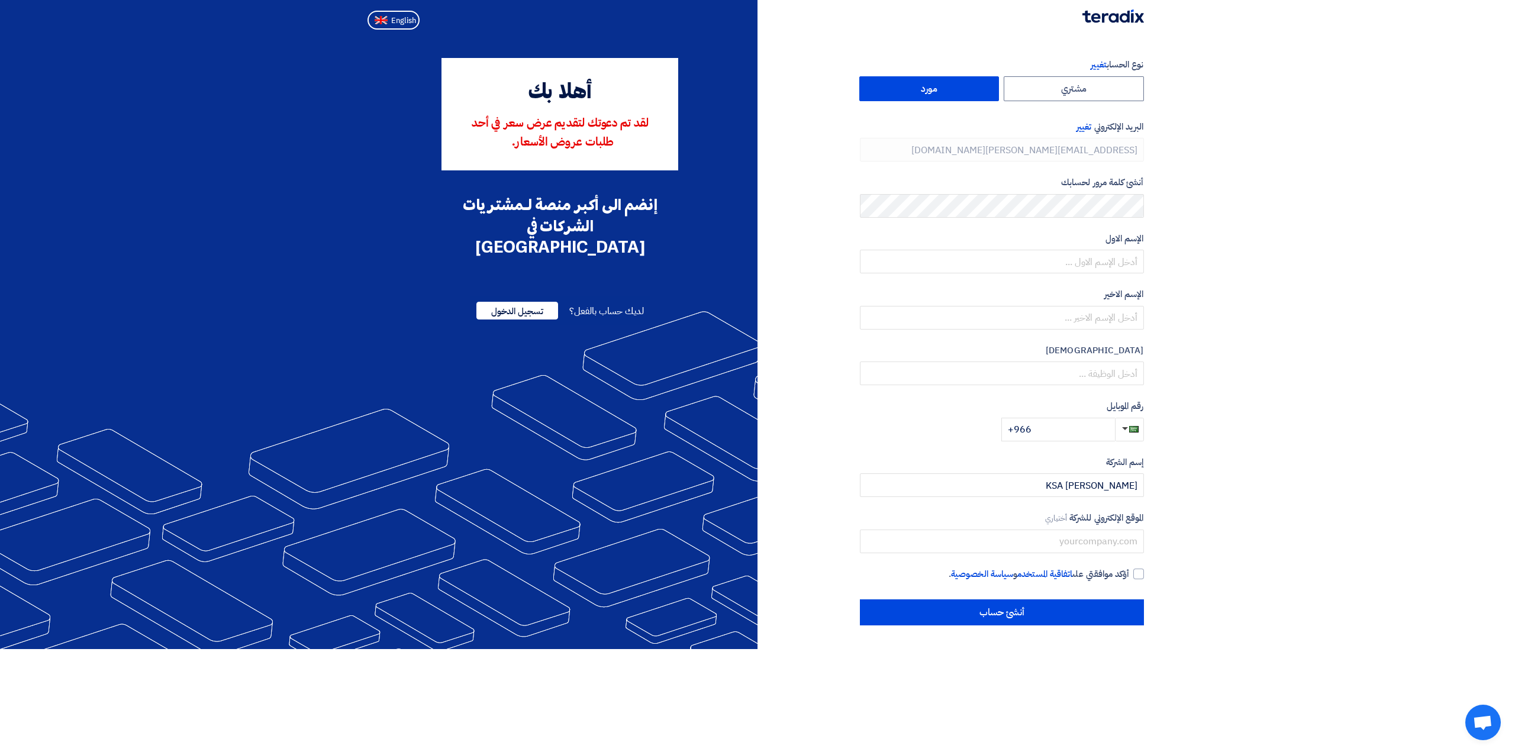
type input "+966 561071995"
click at [384, 19] on img at bounding box center [381, 20] width 13 height 9
type input "Register"
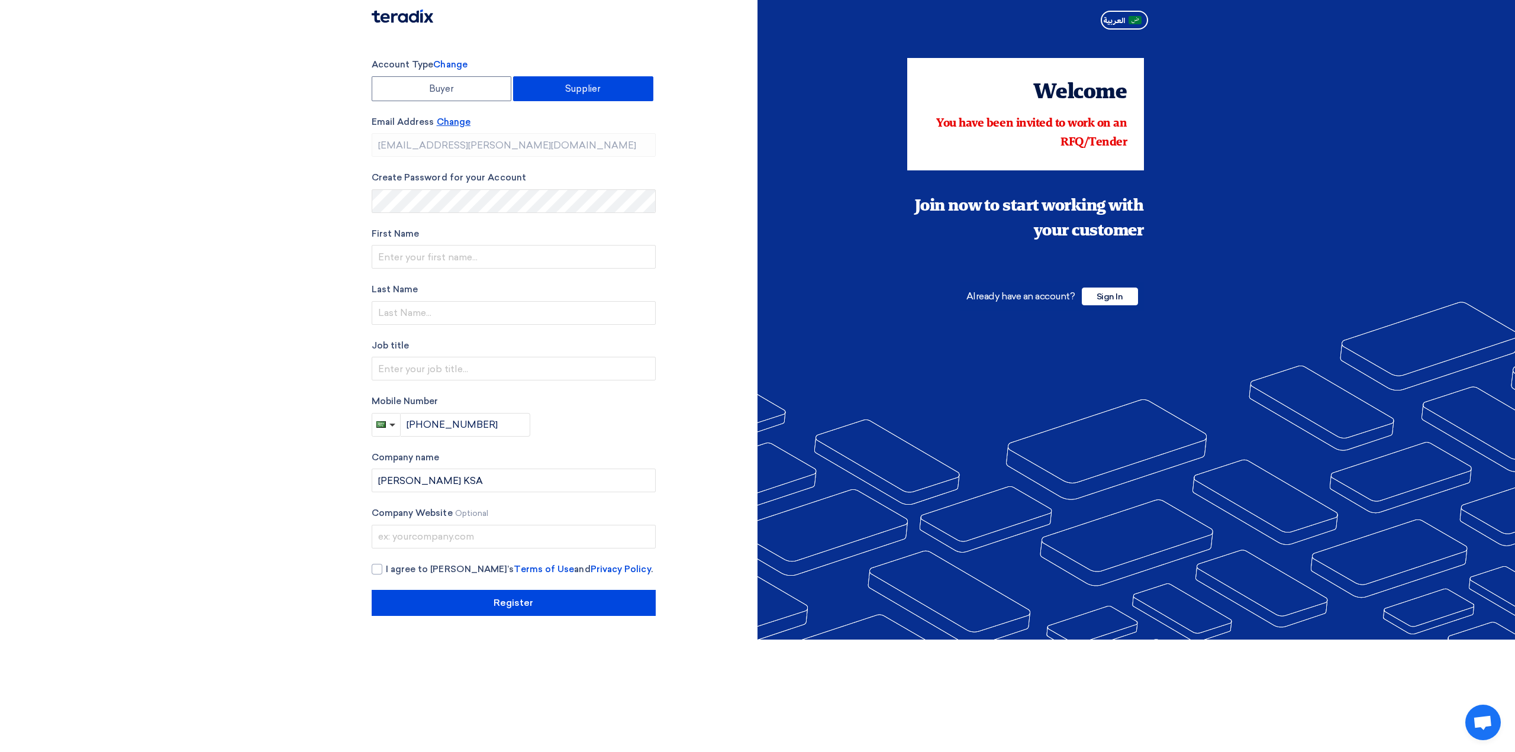
click at [454, 124] on span "Change" at bounding box center [454, 122] width 34 height 11
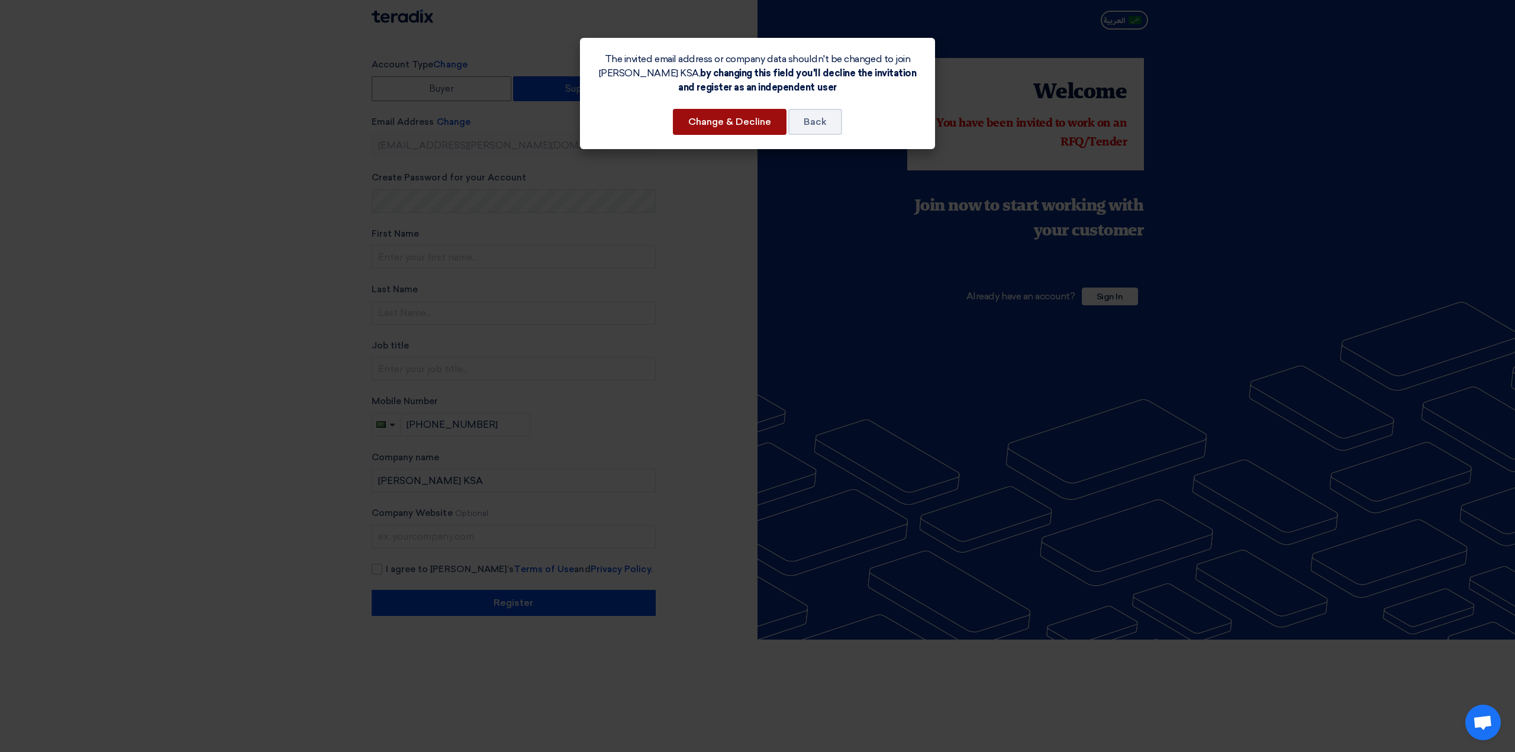
click at [691, 124] on button "Change & Decline" at bounding box center [730, 122] width 114 height 26
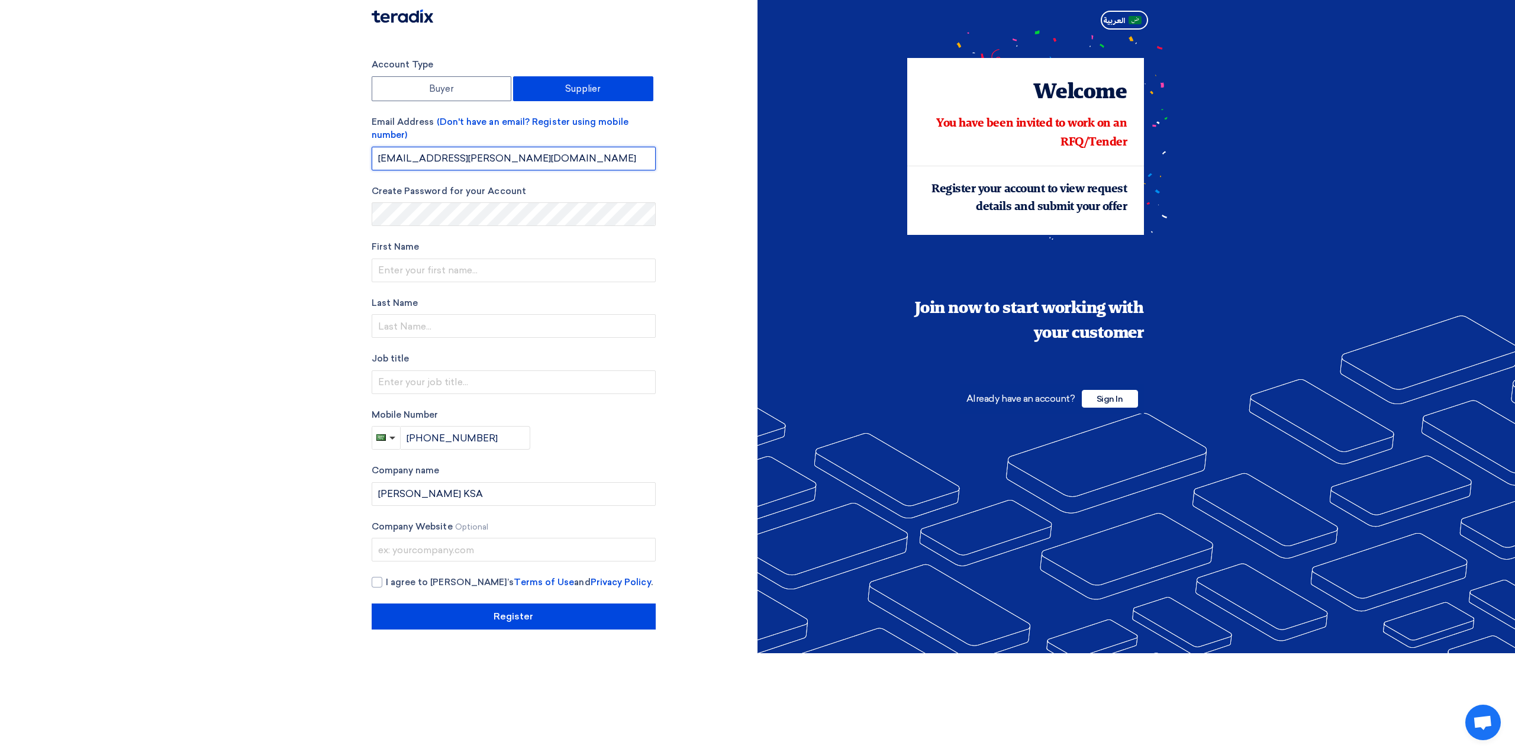
drag, startPoint x: 512, startPoint y: 156, endPoint x: 365, endPoint y: 162, distance: 147.5
click at [365, 162] on div "Account Type Buyer Supplier Email Address (Don't have an email? Register using …" at bounding box center [560, 344] width 395 height 572
click at [414, 158] on input "yalheet@morganti.com.sa" at bounding box center [514, 159] width 284 height 24
type input "wmajeed@morganti.com.sa"
click at [445, 269] on input "text" at bounding box center [514, 271] width 284 height 24
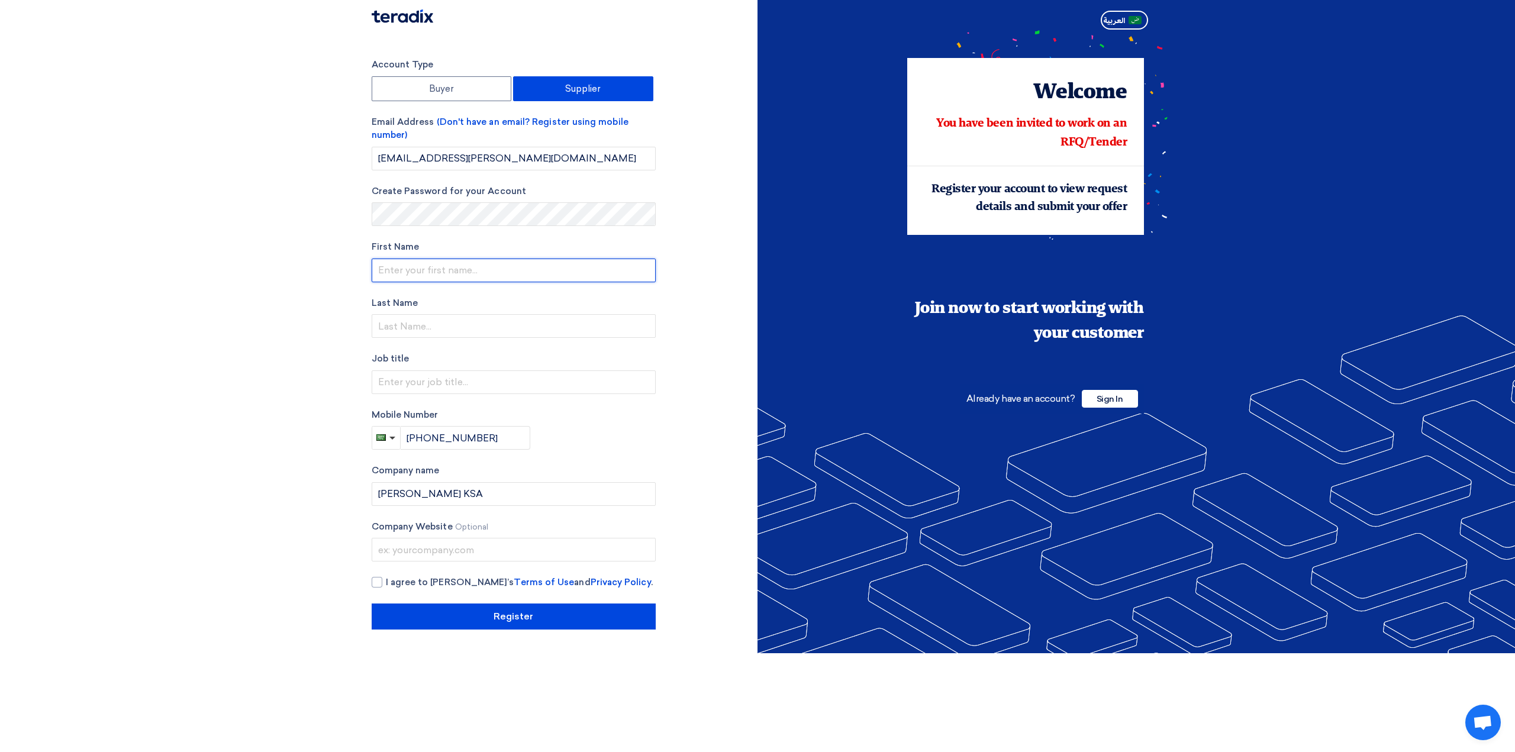
type input "Wamiq"
type input "Majeed"
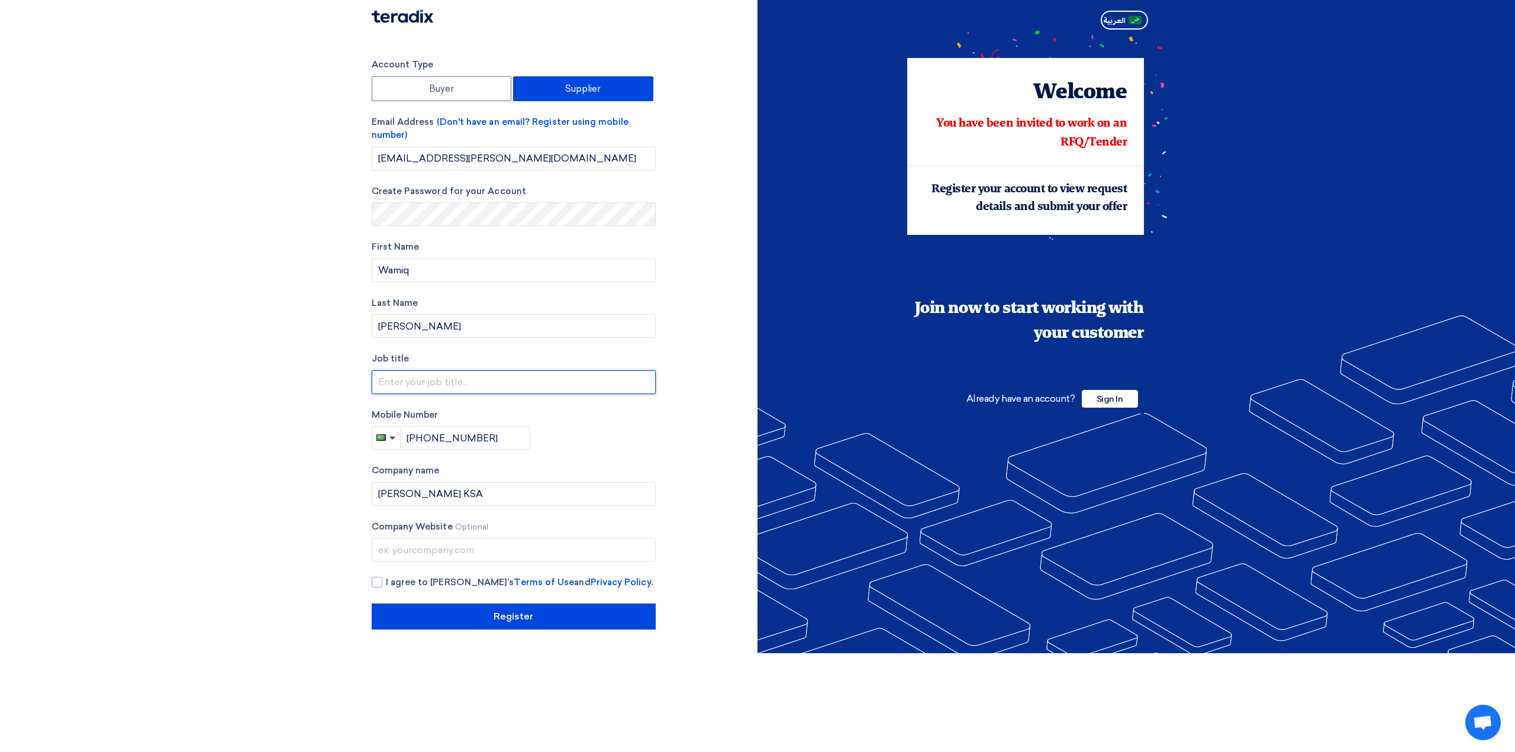
click at [446, 386] on input "text" at bounding box center [514, 383] width 284 height 24
type input "Business Development Administrator"
type input "+966 580538783"
click at [381, 581] on div at bounding box center [377, 582] width 11 height 11
click at [386, 581] on input "I agree to Teradix’s Terms of Use and Privacy Policy ." at bounding box center [528, 588] width 284 height 24
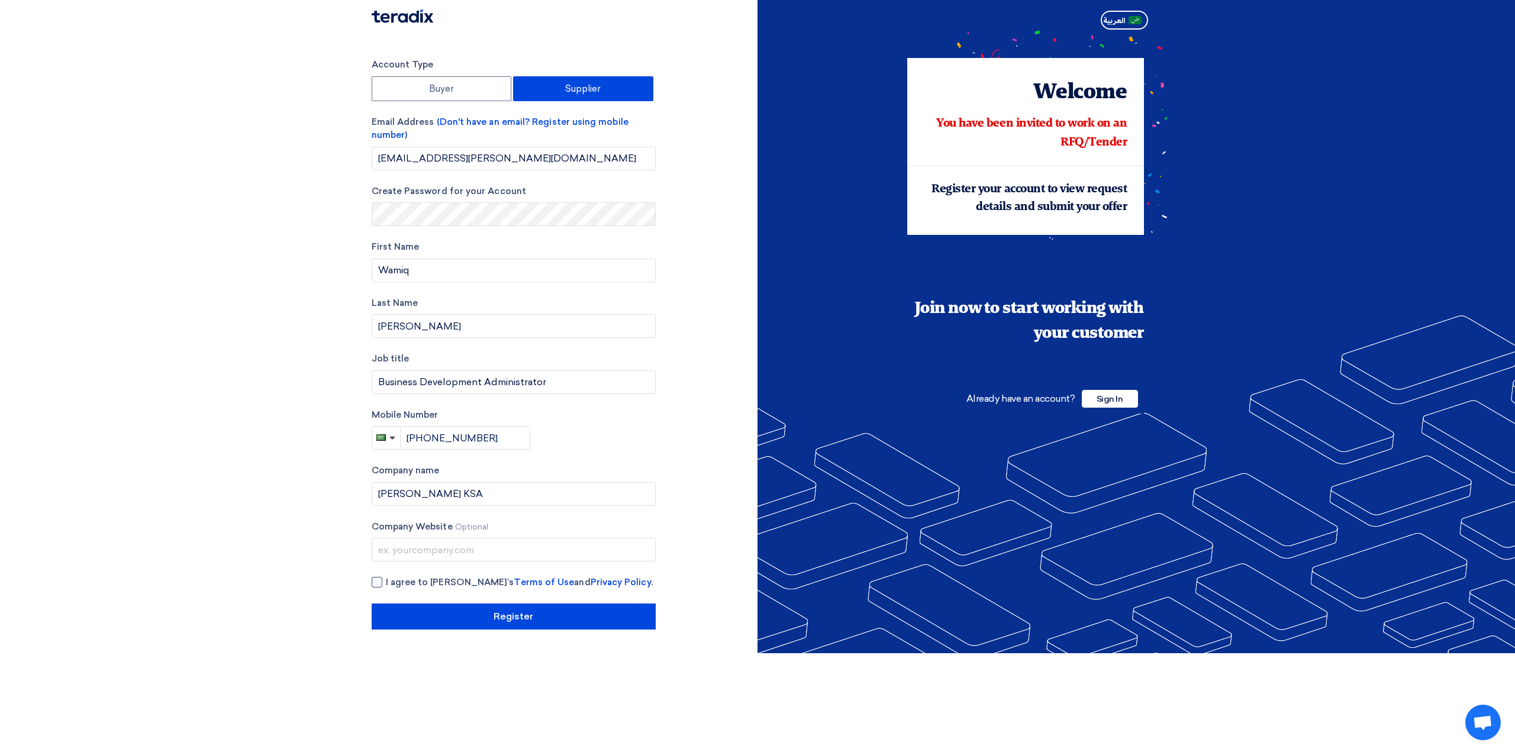
checkbox input "true"
click at [408, 552] on input "text" at bounding box center [514, 550] width 284 height 24
type input "www.morgantigcc.com"
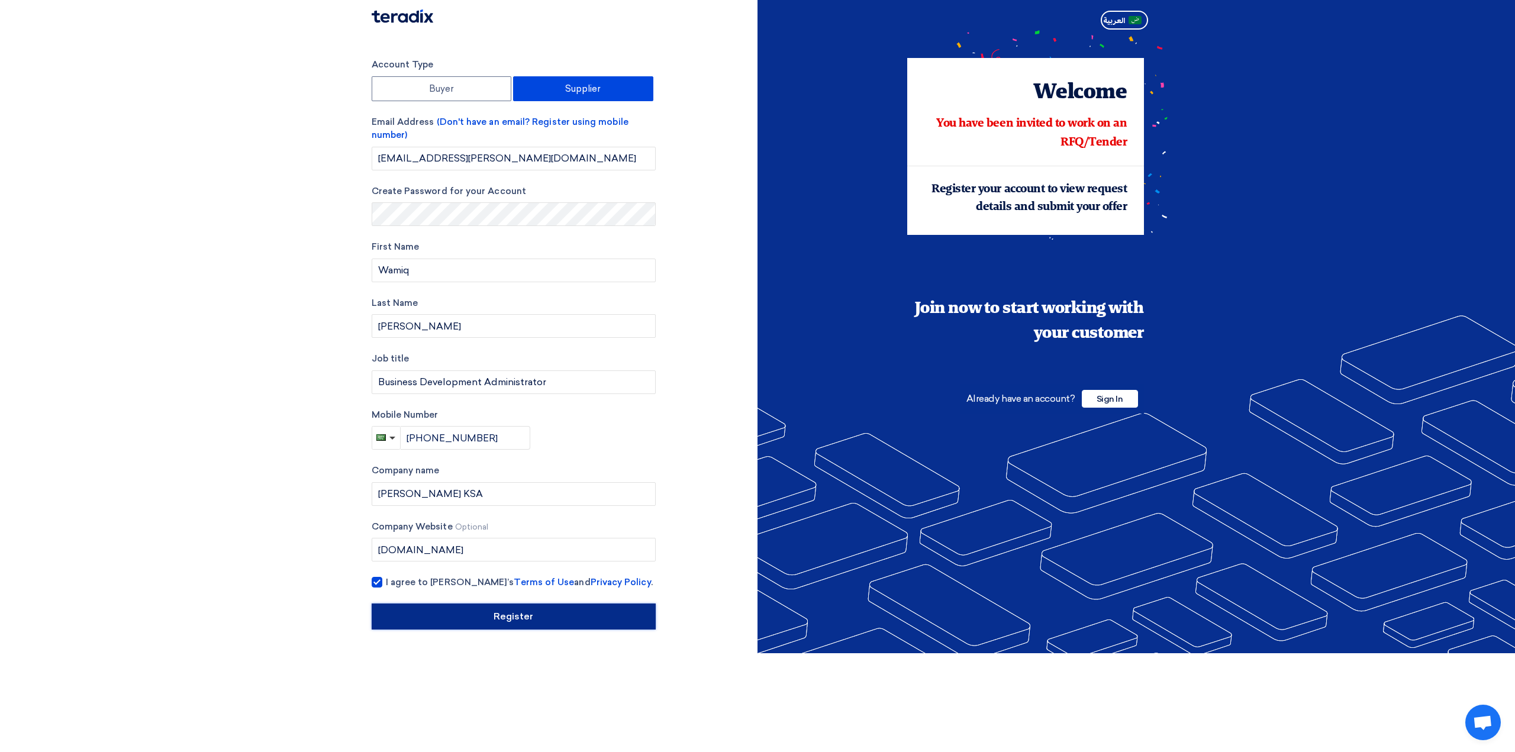
click at [484, 619] on input "Register" at bounding box center [514, 617] width 284 height 26
click at [575, 623] on input "Register" at bounding box center [514, 617] width 284 height 26
click at [1096, 397] on span "Sign In" at bounding box center [1110, 399] width 56 height 18
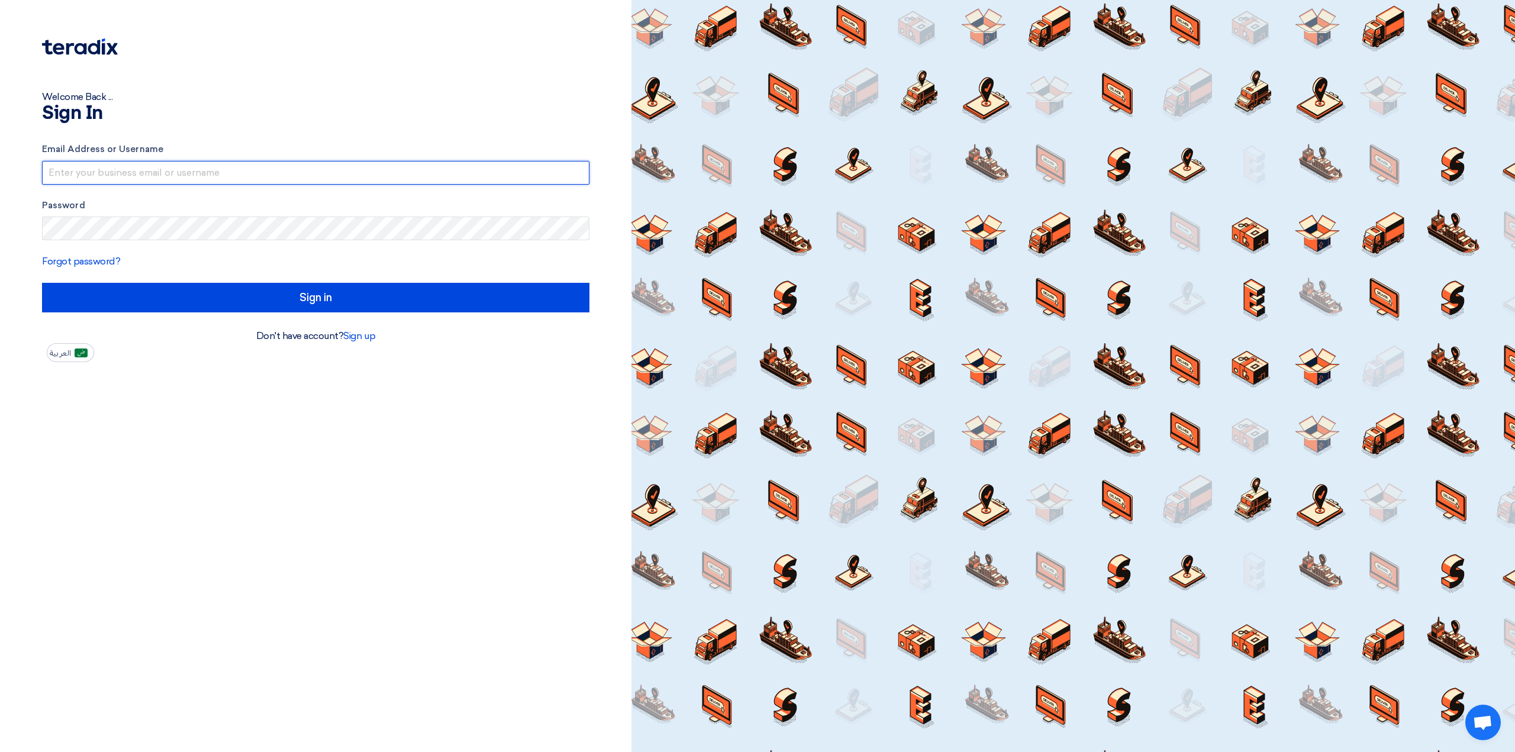
click at [153, 172] on input "text" at bounding box center [315, 173] width 547 height 24
type input "[EMAIL_ADDRESS][PERSON_NAME][DOMAIN_NAME]"
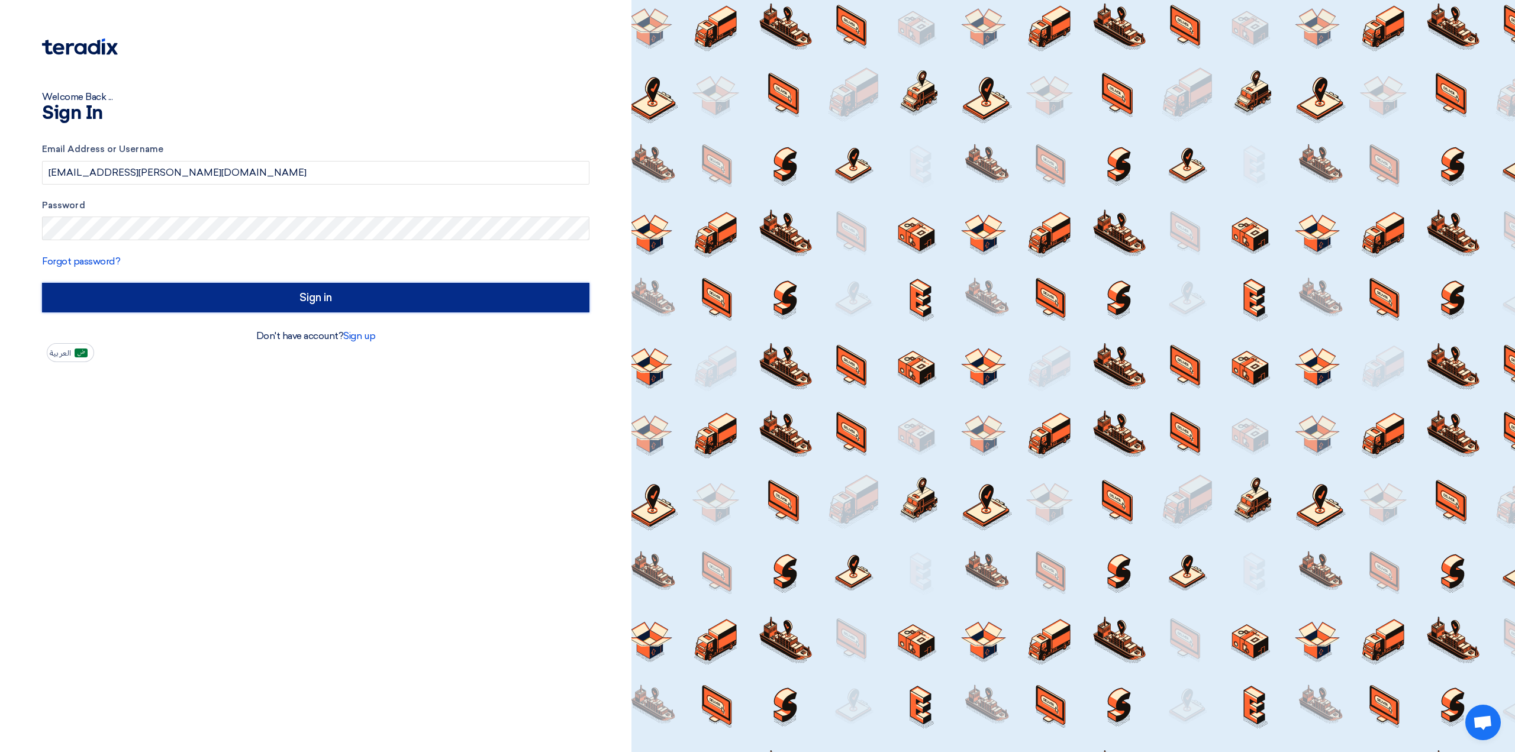
click at [184, 294] on input "Sign in" at bounding box center [315, 298] width 547 height 30
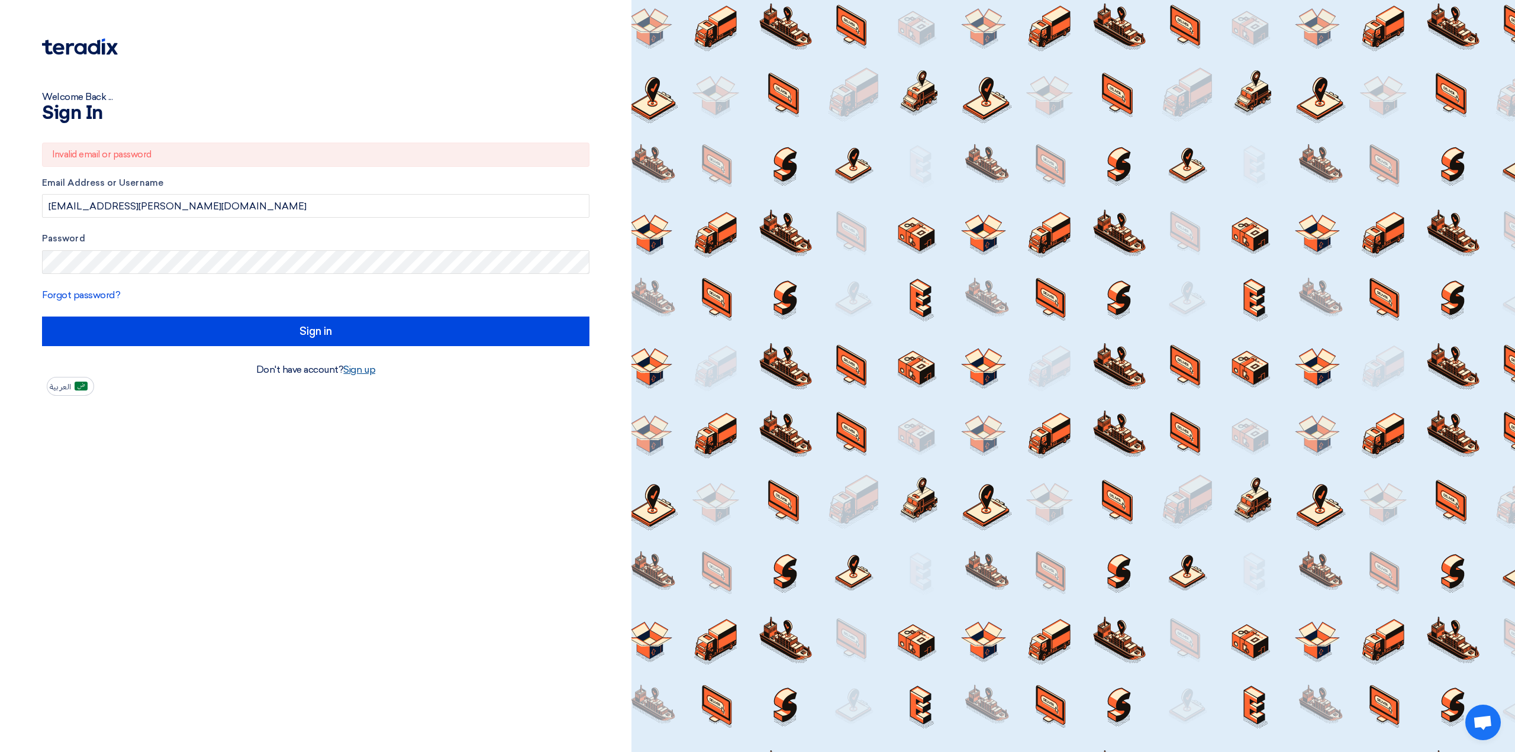
click at [363, 372] on link "Sign up" at bounding box center [359, 369] width 32 height 11
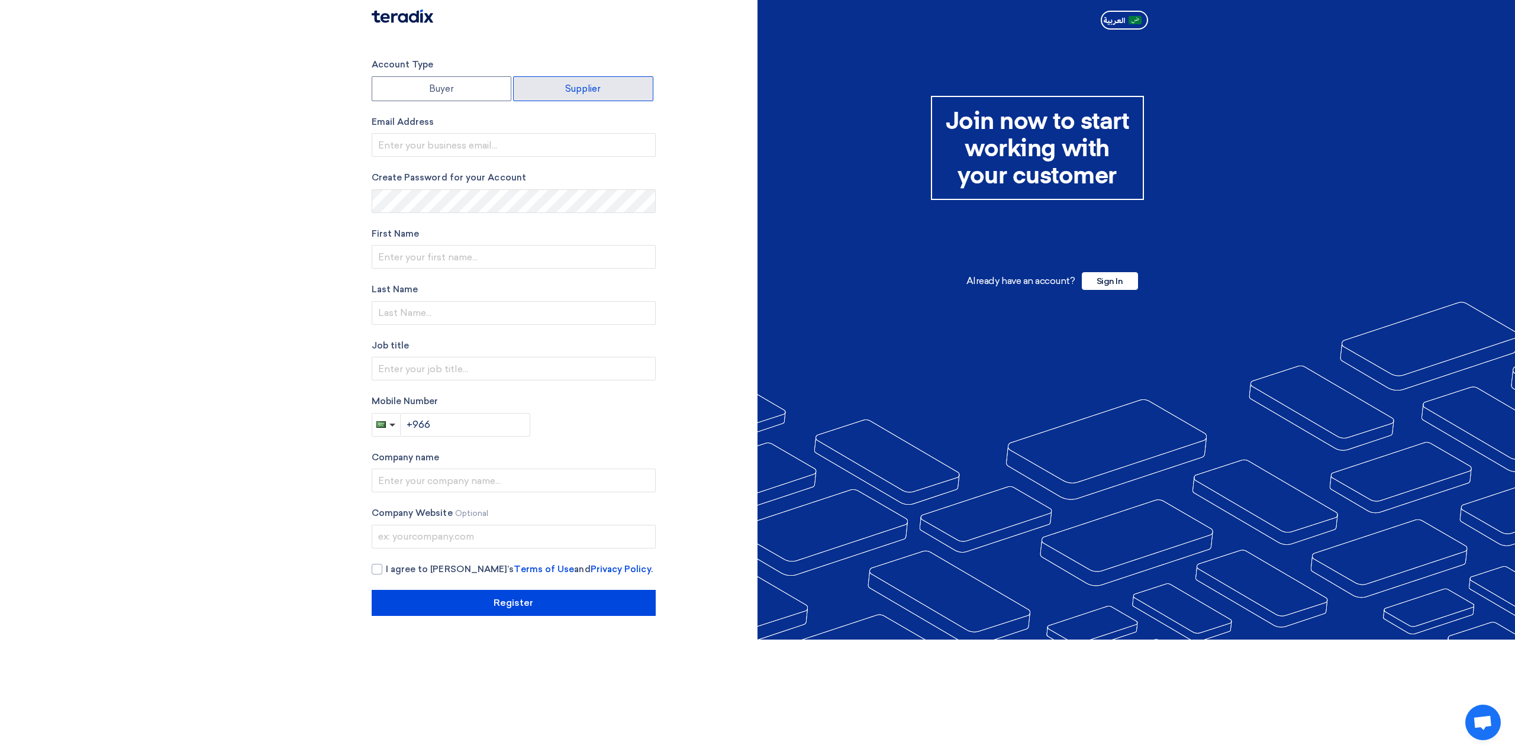
click at [547, 86] on label "Supplier" at bounding box center [583, 88] width 140 height 25
click at [547, 86] on input "Supplier" at bounding box center [583, 89] width 139 height 24
radio input "true"
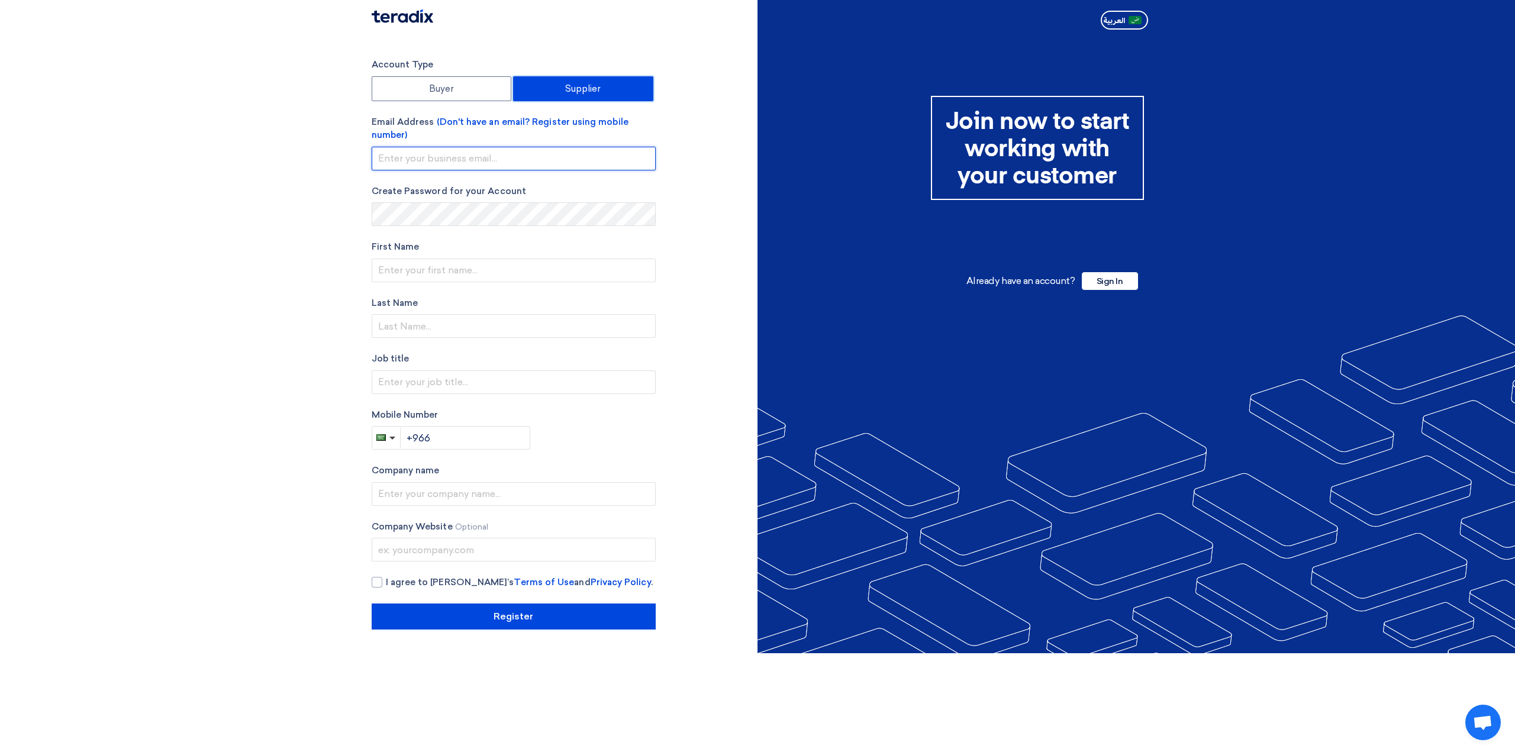
click at [527, 156] on input "email" at bounding box center [514, 159] width 284 height 24
type input "[EMAIL_ADDRESS][PERSON_NAME][DOMAIN_NAME]"
click at [499, 268] on input "text" at bounding box center [514, 271] width 284 height 24
type input "Wamiq"
type input "Majeed"
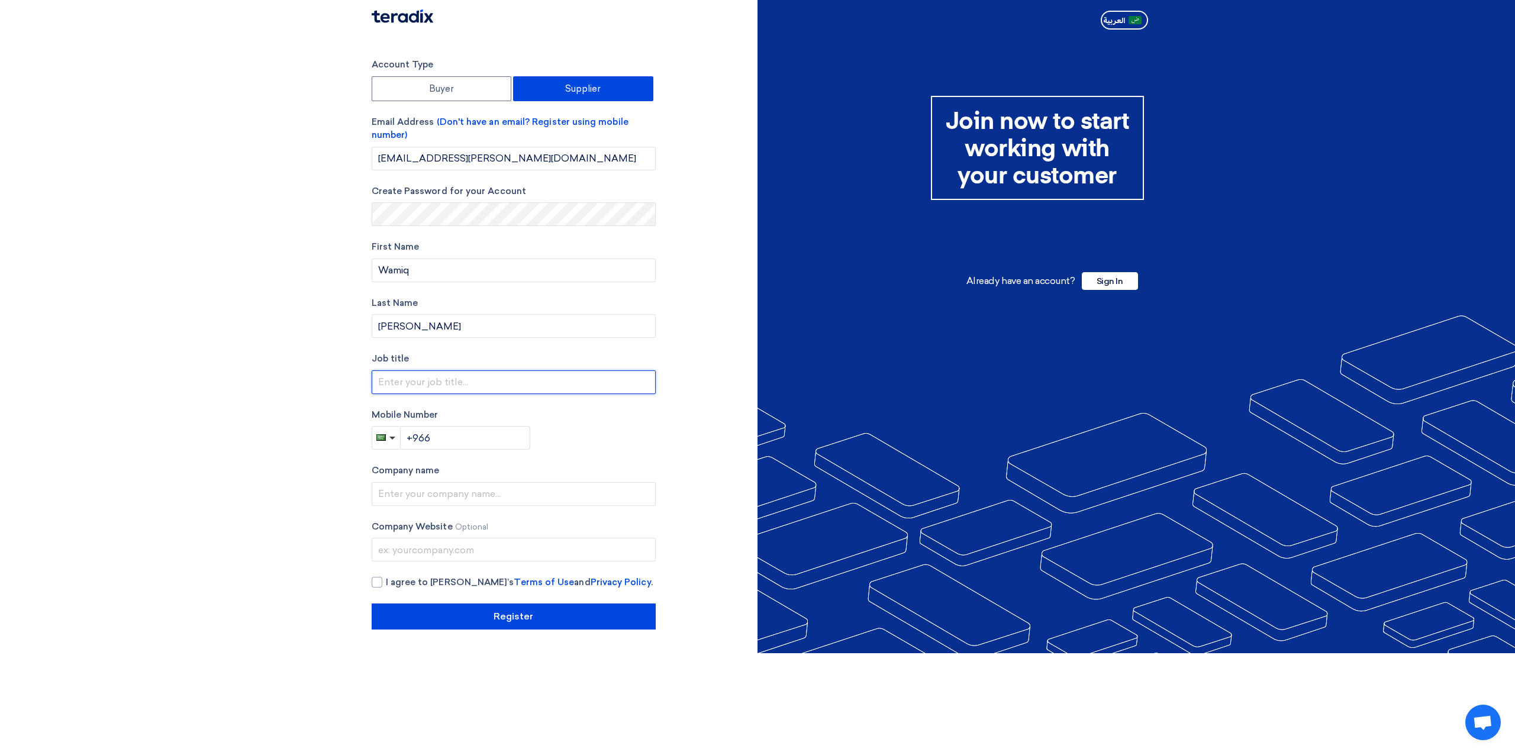
click at [483, 383] on input "text" at bounding box center [514, 383] width 284 height 24
type input "Business Development Administrator"
type input "+966 580538783"
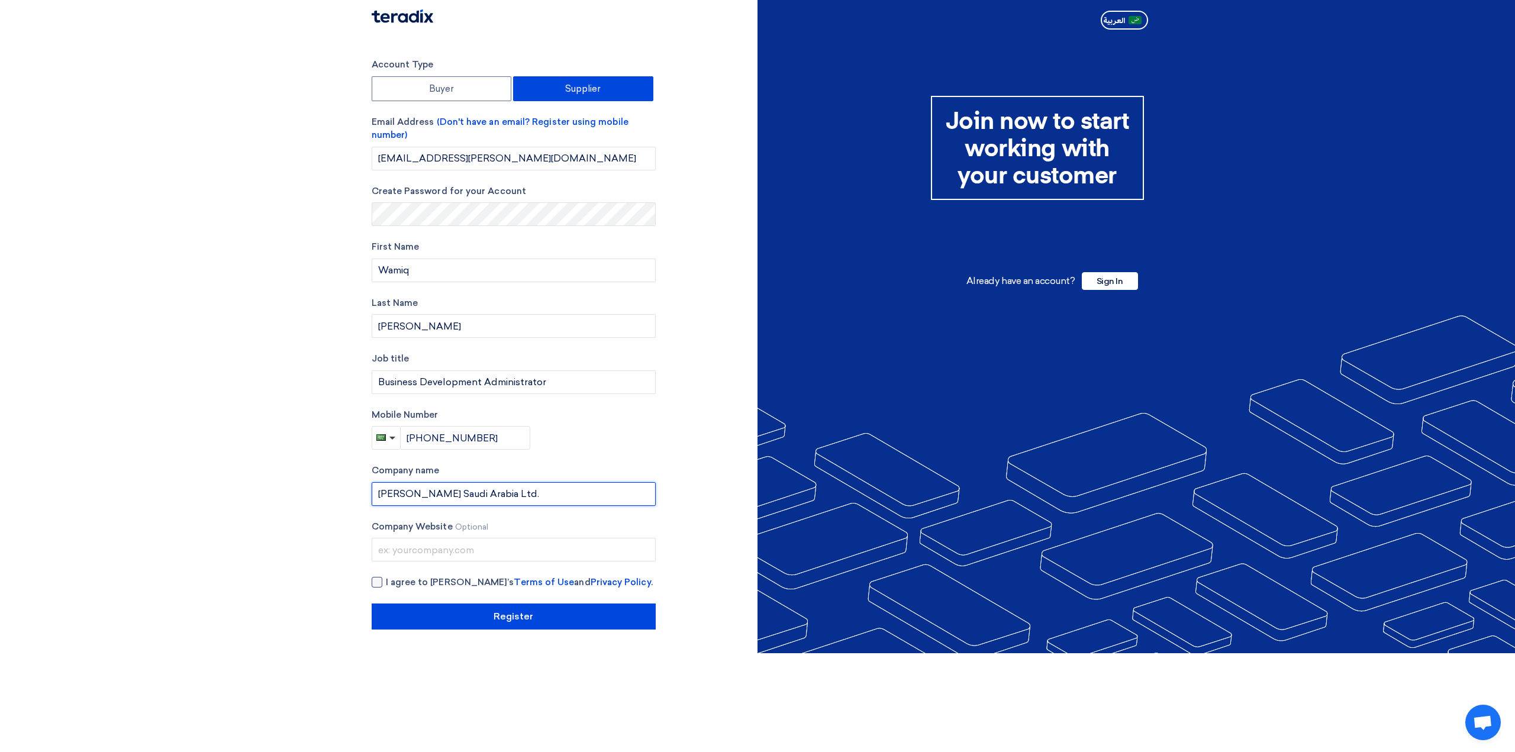
type input "[PERSON_NAME] Saudi Arabia Ltd."
click at [382, 578] on label "I agree to Teradix’s Terms of Use and Privacy Policy ." at bounding box center [514, 583] width 284 height 14
click at [386, 578] on input "I agree to Teradix’s Terms of Use and Privacy Policy ." at bounding box center [528, 588] width 284 height 24
checkbox input "true"
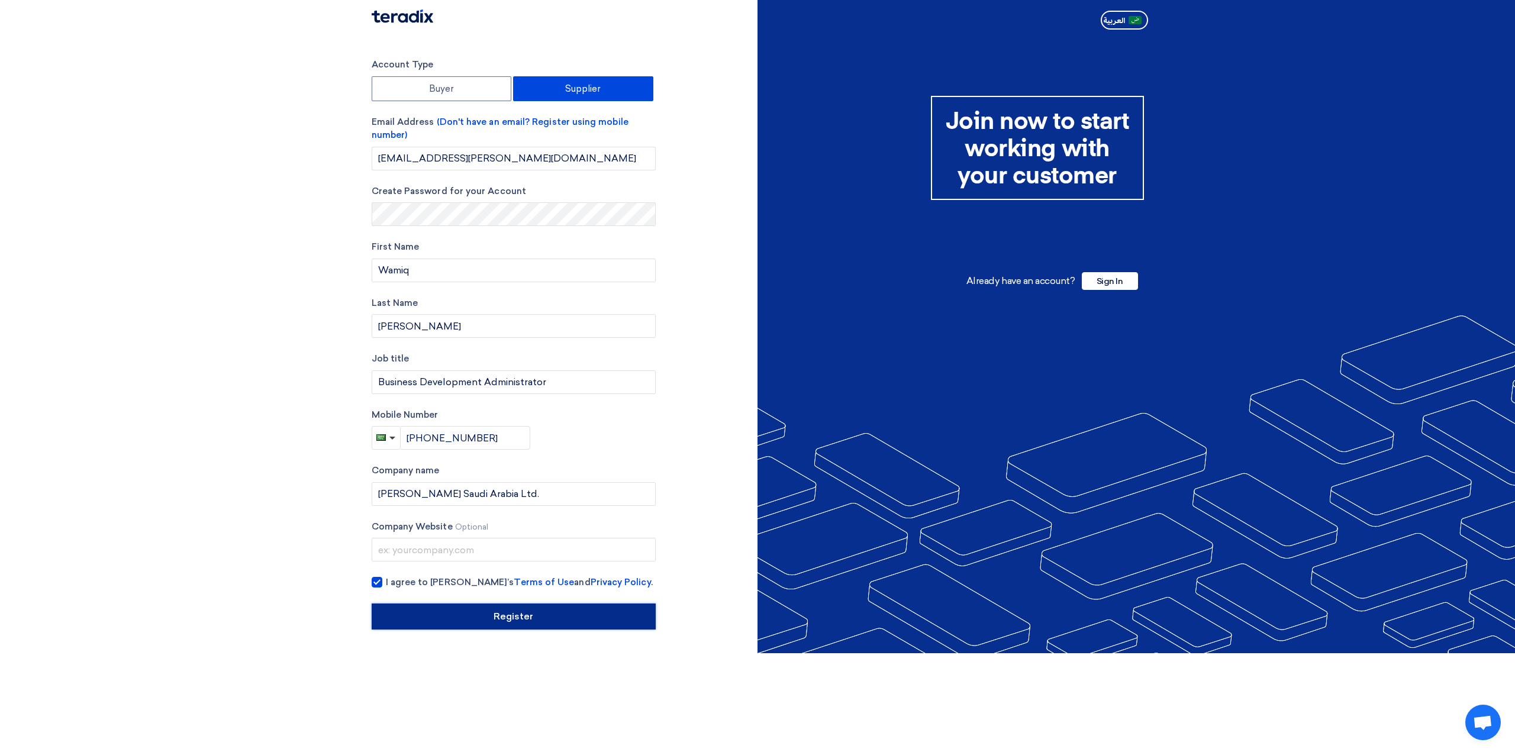
click at [506, 613] on input "Register" at bounding box center [514, 617] width 284 height 26
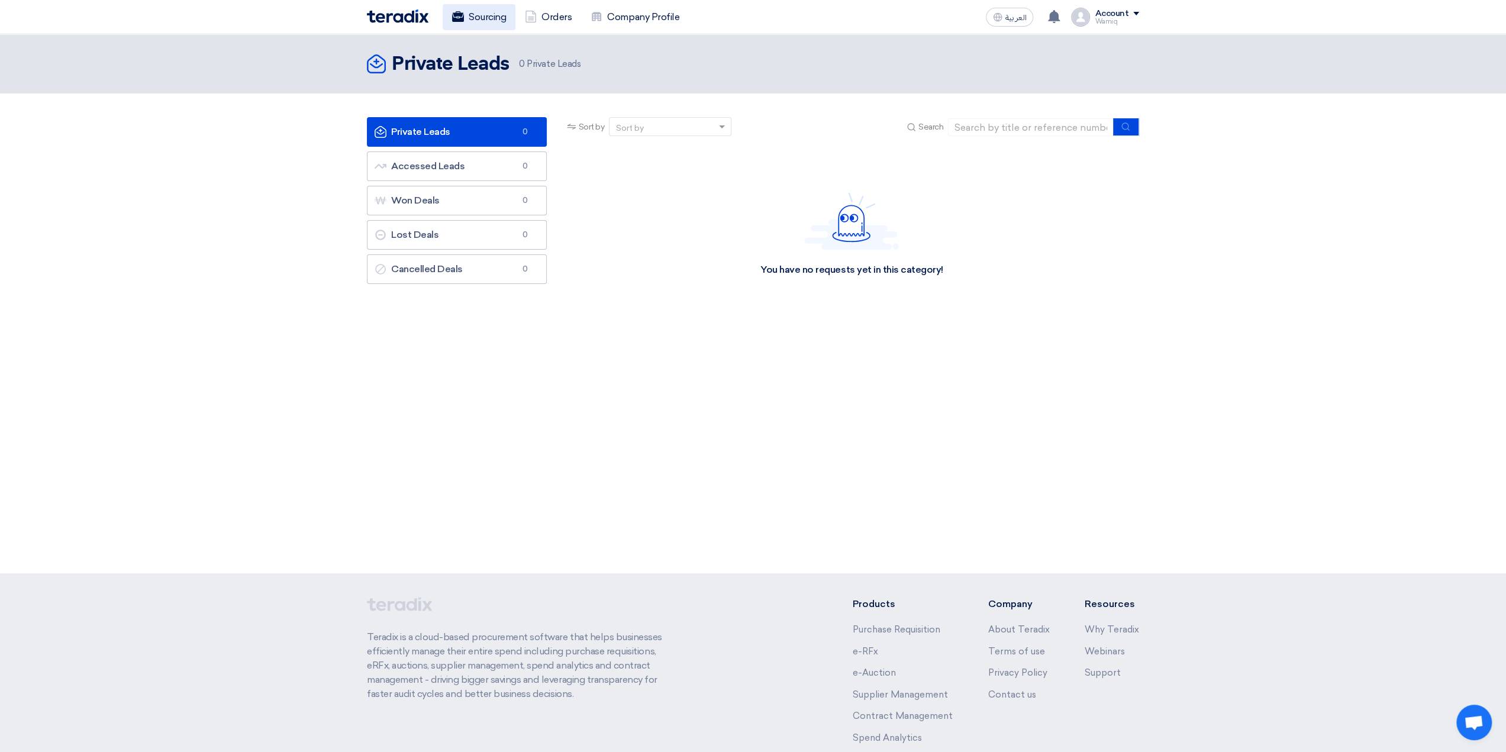
click at [490, 15] on link "Sourcing" at bounding box center [479, 17] width 73 height 26
click at [561, 18] on link "Orders" at bounding box center [549, 17] width 66 height 26
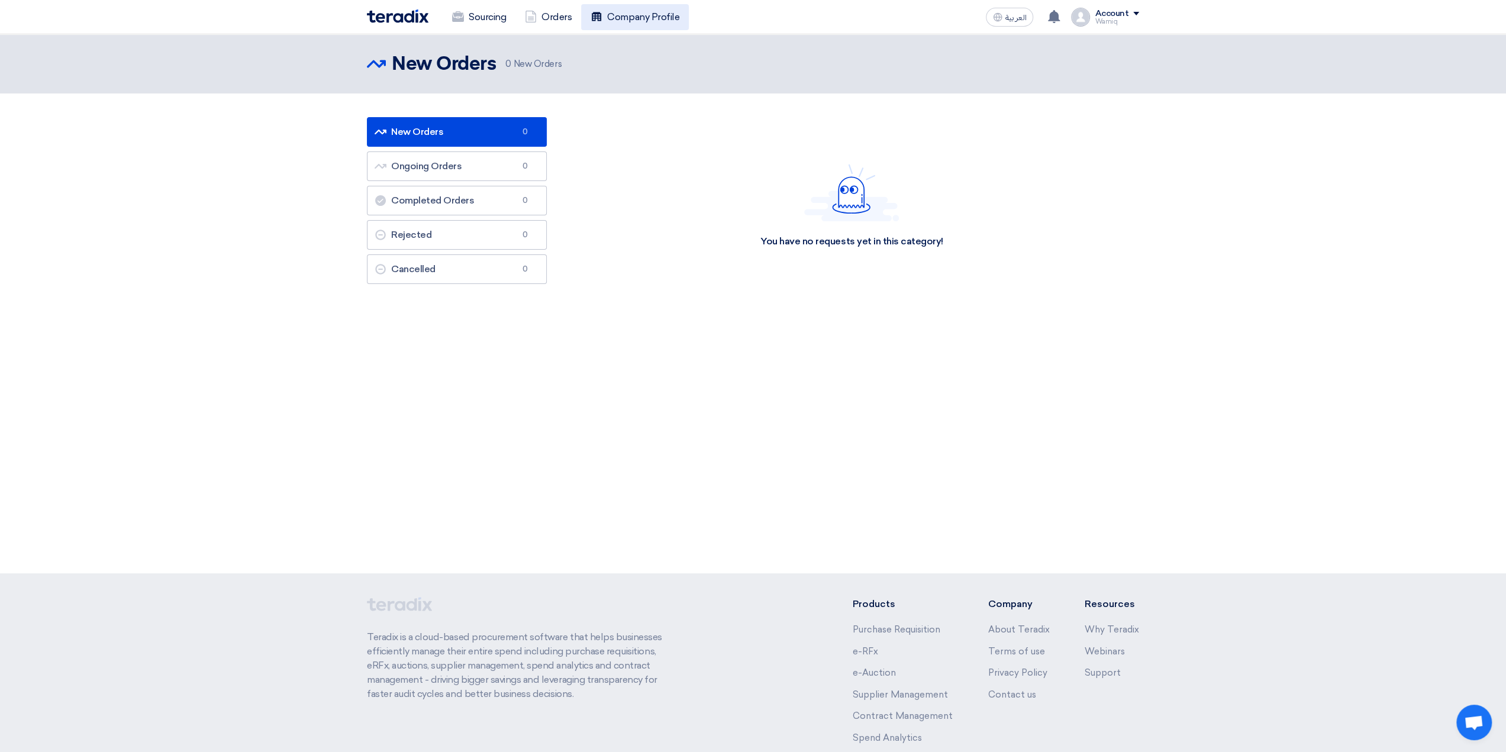
click at [625, 17] on link "Company Profile" at bounding box center [635, 17] width 108 height 26
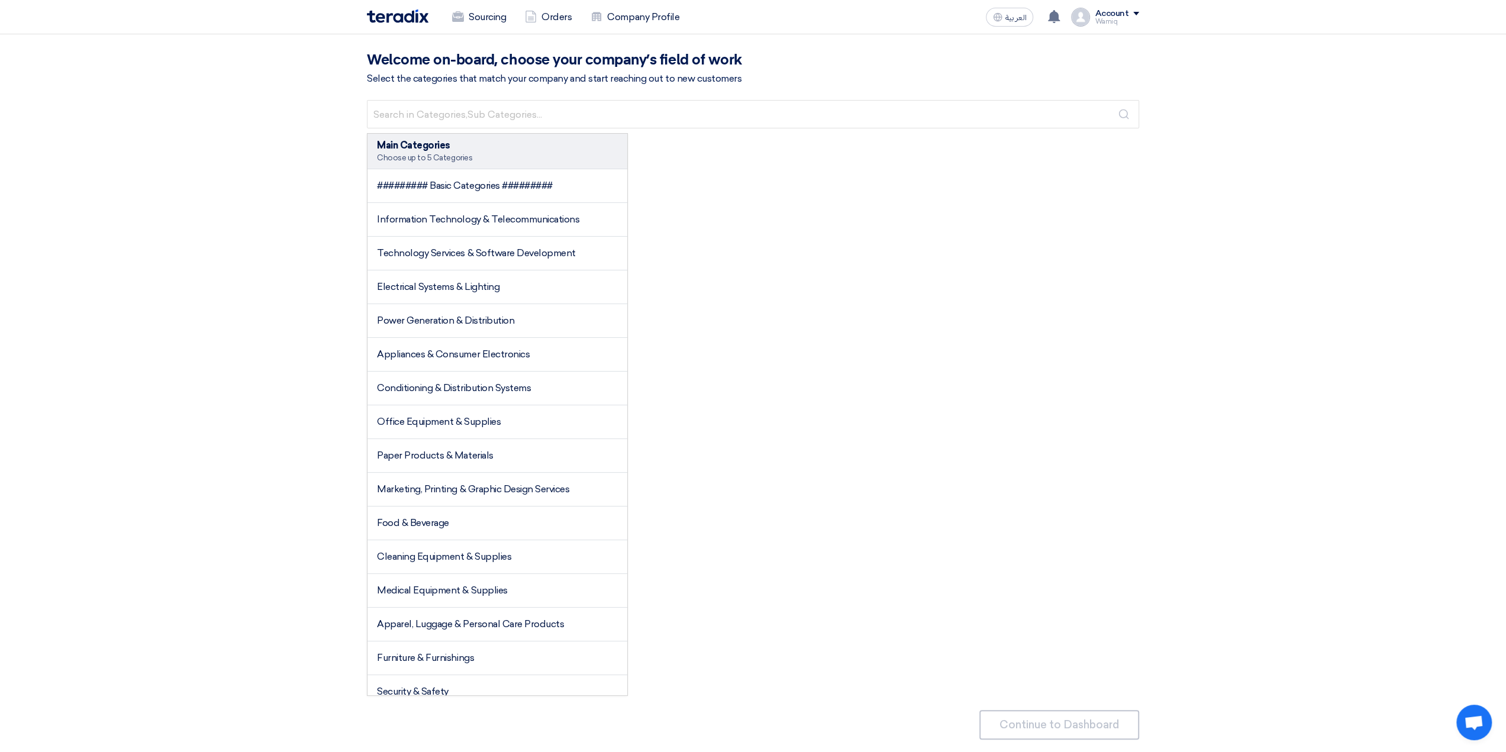
click at [760, 268] on div "Main Categories Choose up to 5 Categories ######### Basic Categories ######### …" at bounding box center [753, 414] width 772 height 563
click at [1133, 16] on div "Account" at bounding box center [1117, 14] width 44 height 10
click at [1078, 41] on link "Sourcing" at bounding box center [1077, 46] width 104 height 14
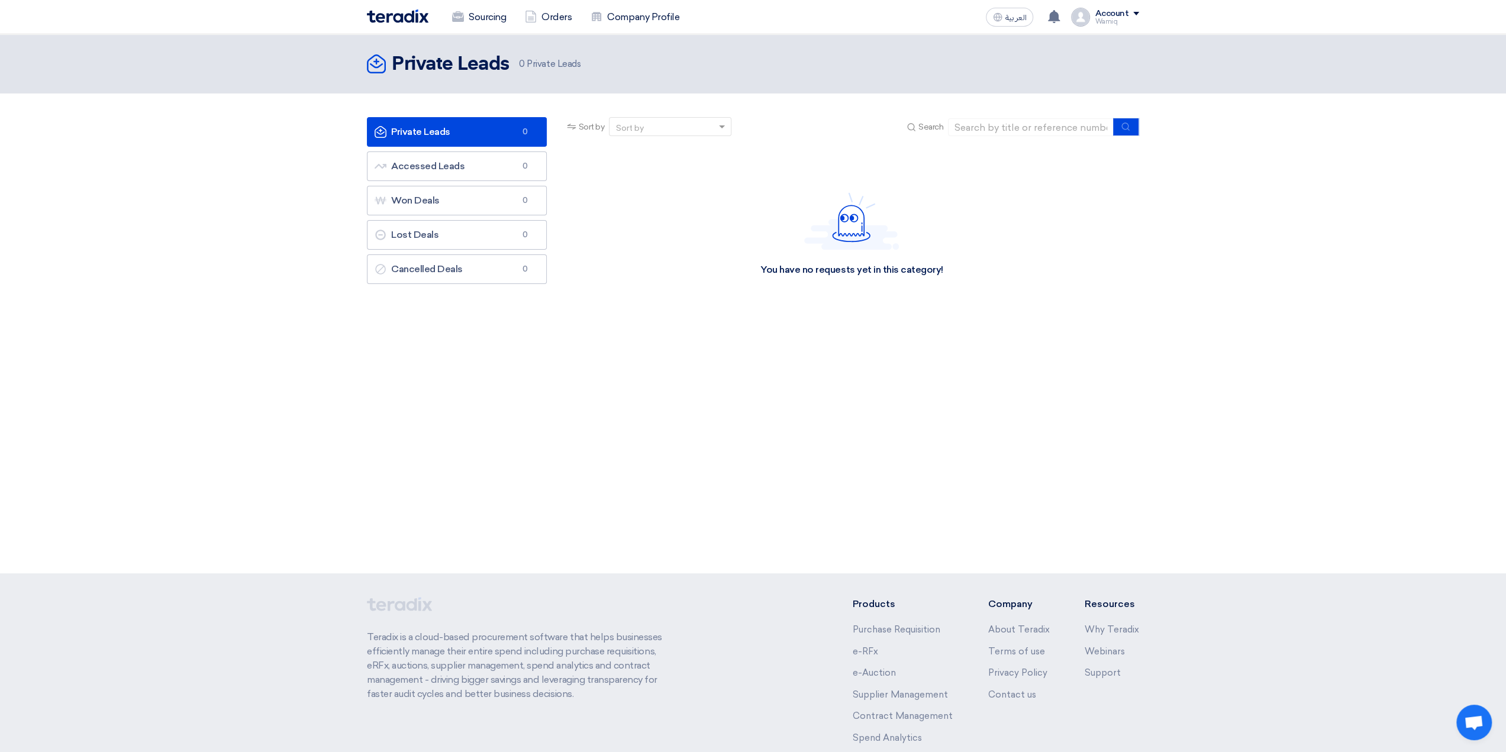
click at [1139, 13] on span at bounding box center [1136, 14] width 6 height 4
click at [1071, 89] on link "Company Profile" at bounding box center [1077, 93] width 104 height 14
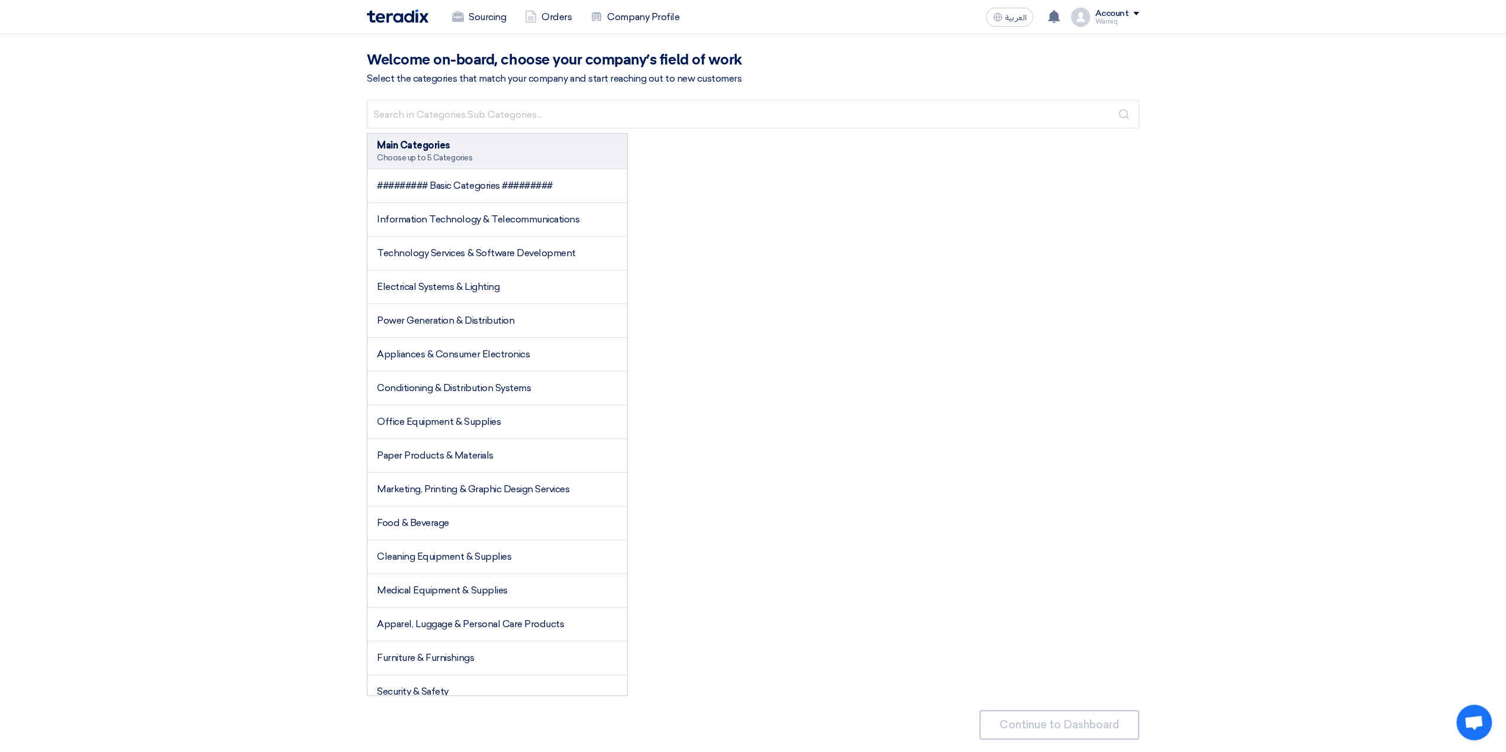
click at [1135, 12] on span at bounding box center [1136, 14] width 6 height 4
click at [1107, 117] on link "Settings" at bounding box center [1077, 116] width 104 height 14
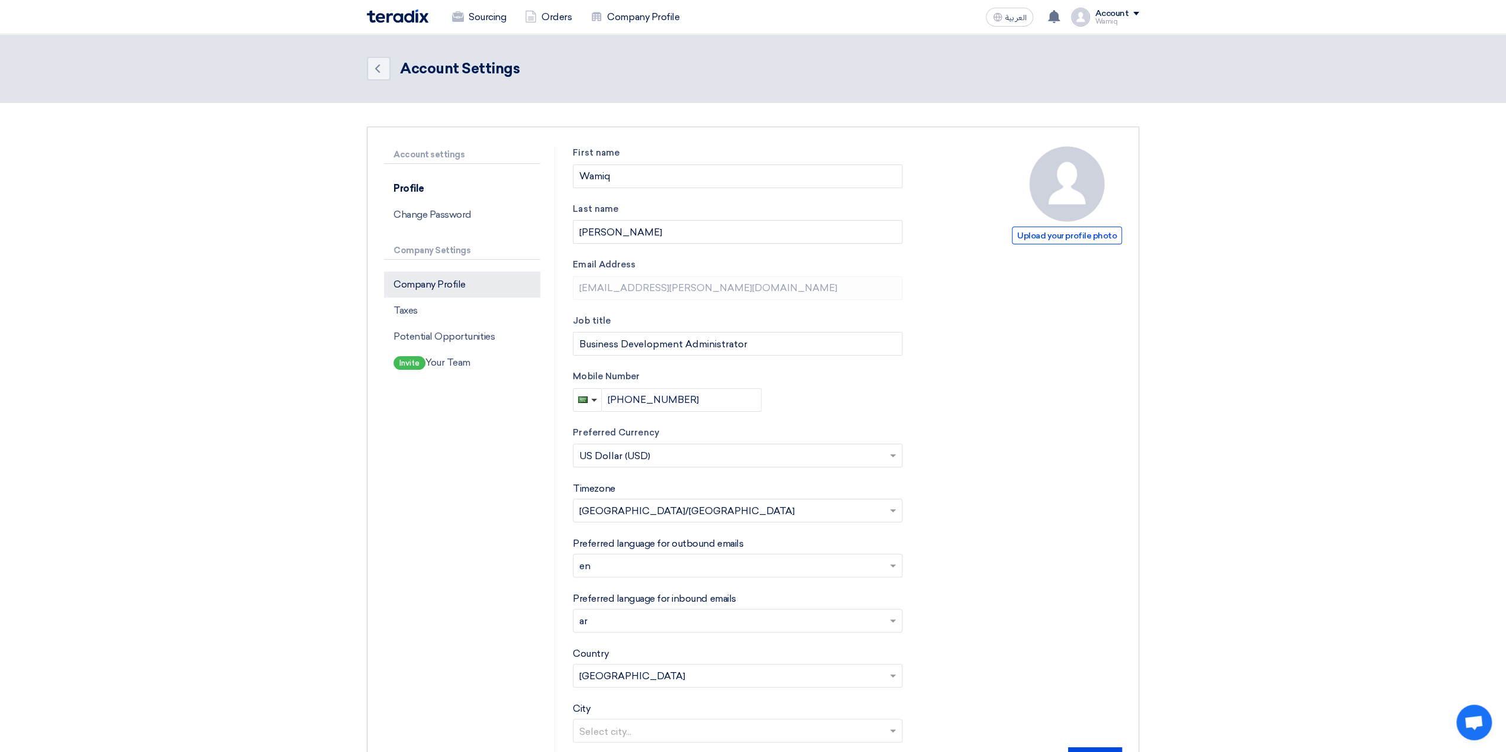
click at [437, 278] on p "Company Profile" at bounding box center [462, 285] width 156 height 26
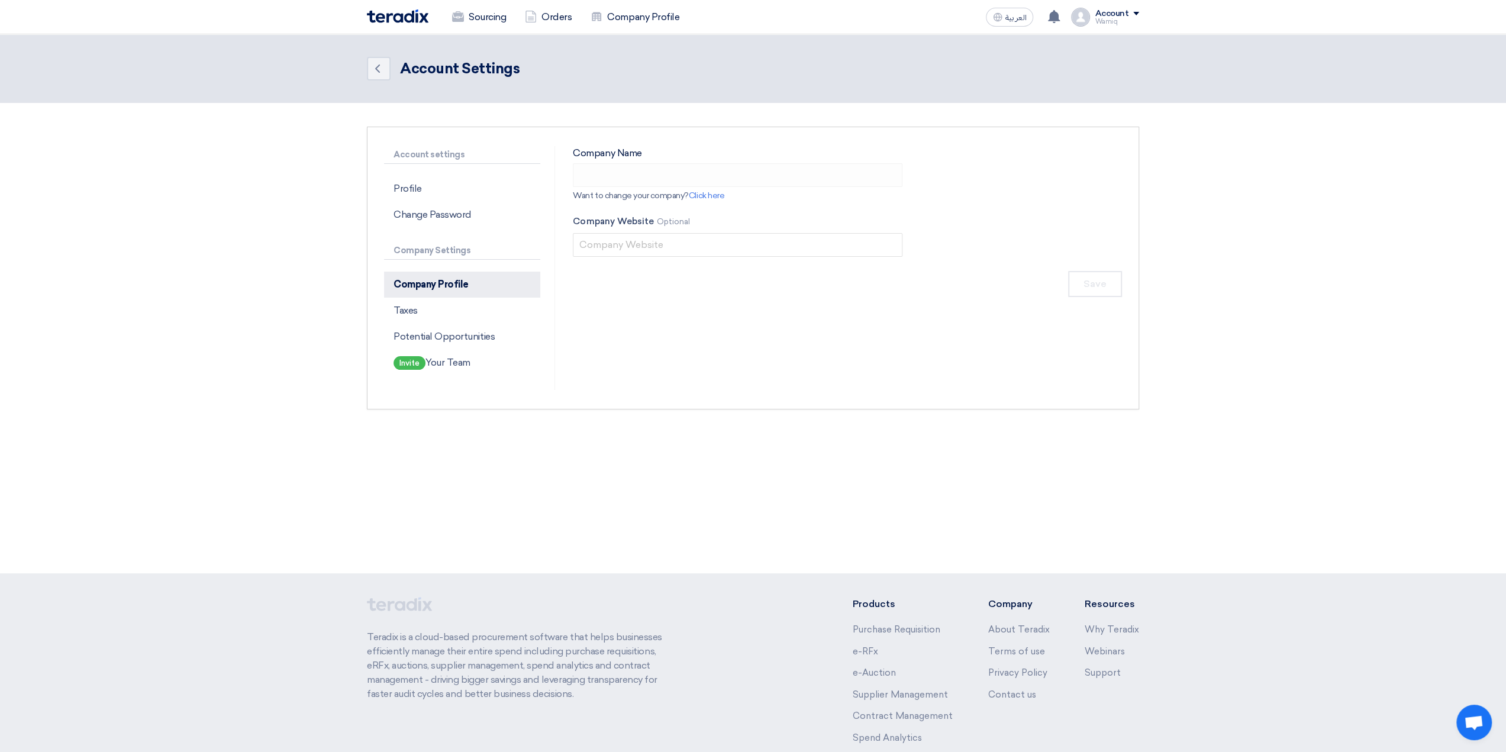
type input "[PERSON_NAME] Saudi Arabia Ltd."
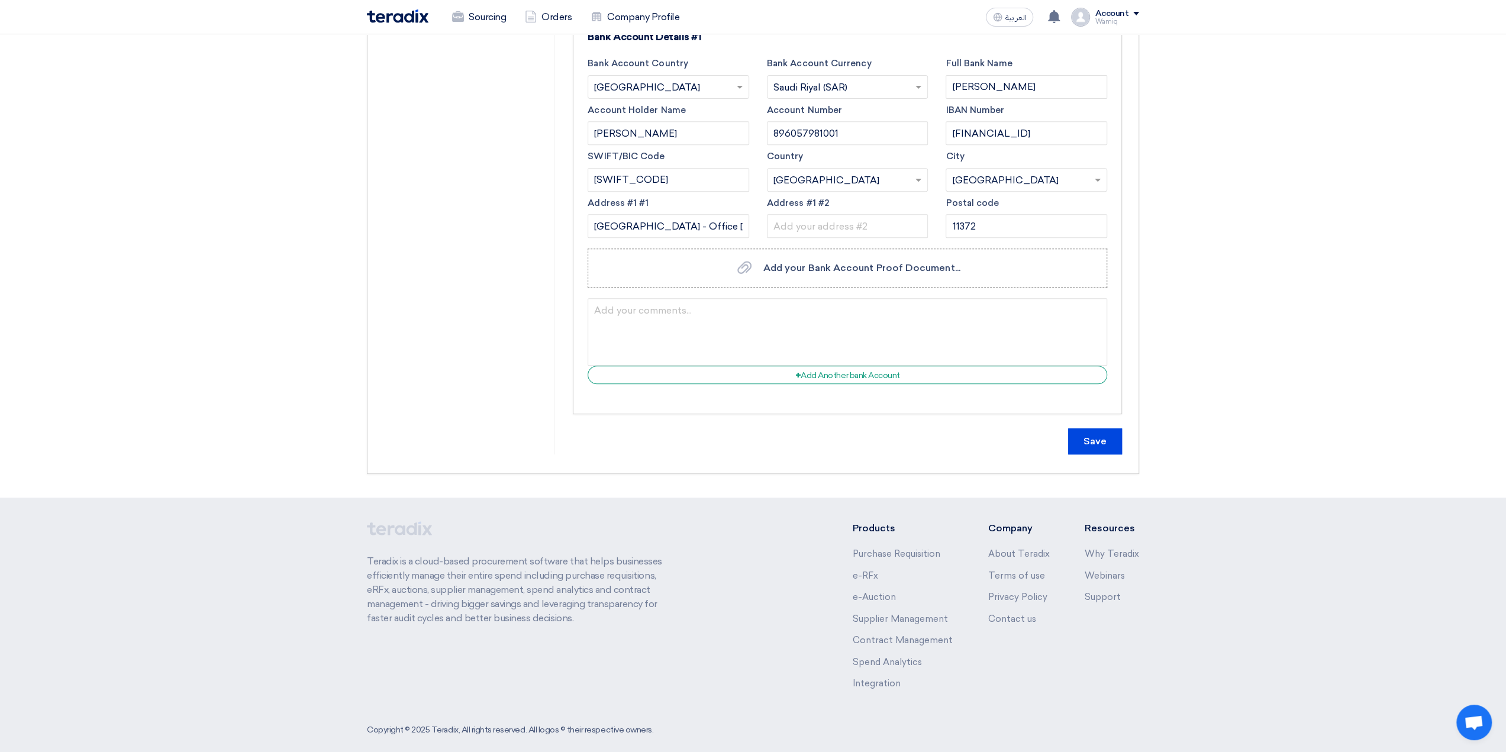
scroll to position [462, 0]
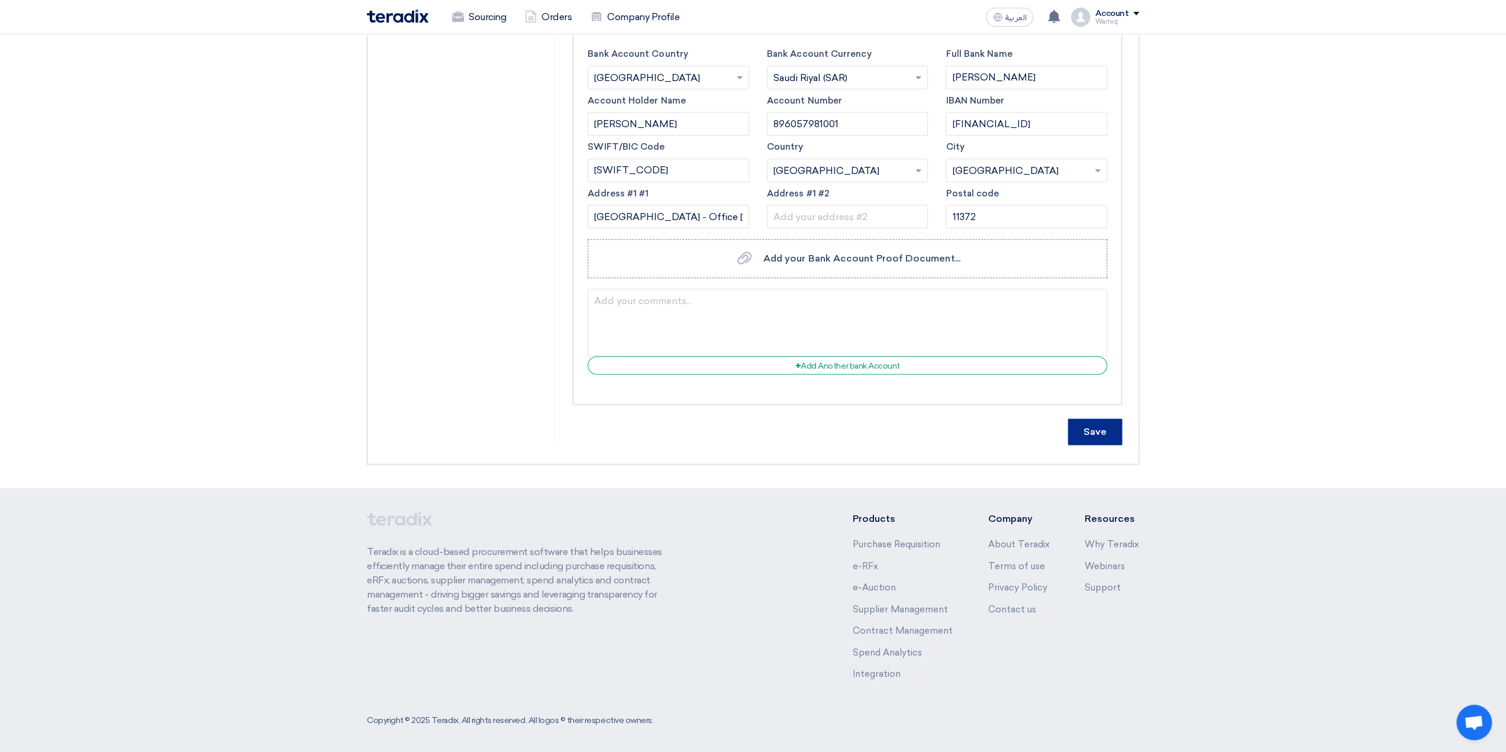
click at [1096, 438] on input "Save" at bounding box center [1095, 432] width 54 height 26
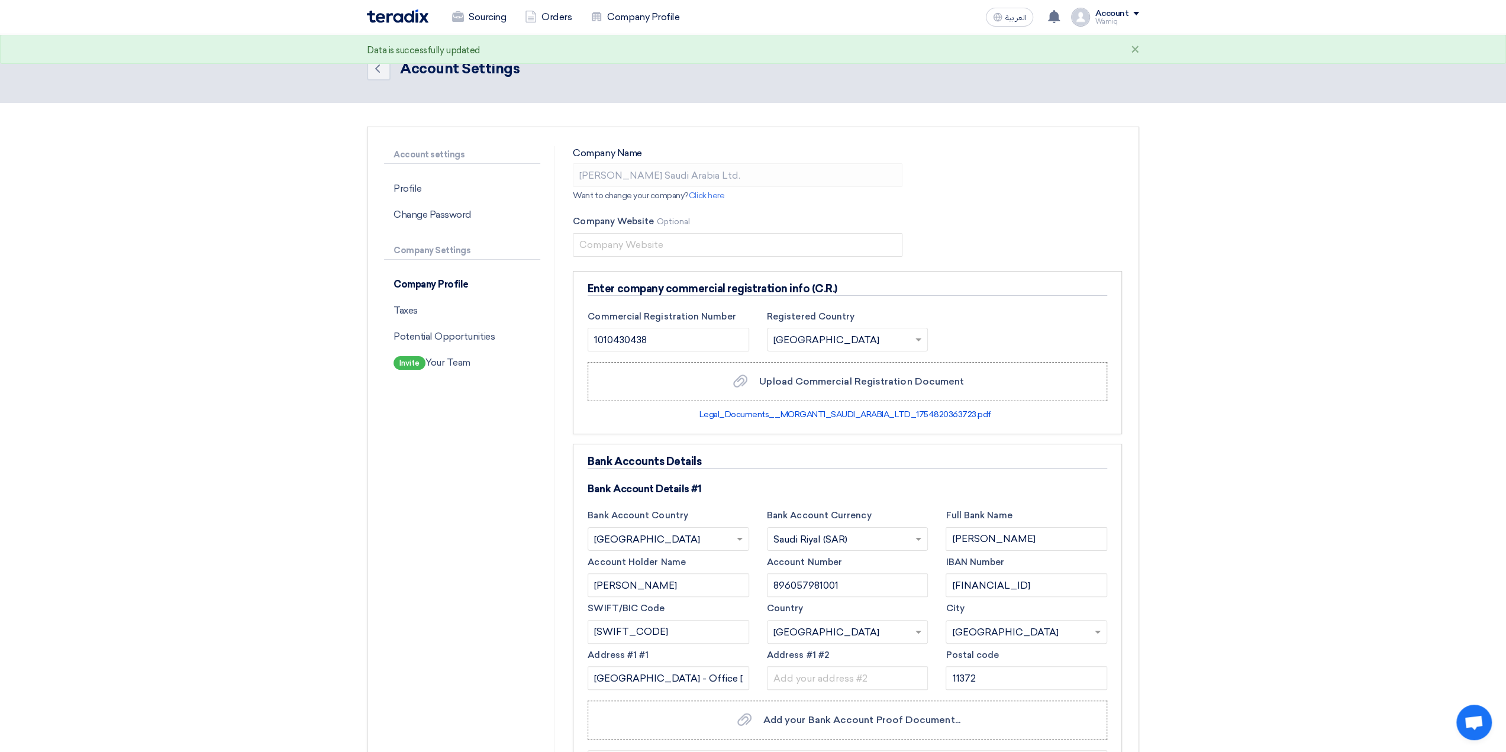
scroll to position [0, 0]
click at [402, 183] on p "Profile" at bounding box center [462, 189] width 156 height 26
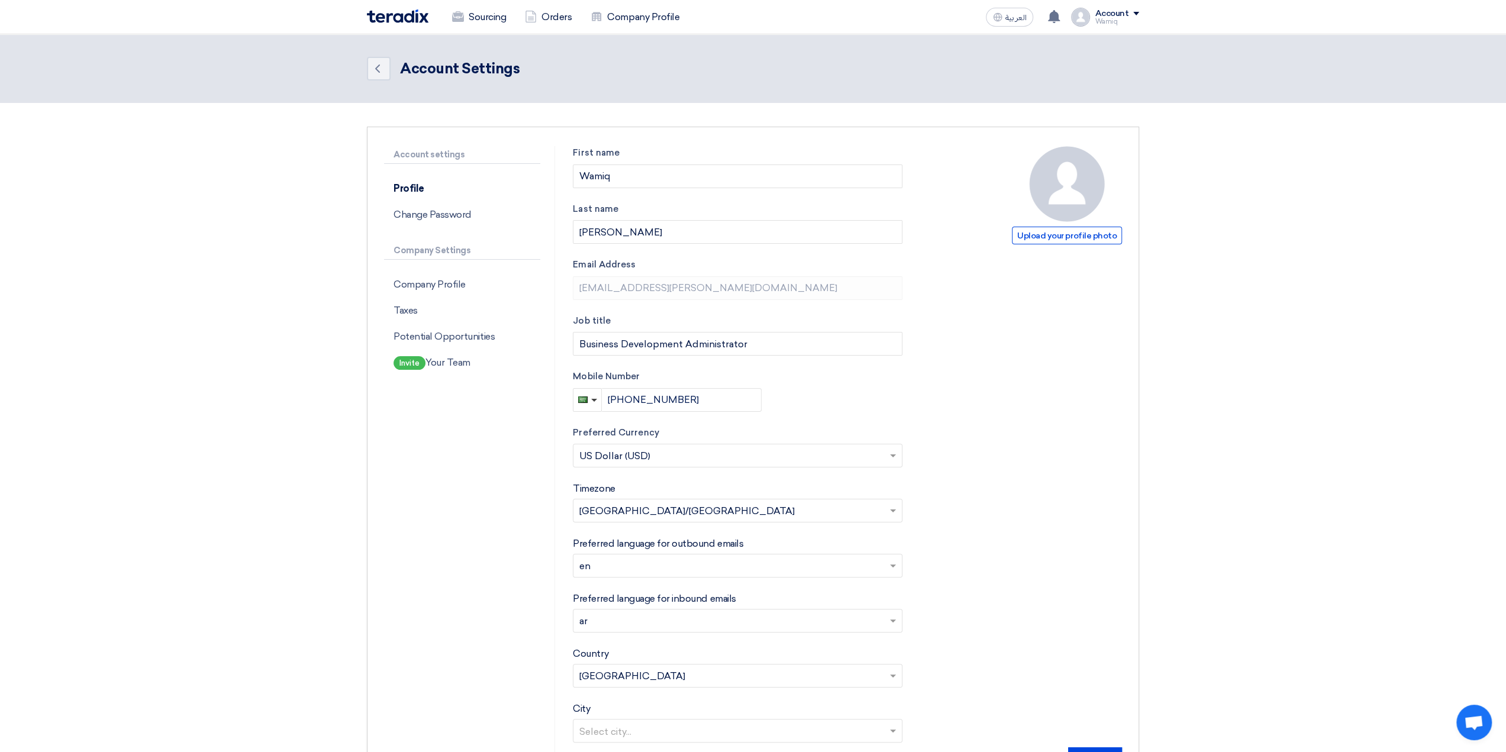
click at [1136, 15] on span at bounding box center [1136, 14] width 6 height 4
click at [1041, 43] on link "Sourcing" at bounding box center [1077, 46] width 104 height 14
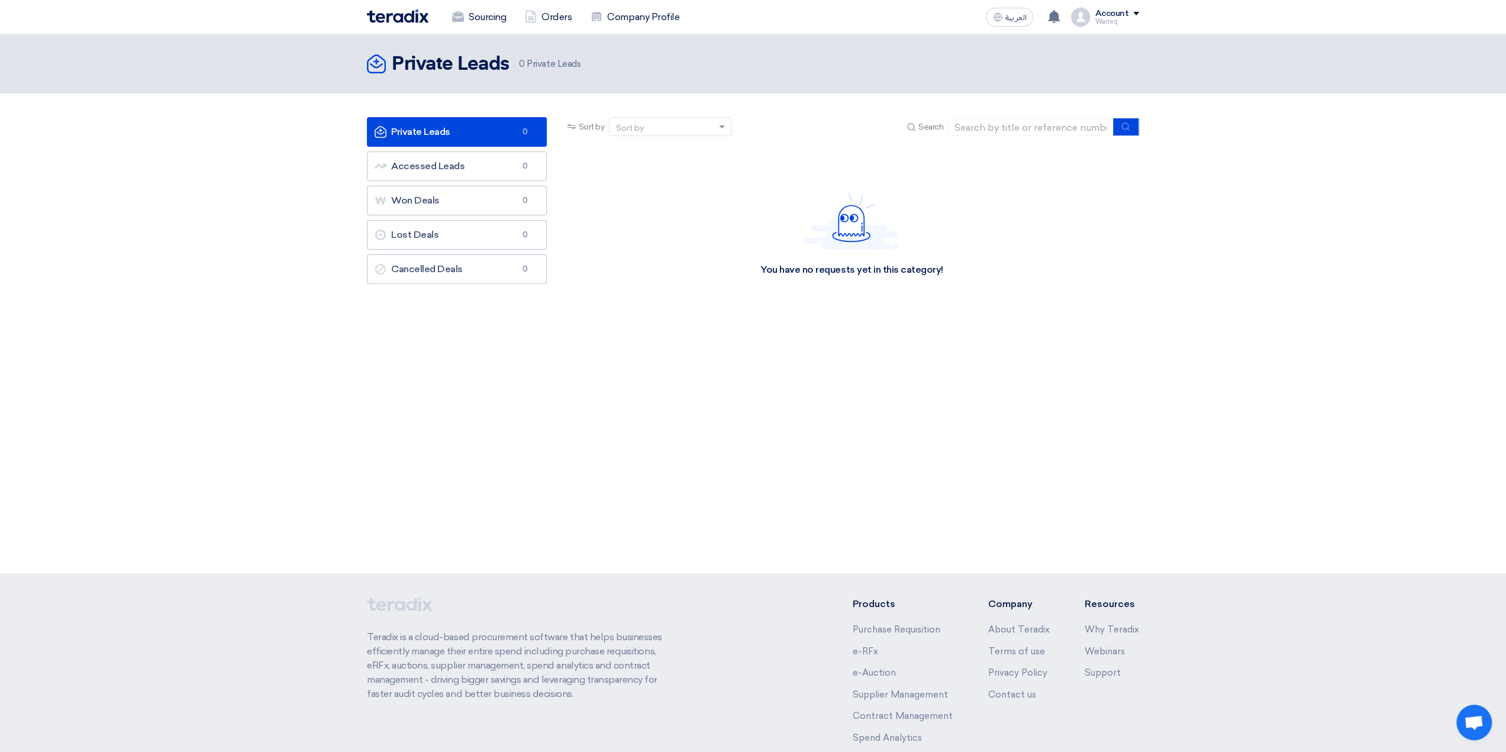
click at [1138, 12] on span at bounding box center [1136, 14] width 6 height 4
click at [1052, 92] on link "Company Profile" at bounding box center [1077, 93] width 104 height 14
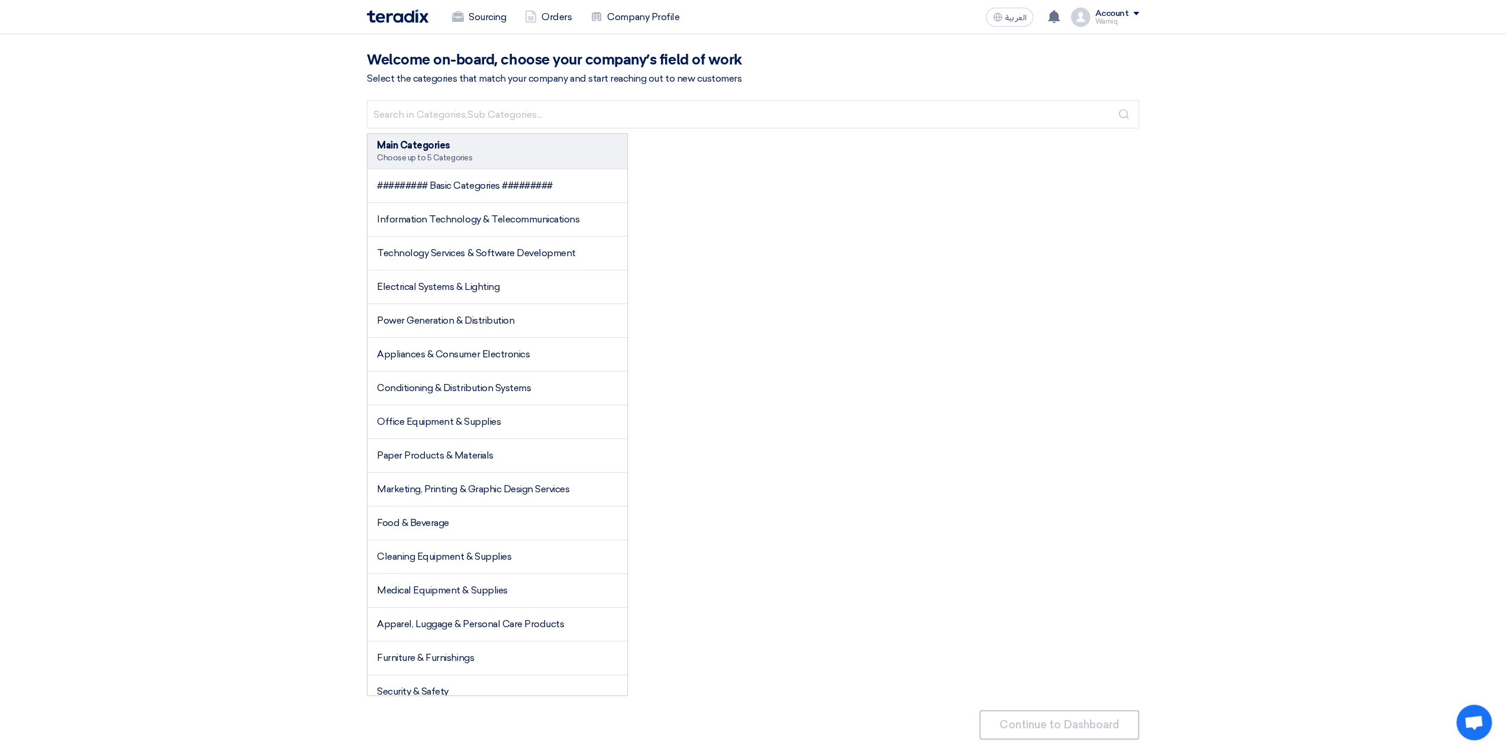
click at [1135, 16] on div "Account" at bounding box center [1117, 14] width 44 height 10
click at [1049, 111] on link "Settings" at bounding box center [1077, 116] width 104 height 14
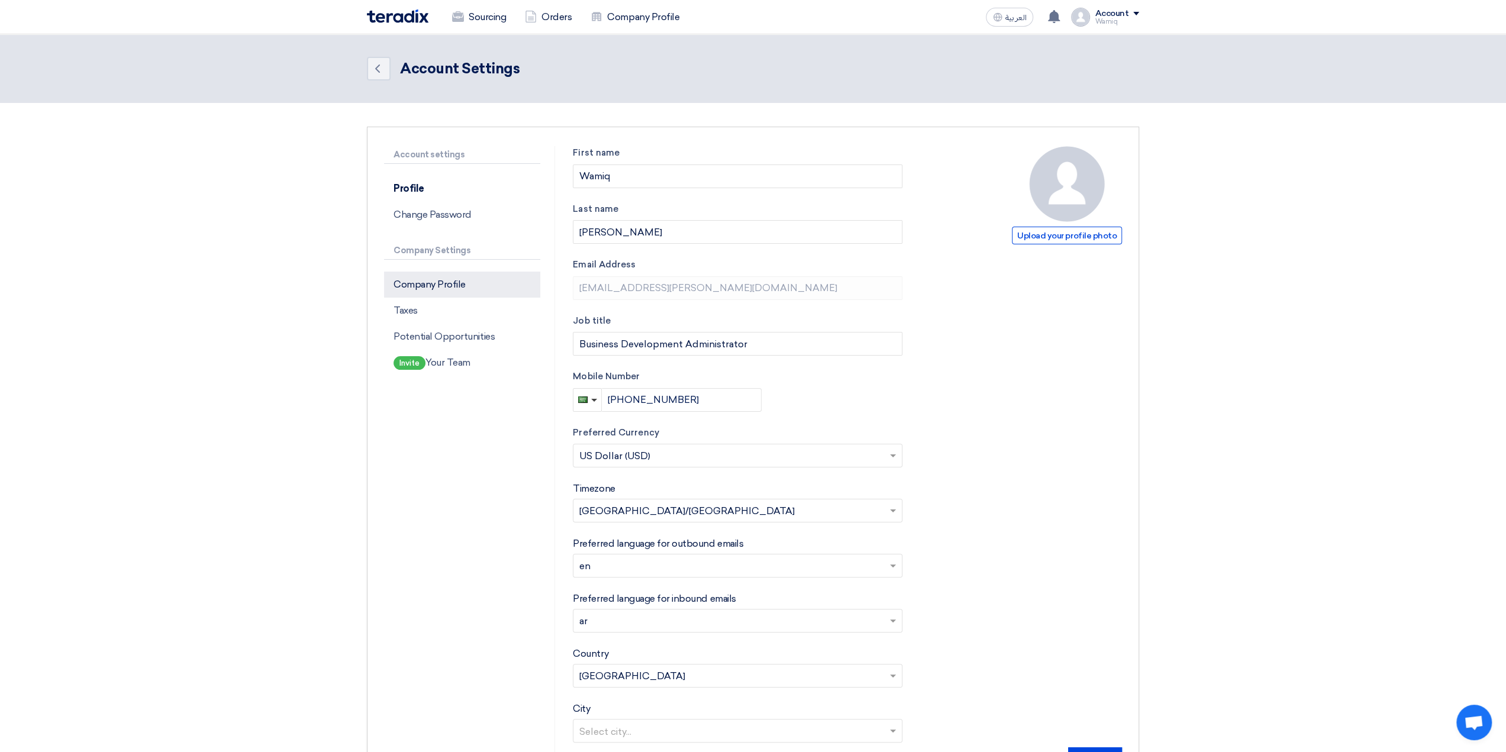
click at [444, 282] on p "Company Profile" at bounding box center [462, 285] width 156 height 26
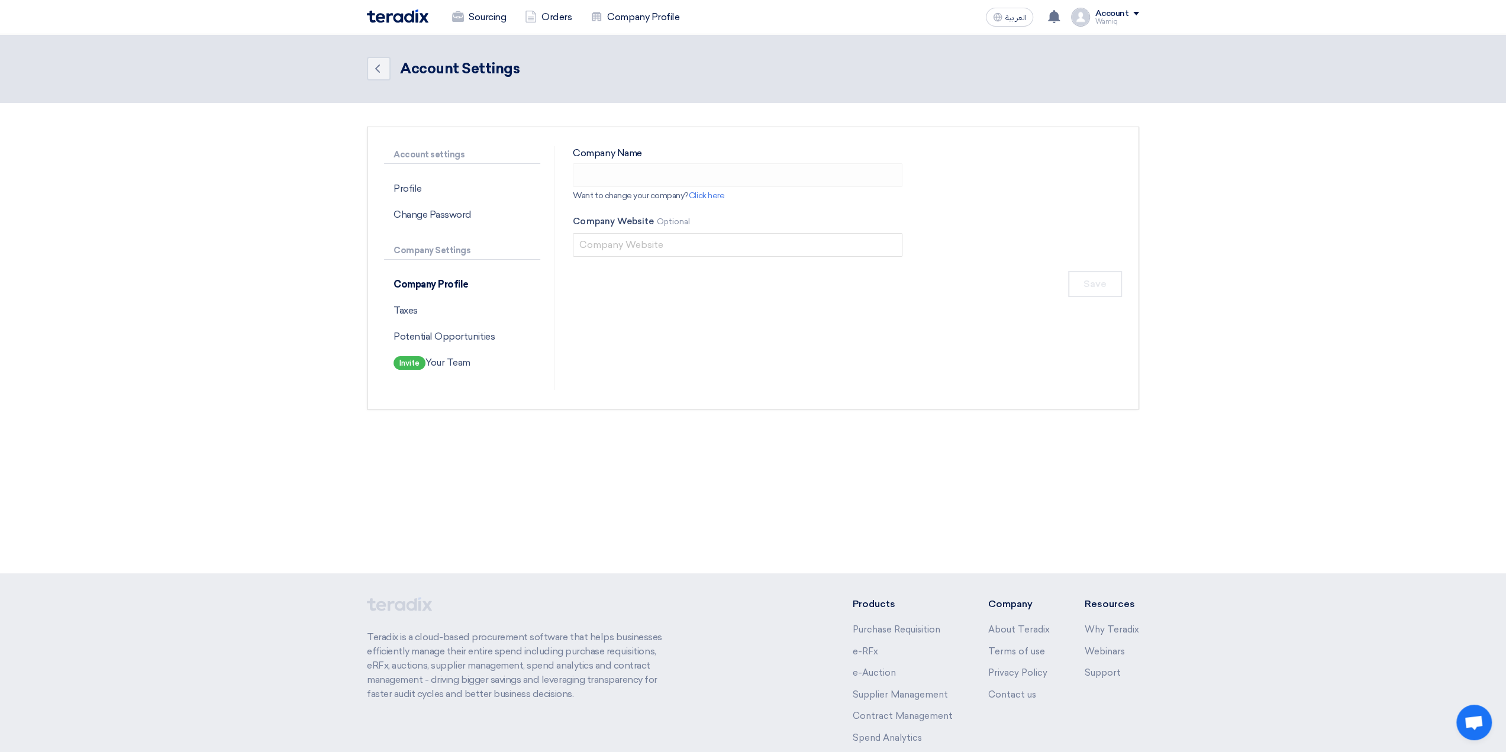
type input "[PERSON_NAME] Saudi Arabia Ltd."
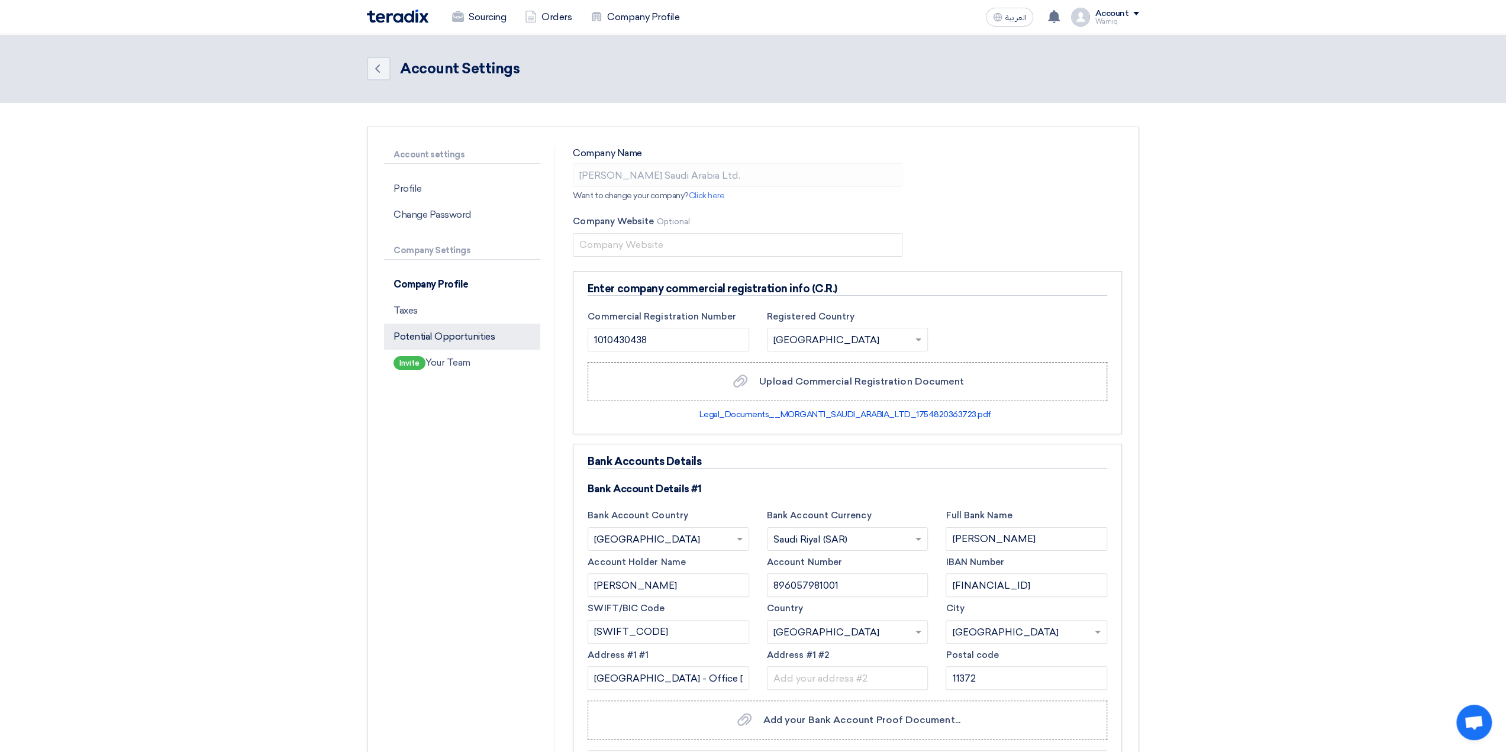
click at [450, 342] on p "Potential Opportunities" at bounding box center [462, 337] width 156 height 26
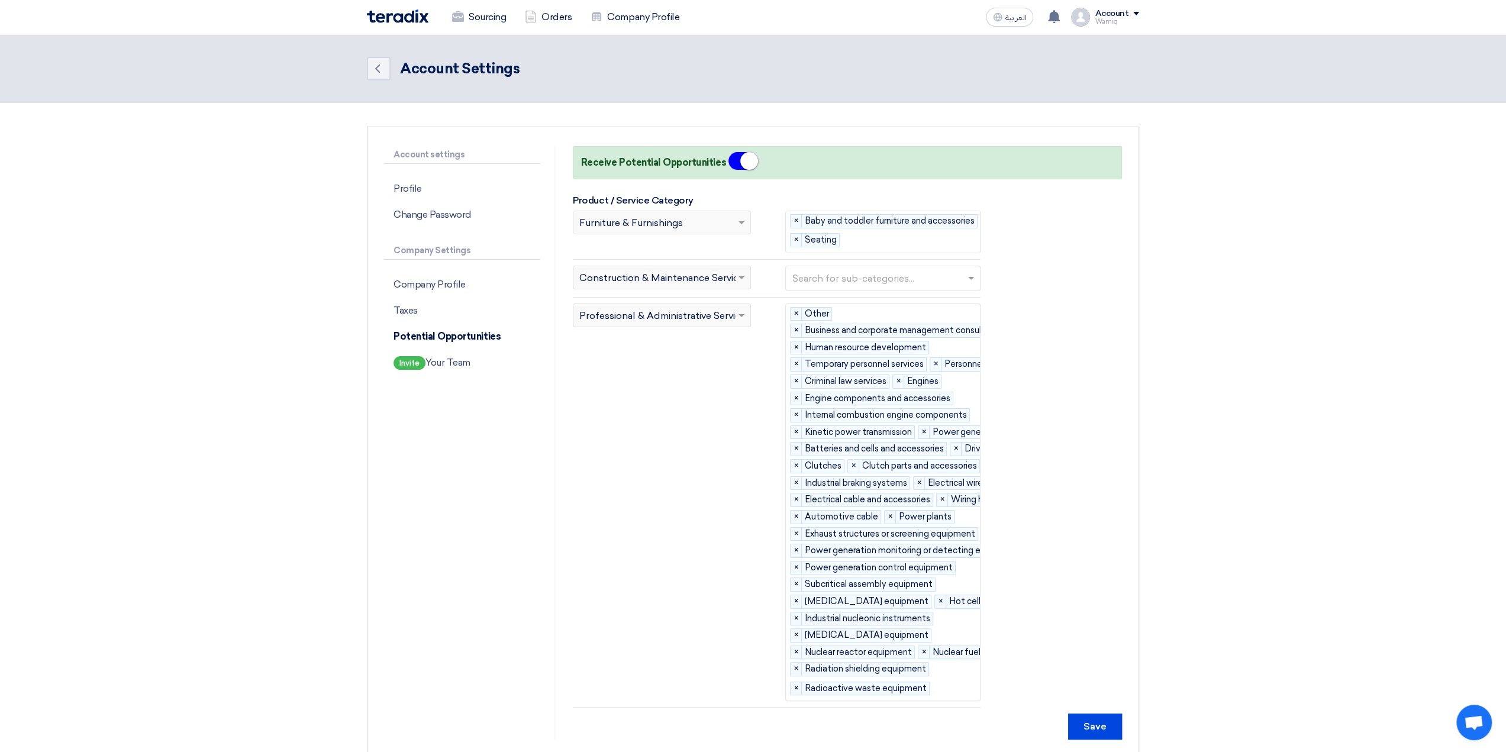
click at [649, 230] on span "Professional & Administrative Services" at bounding box center [631, 223] width 104 height 14
click at [662, 230] on span "Construction & Maintenance Services" at bounding box center [631, 223] width 104 height 14
click at [655, 223] on span "Furniture & Furnishings" at bounding box center [631, 223] width 104 height 14
drag, startPoint x: 743, startPoint y: 227, endPoint x: 750, endPoint y: 224, distance: 7.7
click at [746, 228] on span at bounding box center [743, 222] width 15 height 14
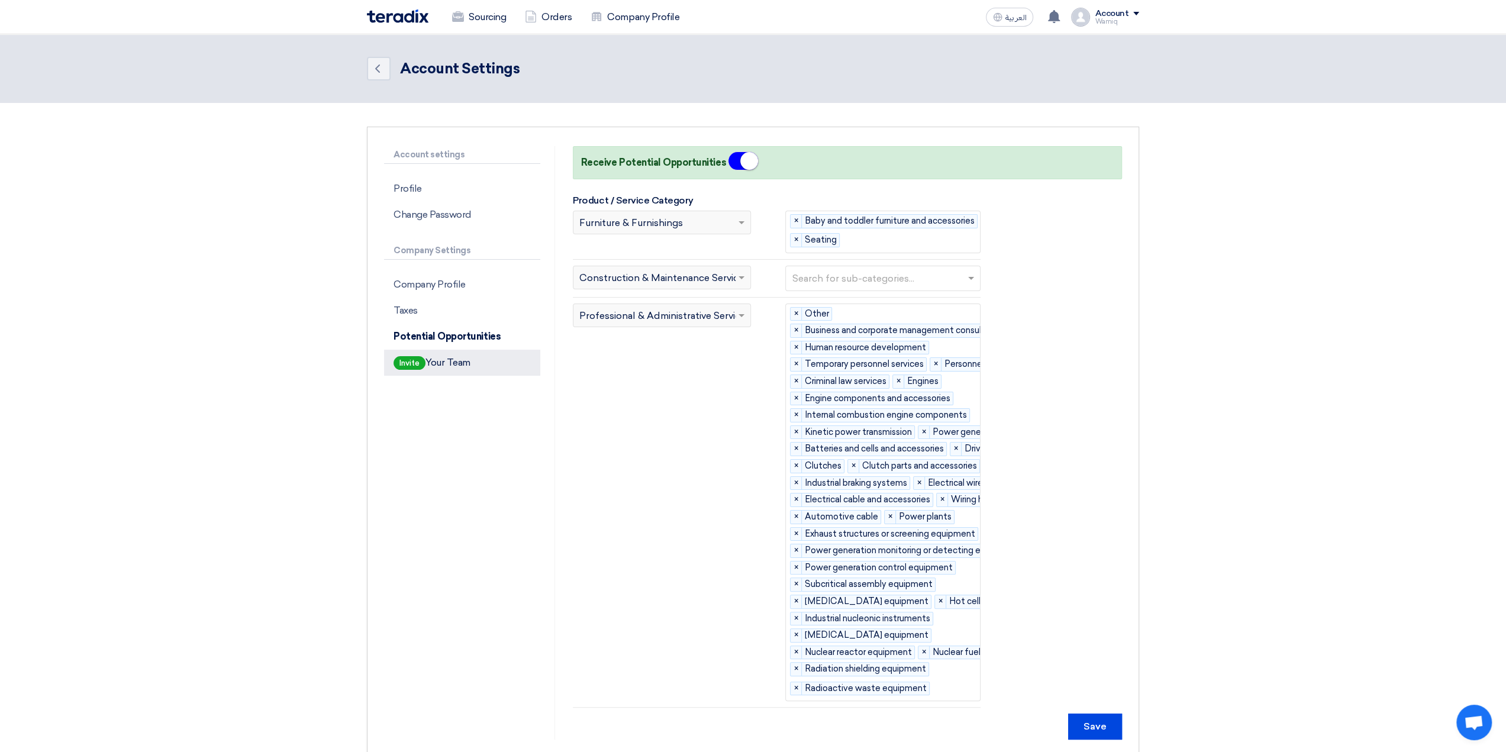
click at [410, 364] on span "Invite" at bounding box center [410, 363] width 32 height 14
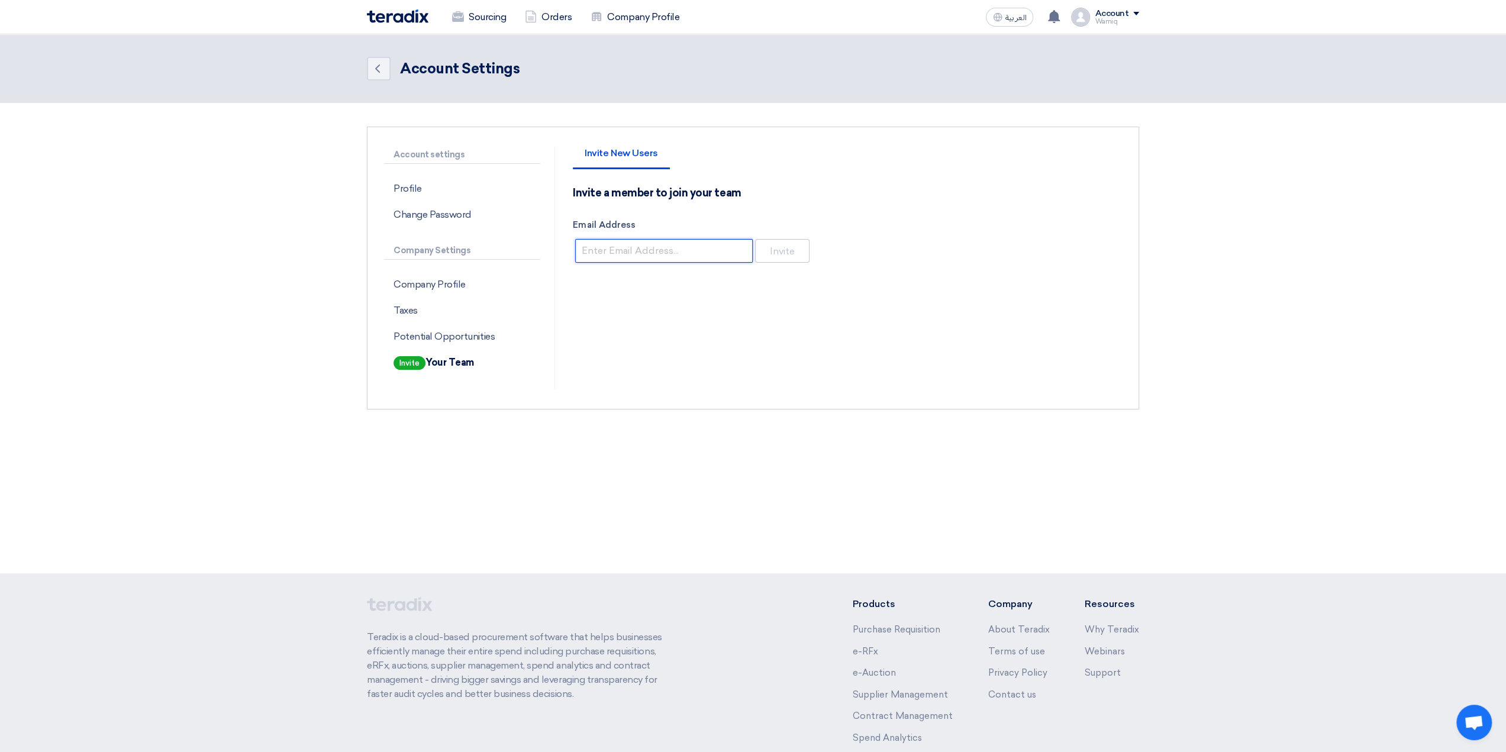
click at [628, 251] on input "Email Address" at bounding box center [664, 251] width 178 height 24
type input "wmajeed@morganti.com.sa"
click at [792, 252] on button "Invite" at bounding box center [782, 251] width 54 height 24
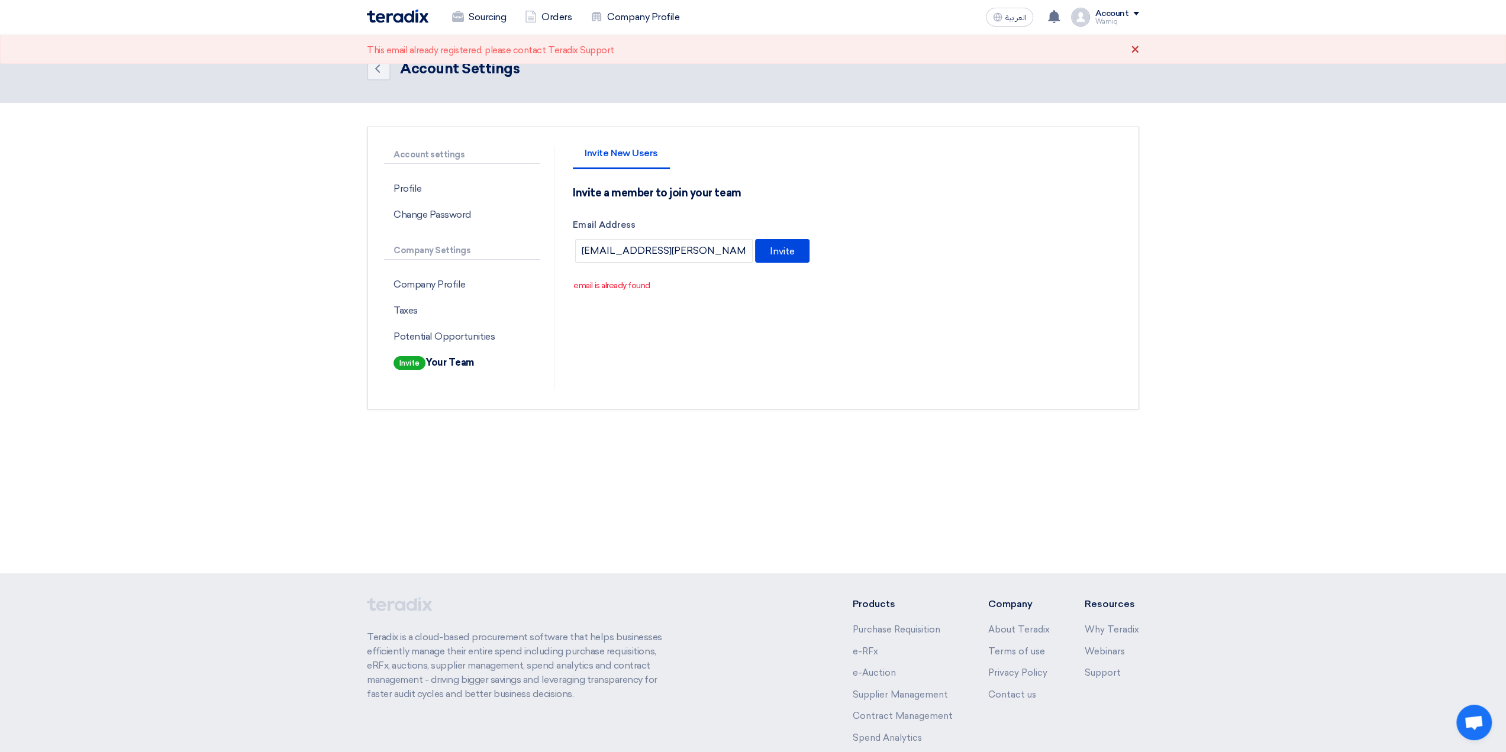
click at [1135, 48] on div "×" at bounding box center [1134, 50] width 9 height 14
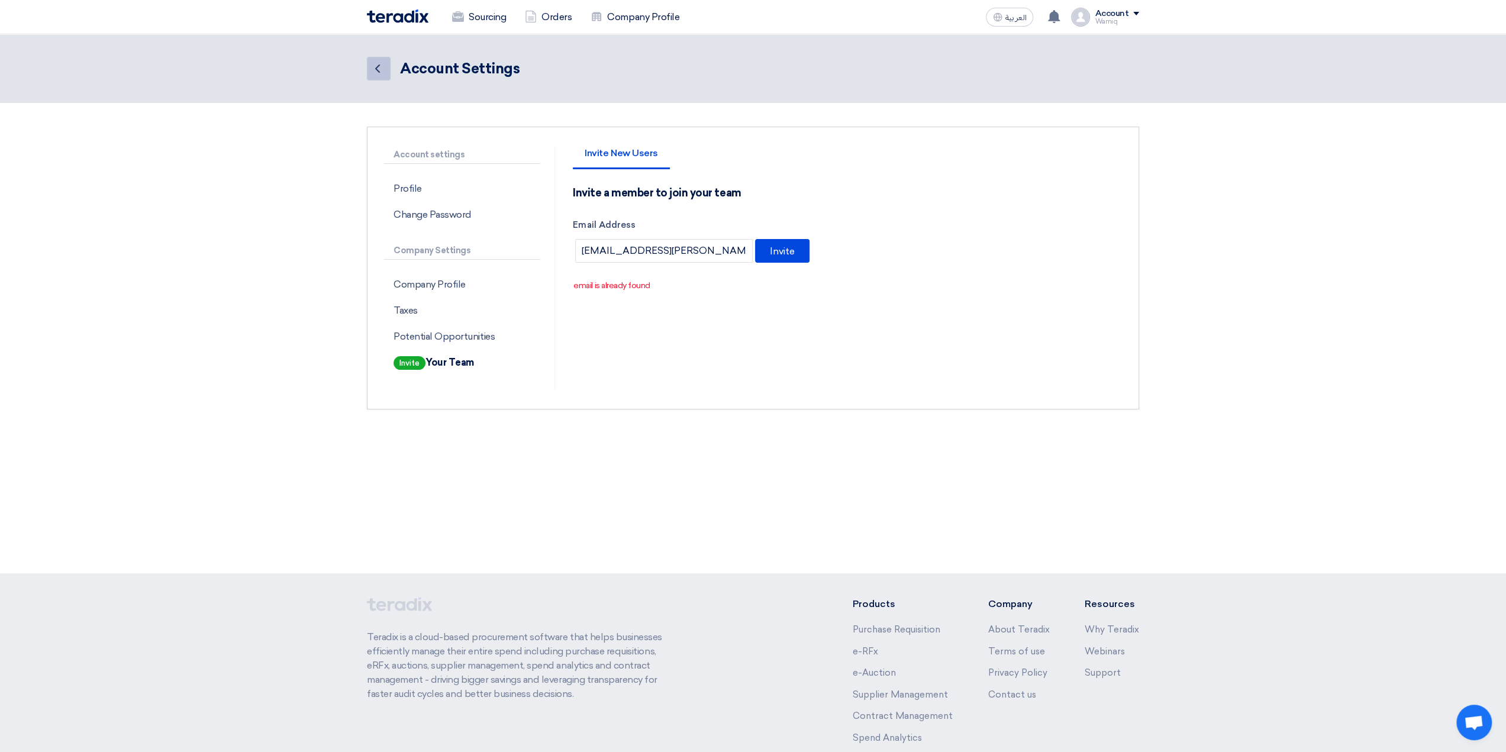
click at [372, 67] on icon "Back" at bounding box center [378, 69] width 14 height 14
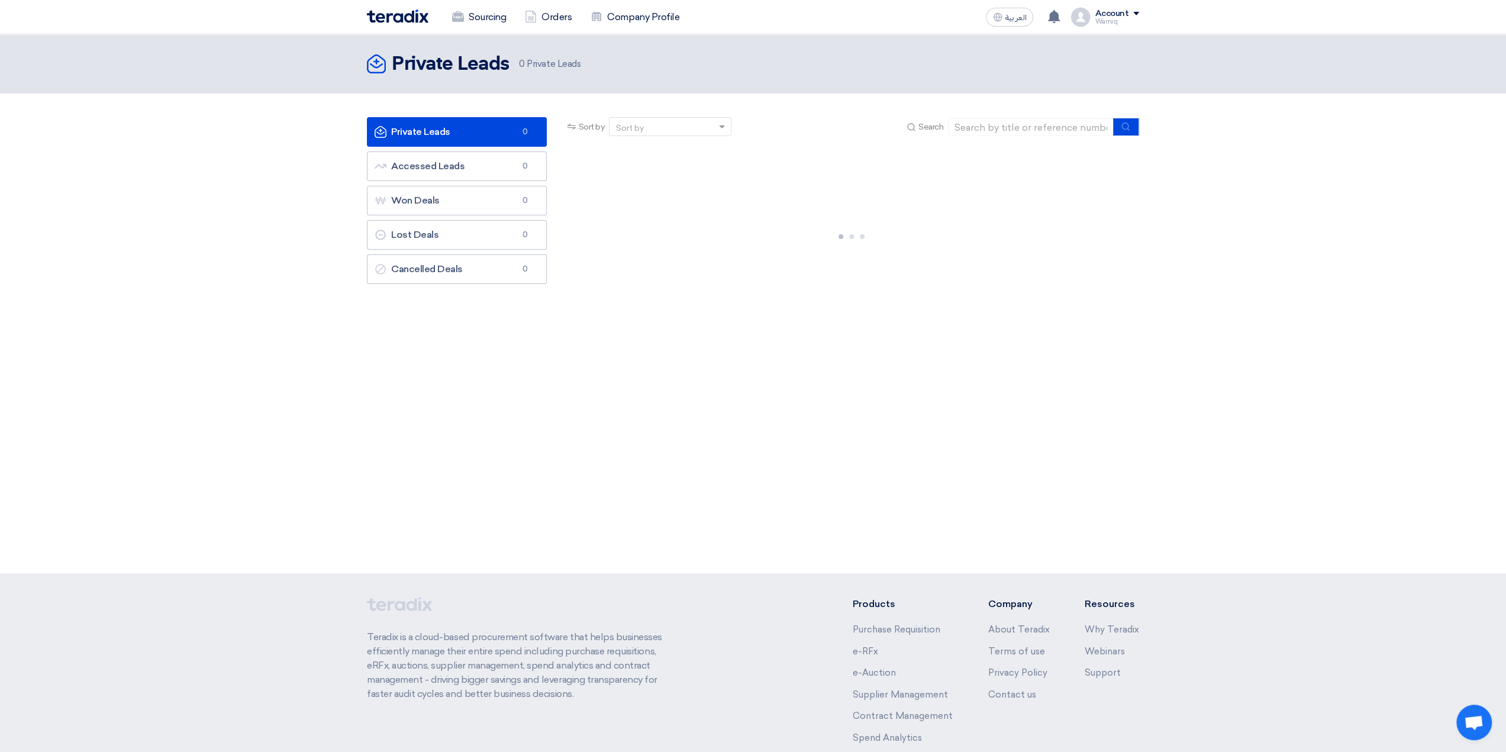
click at [707, 260] on div at bounding box center [852, 235] width 575 height 178
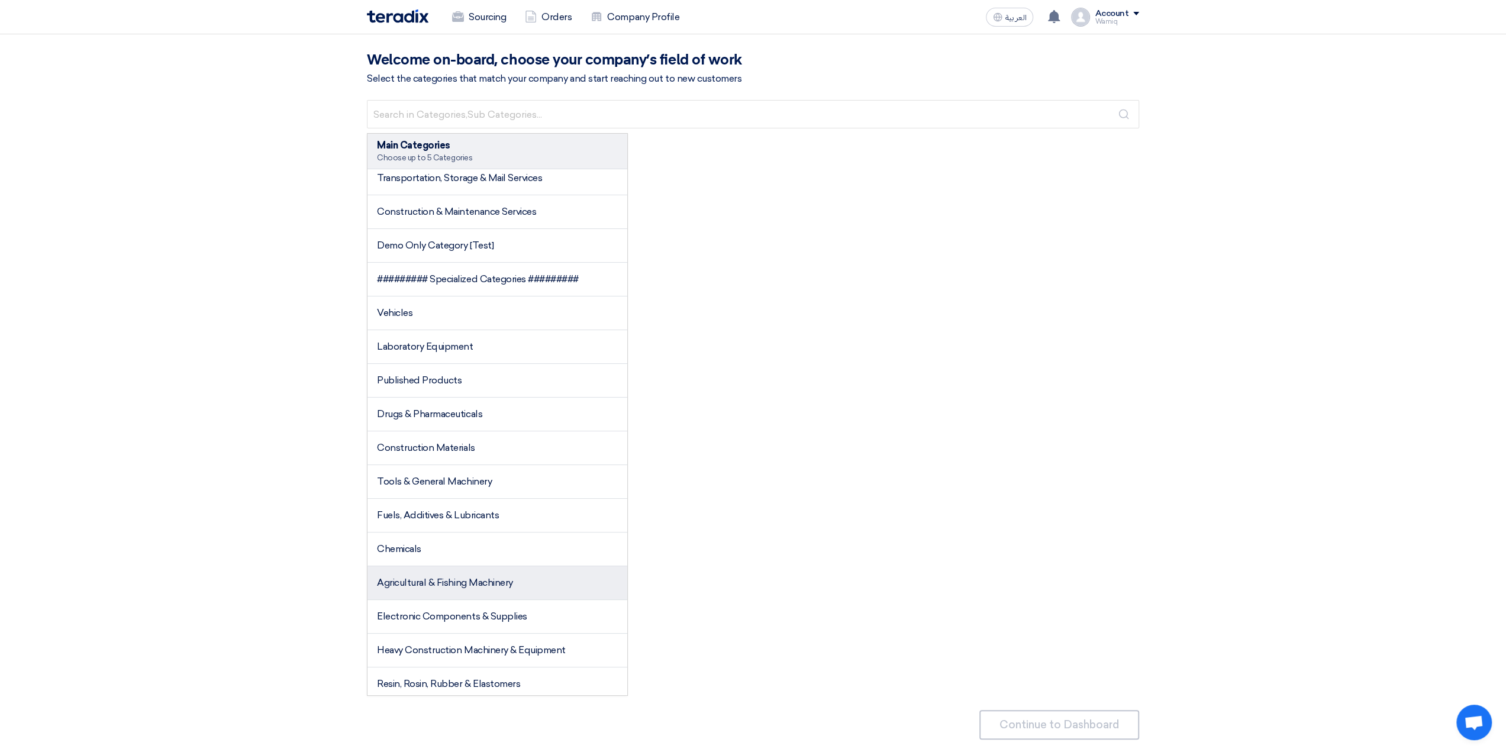
scroll to position [613, 0]
click at [488, 208] on span "Construction & Maintenance Services" at bounding box center [456, 213] width 159 height 11
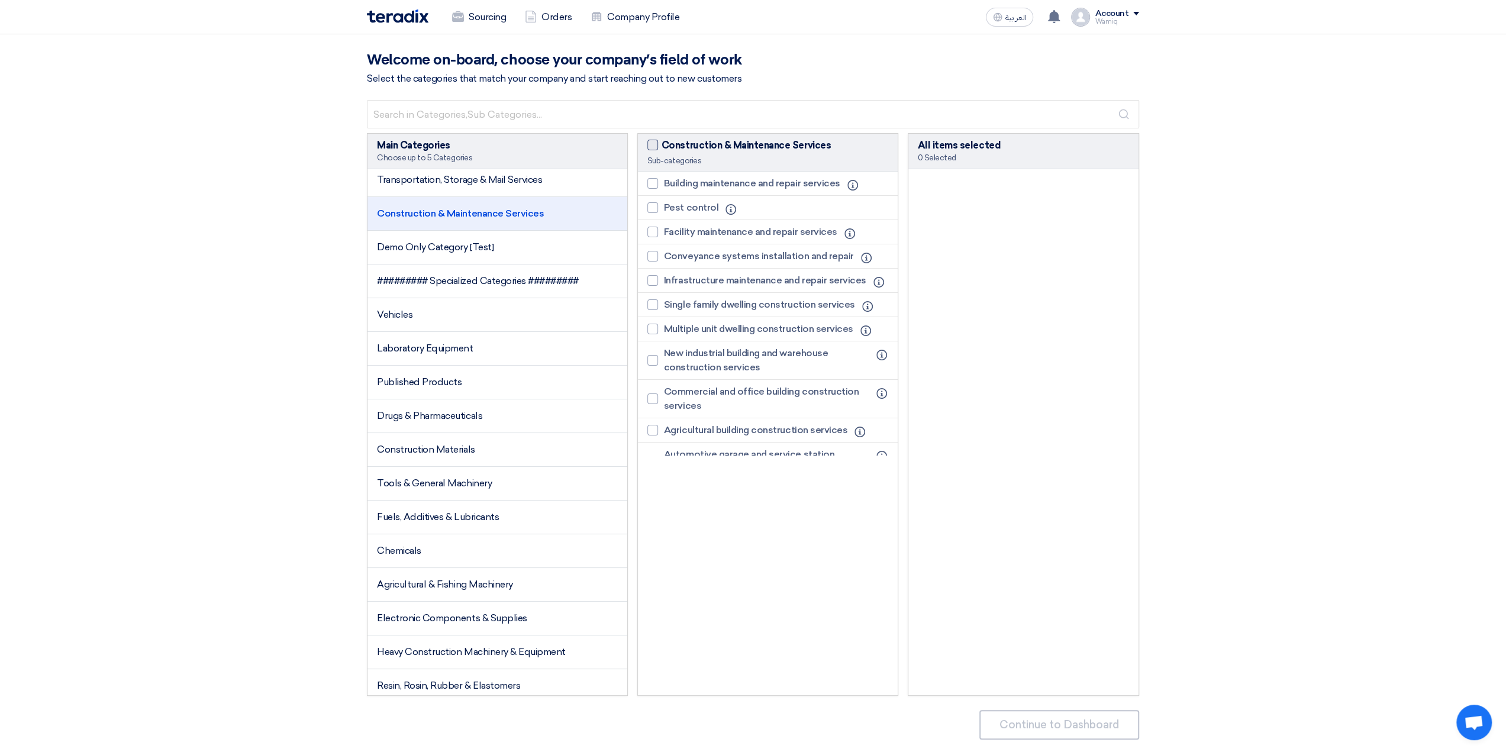
click at [653, 147] on span at bounding box center [653, 145] width 11 height 11
click at [662, 146] on input "Construction & Maintenance Services" at bounding box center [666, 142] width 8 height 8
checkbox input "true"
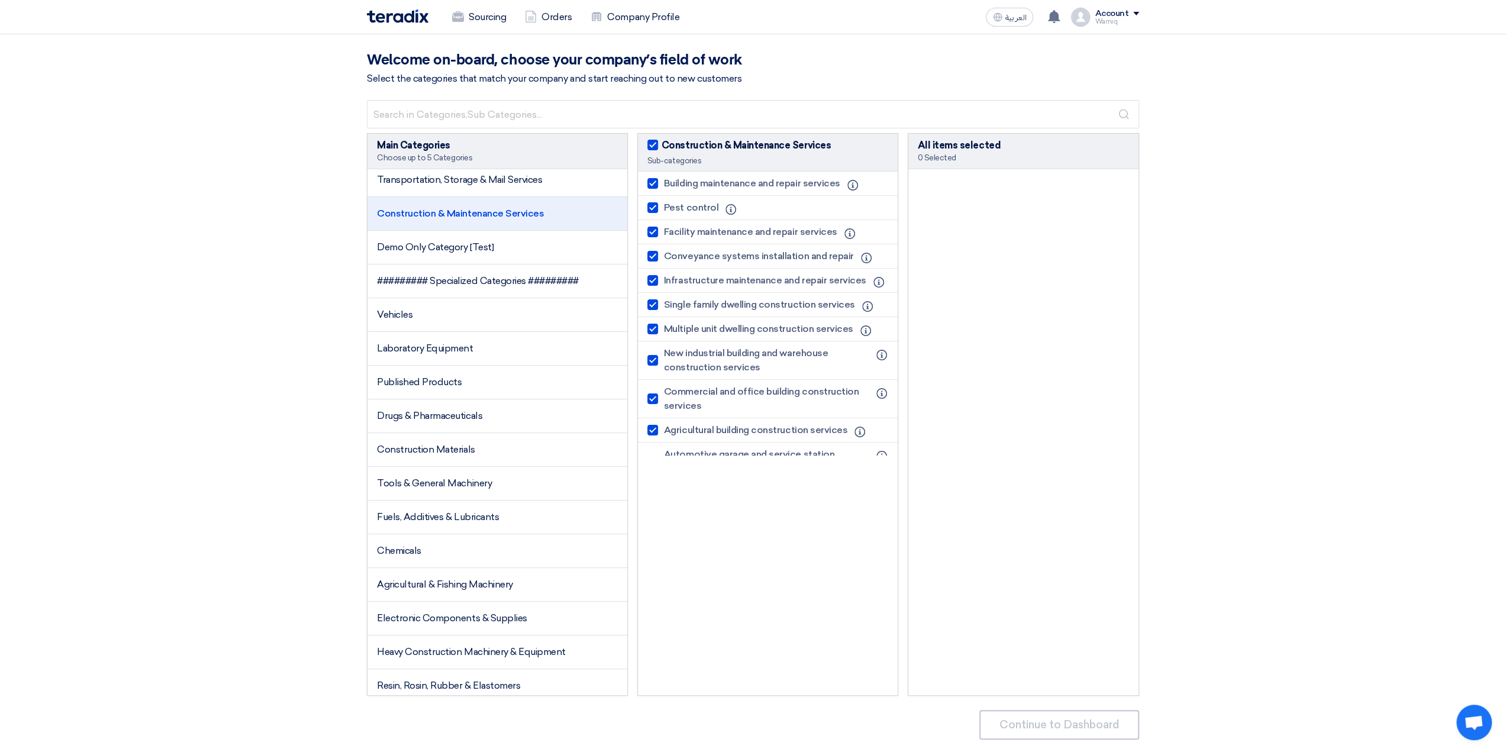
checkbox input "true"
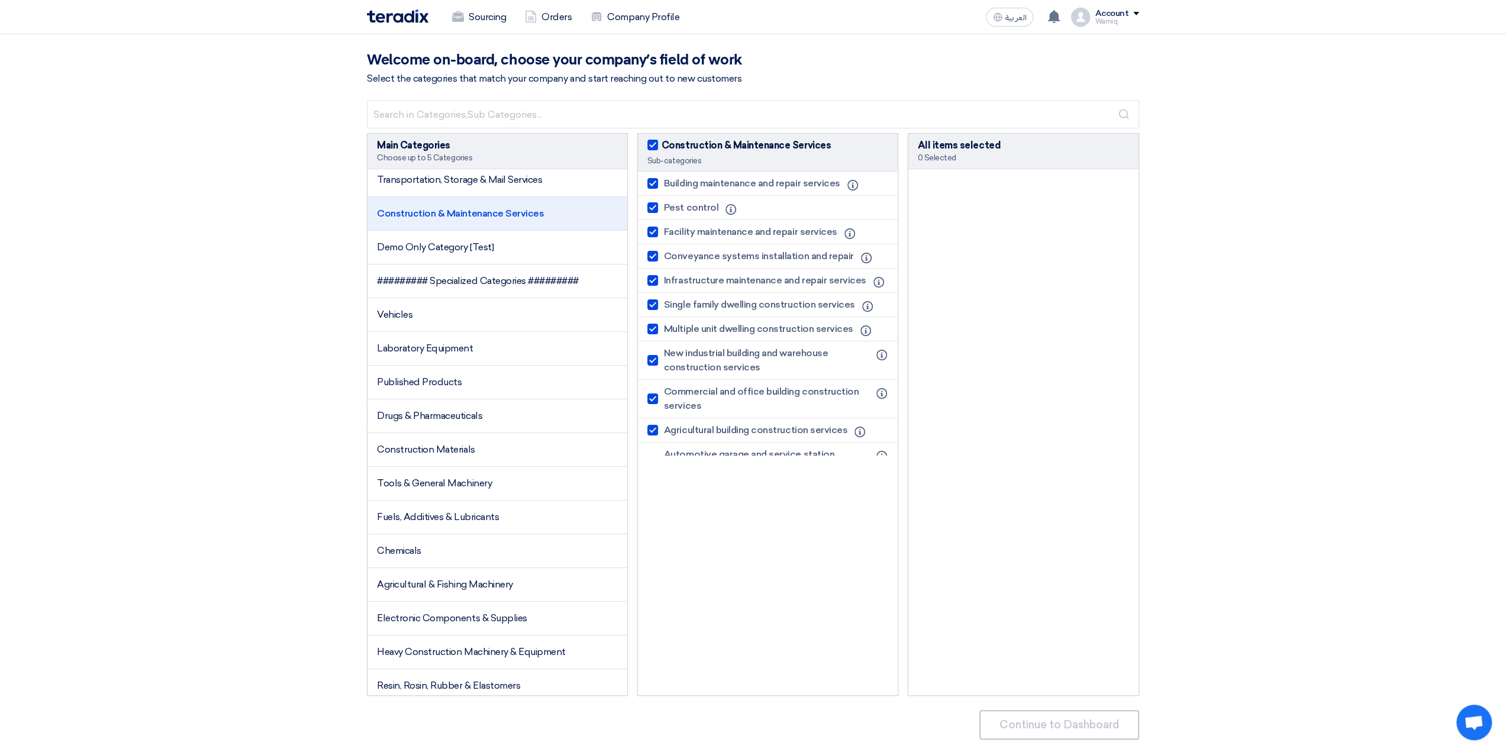
checkbox input "true"
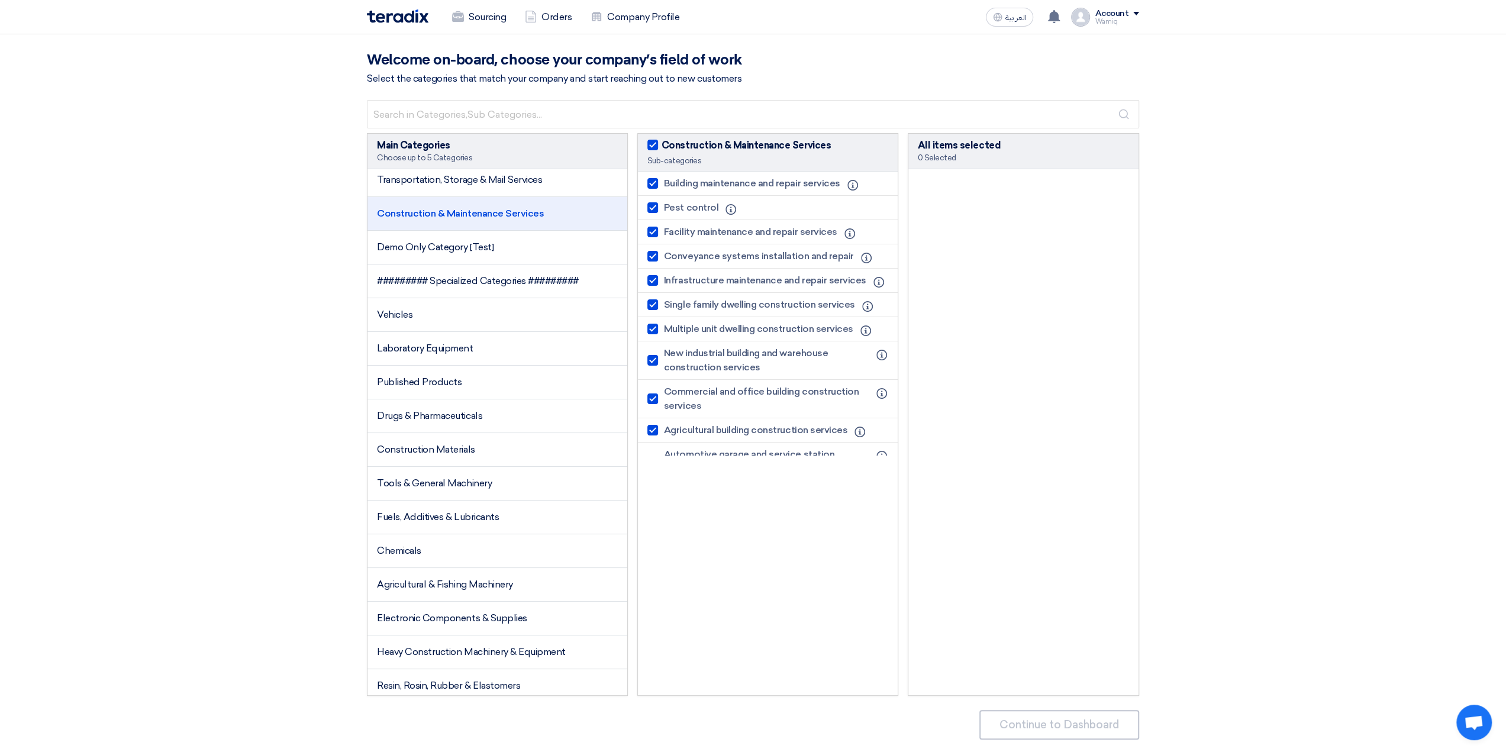
checkbox input "true"
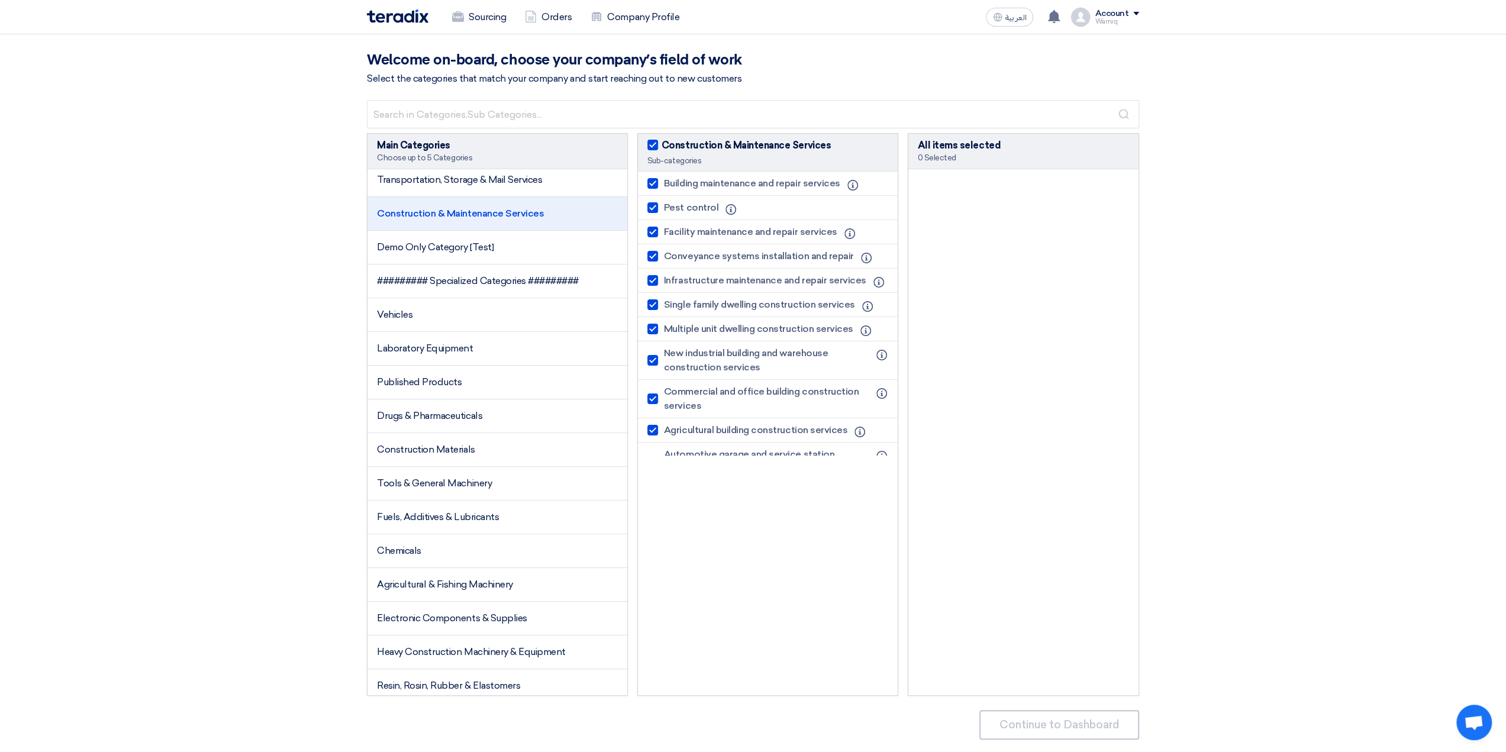
checkbox input "true"
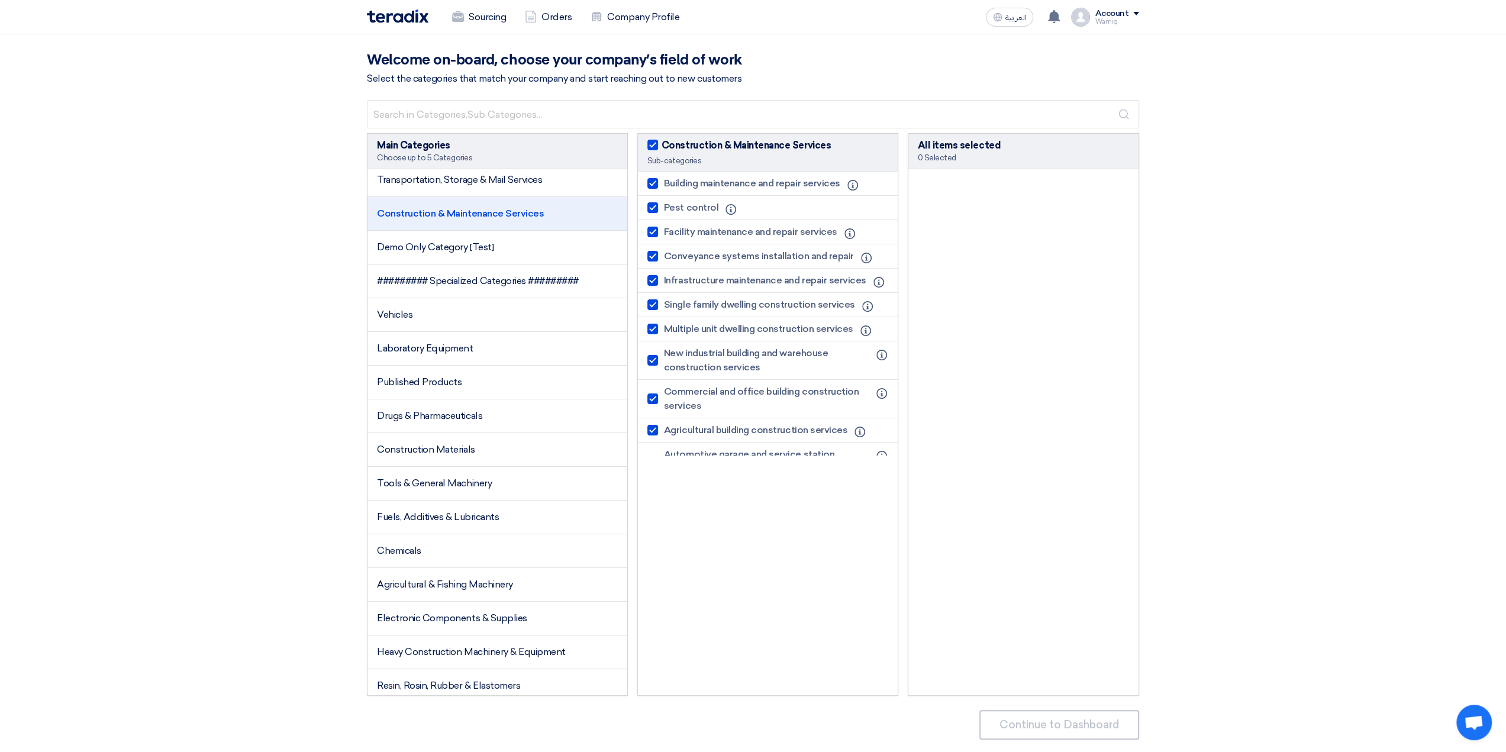
checkbox input "true"
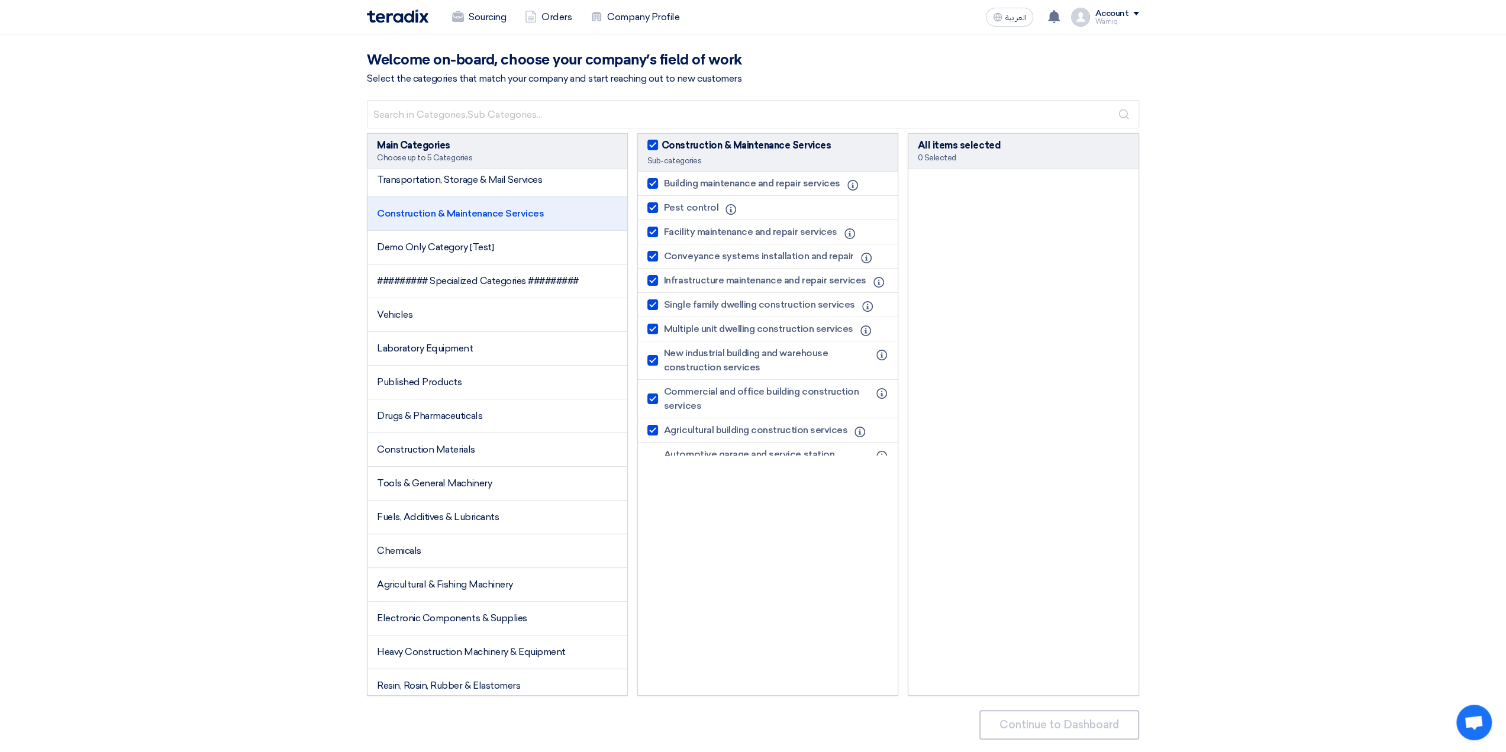
checkbox input "true"
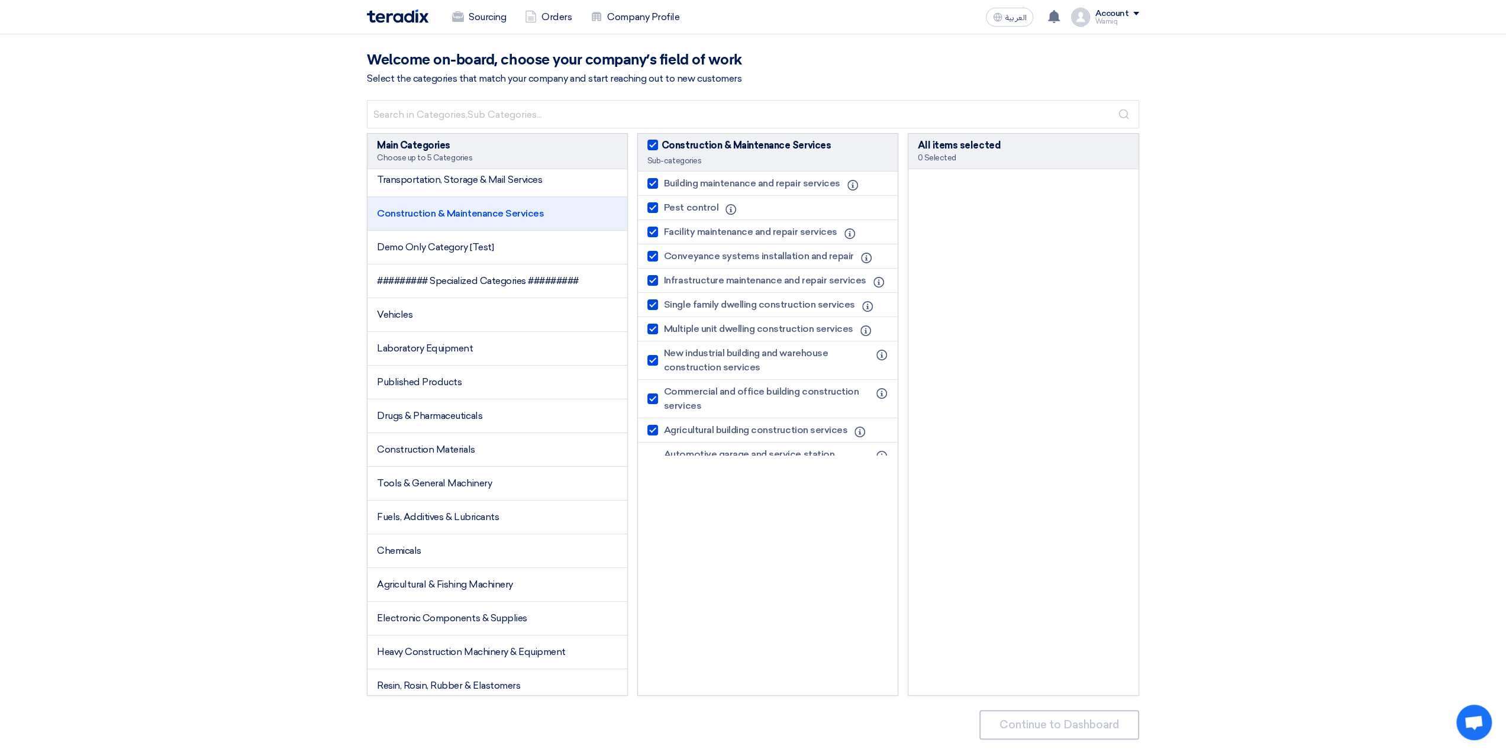
checkbox input "true"
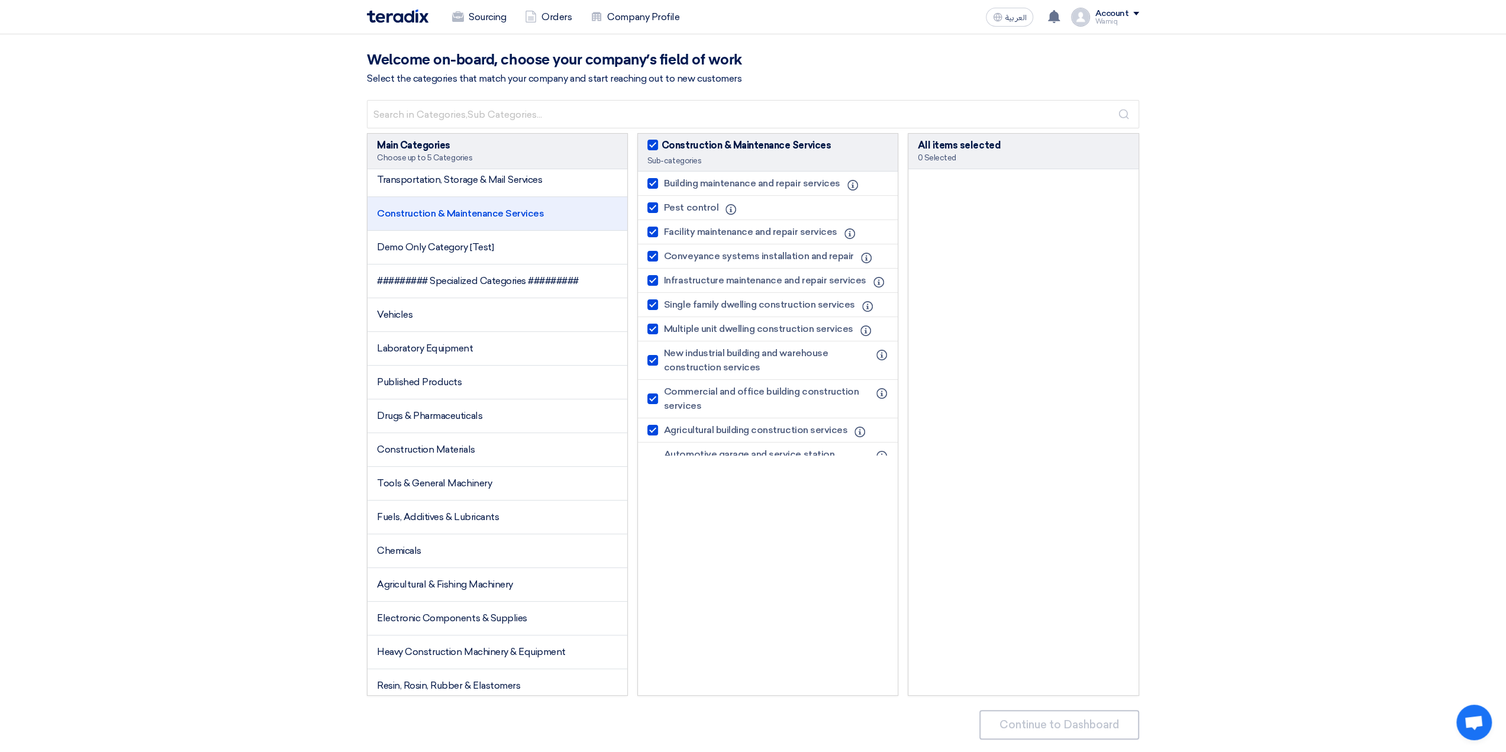
checkbox input "true"
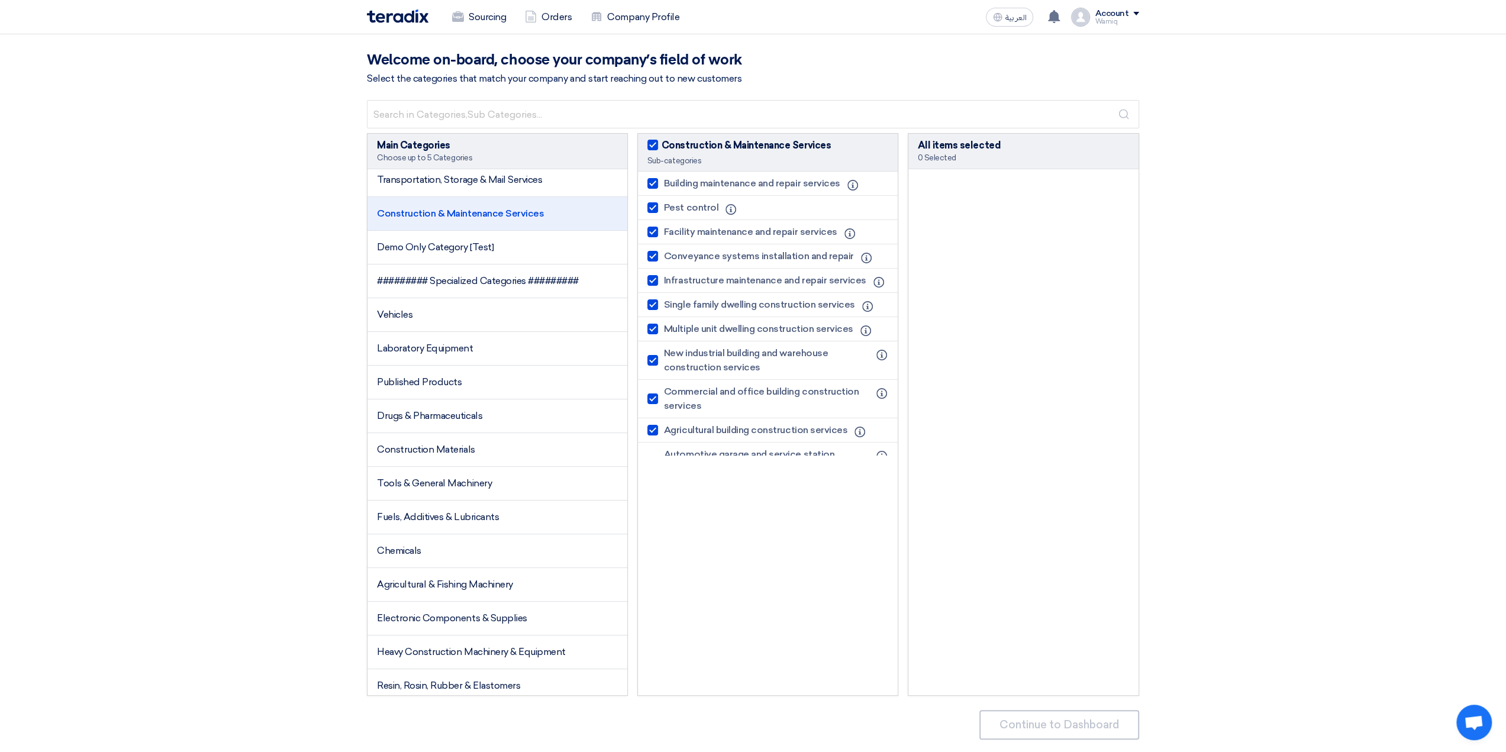
checkbox input "true"
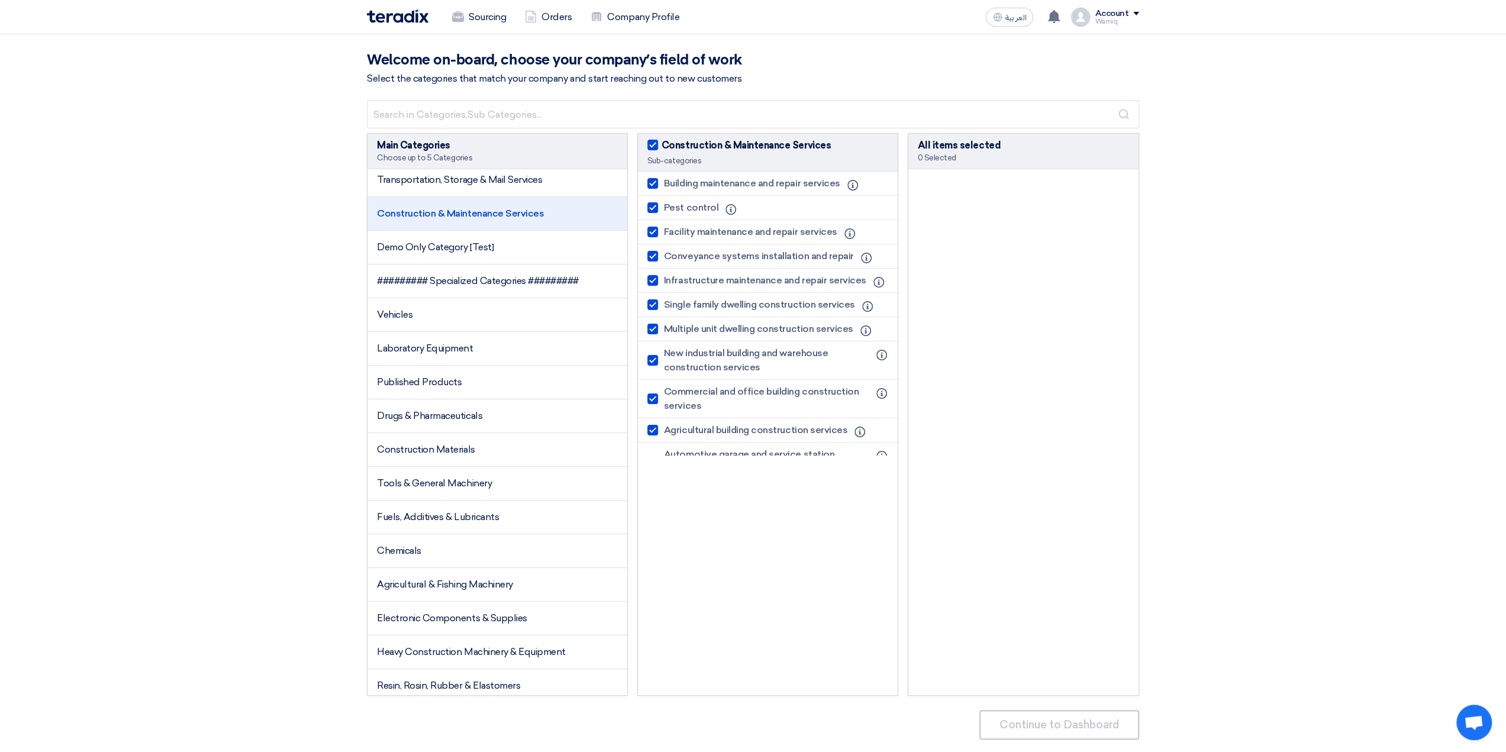
checkbox input "true"
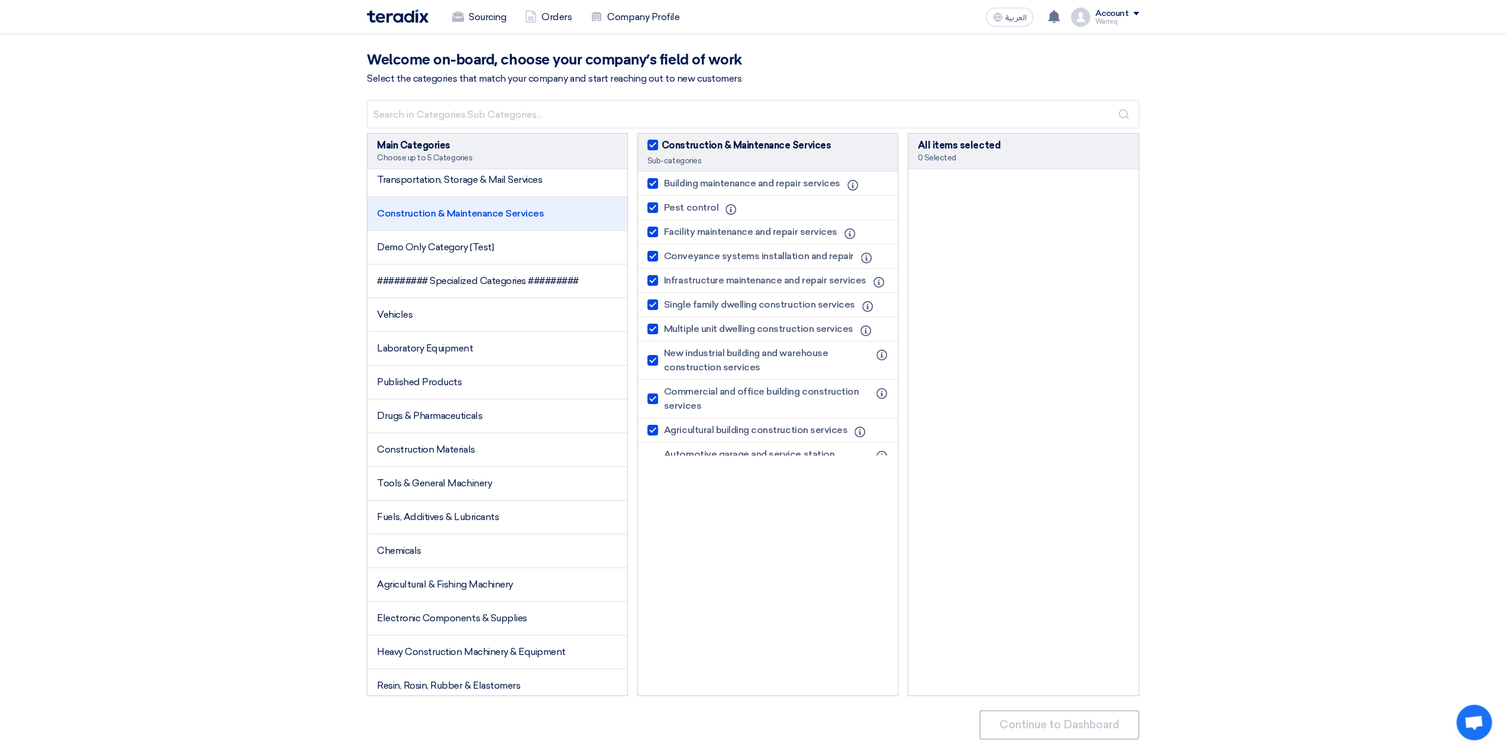
checkbox input "true"
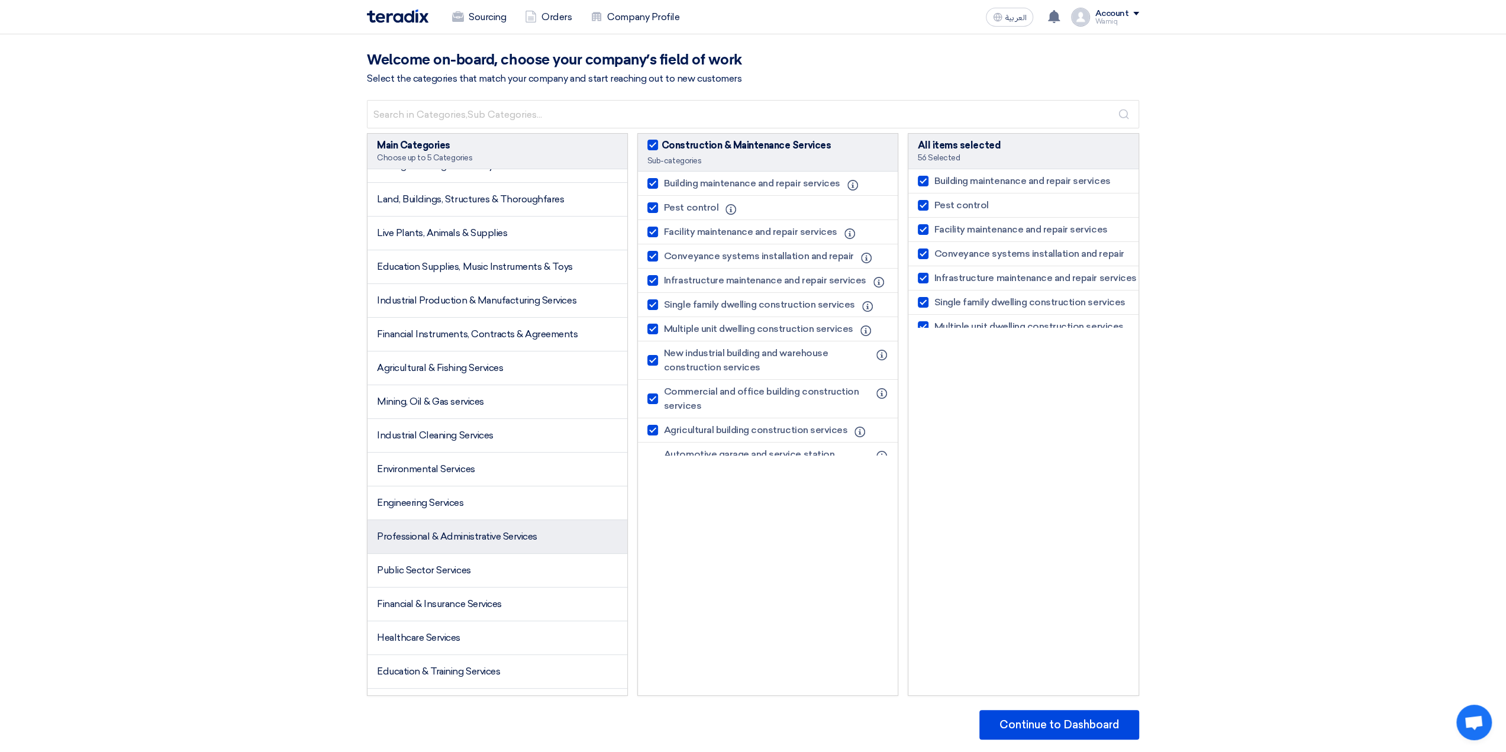
scroll to position [1442, 0]
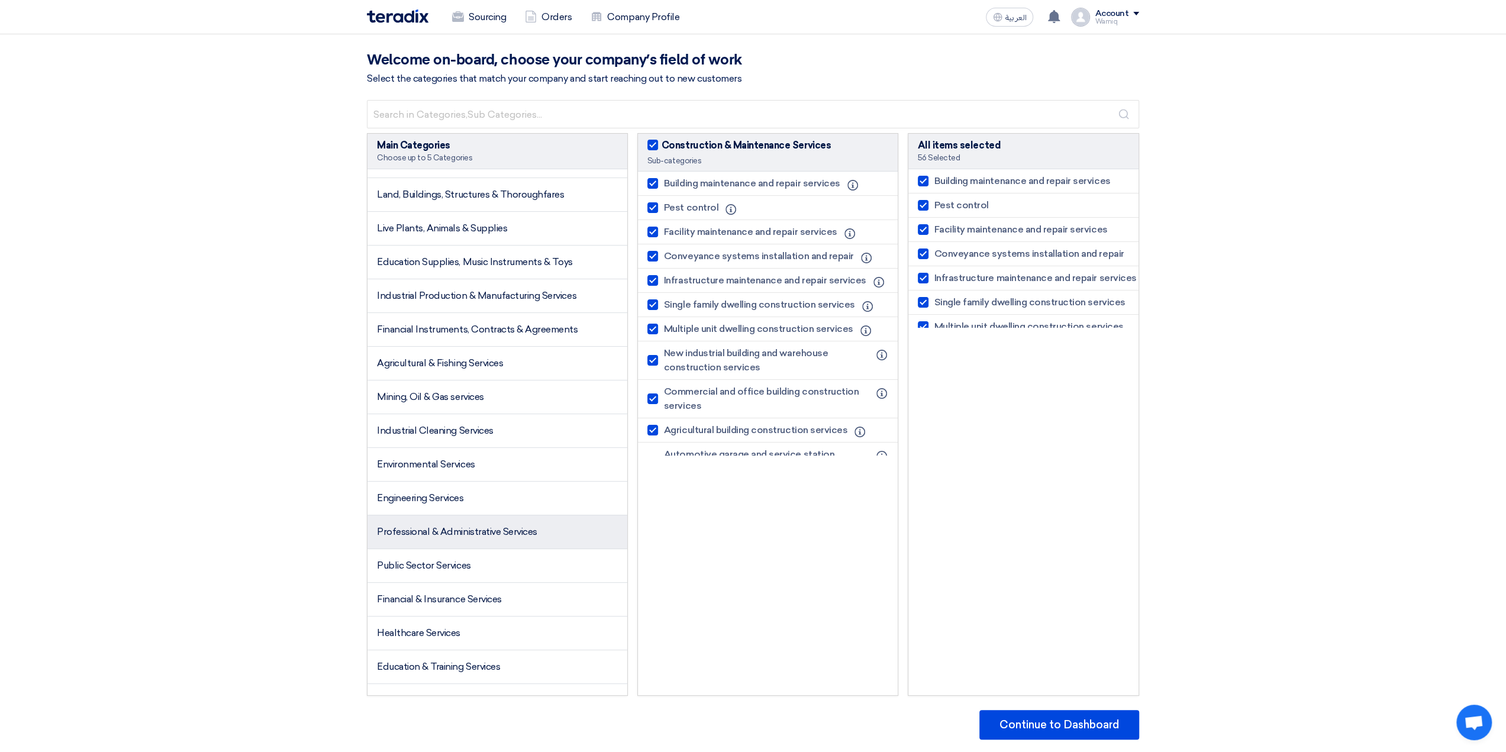
click at [494, 528] on li "Professional & Administrative Services" at bounding box center [498, 533] width 260 height 34
checkbox input "false"
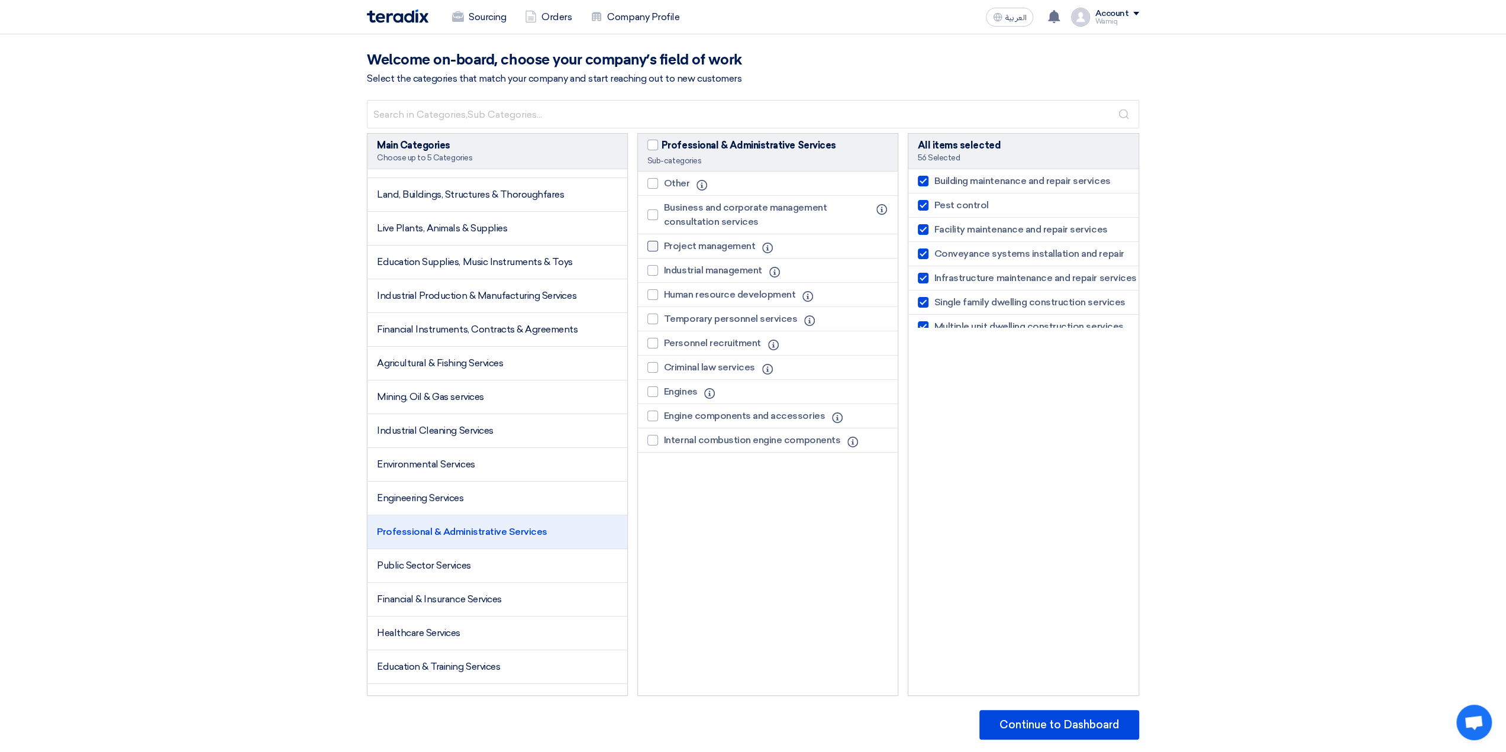
click at [654, 246] on div at bounding box center [653, 246] width 11 height 11
click at [664, 246] on input "Project management" at bounding box center [668, 247] width 8 height 8
checkbox input "true"
click at [652, 269] on div at bounding box center [653, 270] width 11 height 11
click at [664, 269] on input "Industrial management" at bounding box center [668, 271] width 8 height 8
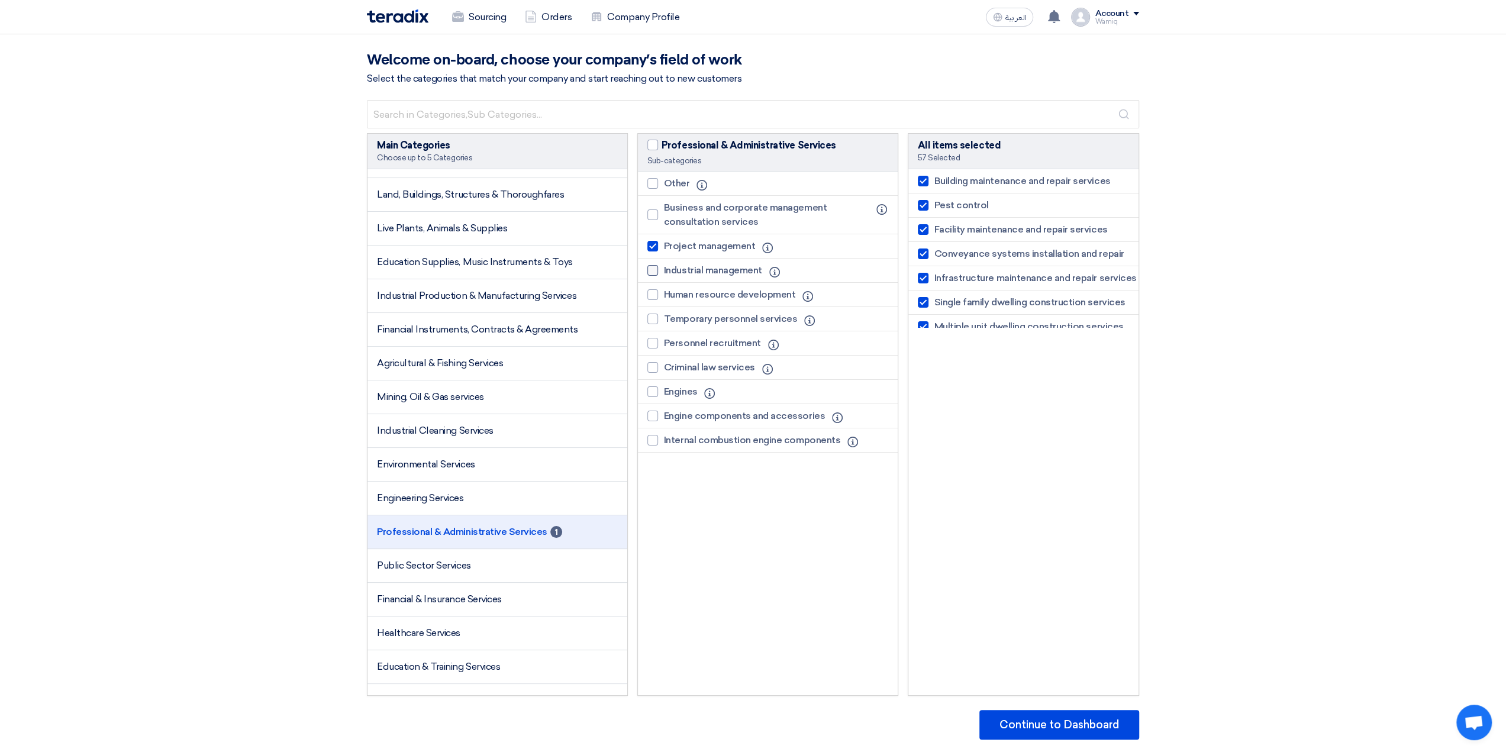
checkbox input "true"
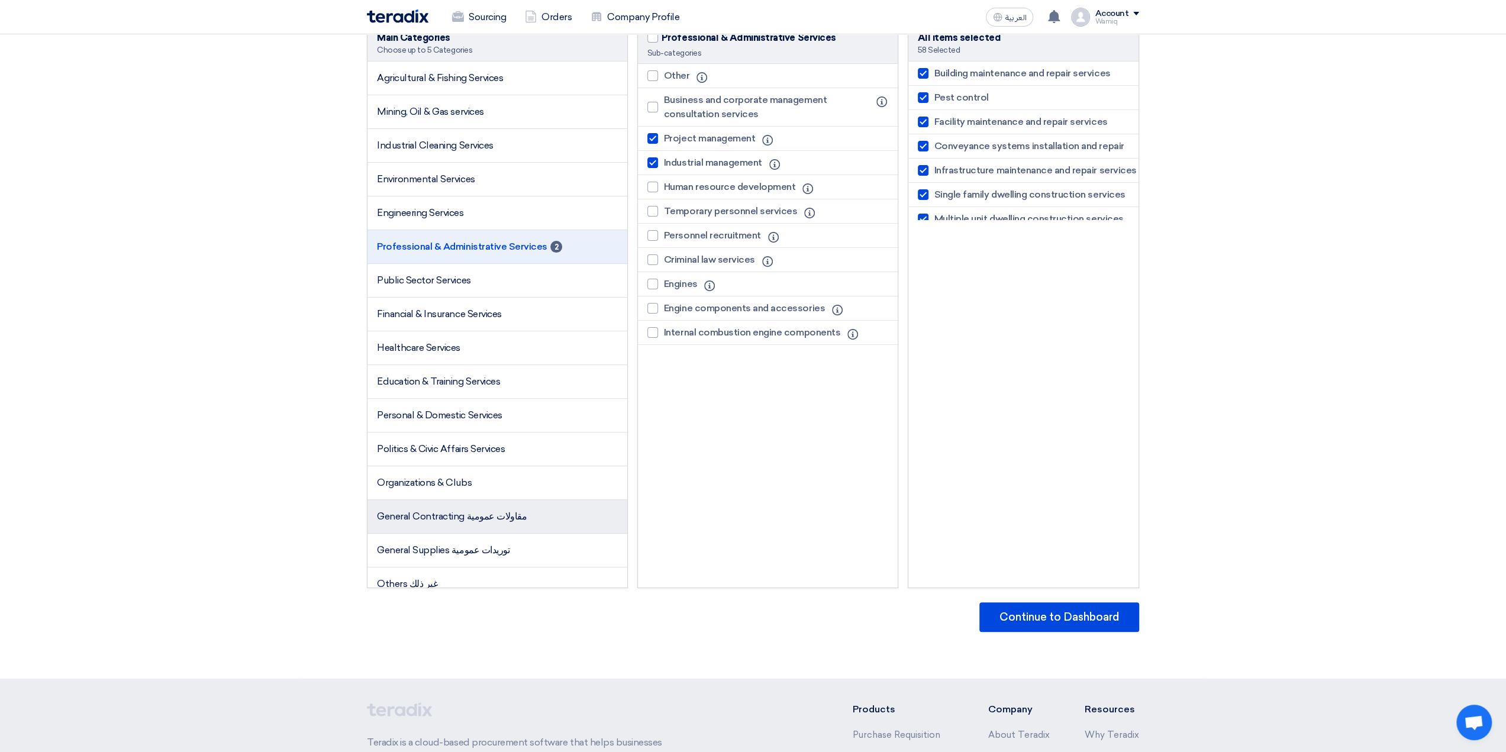
scroll to position [118, 0]
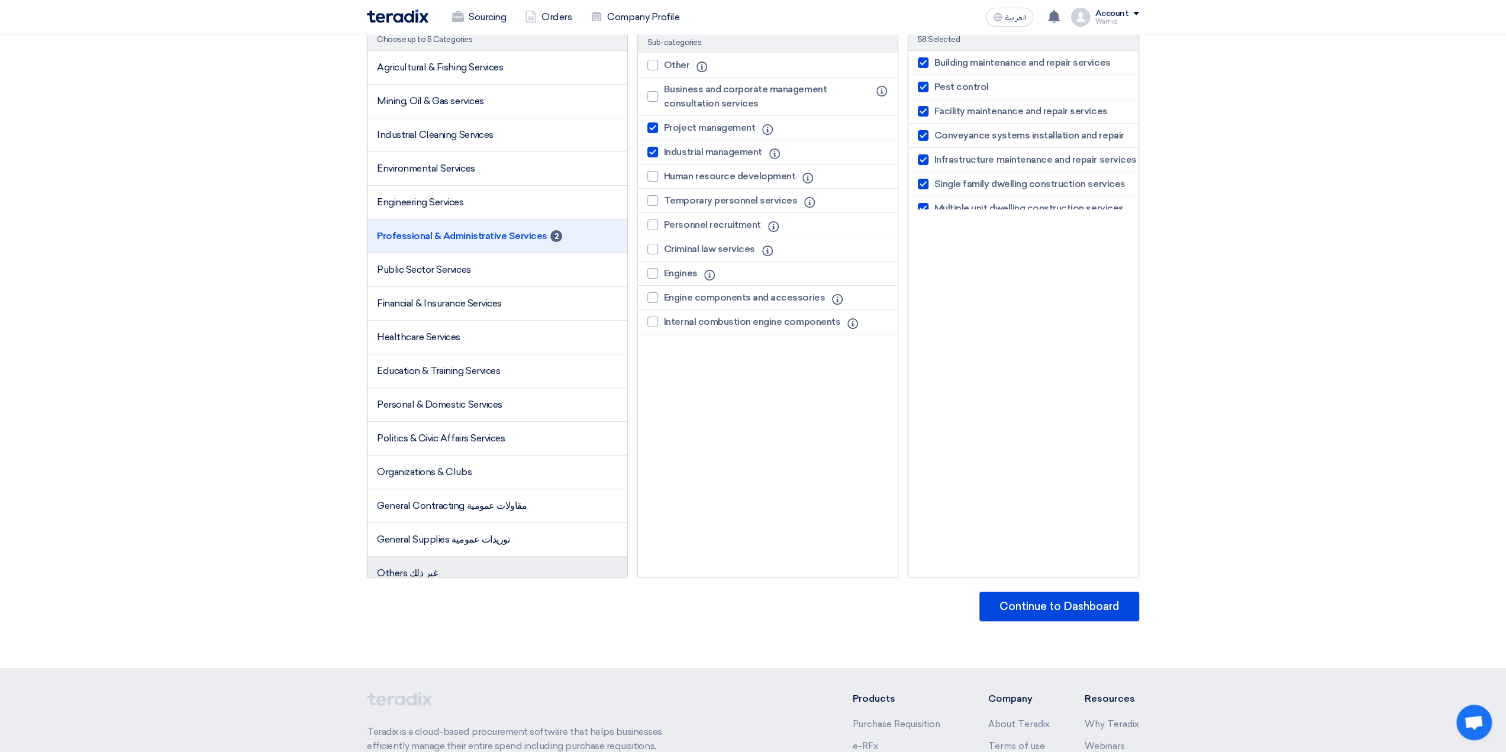
click at [461, 557] on li "Others غير ذلك" at bounding box center [498, 573] width 260 height 33
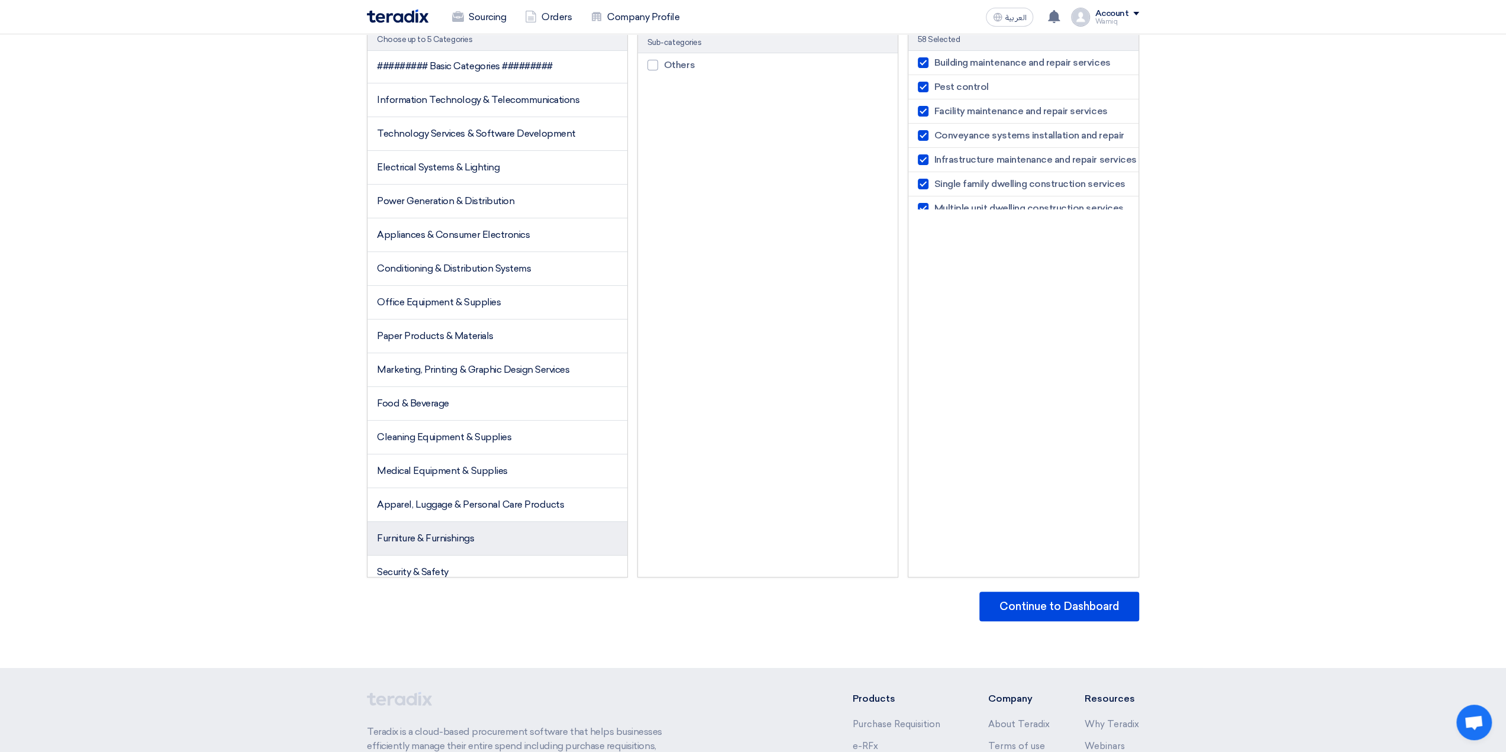
scroll to position [0, 0]
click at [467, 181] on li "Electrical Systems & Lighting" at bounding box center [498, 169] width 260 height 34
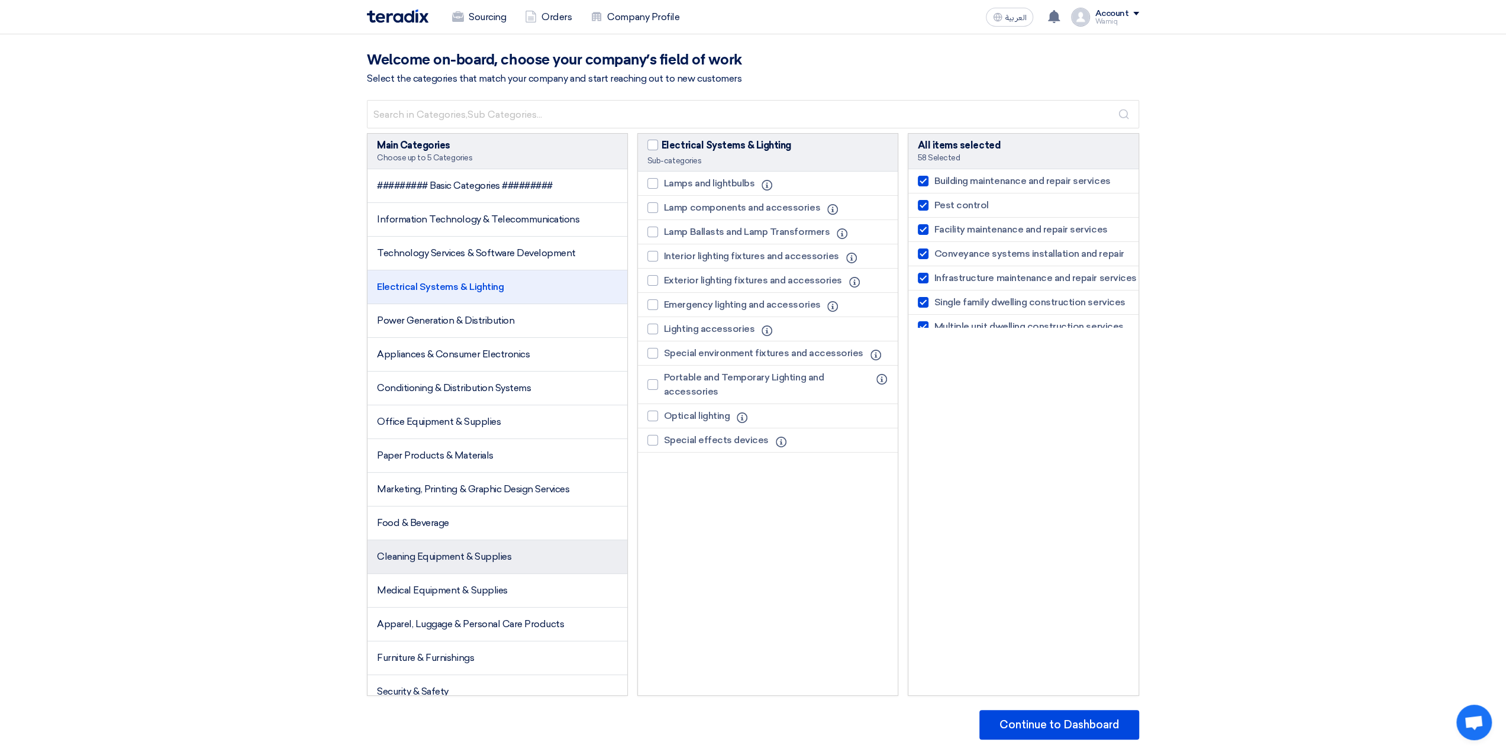
click at [506, 551] on span "Cleaning Equipment & Supplies" at bounding box center [444, 556] width 134 height 11
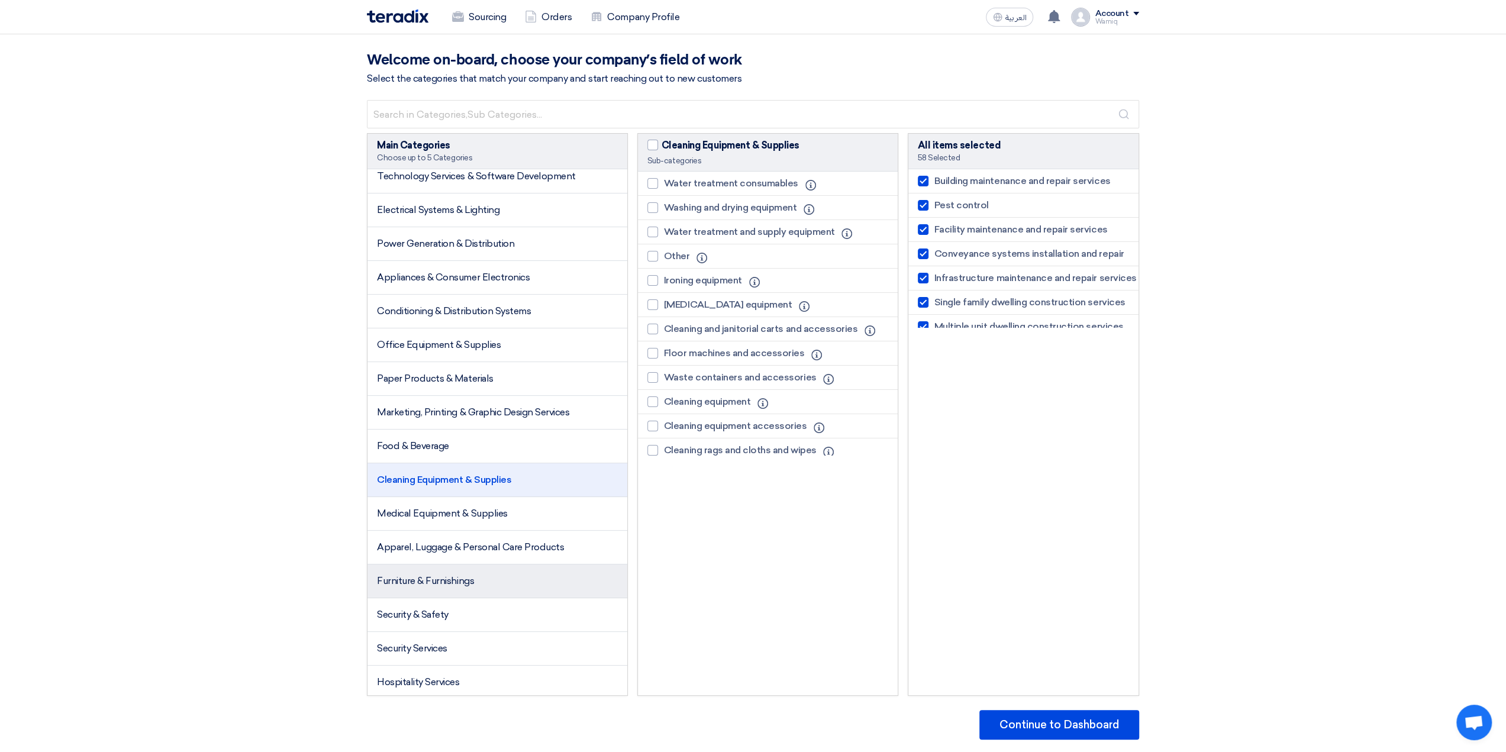
scroll to position [118, 0]
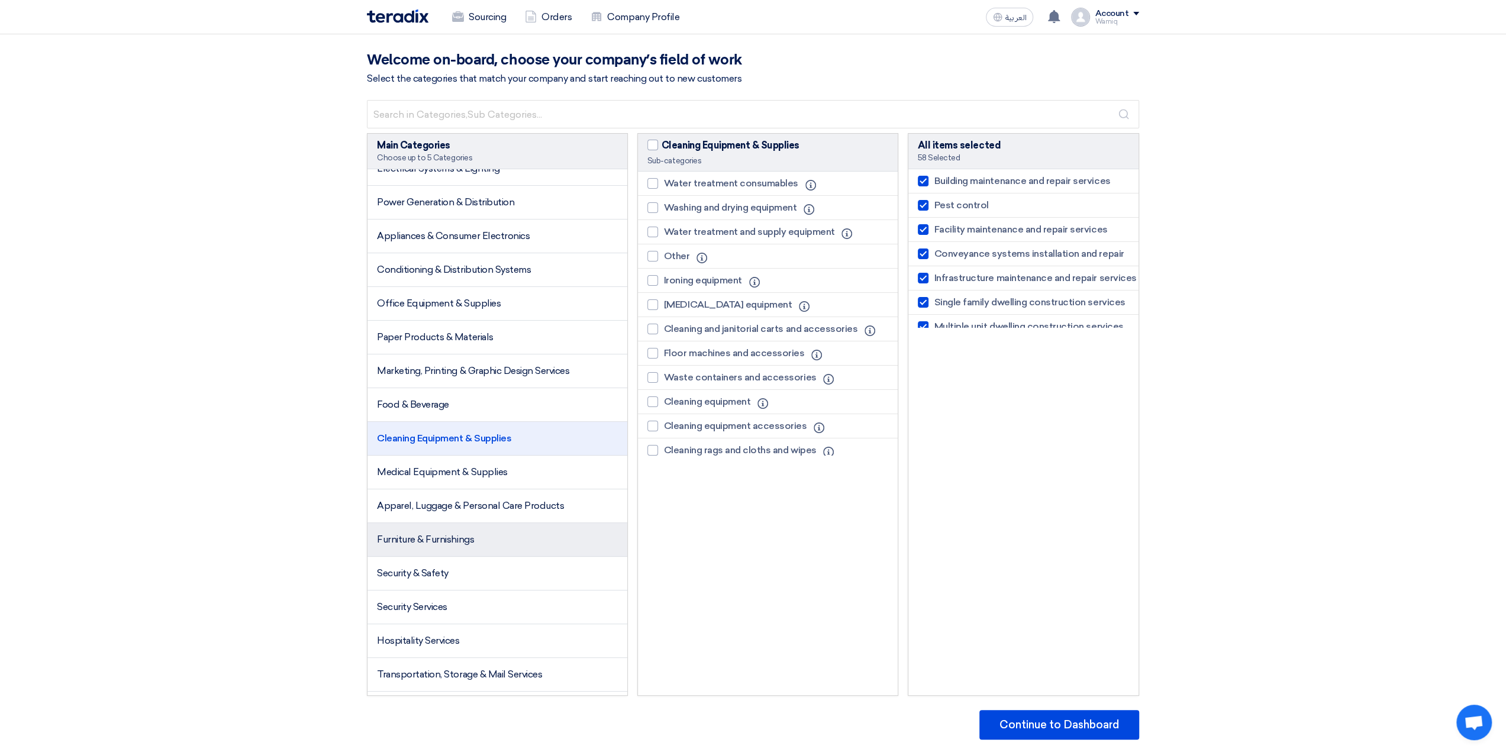
click at [521, 546] on li "Furniture & Furnishings" at bounding box center [498, 540] width 260 height 34
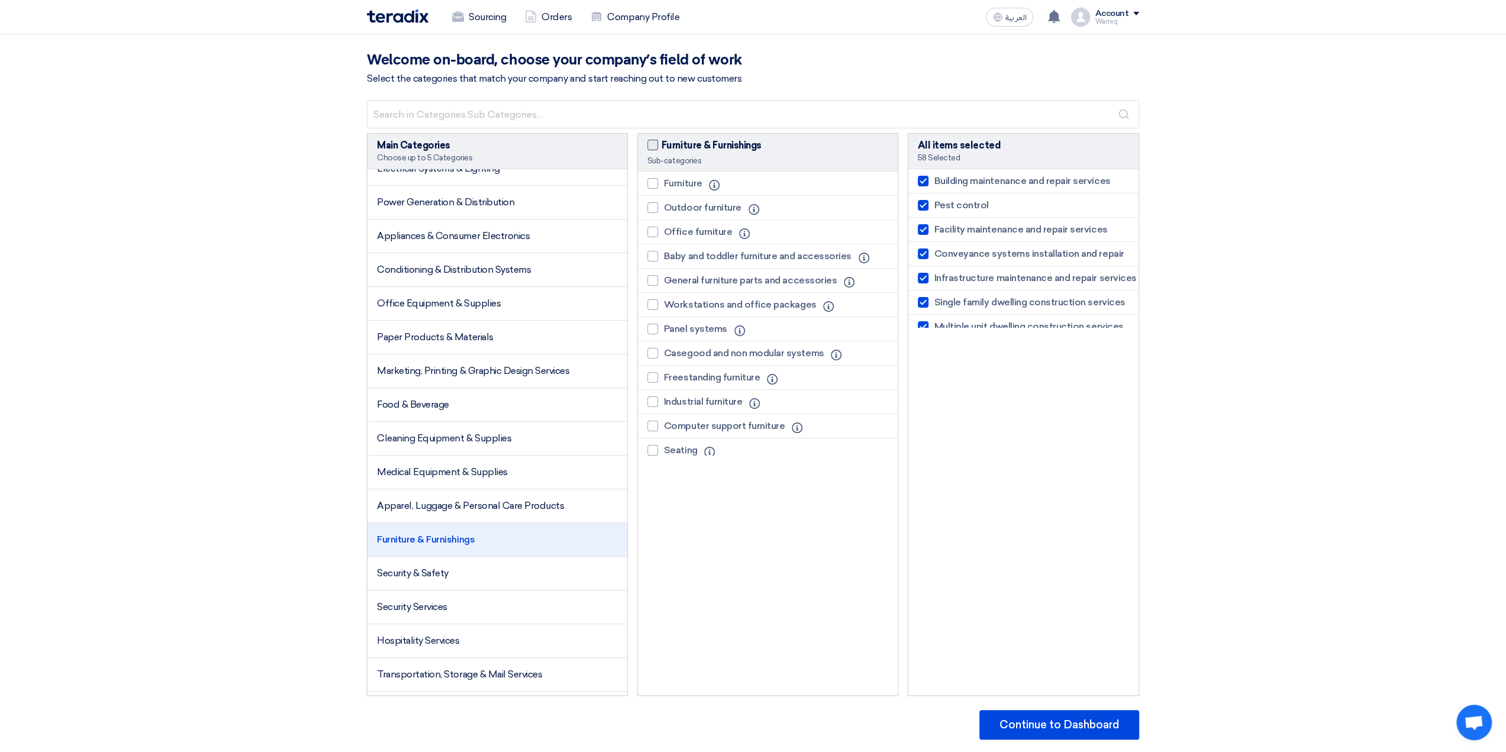
click at [654, 149] on span at bounding box center [653, 145] width 11 height 11
click at [662, 146] on input "Furniture & Furnishings" at bounding box center [666, 142] width 8 height 8
checkbox input "true"
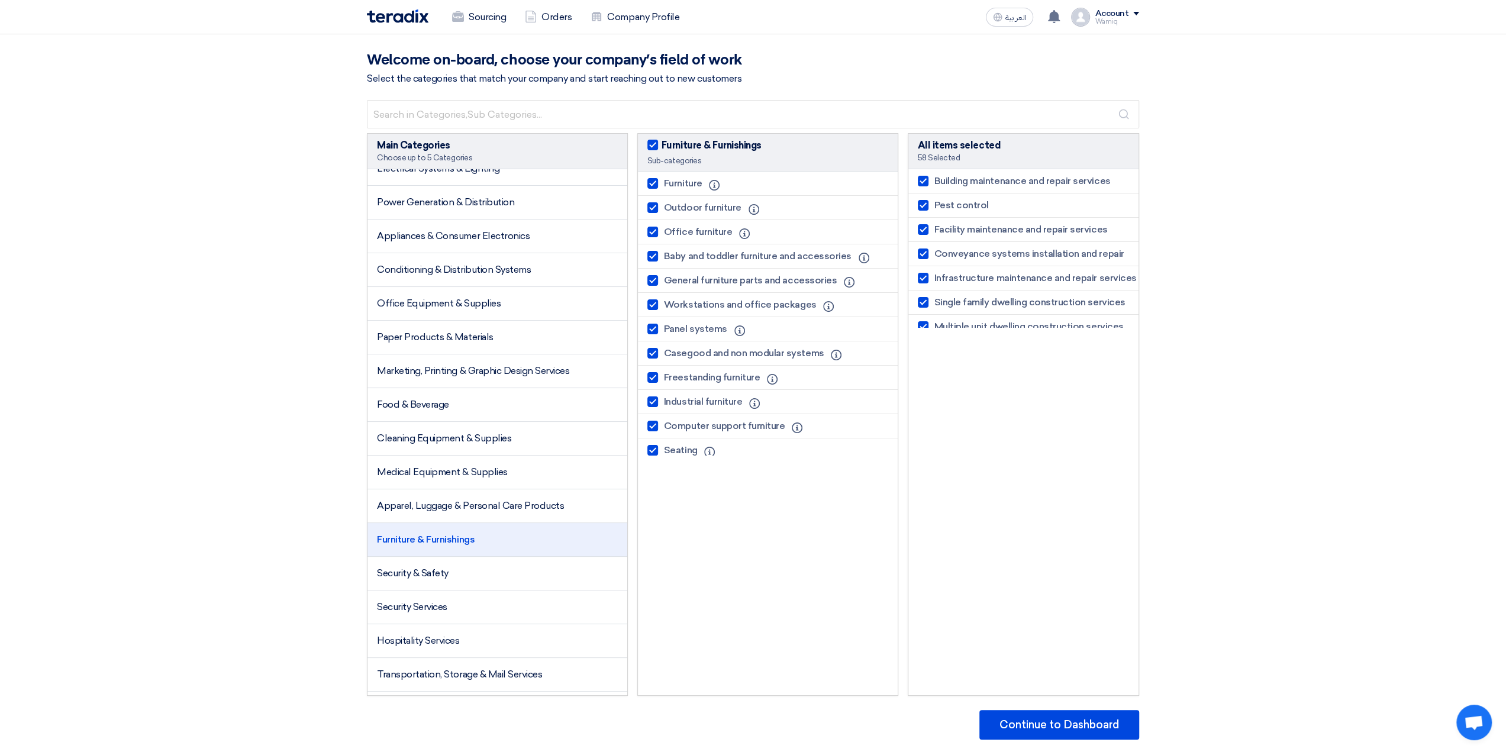
checkbox input "true"
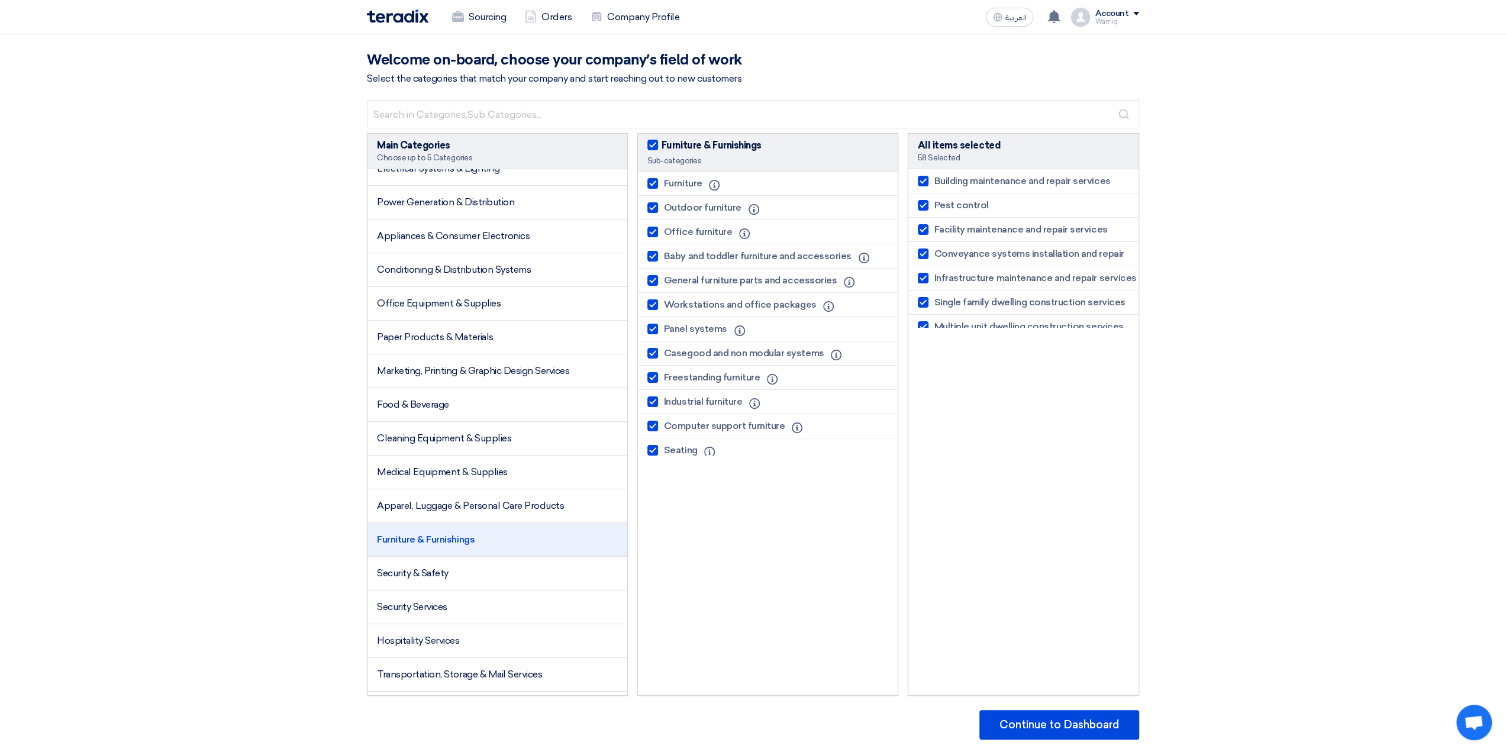
checkbox input "true"
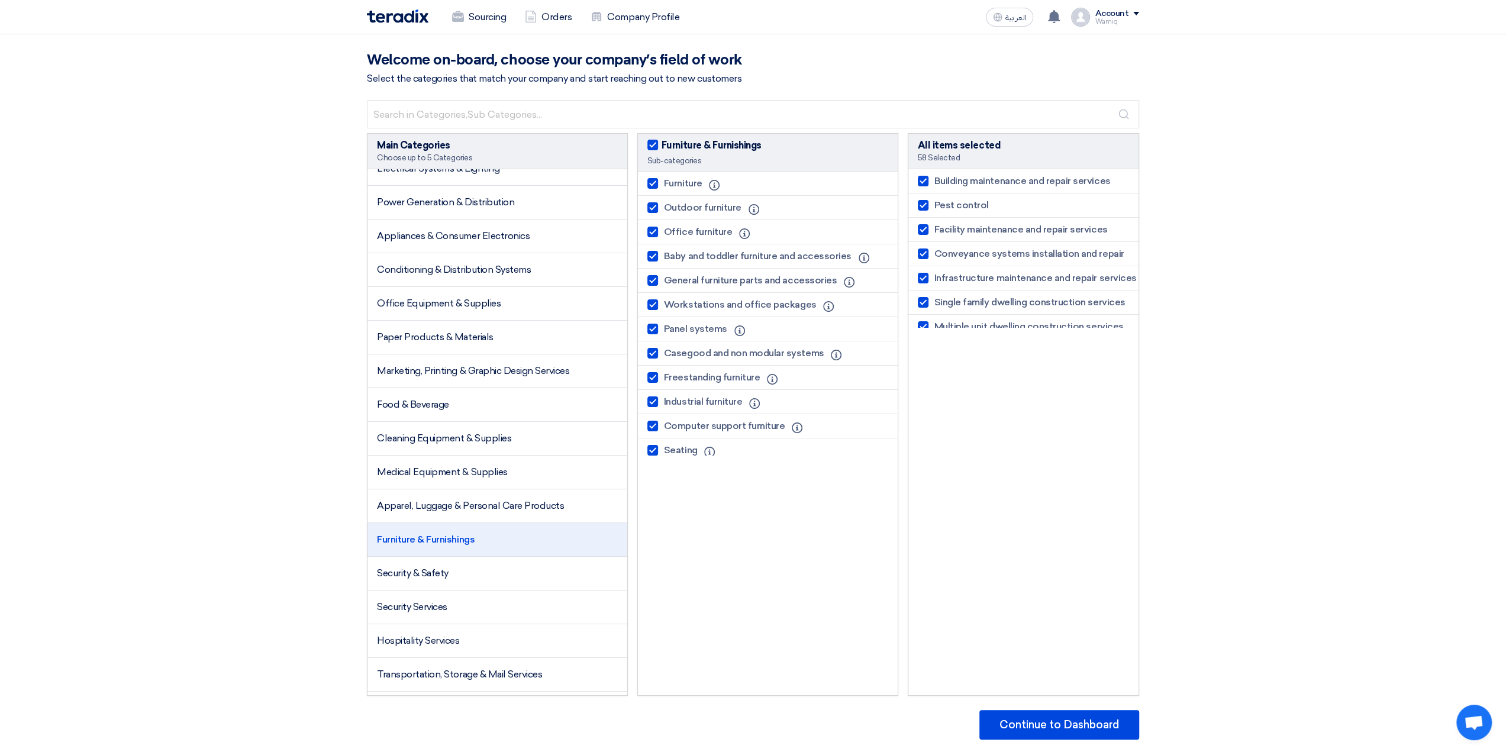
checkbox input "true"
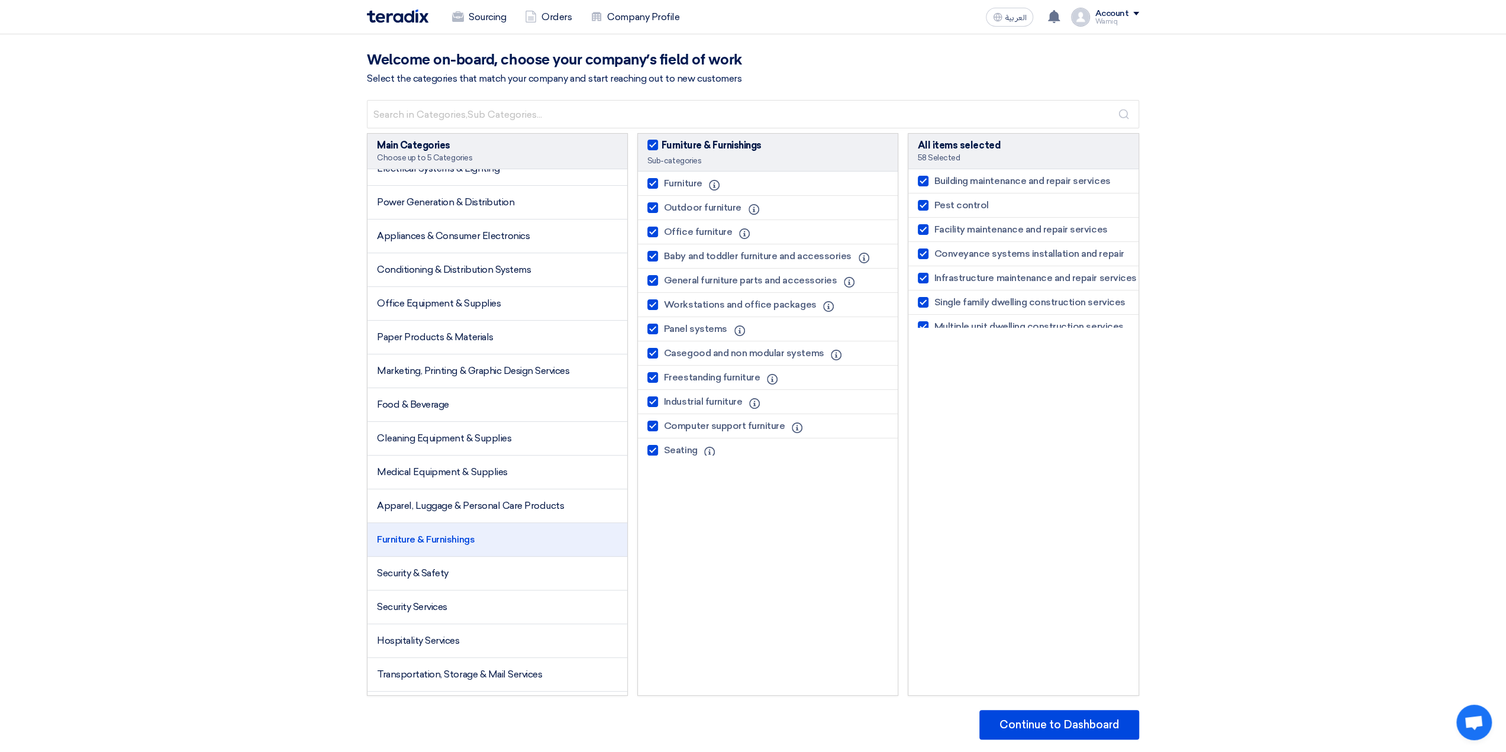
checkbox input "true"
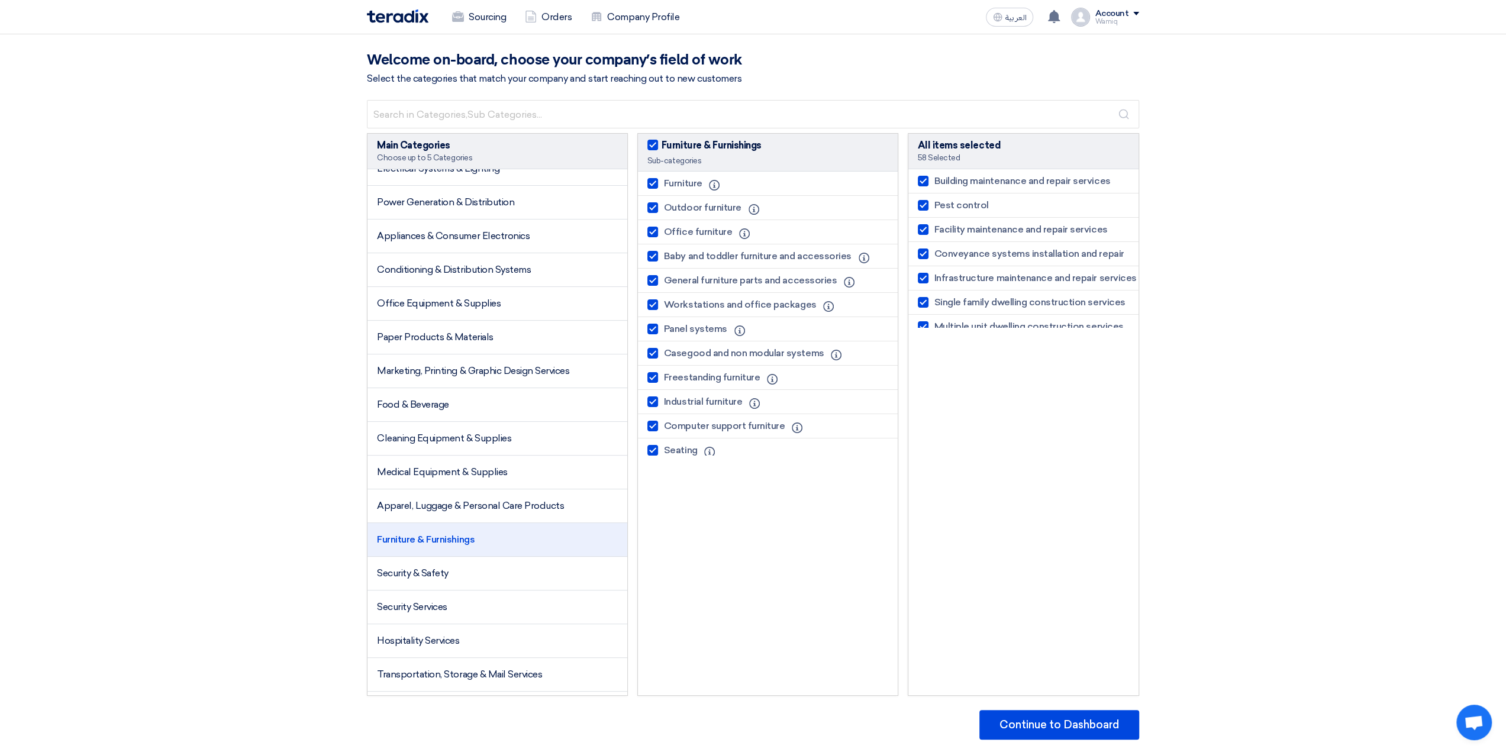
checkbox input "true"
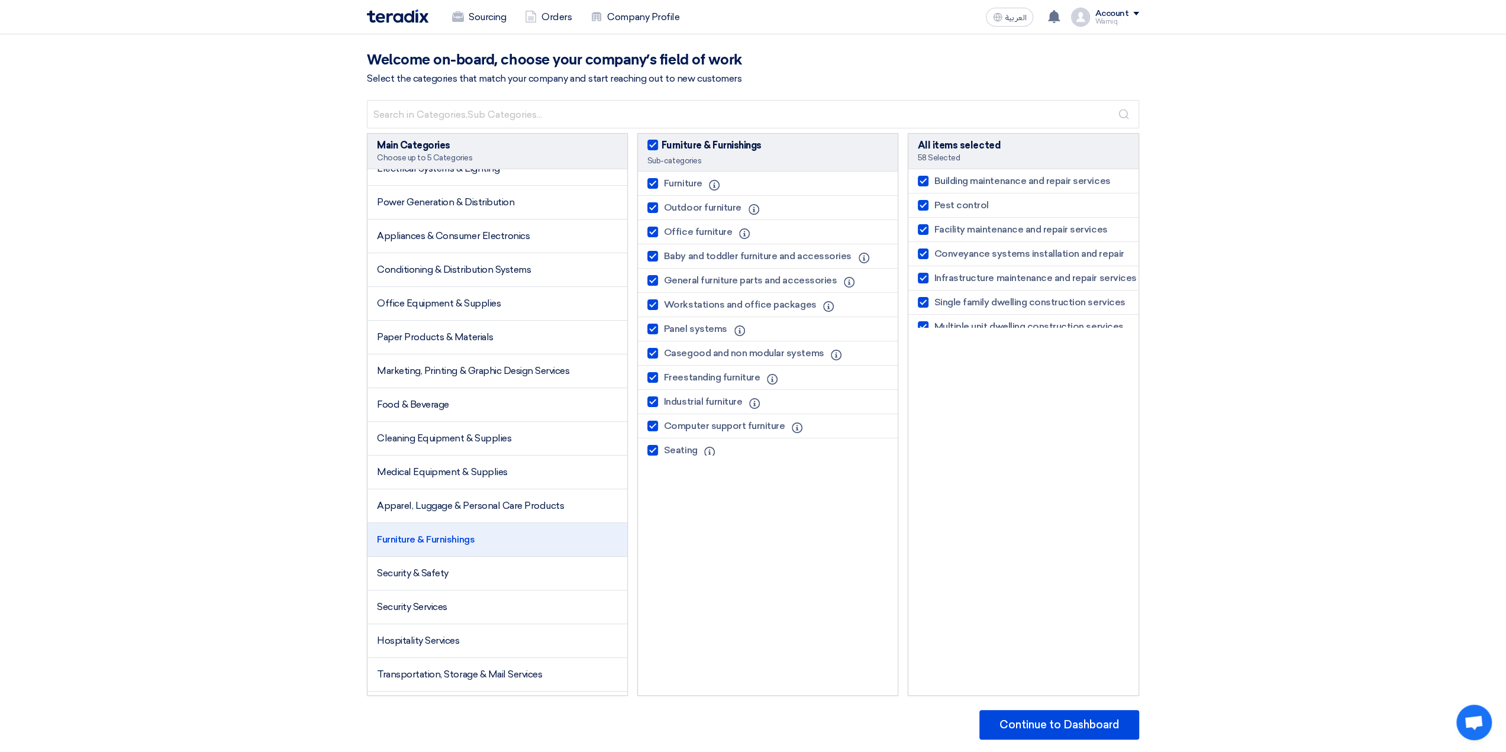
checkbox input "true"
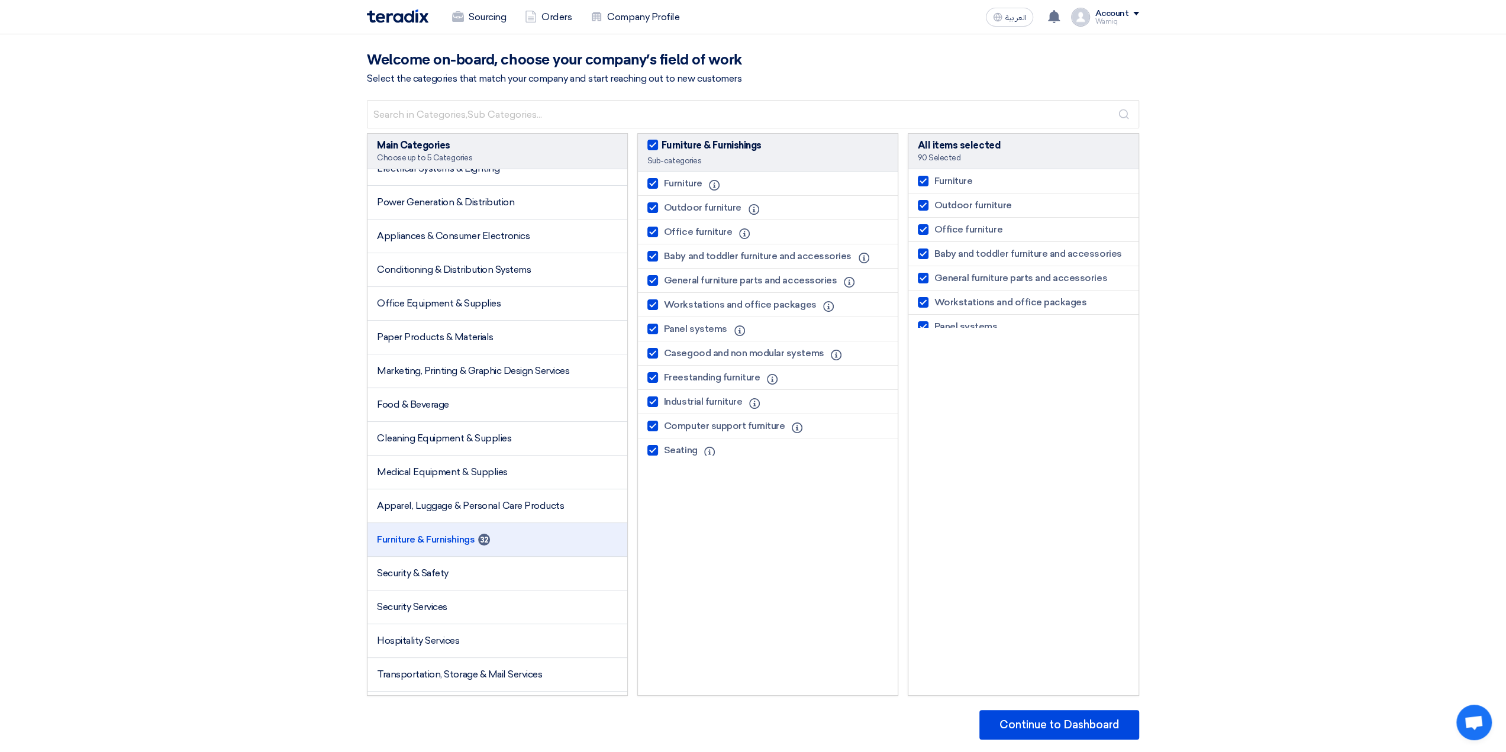
click at [925, 249] on div at bounding box center [923, 254] width 11 height 11
click at [935, 250] on input "Baby and toddler furniture and accessories" at bounding box center [939, 254] width 8 height 8
checkbox input "false"
click at [925, 252] on div at bounding box center [923, 254] width 11 height 11
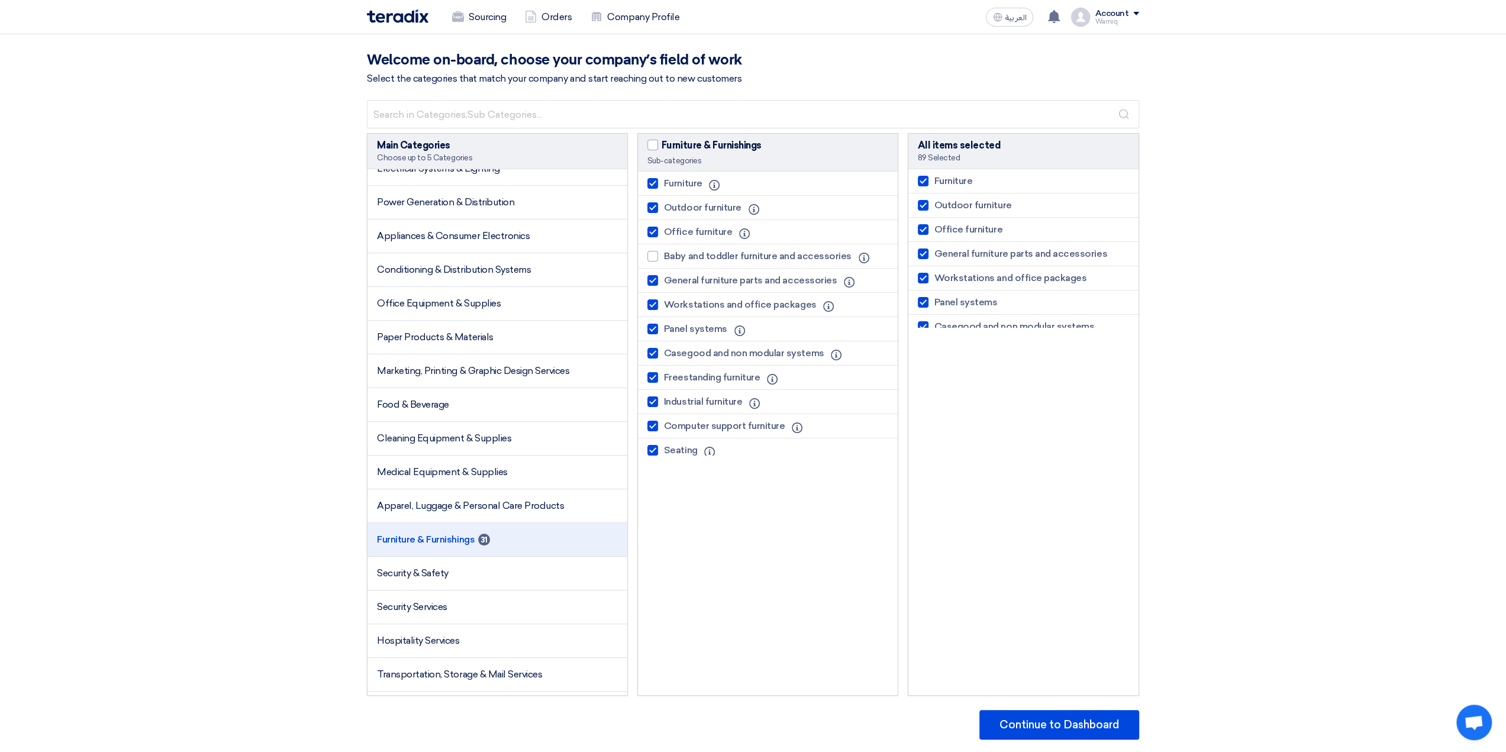
click at [935, 252] on input "General furniture parts and accessories" at bounding box center [939, 254] width 8 height 8
checkbox input "false"
click at [655, 448] on div at bounding box center [653, 450] width 11 height 11
click at [664, 448] on input "Seating" at bounding box center [668, 451] width 8 height 8
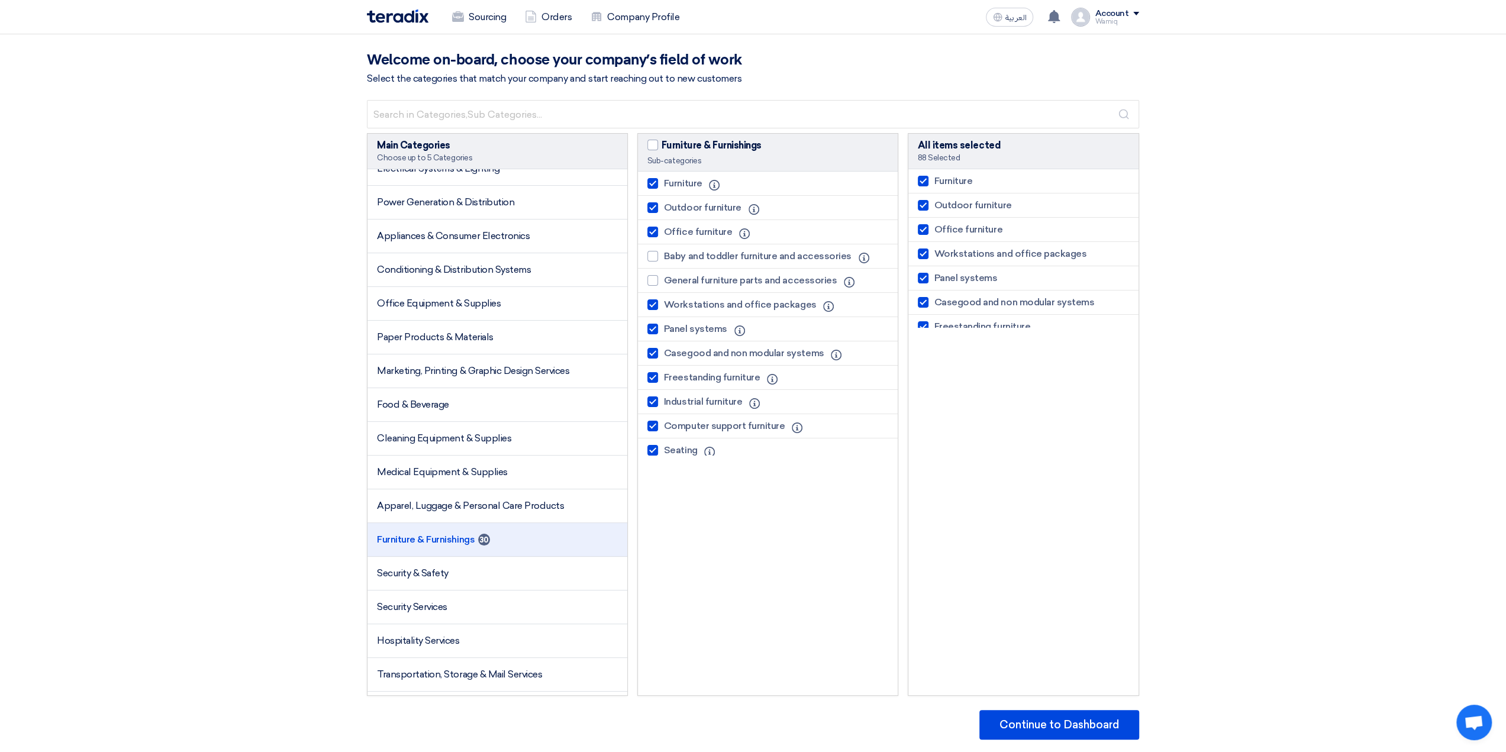
checkbox input "false"
click at [652, 280] on div at bounding box center [653, 280] width 11 height 11
click at [664, 280] on input "General furniture parts and accessories" at bounding box center [668, 281] width 8 height 8
checkbox input "true"
click at [543, 634] on li "Hospitality Services" at bounding box center [498, 641] width 260 height 34
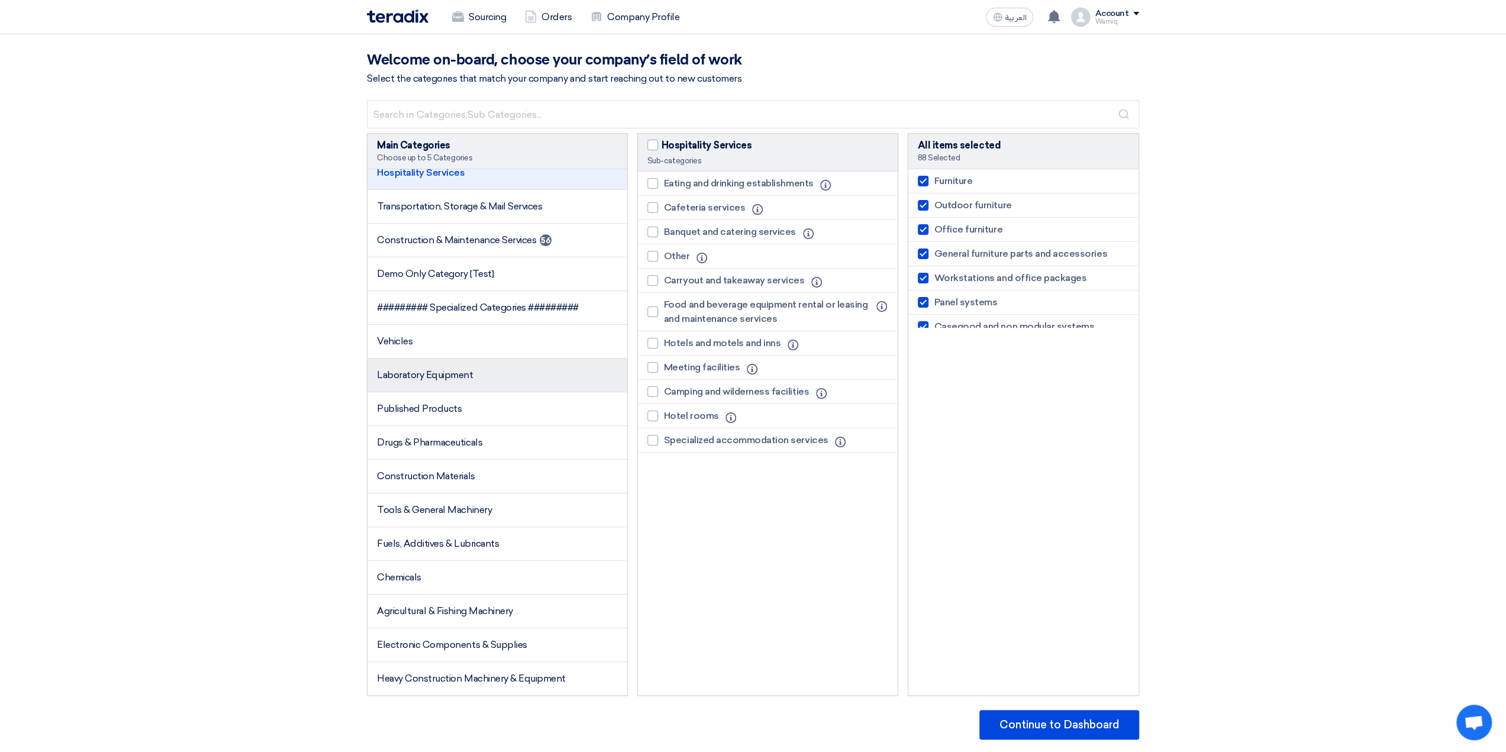
scroll to position [592, 0]
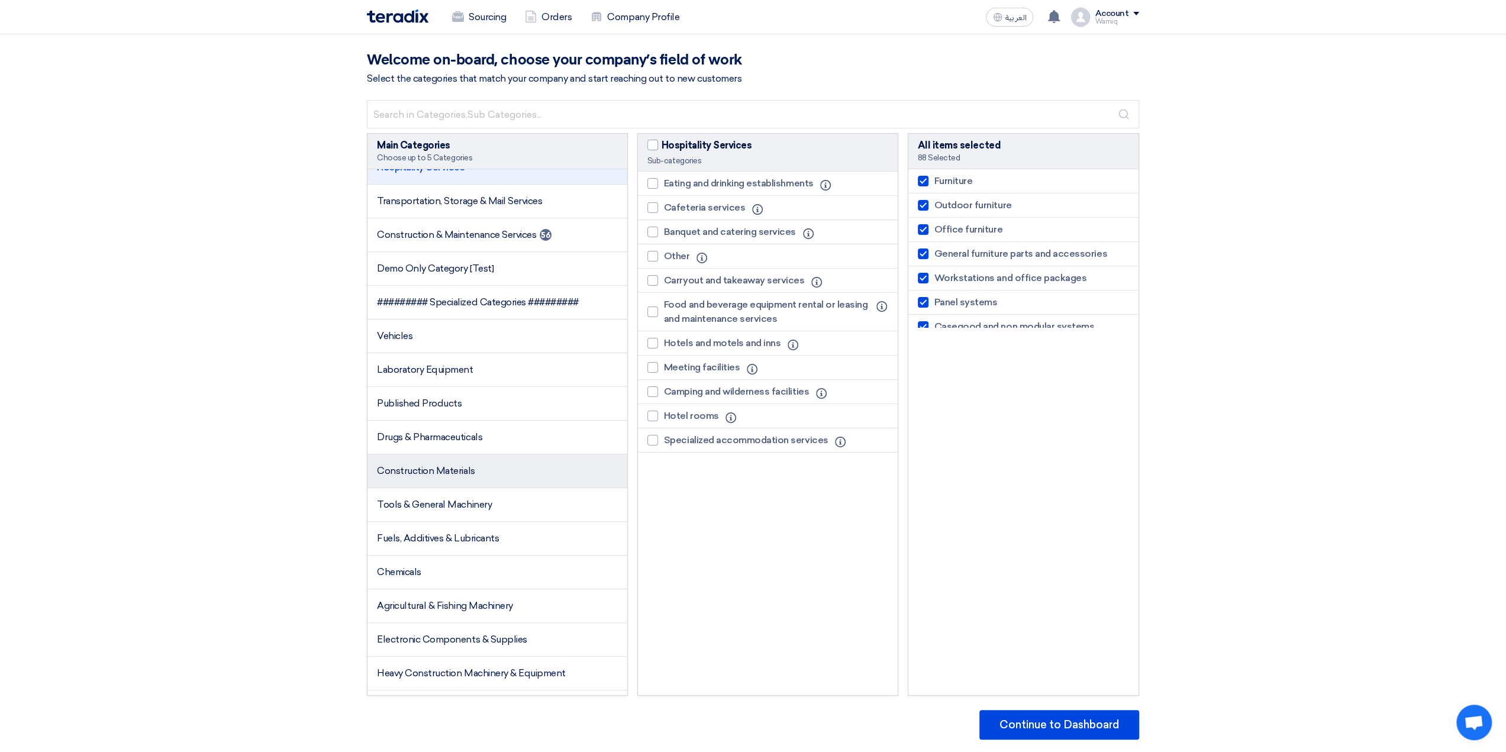
click at [519, 473] on li "Construction Materials" at bounding box center [498, 472] width 260 height 34
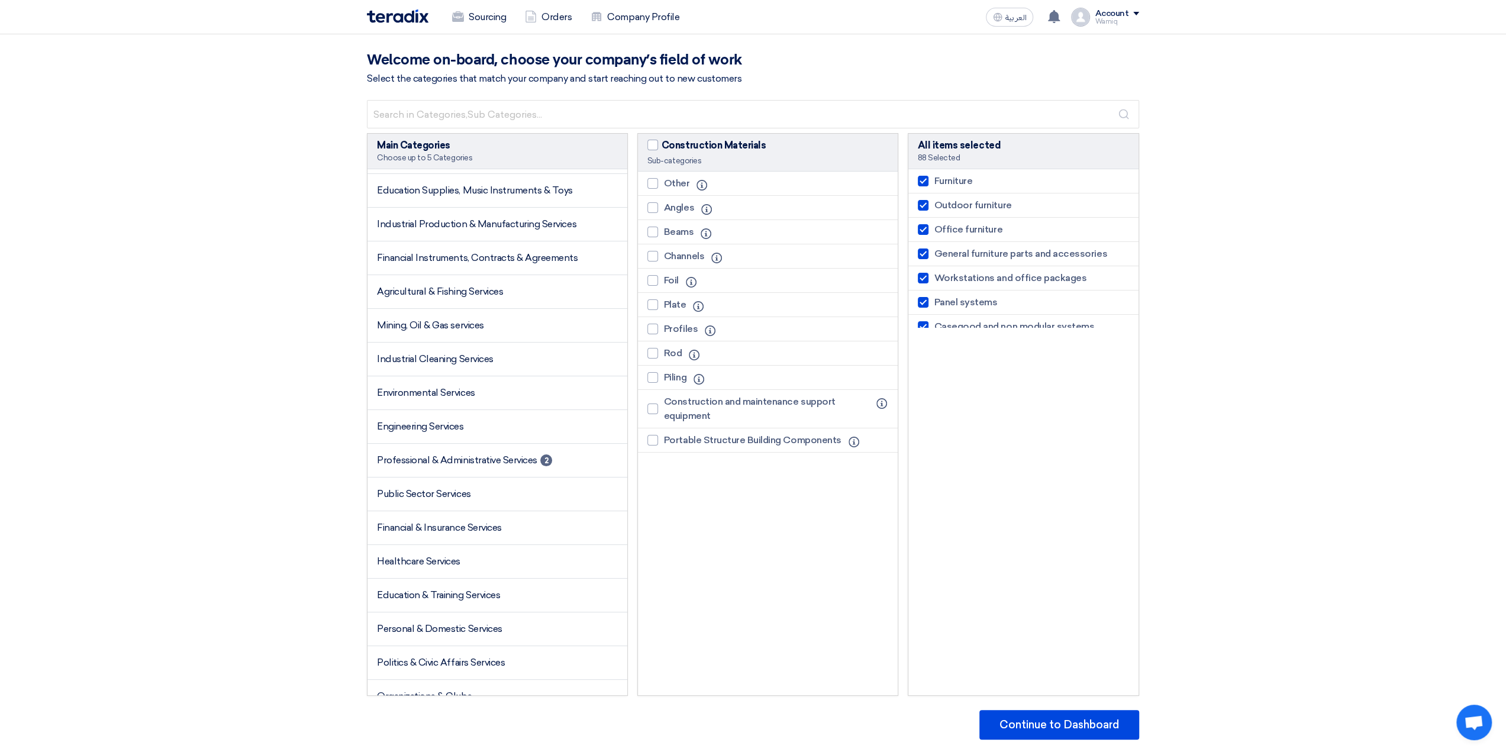
scroll to position [1619, 0]
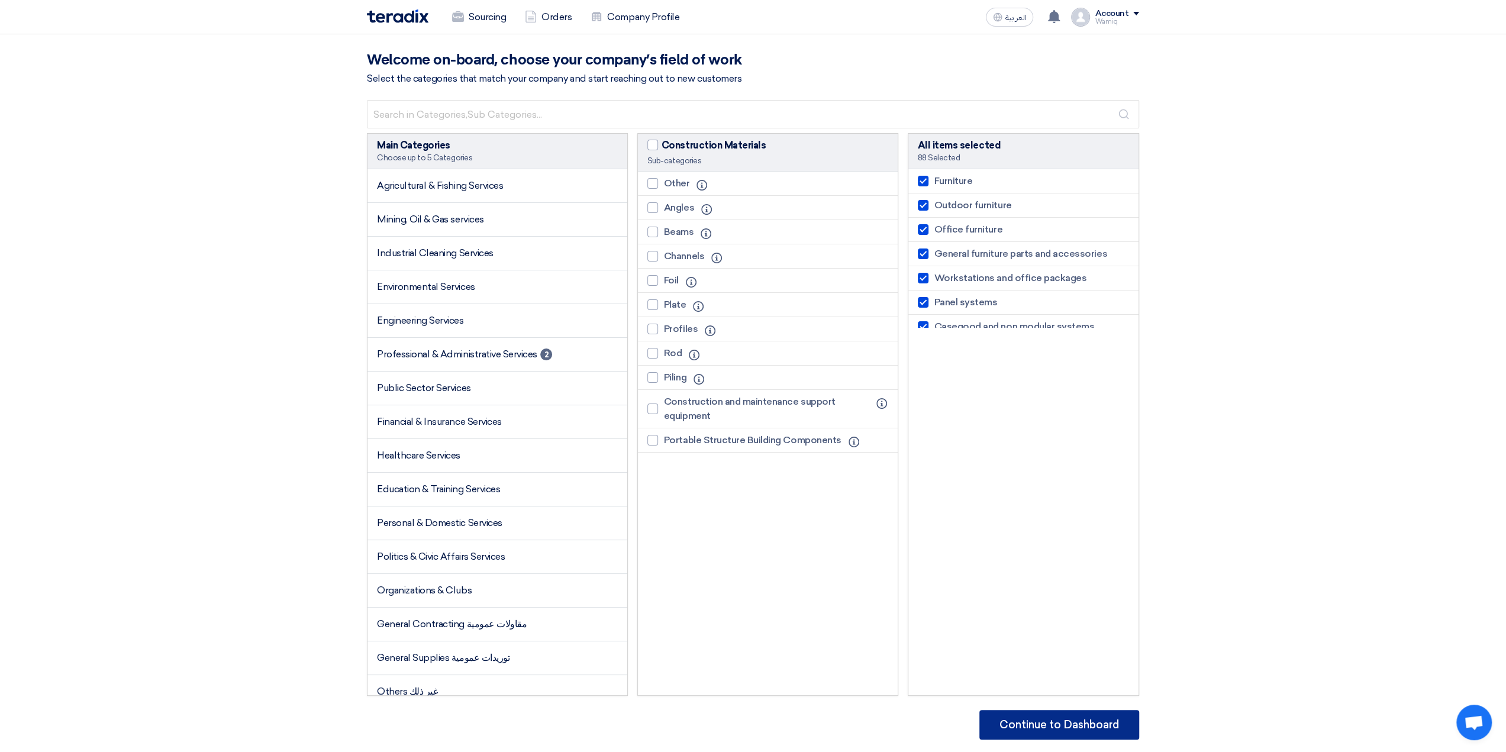
click at [1046, 724] on button "Continue to Dashboard" at bounding box center [1060, 725] width 160 height 30
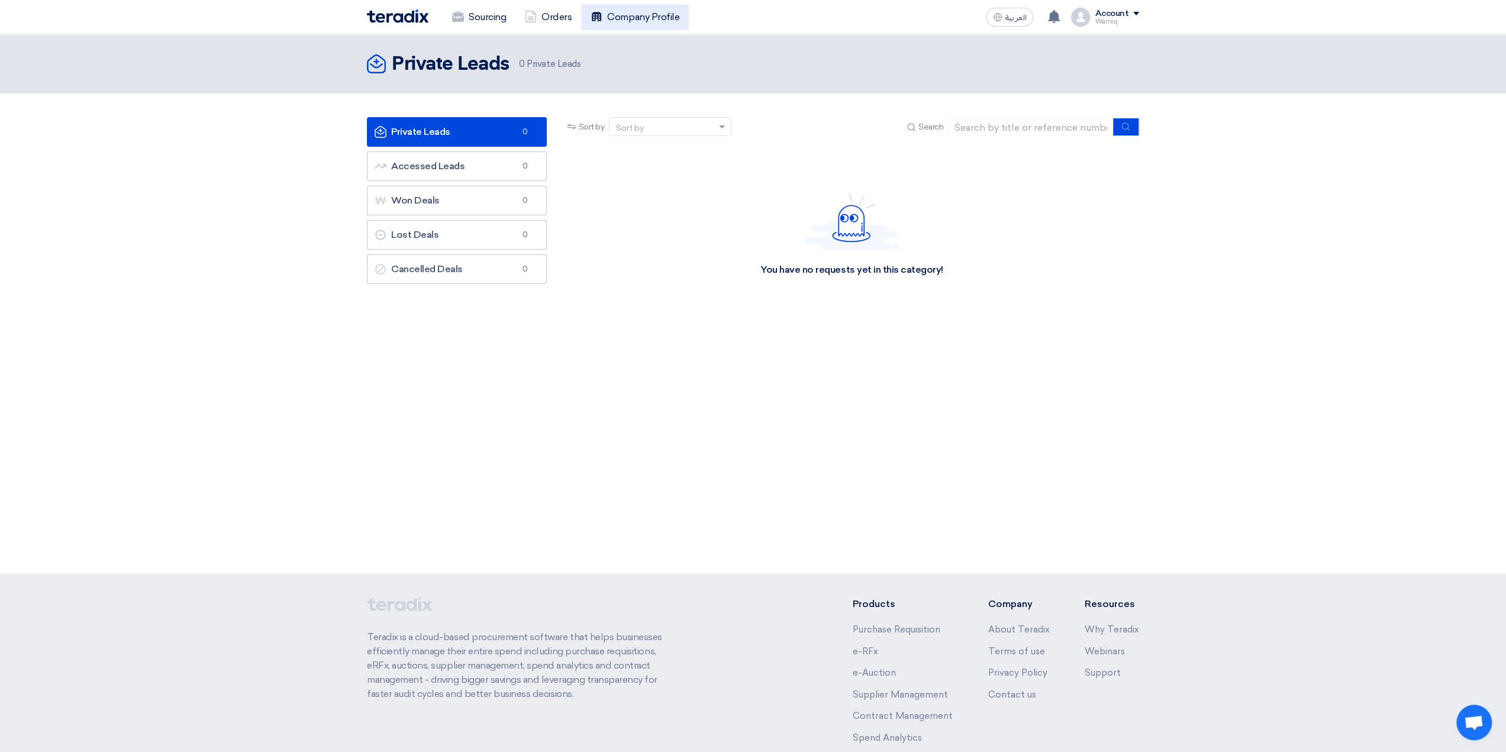
click at [614, 10] on link "Company Profile" at bounding box center [635, 17] width 108 height 26
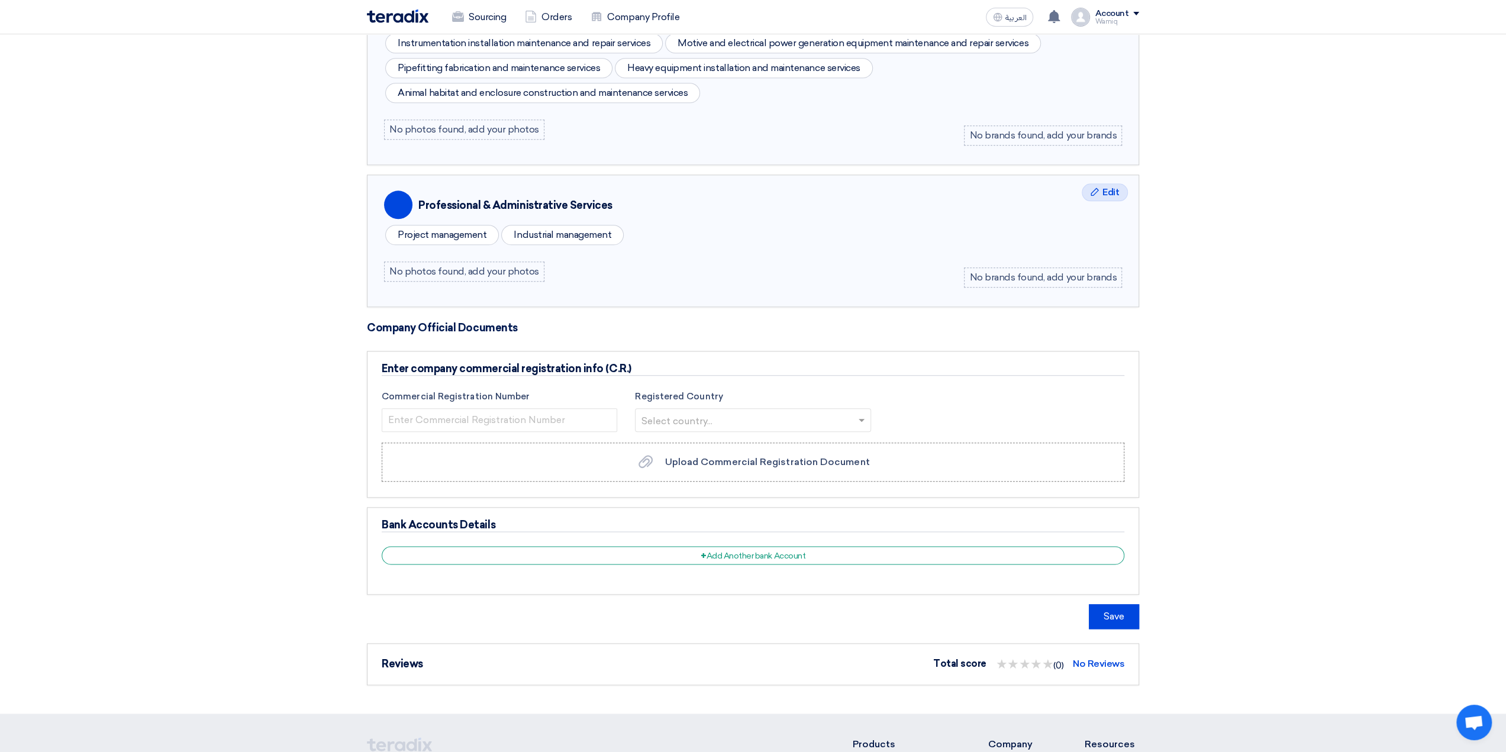
scroll to position [1184, 0]
click at [574, 408] on input "number" at bounding box center [500, 419] width 236 height 24
type input "1010430438"
click at [711, 410] on input "text" at bounding box center [747, 420] width 211 height 20
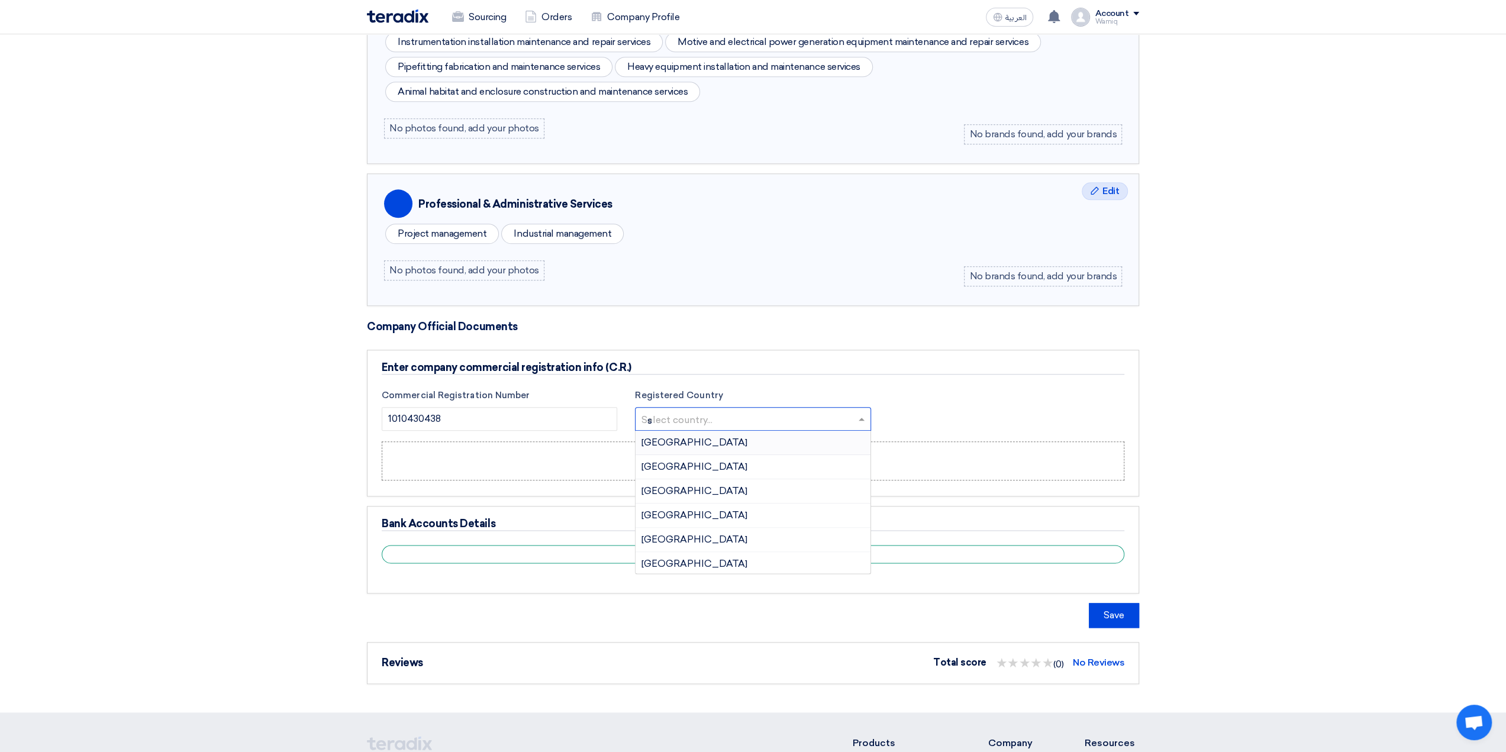
type input "sa"
click at [694, 510] on span "Saudi Arabia" at bounding box center [695, 515] width 106 height 11
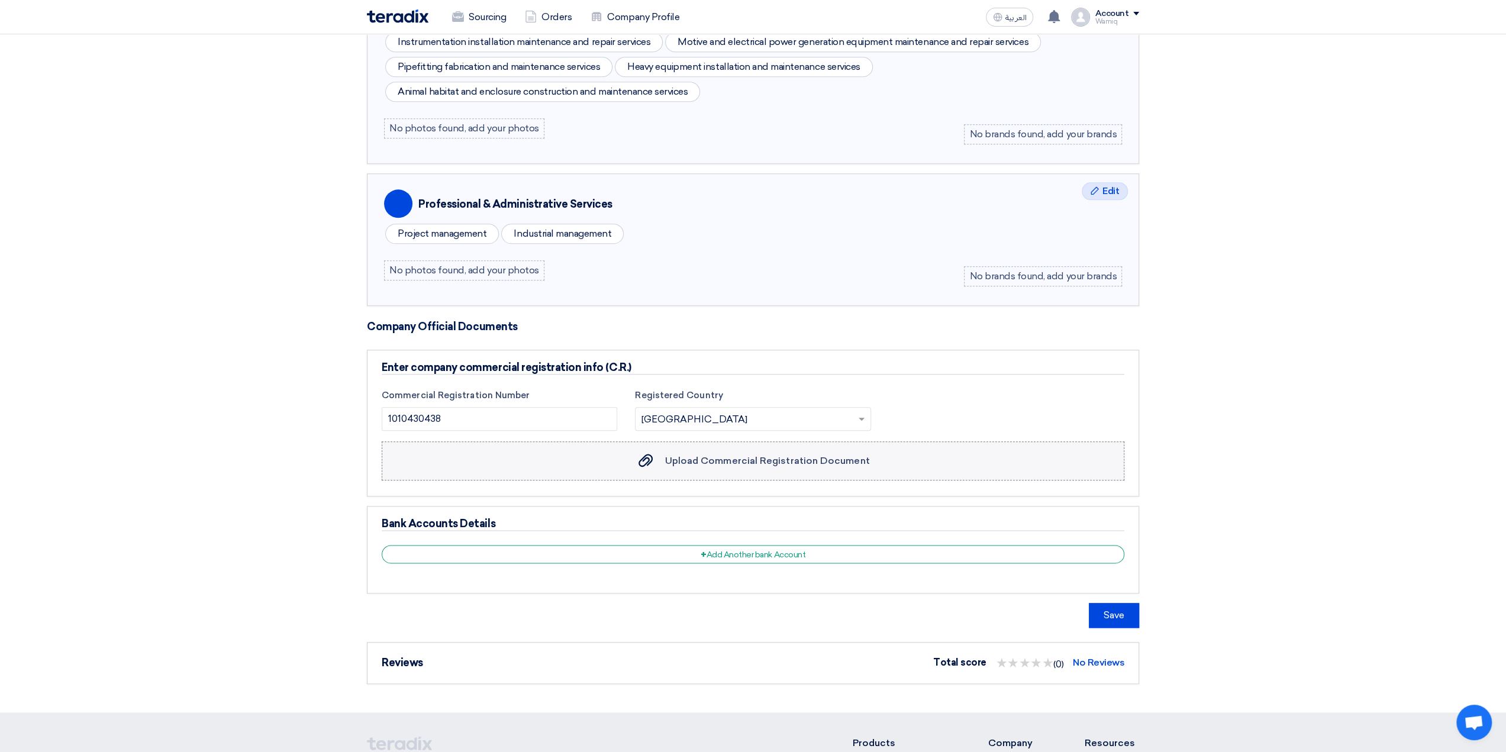
click at [791, 455] on span "Upload Commercial Registration Document" at bounding box center [767, 460] width 205 height 11
click at [0, 0] on input "Upload Commercial Registration Document Upload Commercial Registration Document" at bounding box center [0, 0] width 0 height 0
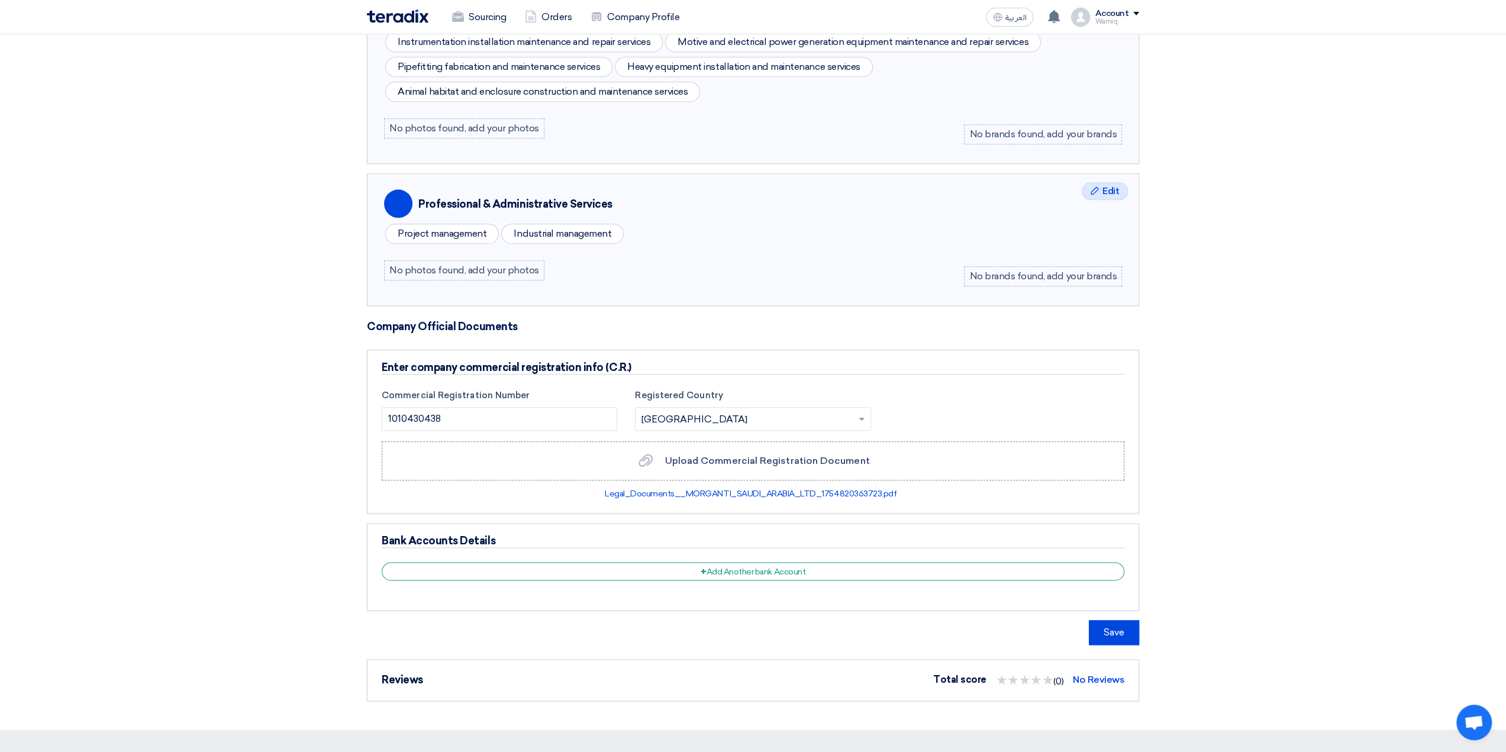
click at [491, 261] on div "No photos found, add your photos" at bounding box center [464, 270] width 160 height 20
click at [732, 562] on div "+ Add Another bank Account" at bounding box center [753, 571] width 743 height 18
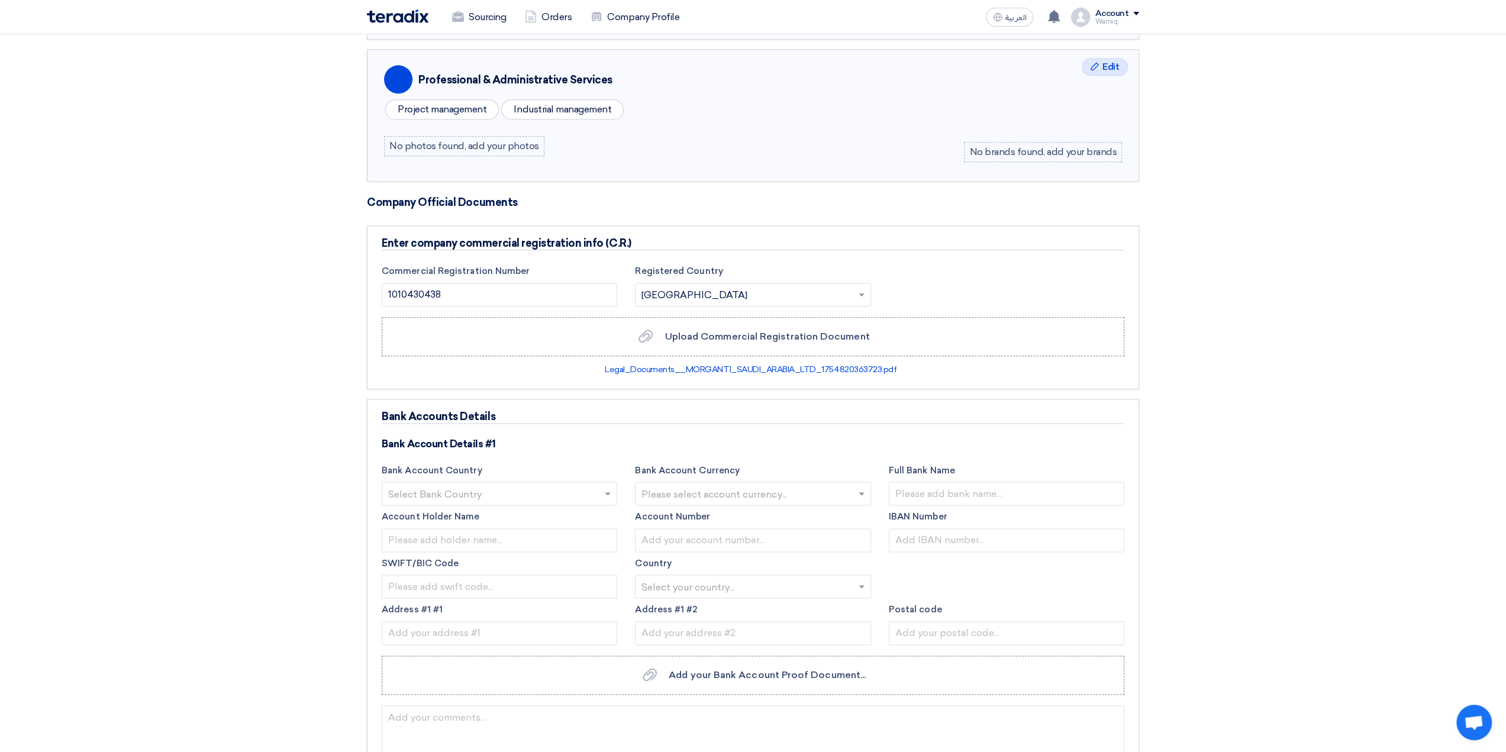
scroll to position [1361, 0]
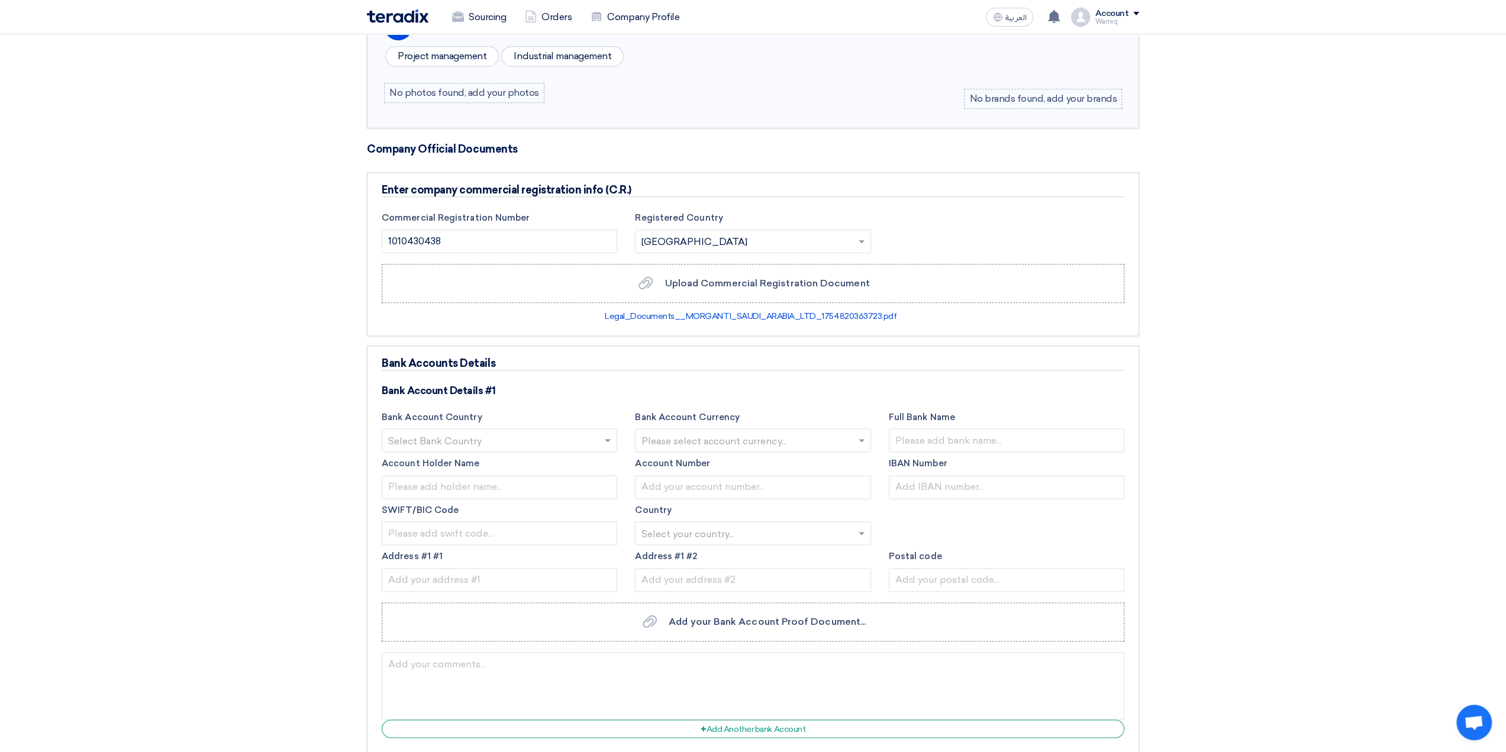
click at [535, 432] on input "text" at bounding box center [493, 442] width 211 height 20
type input "sa"
click at [466, 525] on div "Saudi Arabia" at bounding box center [499, 537] width 234 height 24
click at [672, 432] on input "text" at bounding box center [747, 442] width 211 height 20
type input "sar"
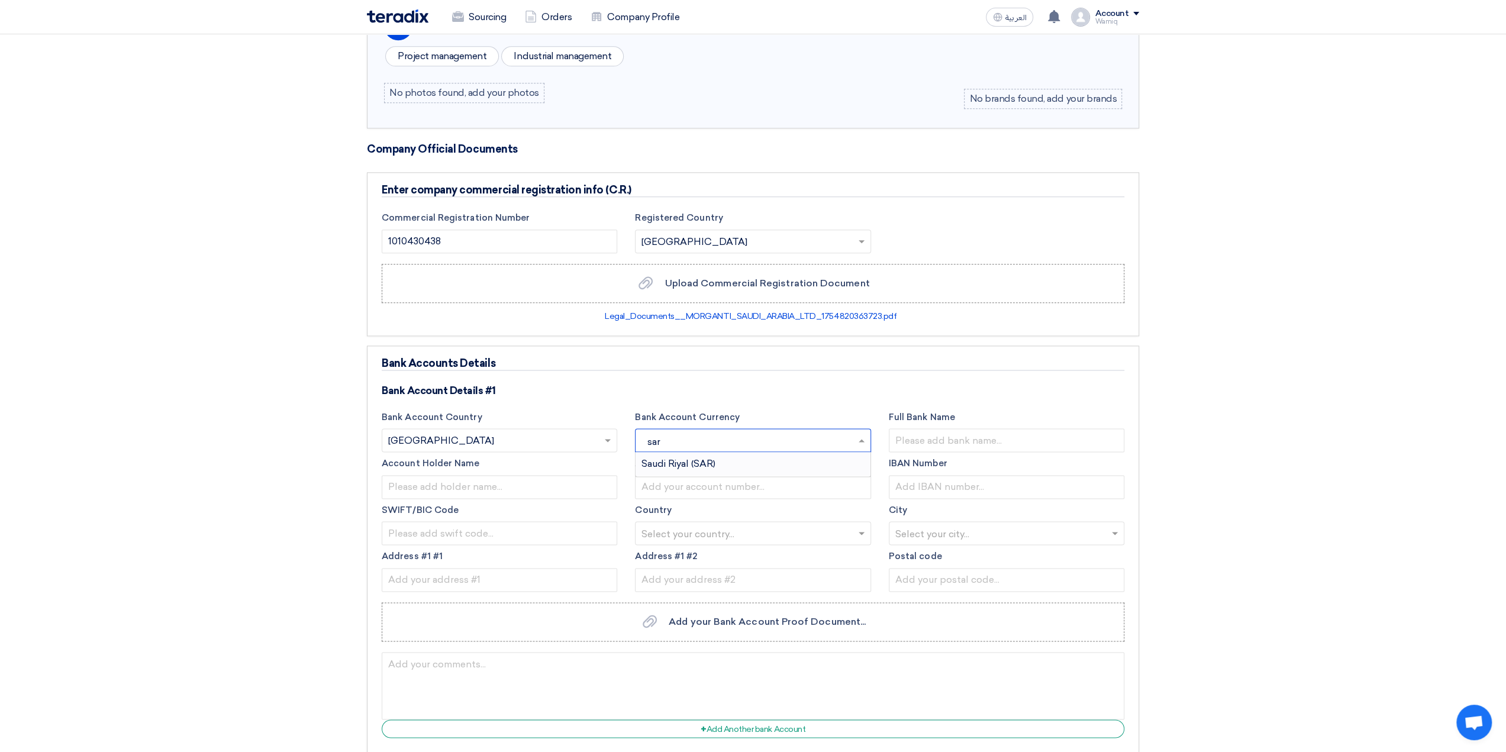
click at [668, 458] on span "Saudi Riyal (SAR)" at bounding box center [679, 463] width 74 height 11
click at [907, 429] on input "text" at bounding box center [1007, 441] width 236 height 24
type input "SABB"
click at [563, 475] on input "text" at bounding box center [500, 487] width 236 height 24
type input "MORGANTI"
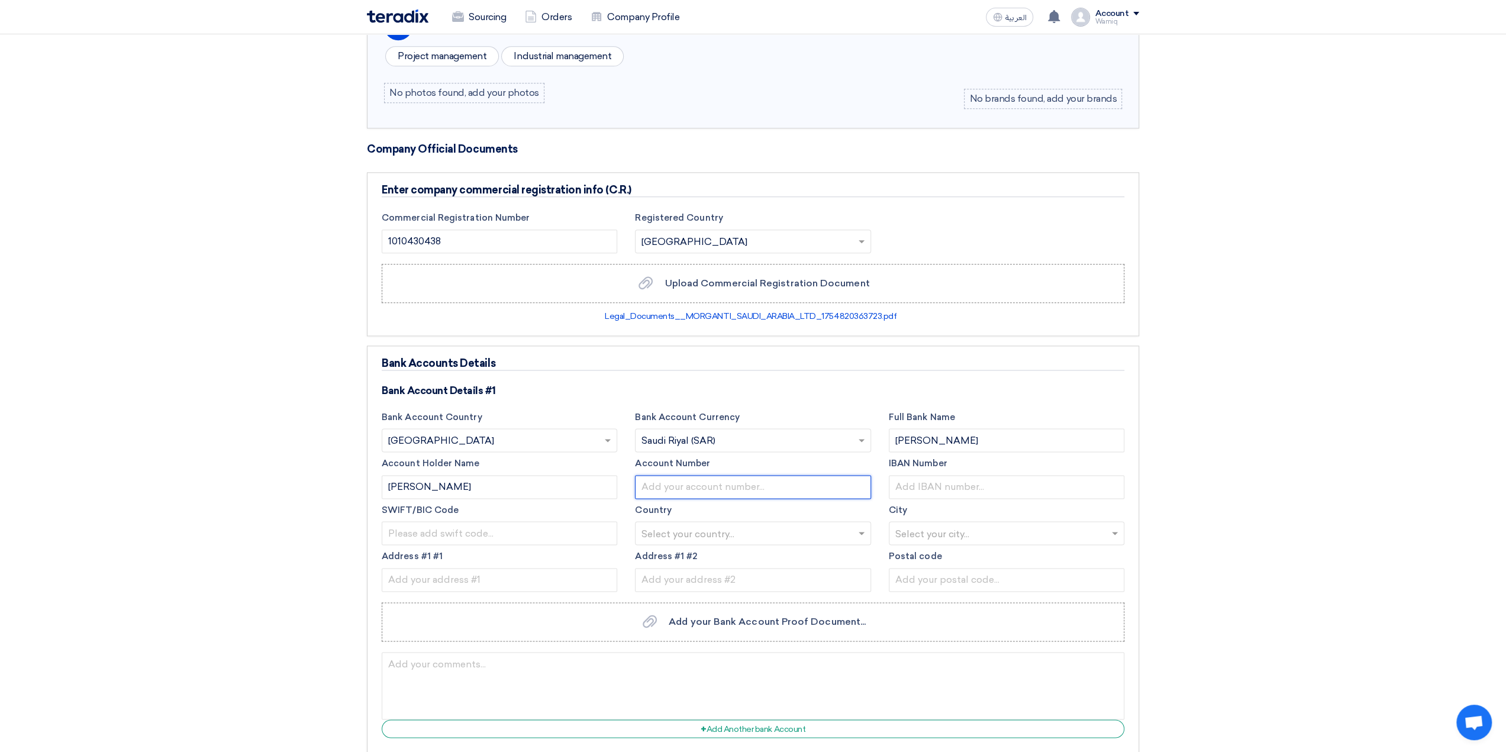
click at [752, 475] on input "text" at bounding box center [753, 487] width 236 height 24
type input "896057981001"
drag, startPoint x: 756, startPoint y: 472, endPoint x: 606, endPoint y: 477, distance: 150.4
click at [606, 477] on div "Bank Account Country Select Bank Country × Saudi Arabia × Bank Account Currency…" at bounding box center [753, 504] width 761 height 186
click at [975, 475] on input "SA1245000000" at bounding box center [1007, 487] width 236 height 24
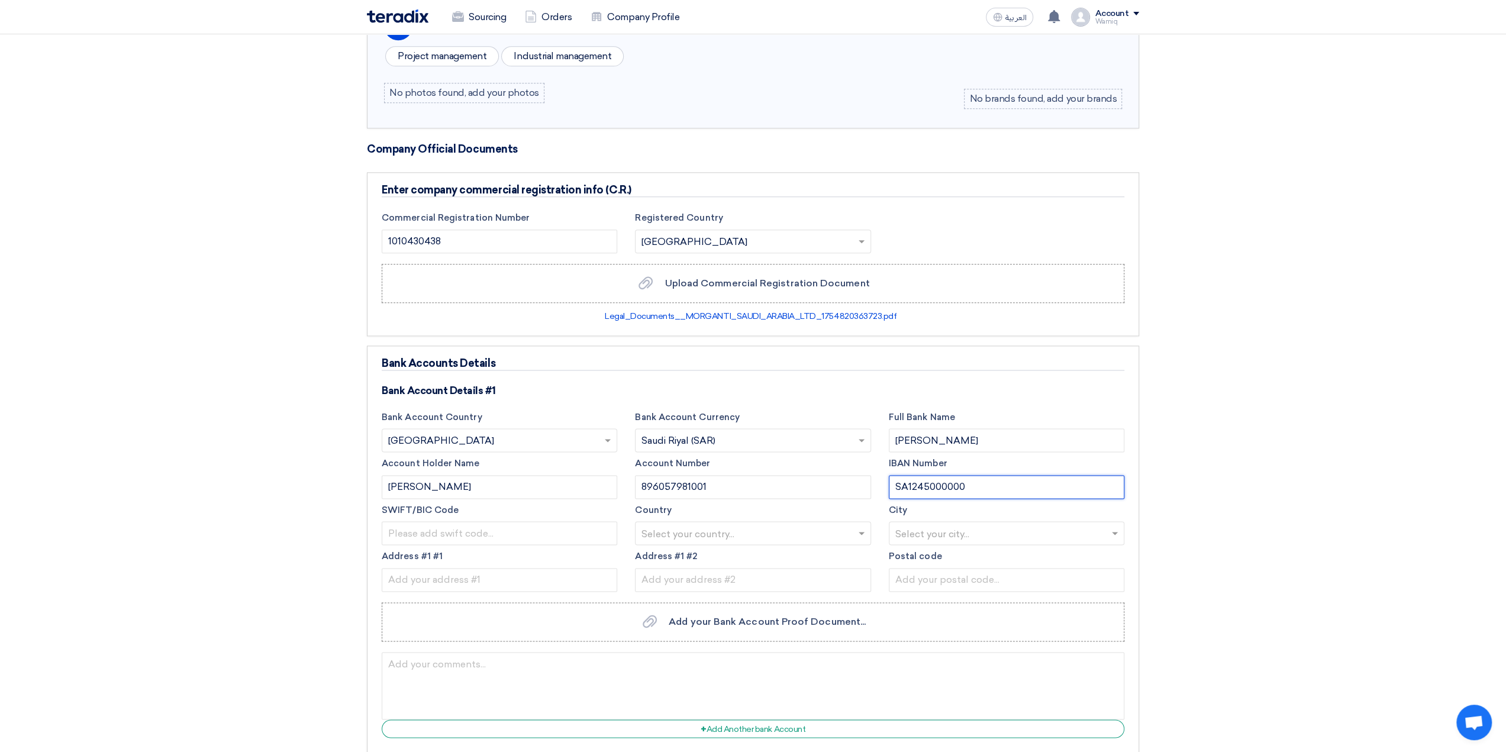
paste input "896057981001"
type input "SA1245000000896057981001"
type input "SABBSARI"
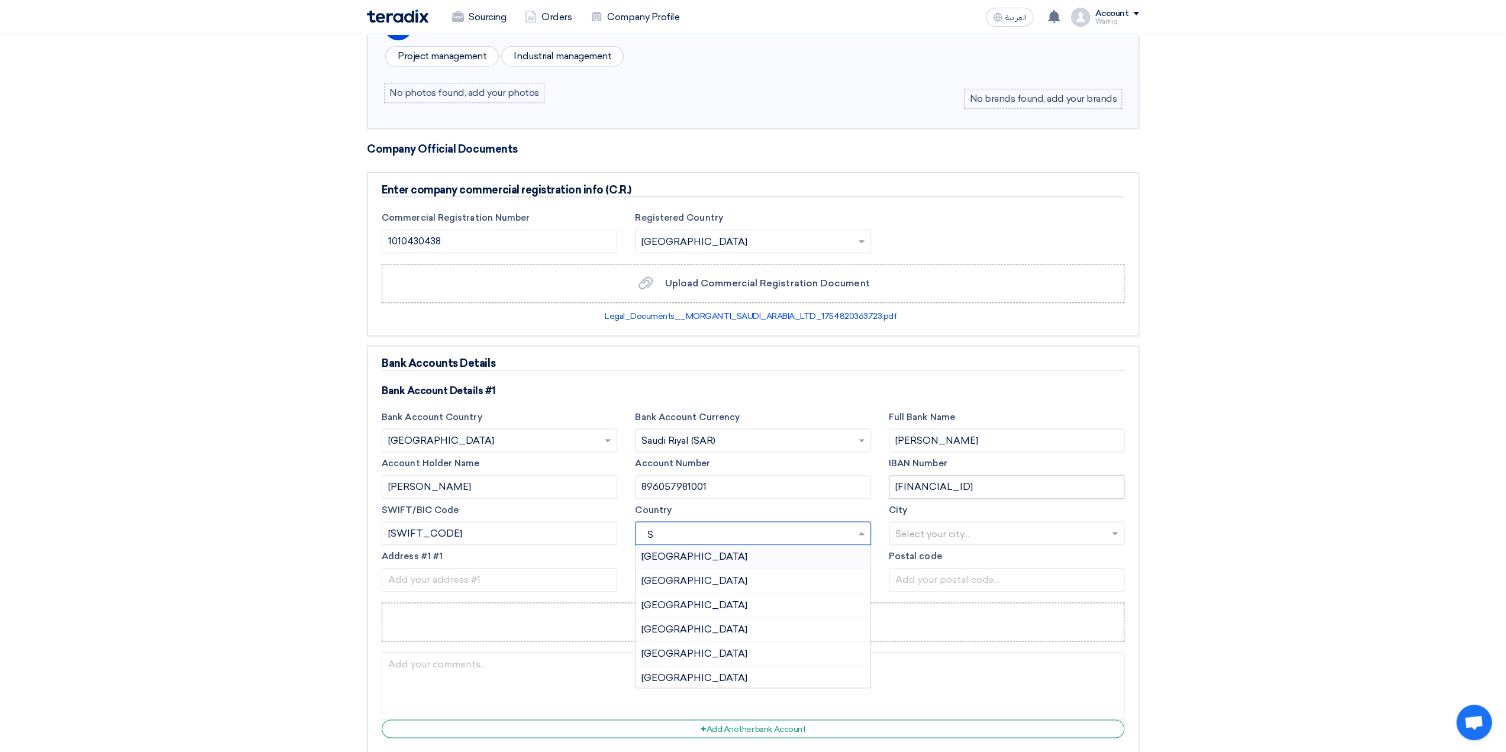
type input "SA"
click at [772, 620] on div "Saudi Arabia" at bounding box center [753, 630] width 234 height 24
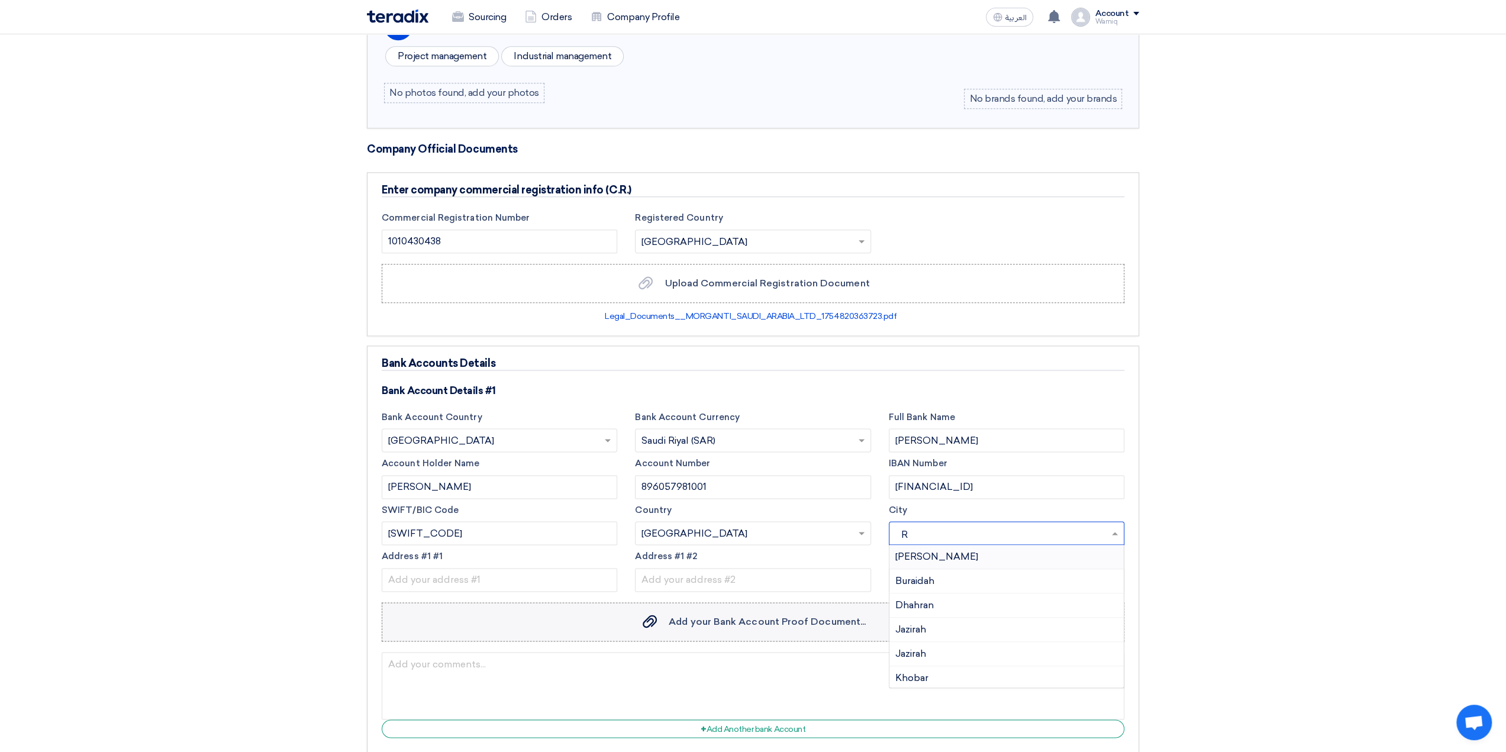
type input "RI"
click at [901, 551] on span "Riyadh" at bounding box center [949, 556] width 106 height 11
click at [584, 569] on input "text" at bounding box center [500, 580] width 236 height 24
type input "Tahliah Street, Aknaz Center - Office # 16, 2nd Floor"
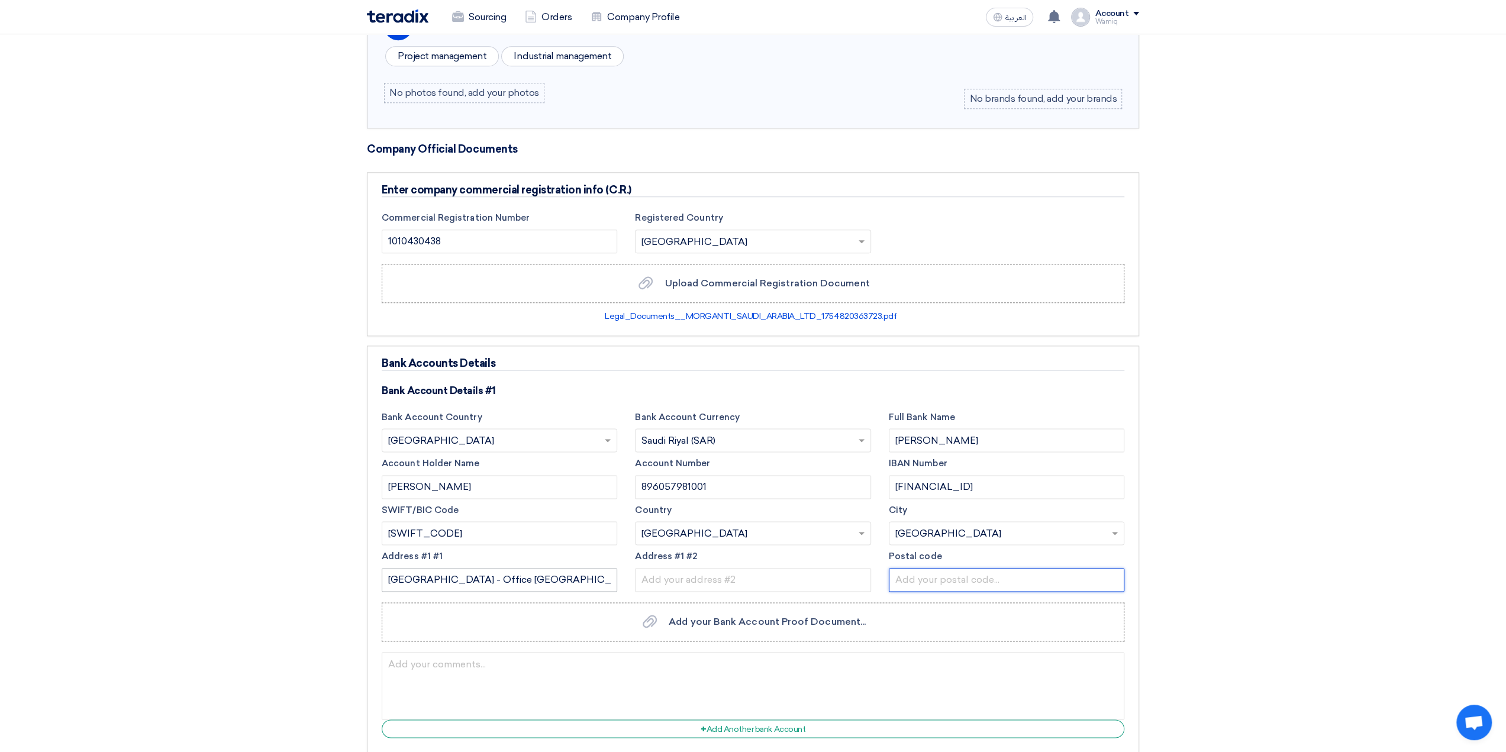
type input "11372"
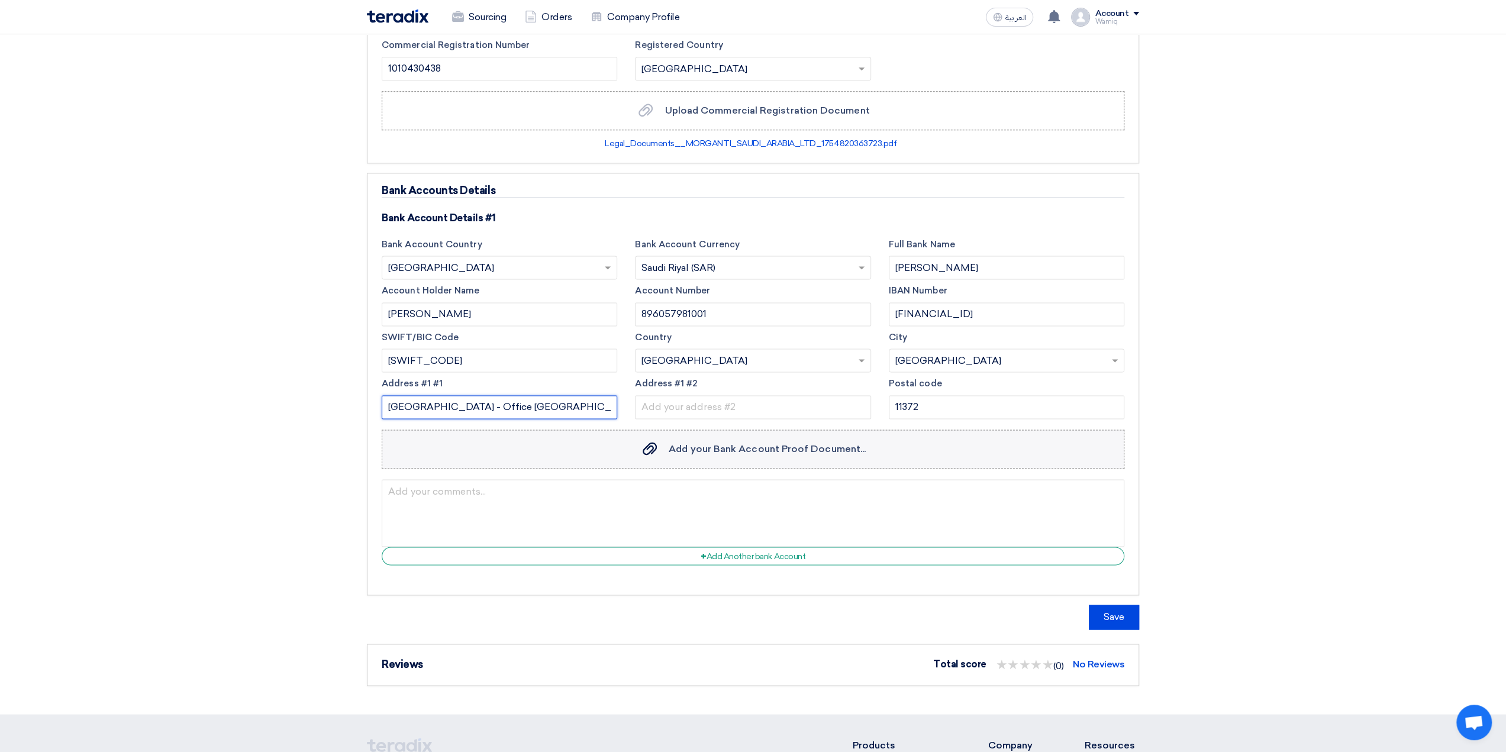
scroll to position [1598, 0]
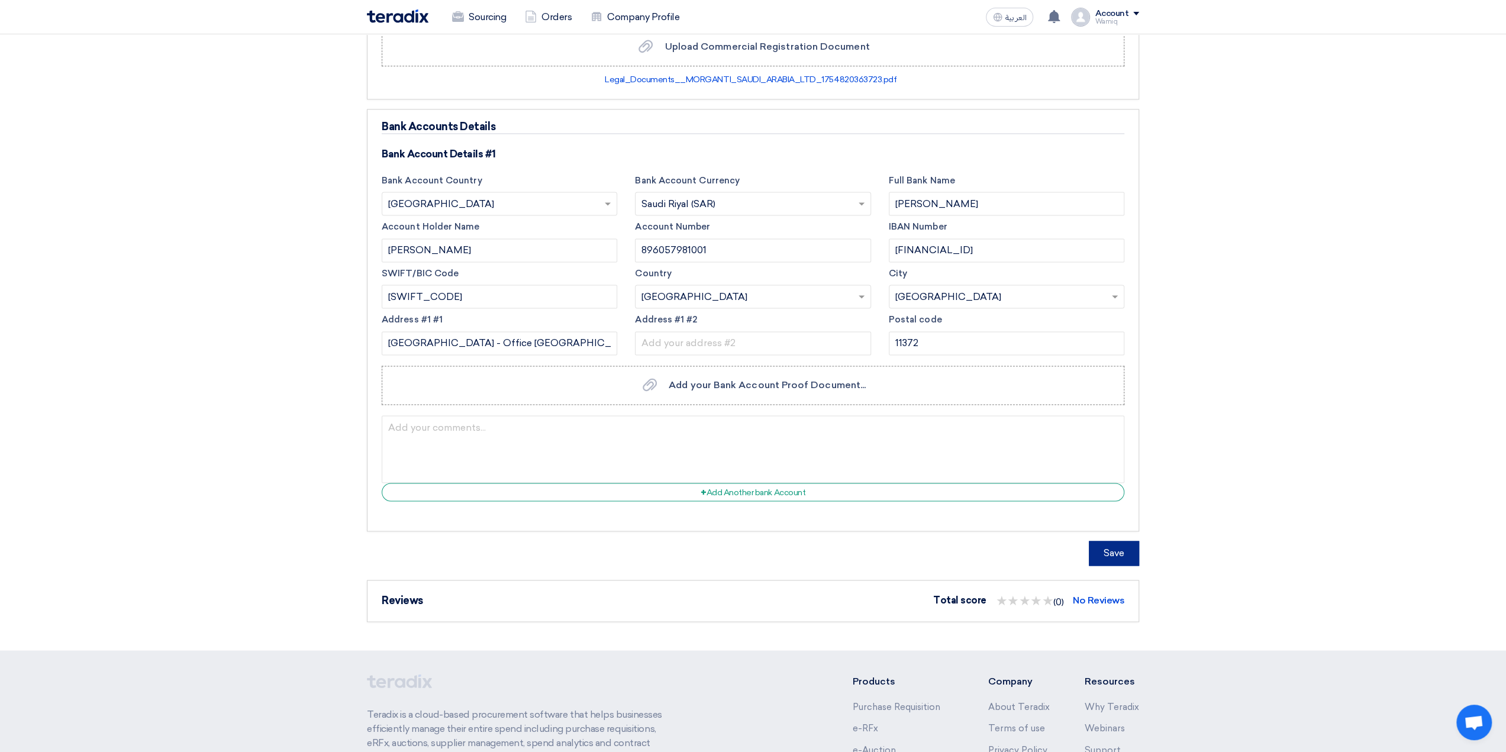
click at [1109, 542] on button "Save" at bounding box center [1114, 553] width 50 height 25
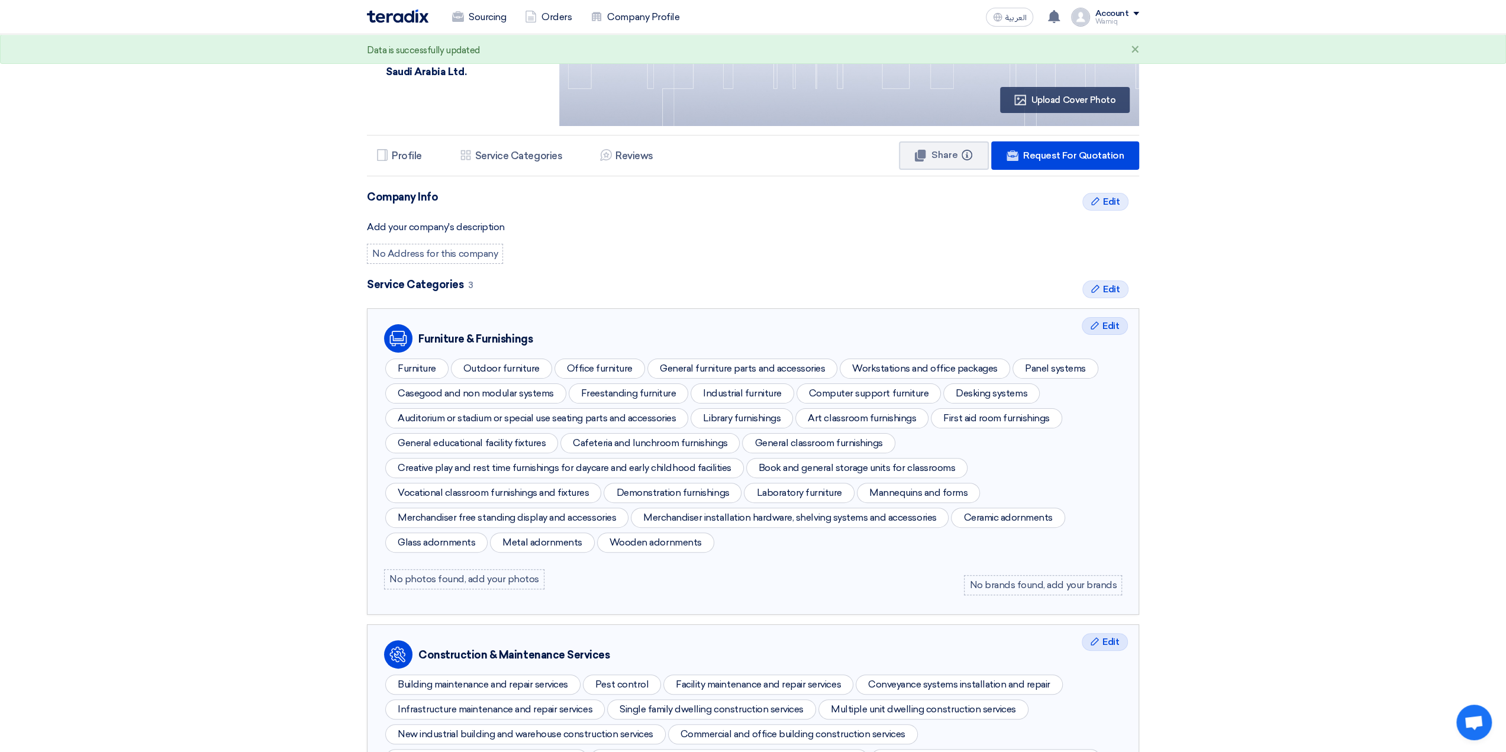
scroll to position [0, 0]
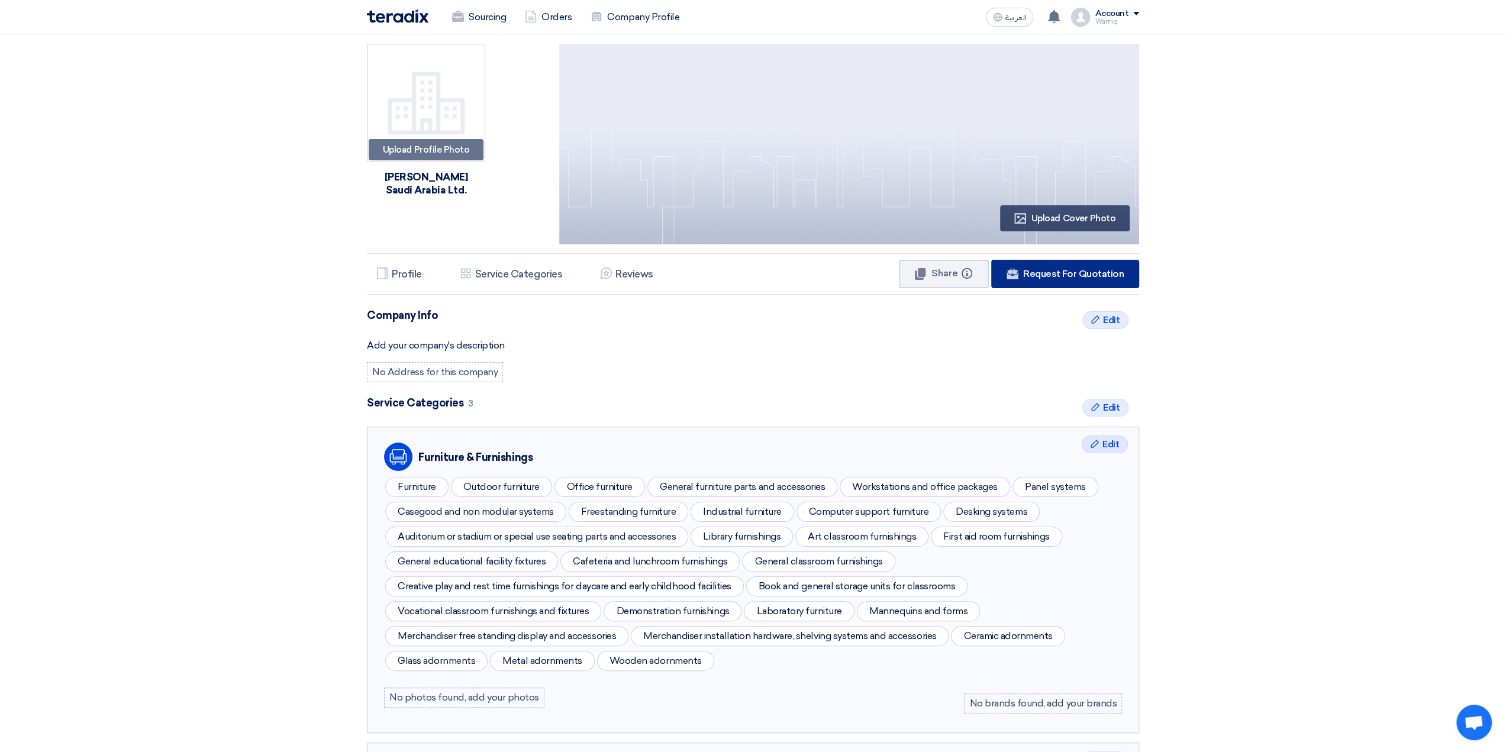
click at [1036, 280] on link "Website Request For Quotation" at bounding box center [1065, 274] width 148 height 28
click at [499, 280] on li "Services & Activities Service Categories" at bounding box center [510, 274] width 121 height 24
click at [411, 275] on h5 "Profile" at bounding box center [407, 274] width 30 height 12
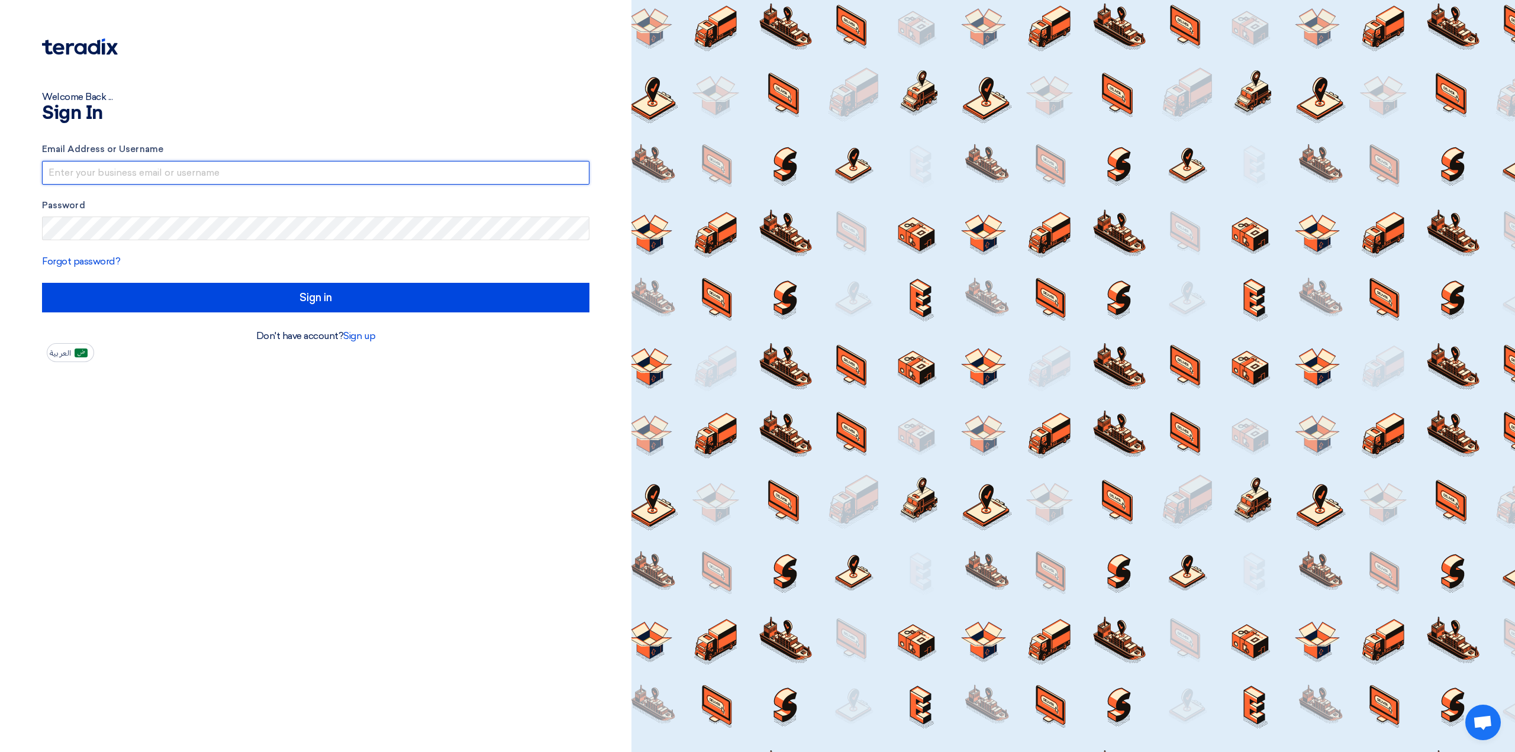
click at [211, 170] on input "text" at bounding box center [315, 173] width 547 height 24
type input "wmajeed@morganti.com.sa"
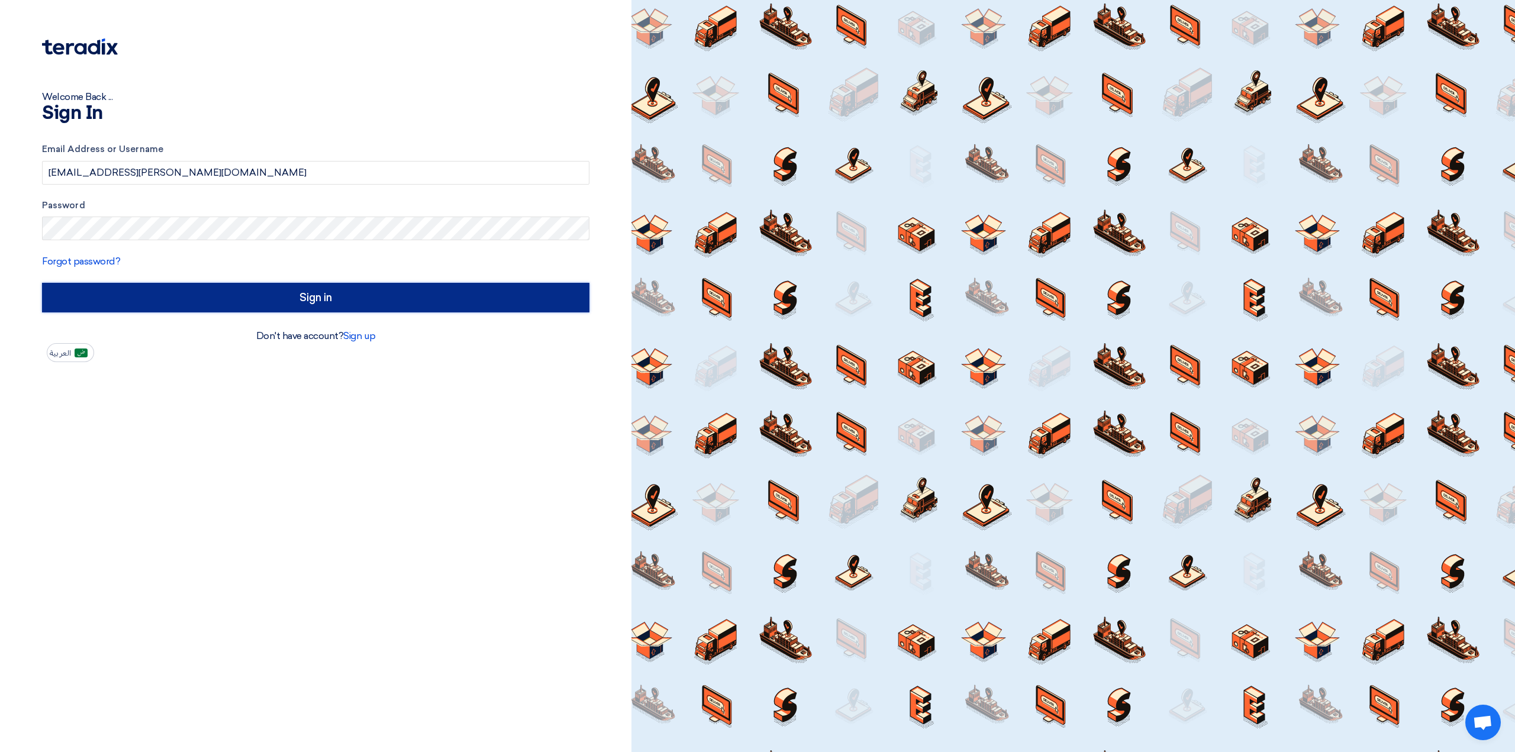
click at [284, 291] on input "Sign in" at bounding box center [315, 298] width 547 height 30
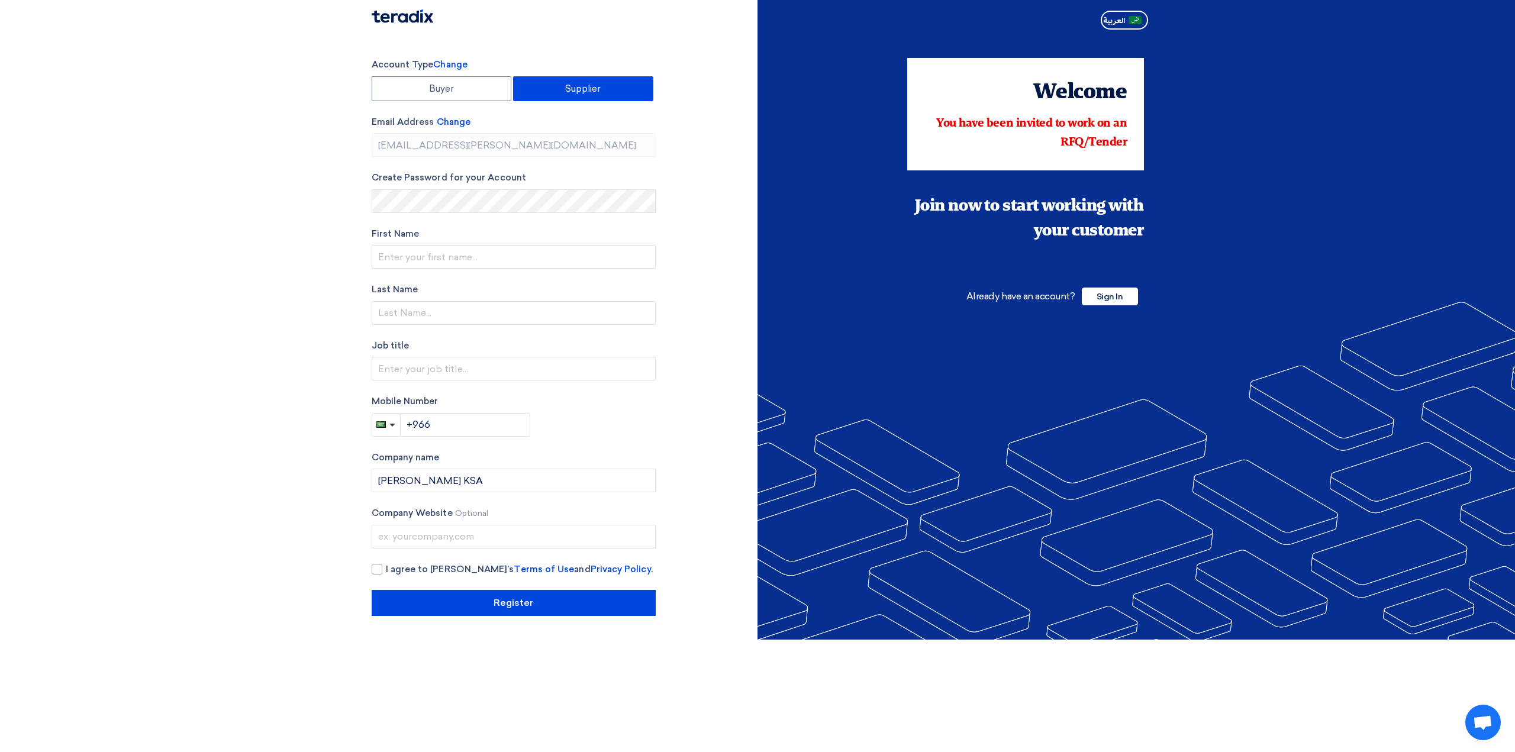
type input "[PHONE_NUMBER]"
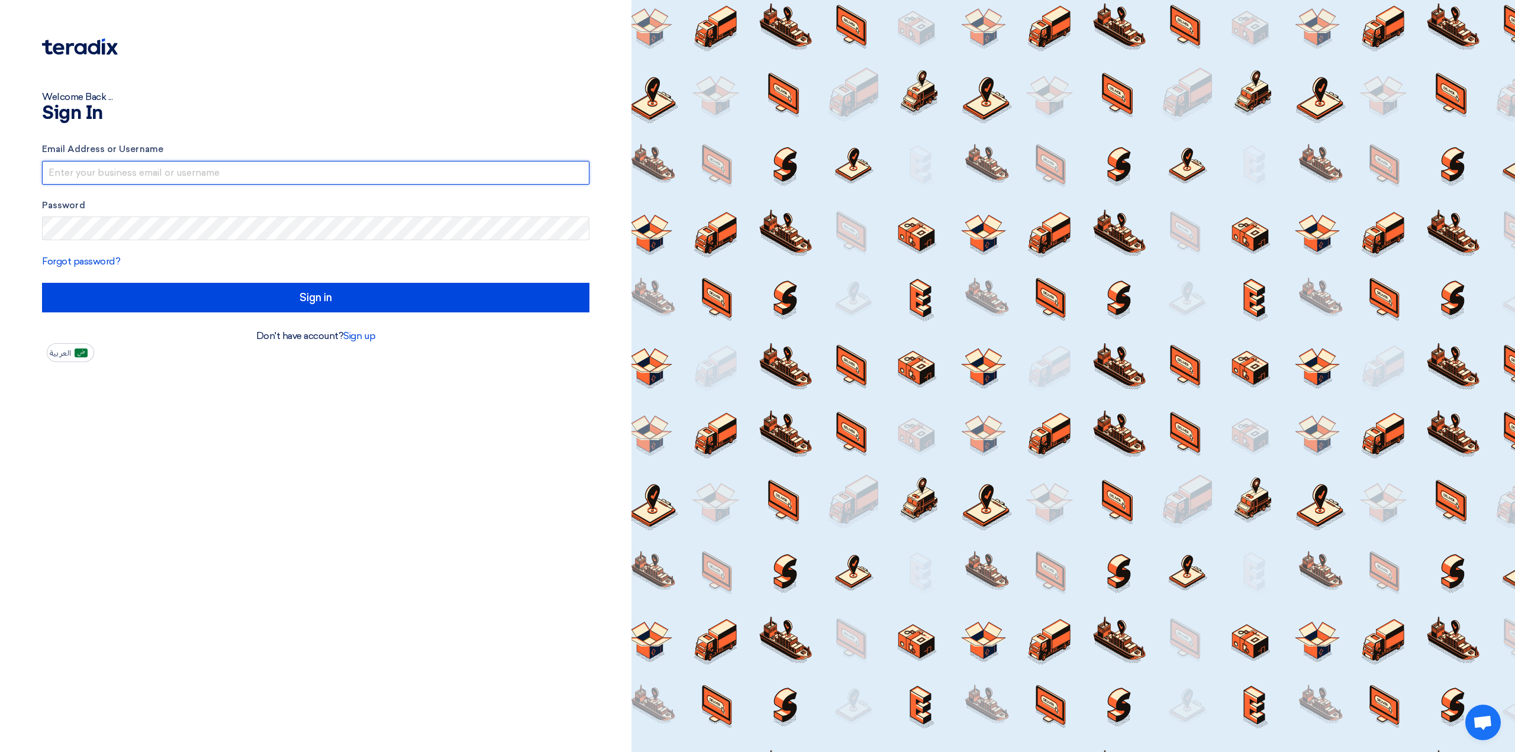
click at [249, 172] on input "text" at bounding box center [315, 173] width 547 height 24
type input "[EMAIL_ADDRESS][PERSON_NAME][DOMAIN_NAME]"
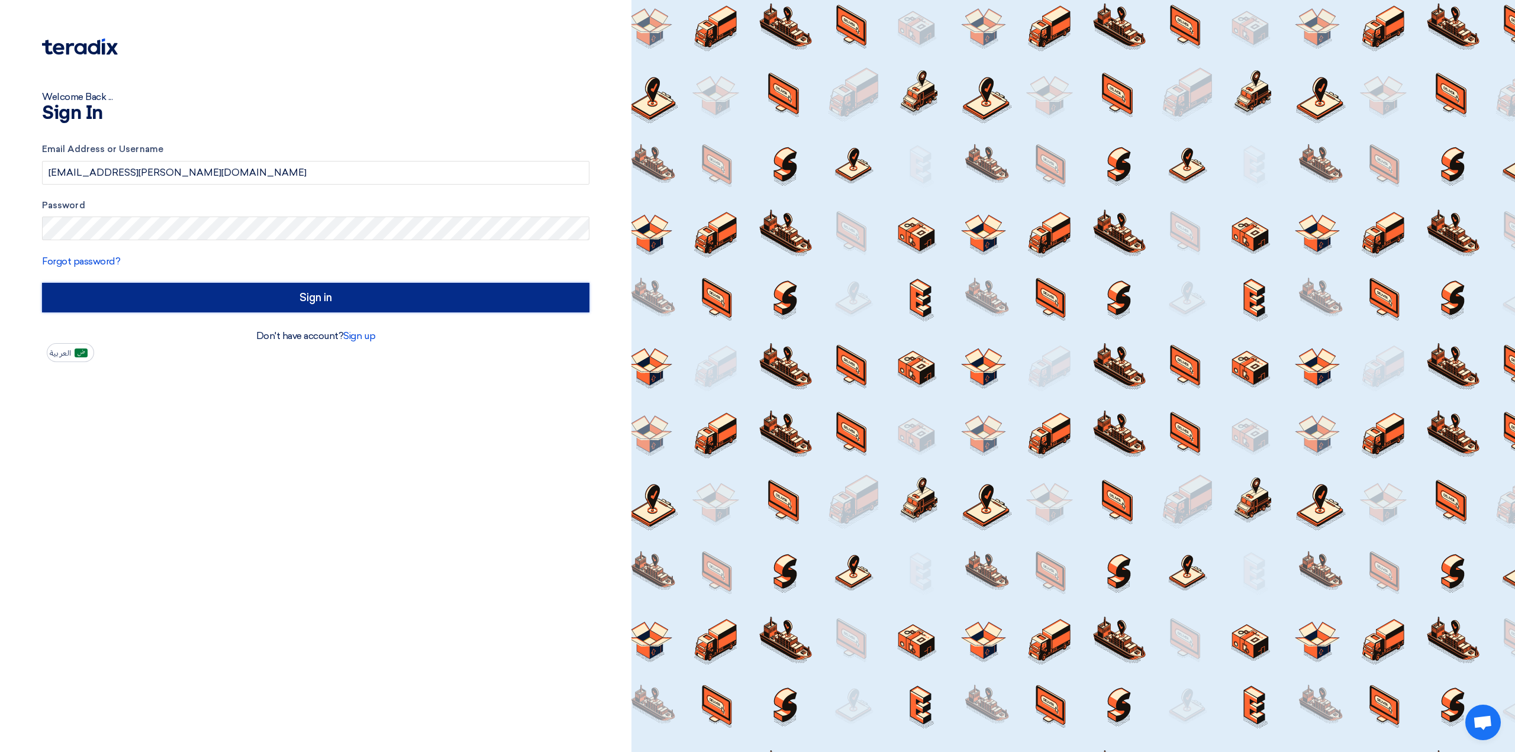
click at [193, 295] on input "Sign in" at bounding box center [315, 298] width 547 height 30
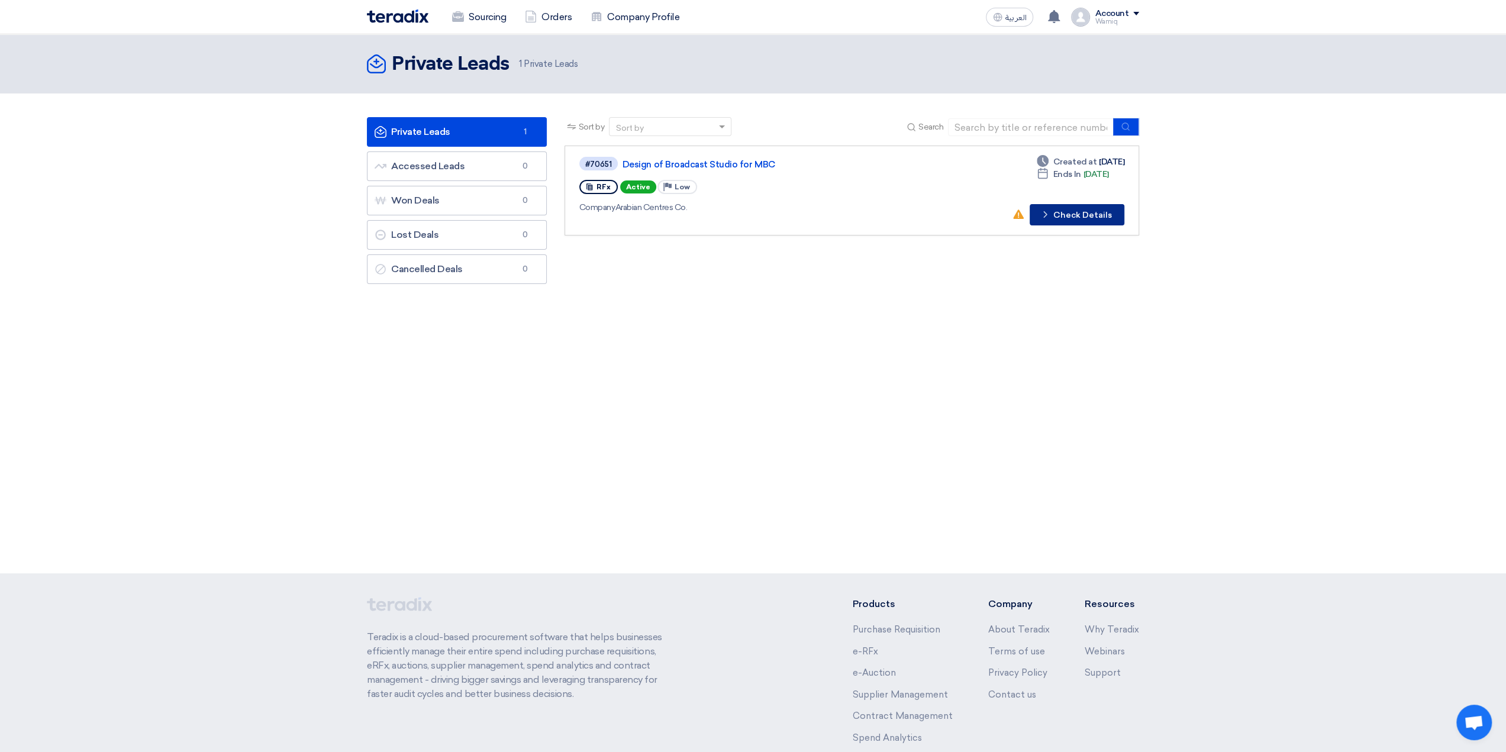
click at [1064, 212] on button "Check details Check Details" at bounding box center [1077, 214] width 95 height 21
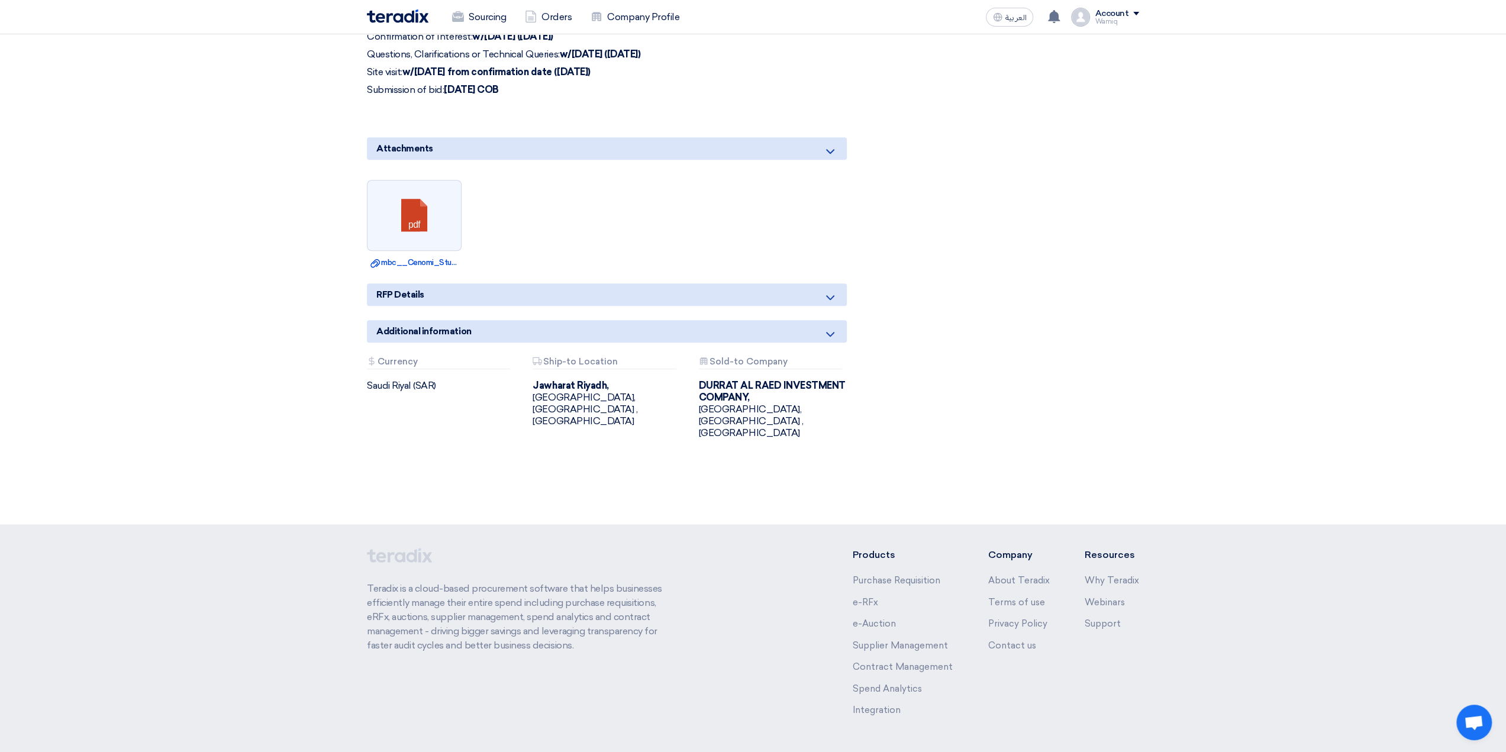
scroll to position [785, 0]
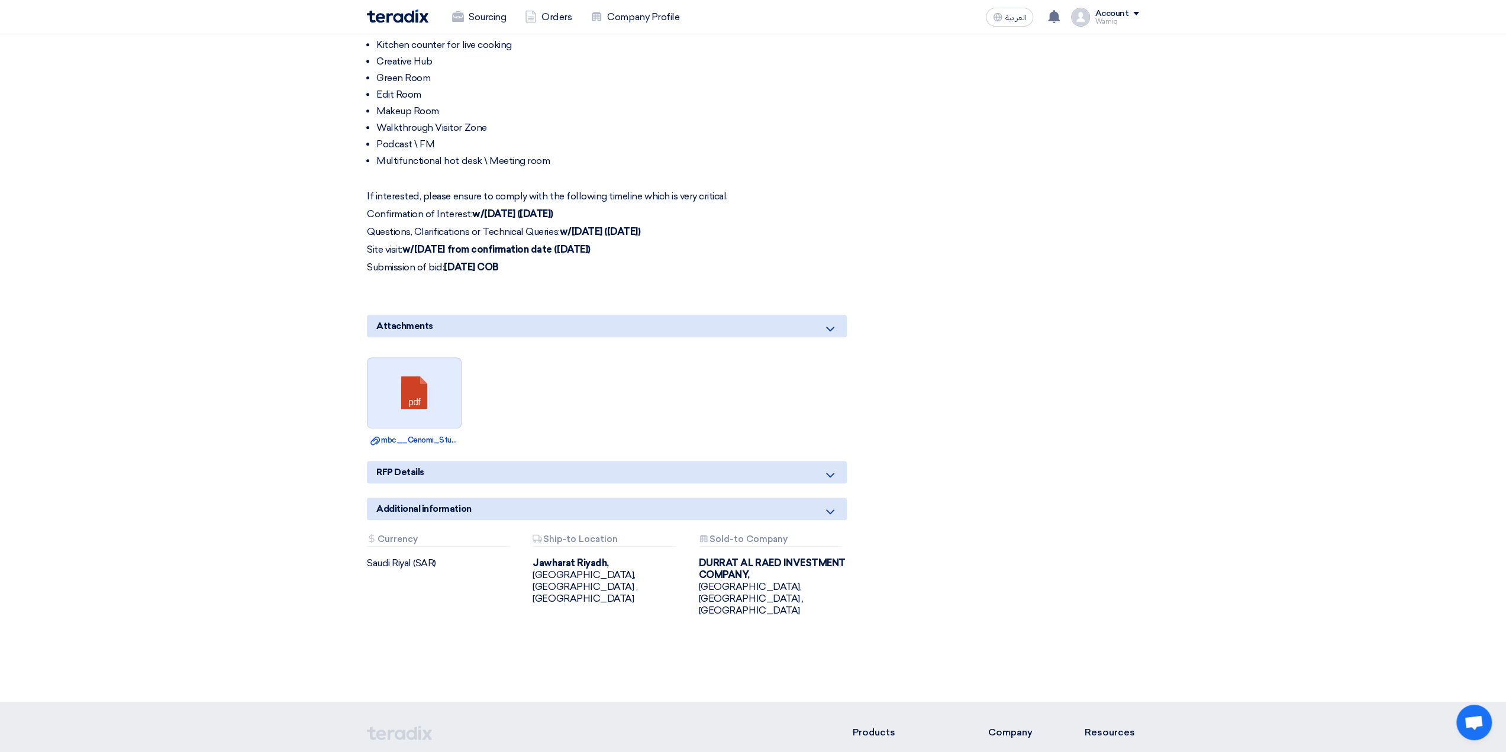
click at [423, 401] on link at bounding box center [415, 393] width 95 height 71
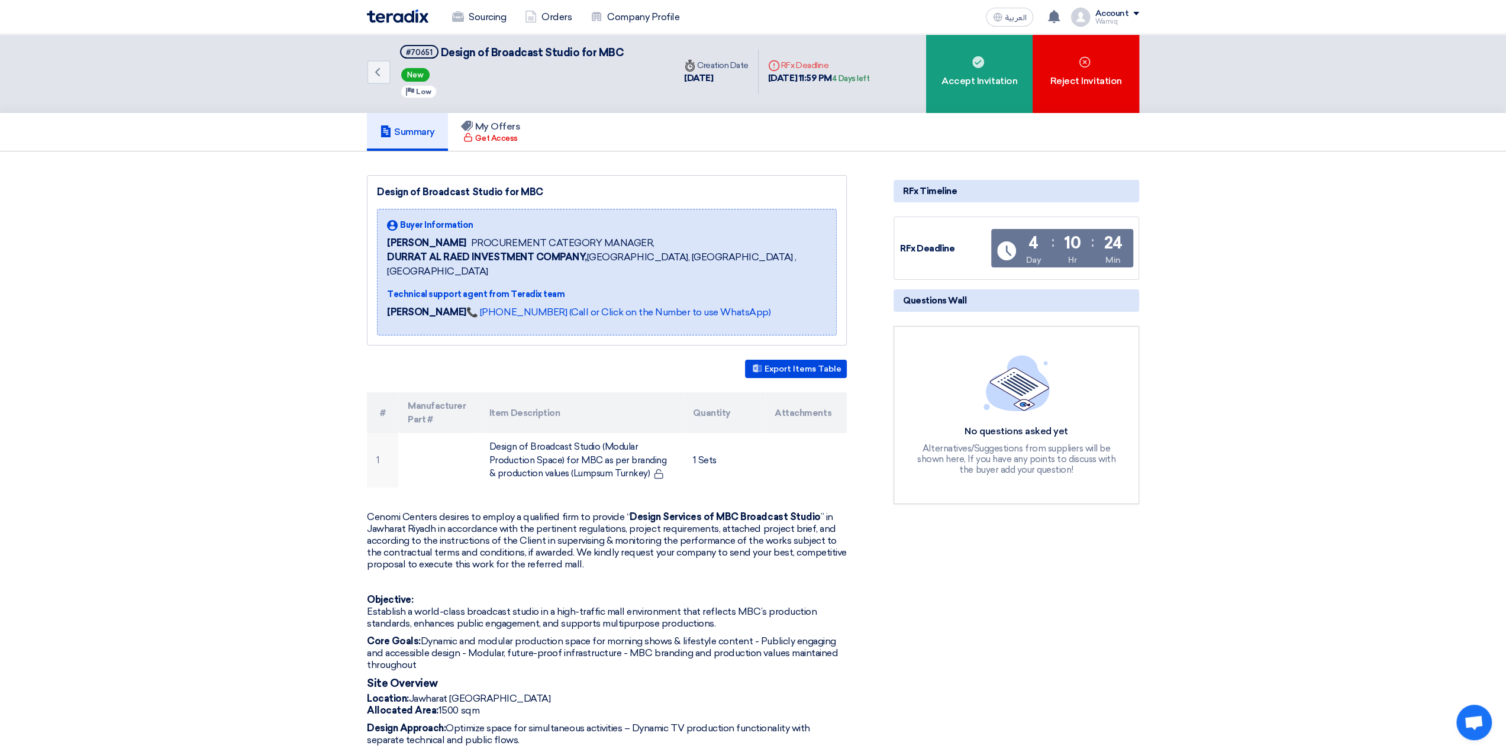
scroll to position [0, 0]
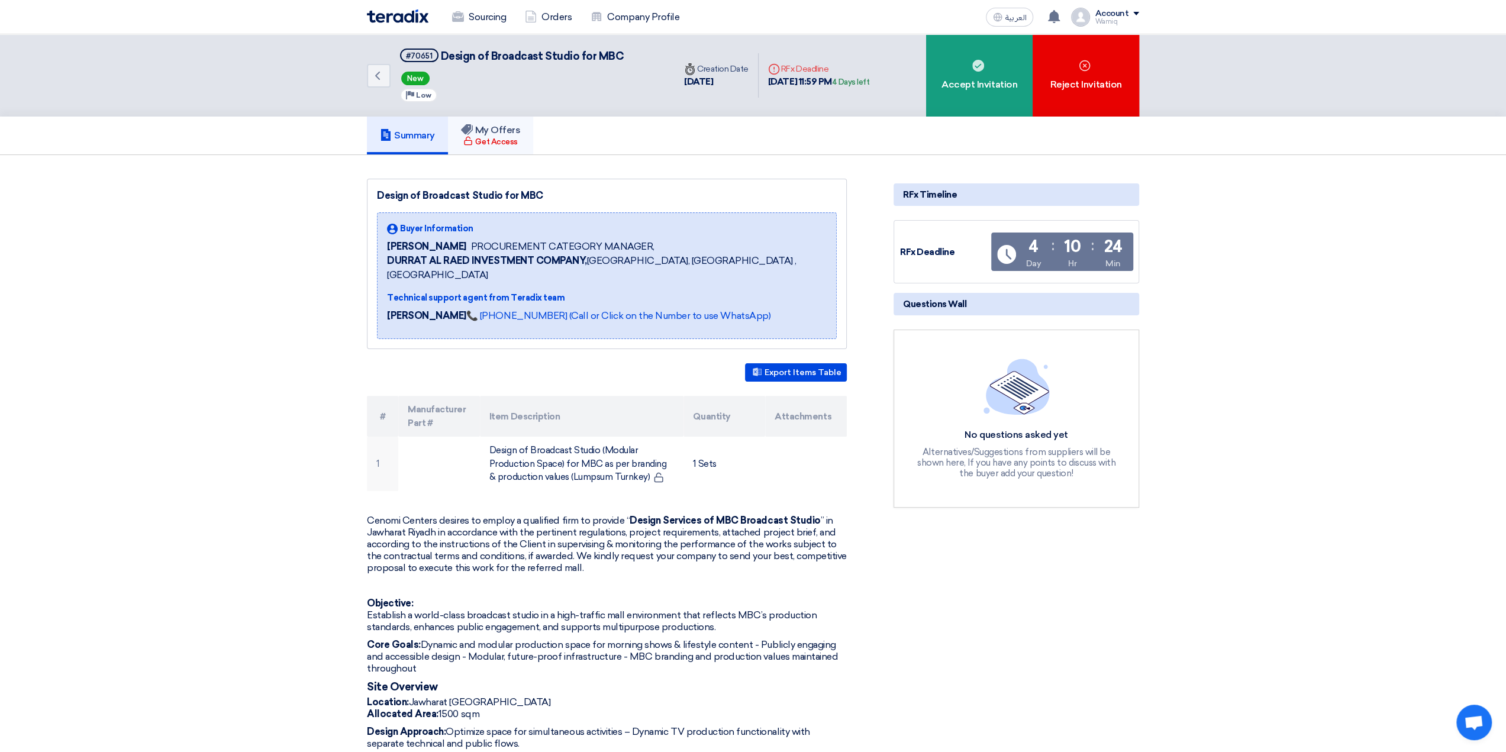
click at [510, 139] on div "Get Access" at bounding box center [490, 142] width 54 height 12
click at [982, 87] on div "Accept Invitation" at bounding box center [979, 75] width 107 height 82
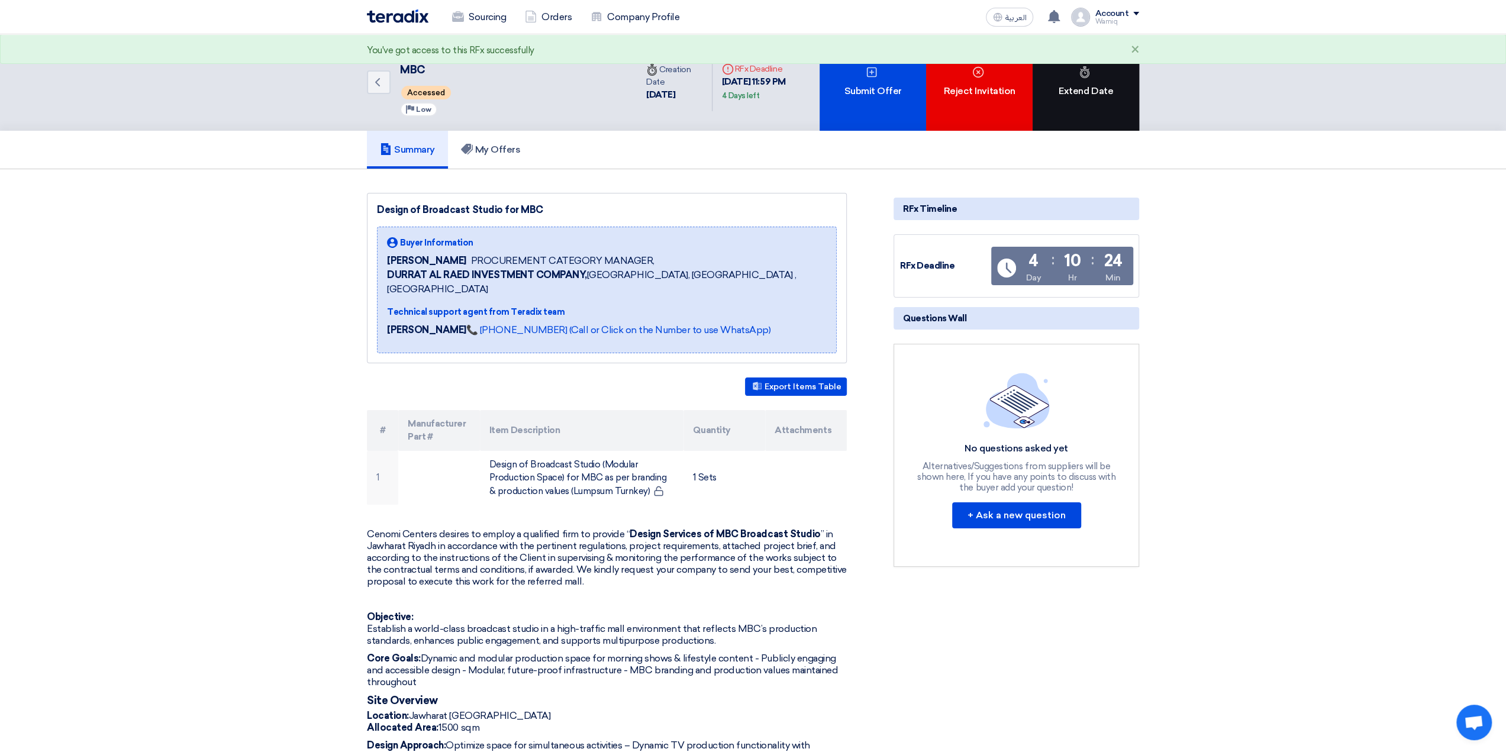
click at [1120, 95] on div "Extend Date" at bounding box center [1086, 82] width 107 height 96
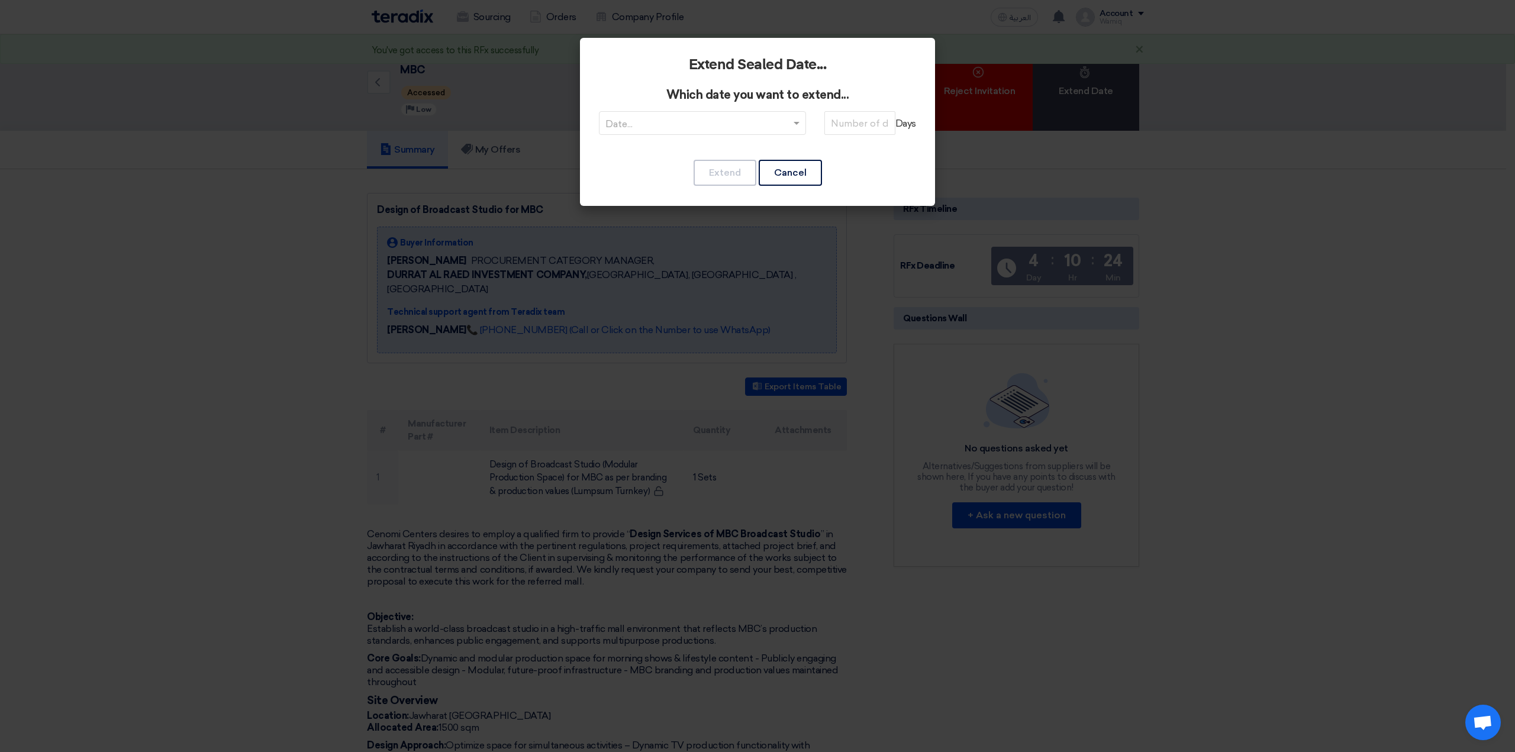
click at [791, 125] on span at bounding box center [798, 123] width 15 height 14
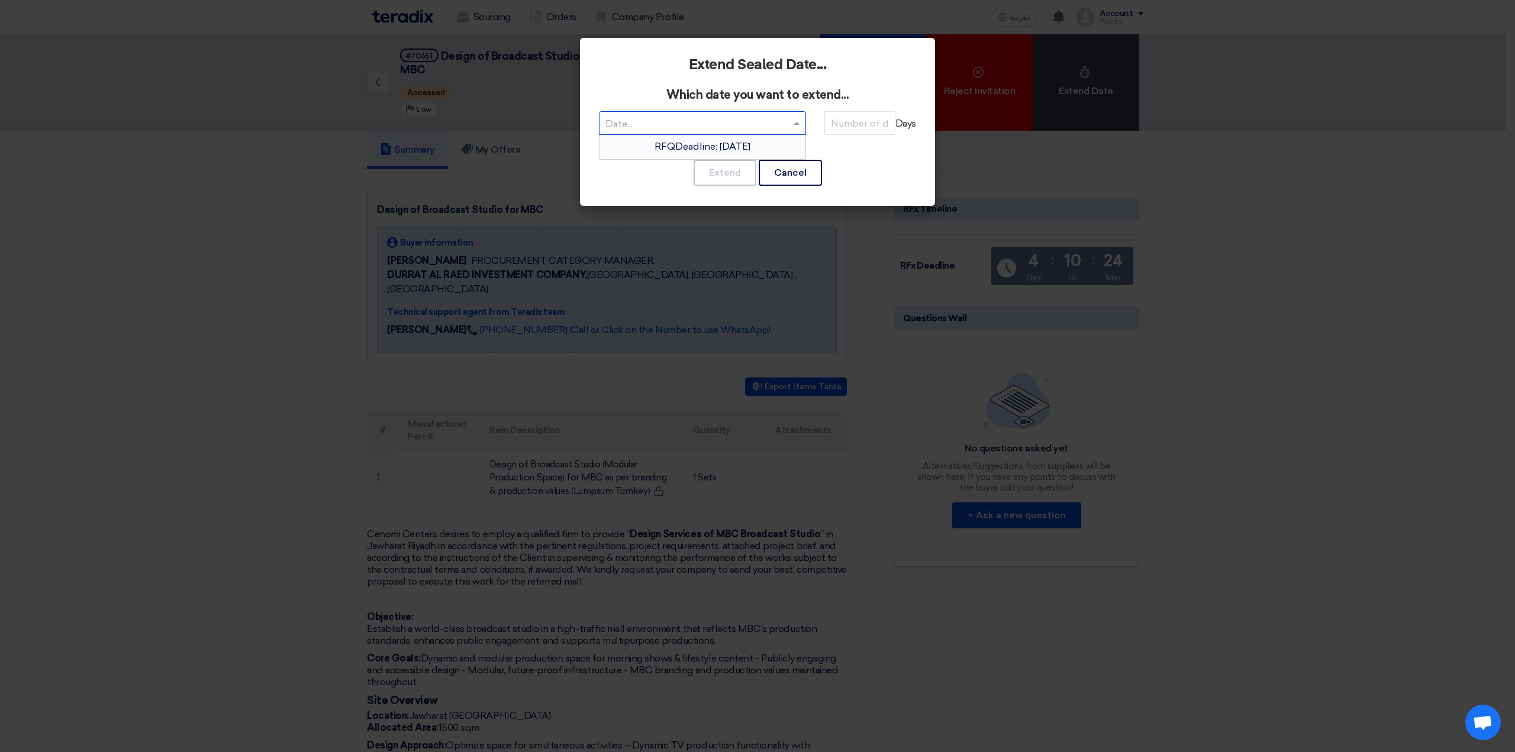
click at [747, 120] on input "text" at bounding box center [696, 125] width 182 height 20
type input "2"
type input "[DATE]"
click at [862, 128] on input "number" at bounding box center [859, 123] width 71 height 24
click at [793, 123] on span at bounding box center [798, 123] width 15 height 14
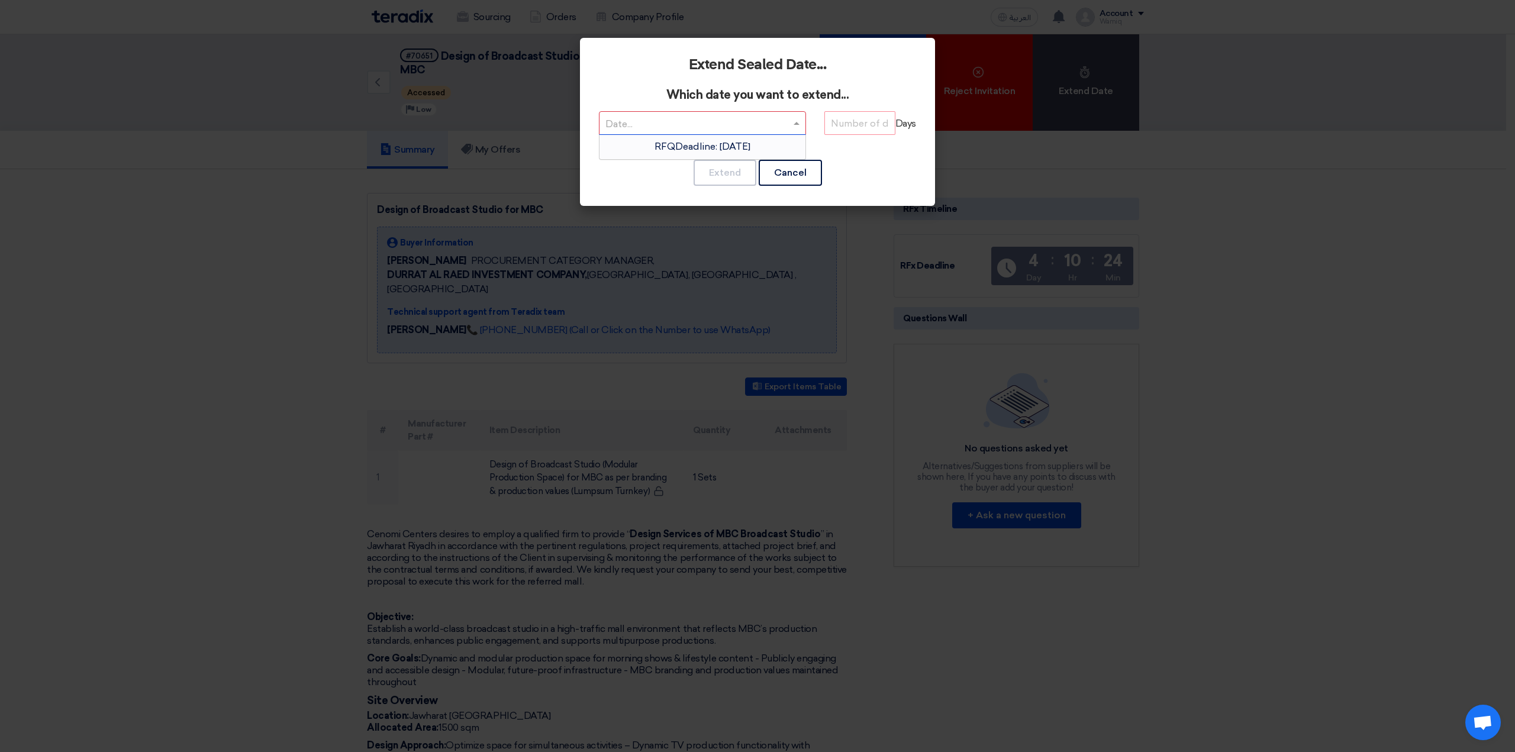
click at [785, 146] on div "RFQDeadline: [DATE]" at bounding box center [703, 147] width 206 height 24
click at [849, 127] on input "number" at bounding box center [859, 123] width 71 height 24
click at [1201, 679] on modal-container "Extend Sealed Date... Which date you want to extend... Date... × RFQDeadline: […" at bounding box center [757, 376] width 1515 height 752
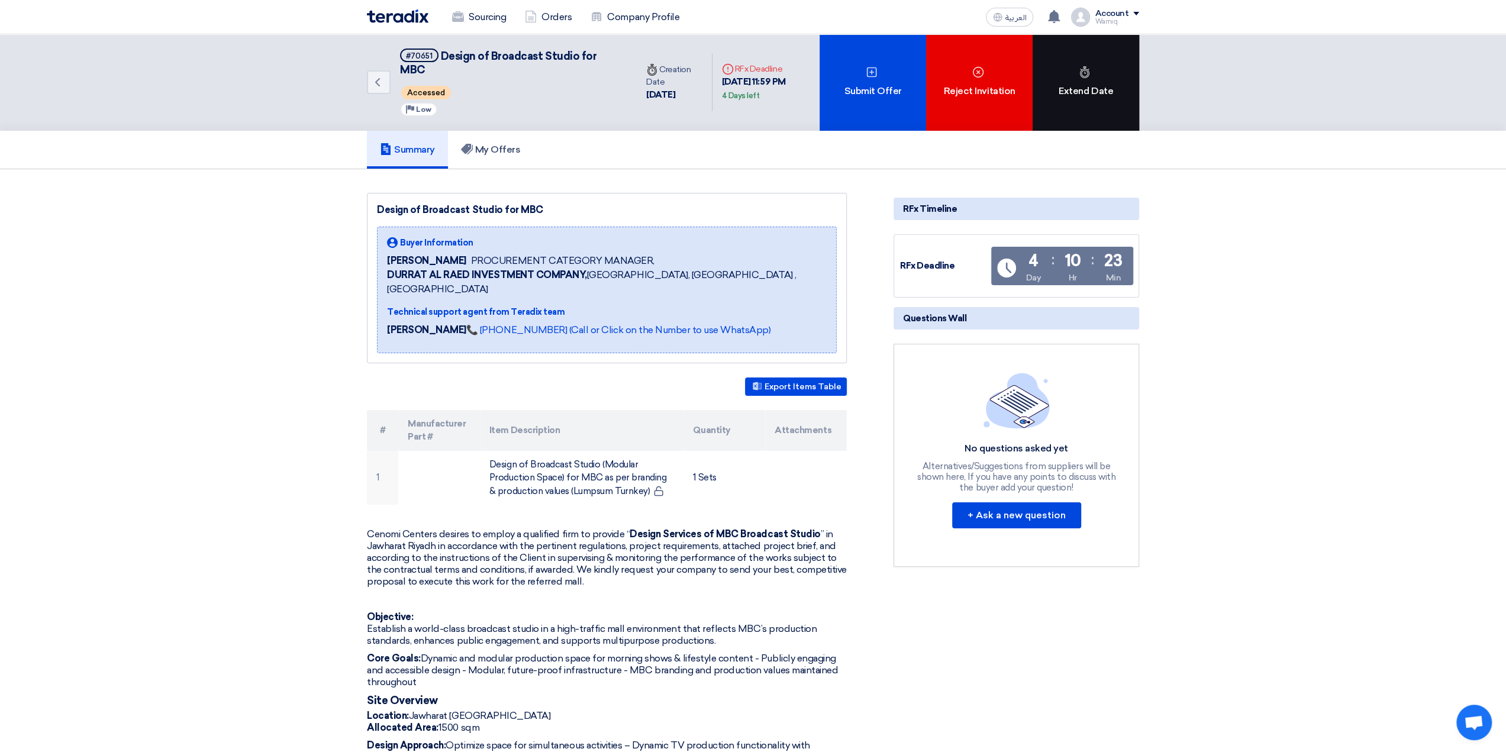
click at [1088, 102] on div "Extend Date" at bounding box center [1086, 82] width 107 height 96
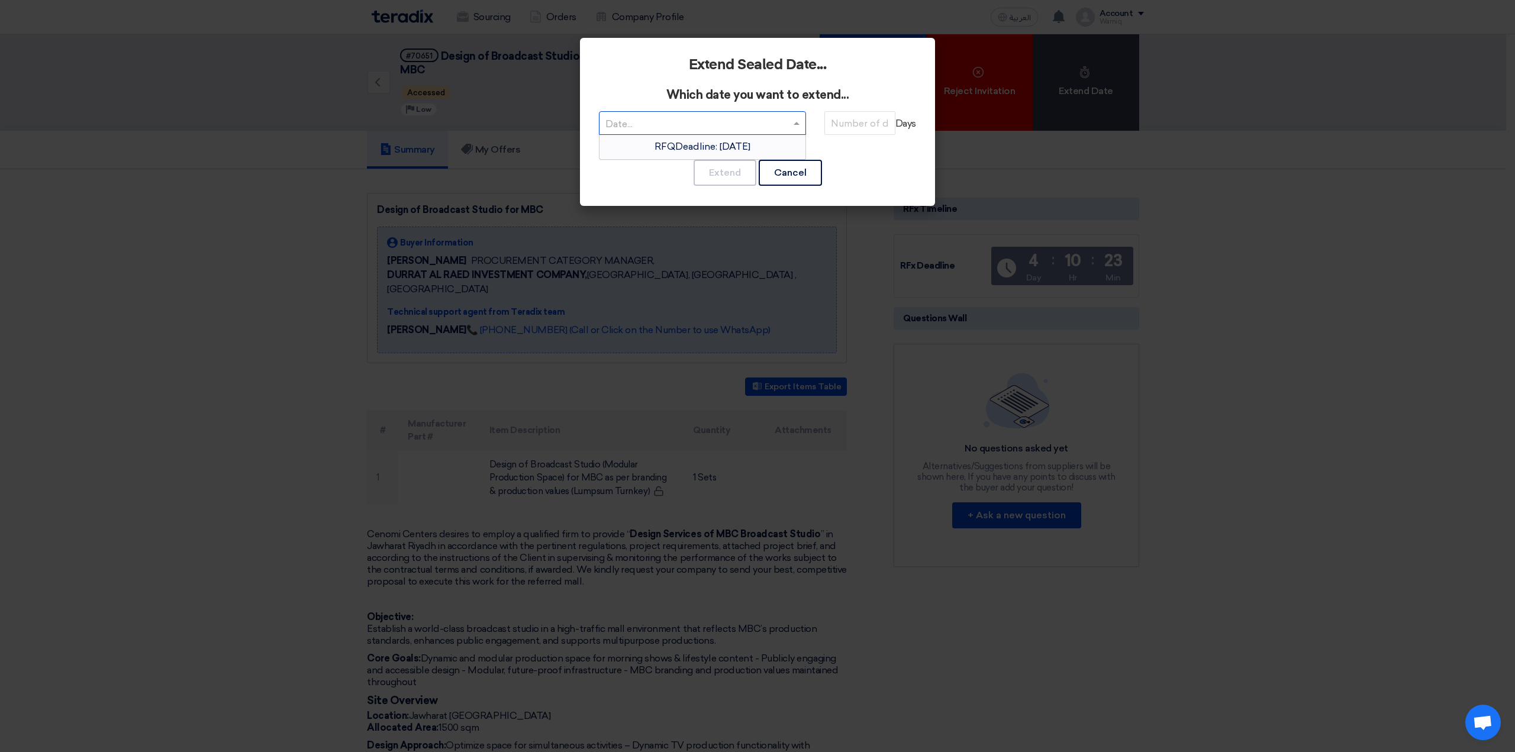
click at [798, 121] on span at bounding box center [798, 123] width 15 height 14
click at [727, 146] on span "RFQDeadline: Thu Aug 14 2025" at bounding box center [703, 146] width 96 height 11
click at [846, 124] on input "number" at bounding box center [859, 123] width 71 height 24
type input "14"
click at [724, 173] on button "Extend" at bounding box center [725, 173] width 63 height 26
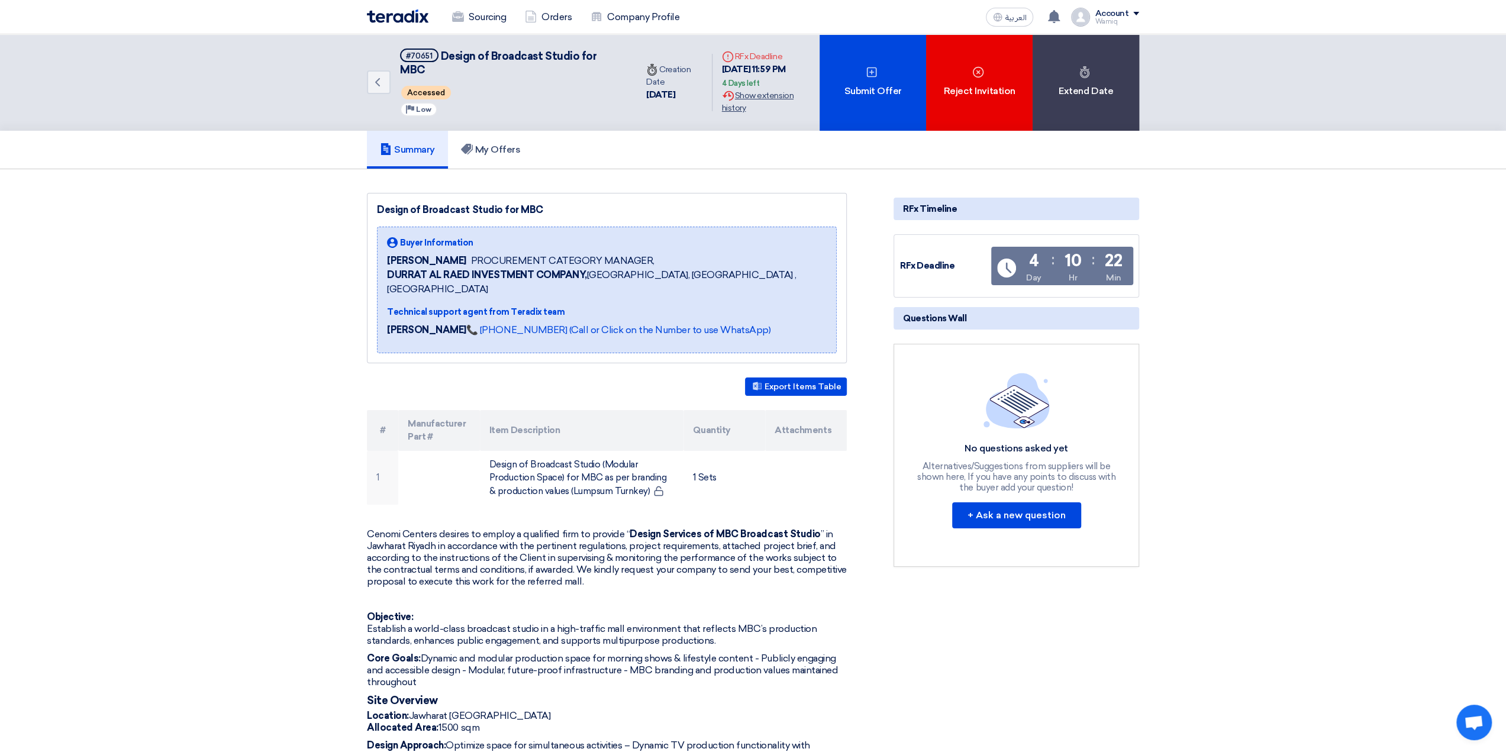
click at [769, 101] on div "Extension History Show extension history" at bounding box center [766, 101] width 88 height 25
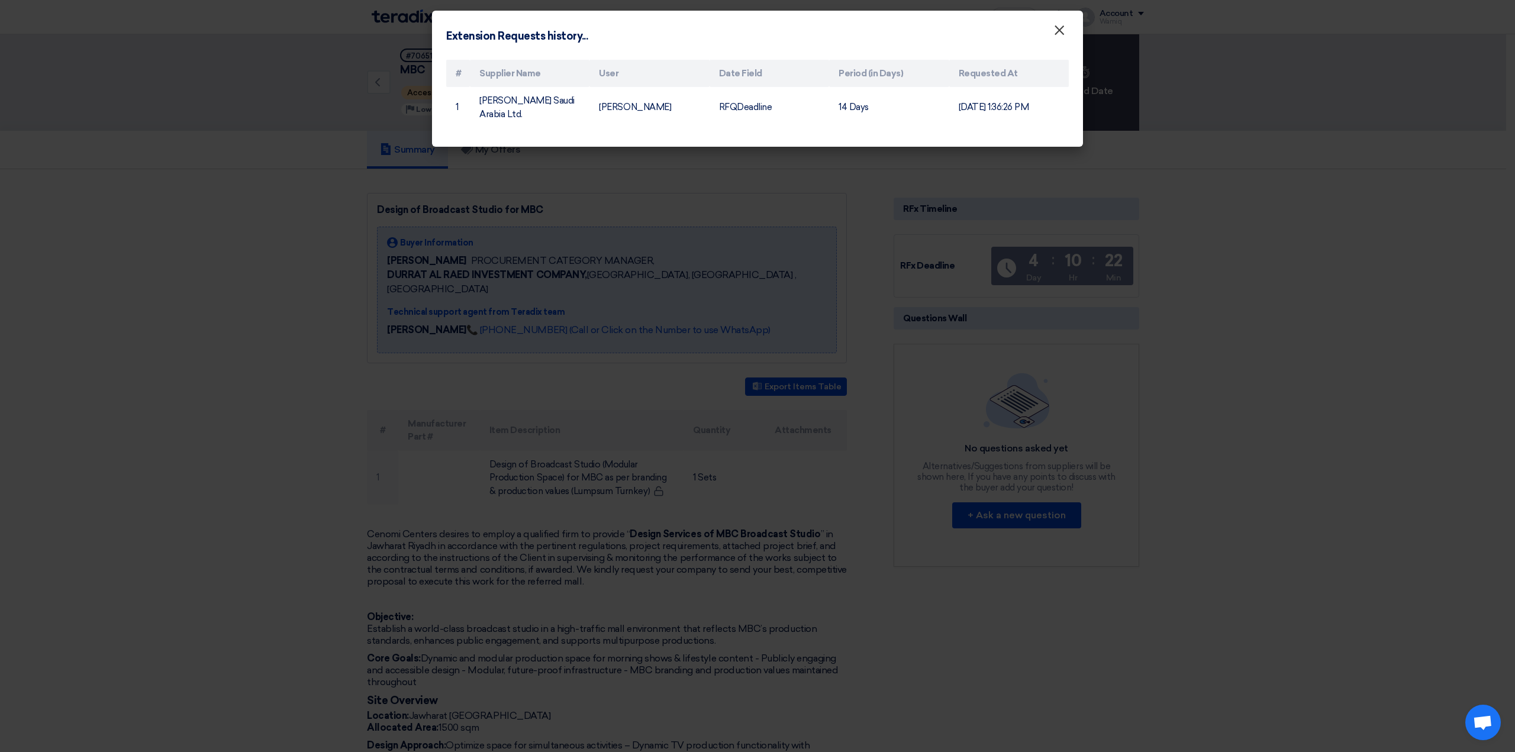
click at [1061, 33] on span "×" at bounding box center [1060, 33] width 12 height 24
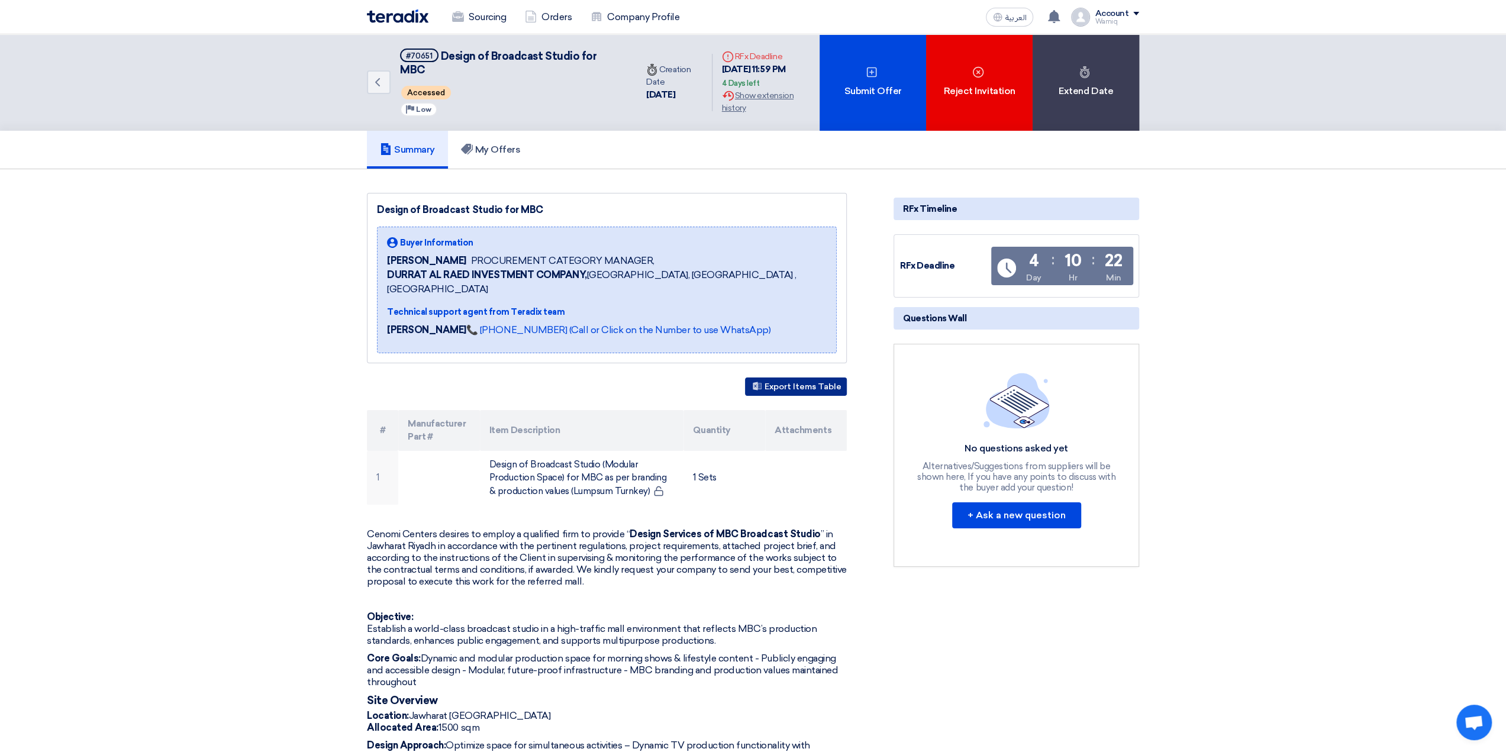
click at [788, 378] on button "Export Items Table" at bounding box center [796, 387] width 102 height 18
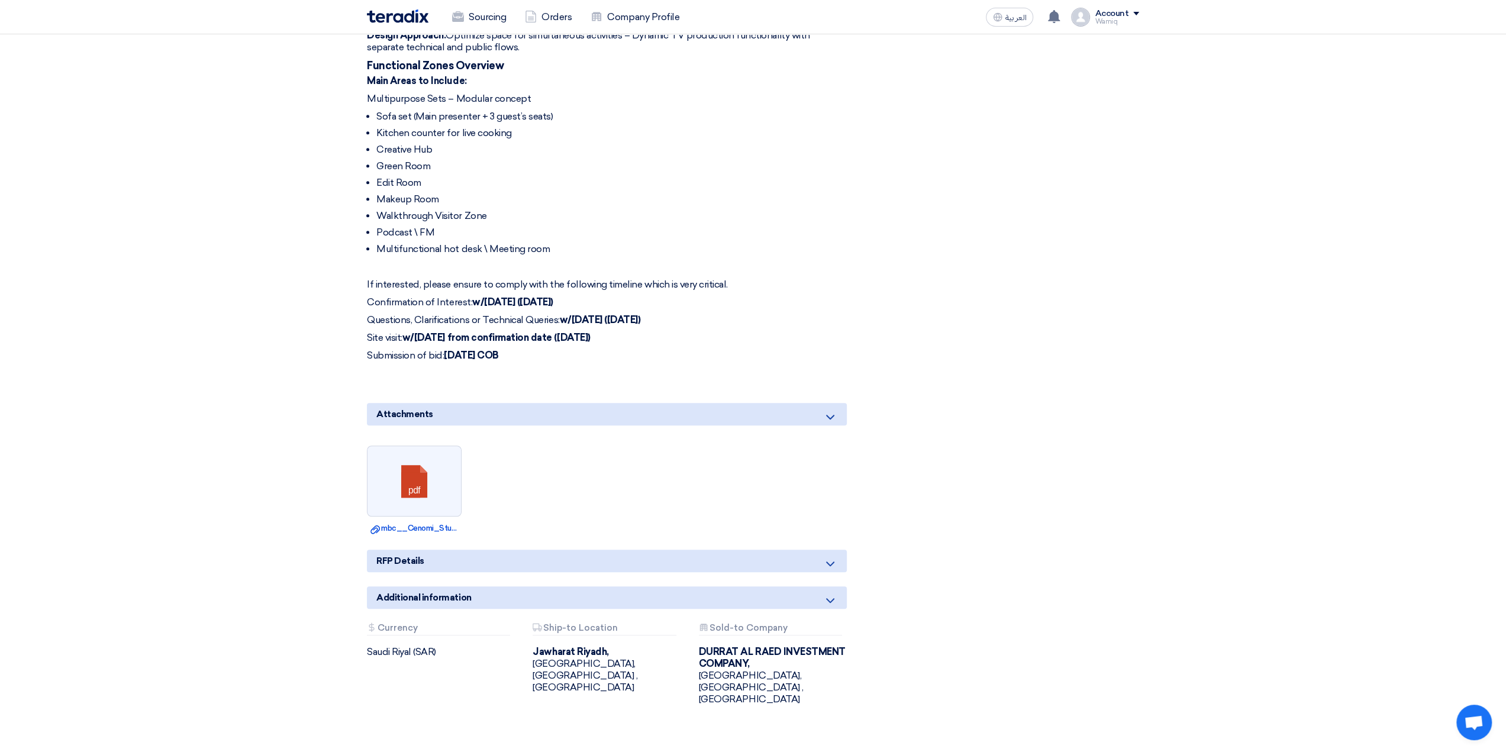
scroll to position [769, 0]
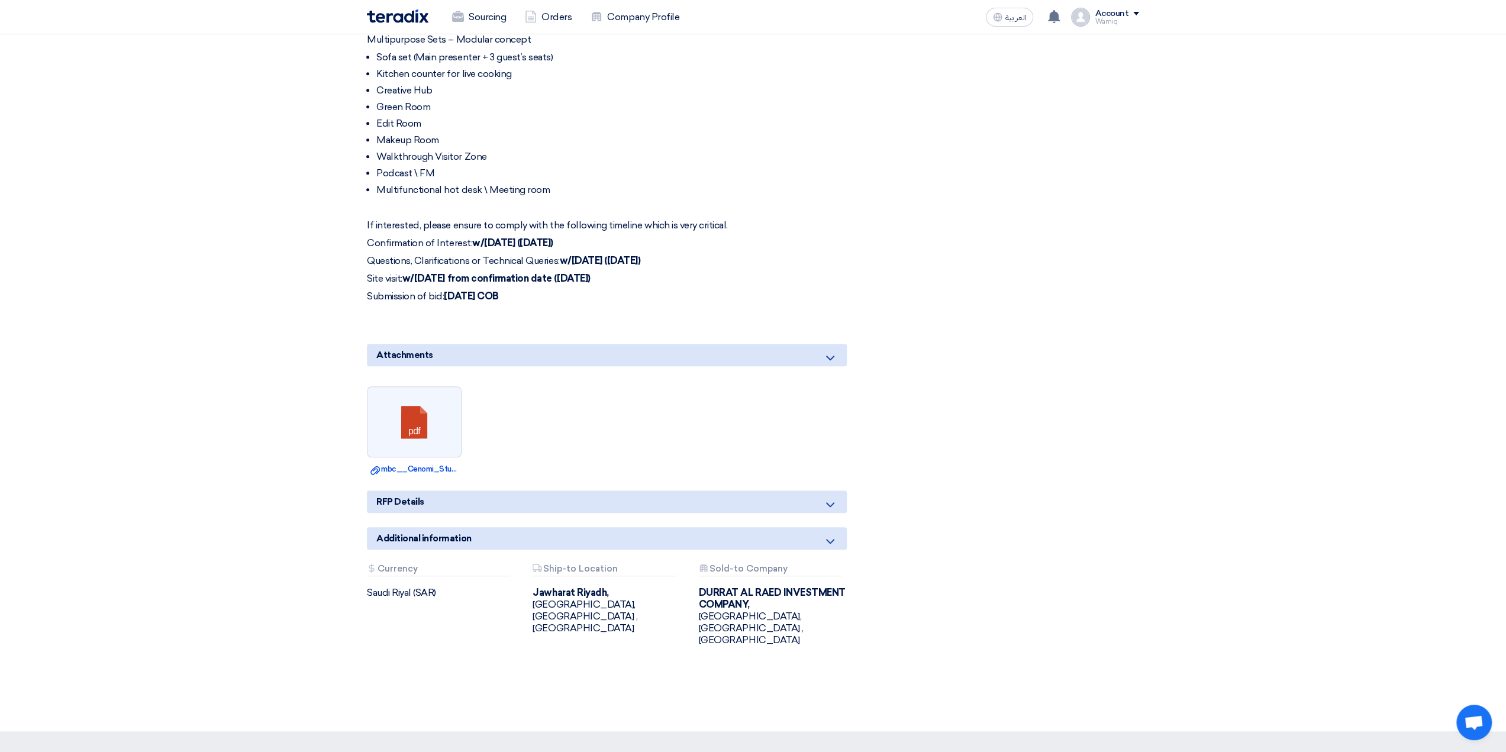
click at [829, 498] on icon at bounding box center [830, 505] width 14 height 14
click at [830, 534] on icon at bounding box center [830, 541] width 14 height 14
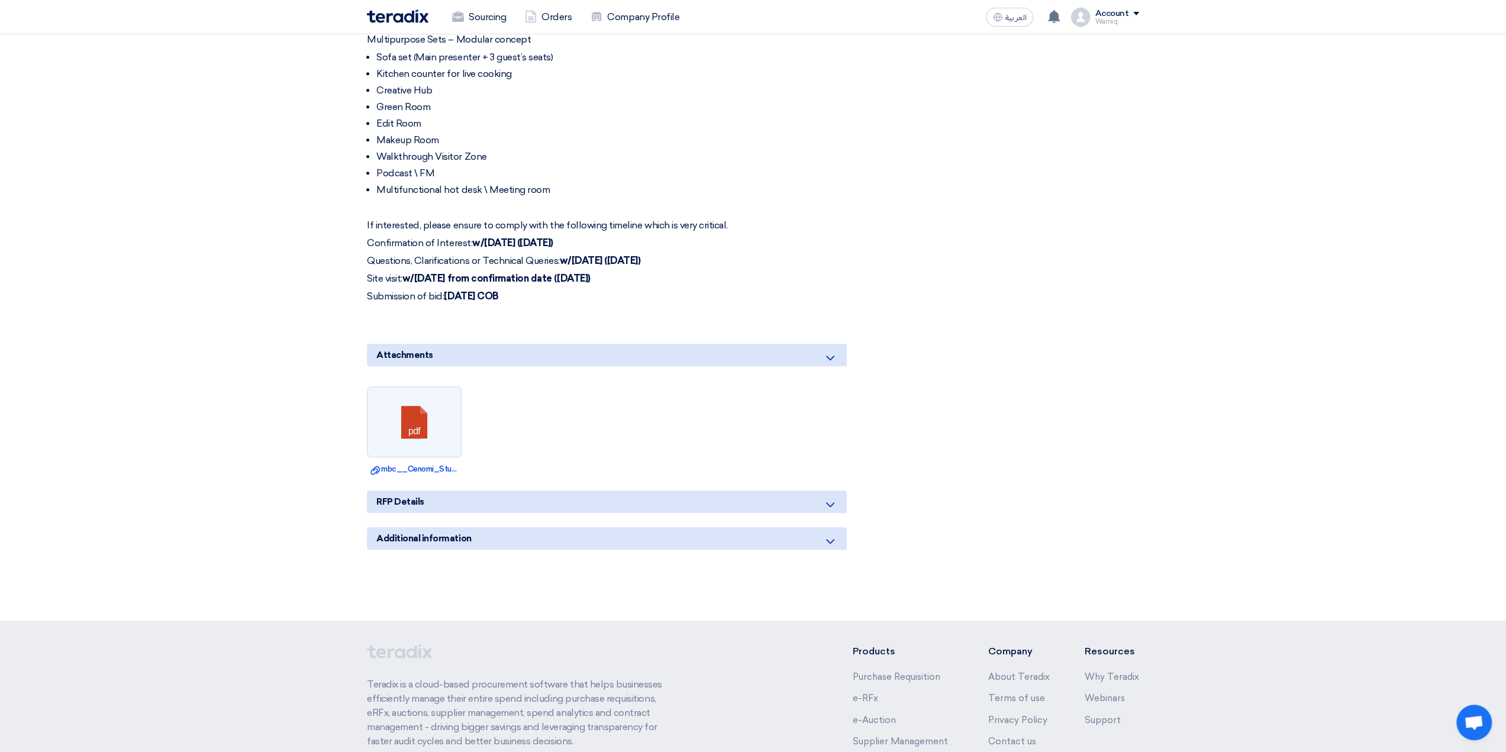
click at [830, 534] on icon at bounding box center [830, 541] width 14 height 14
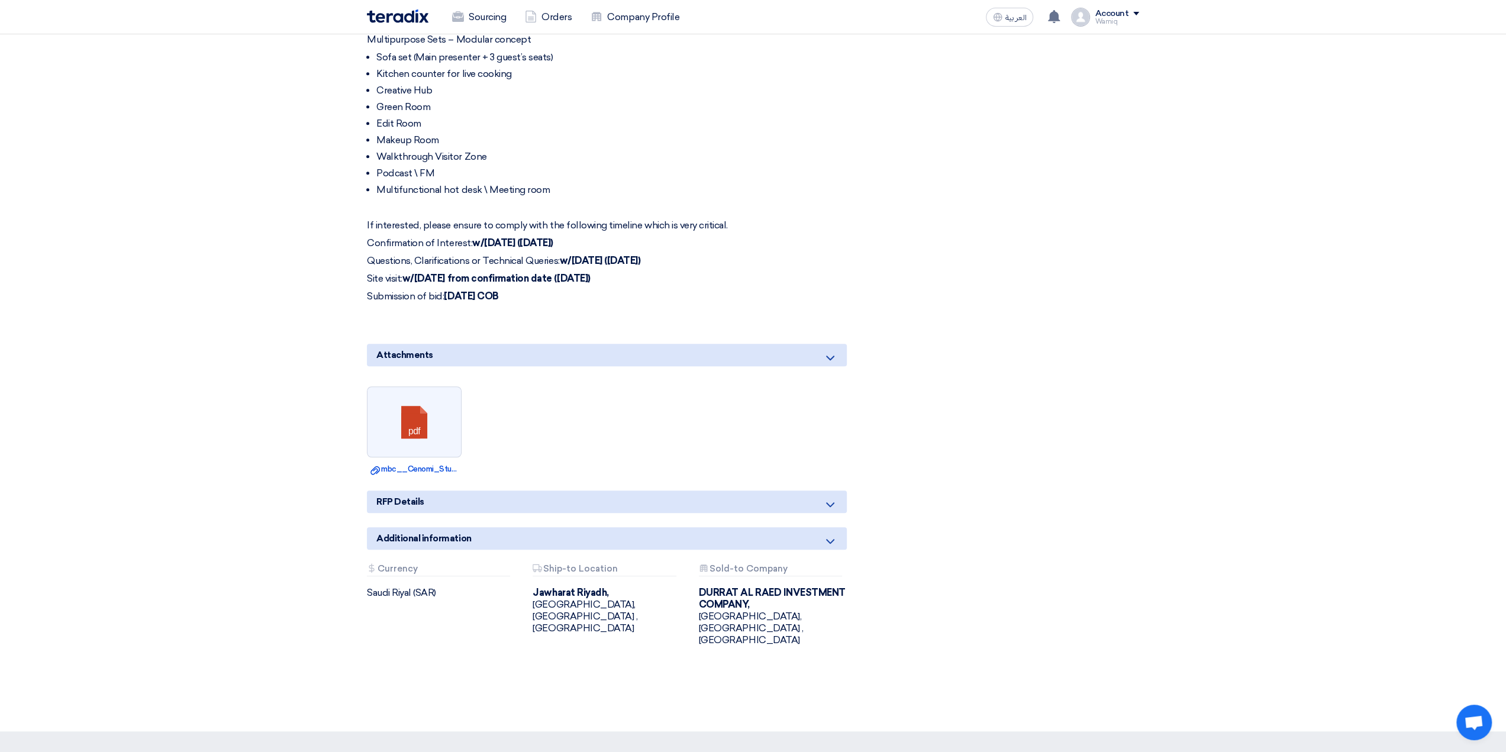
click at [829, 498] on icon at bounding box center [830, 505] width 14 height 14
click at [800, 491] on div "RFP Details" at bounding box center [607, 502] width 480 height 22
click at [842, 491] on div "RFP Details" at bounding box center [607, 502] width 480 height 22
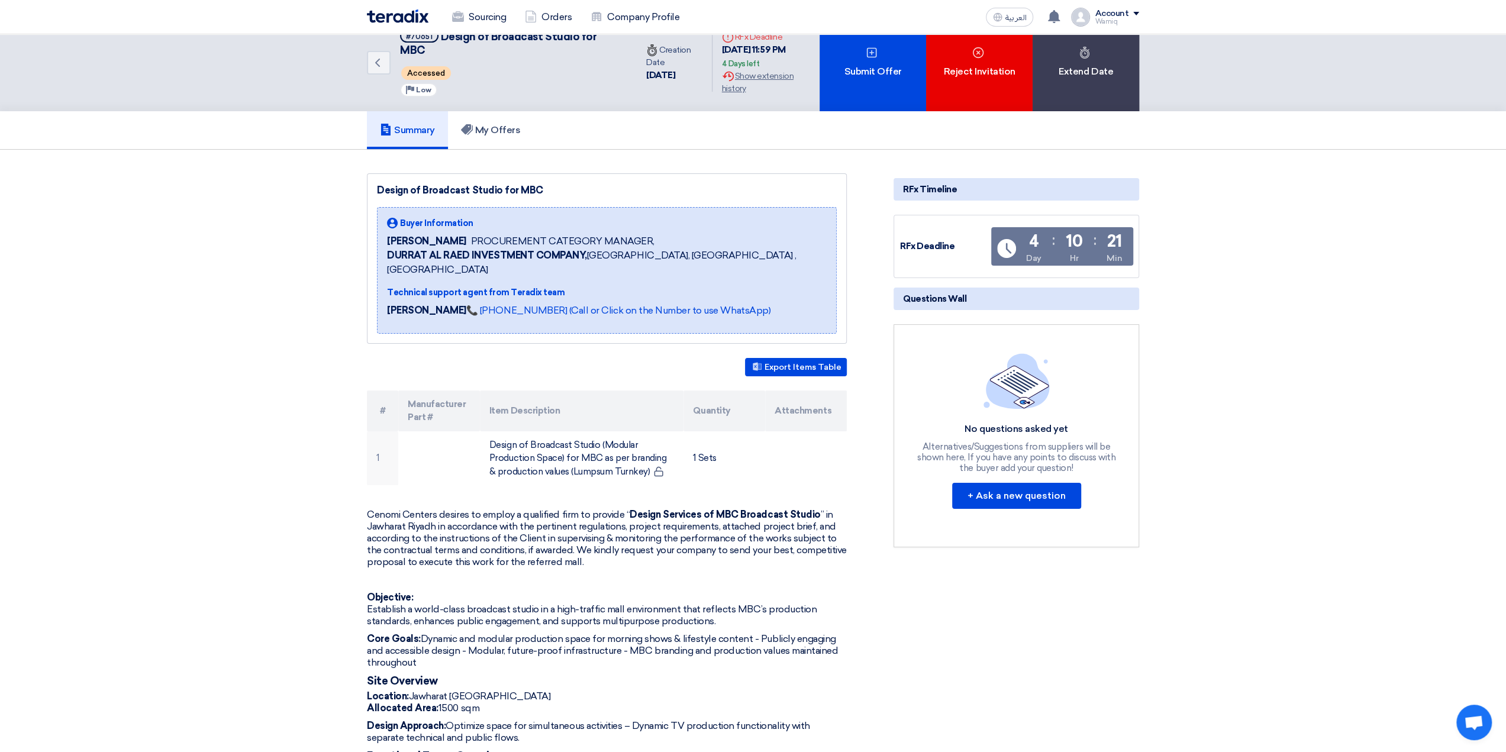
scroll to position [0, 0]
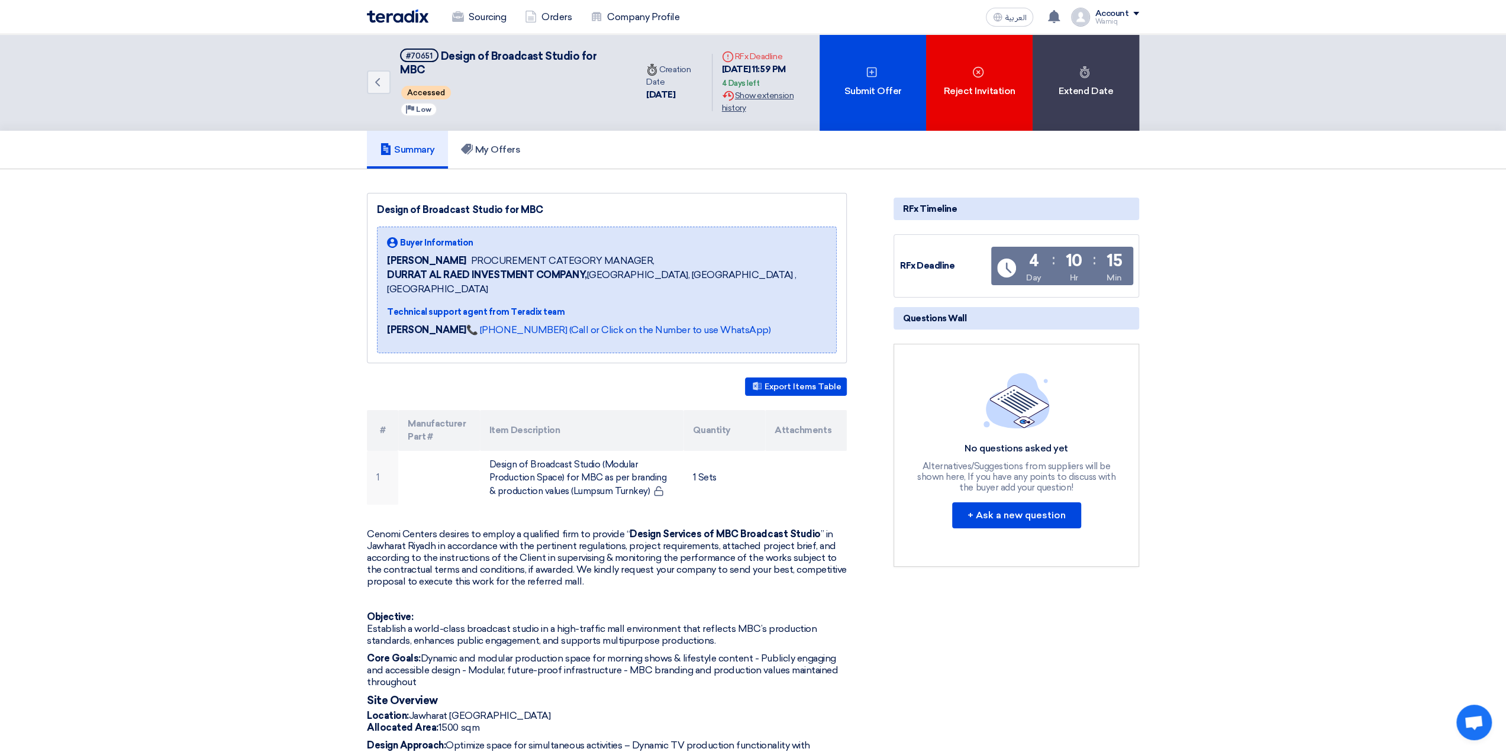
click at [756, 105] on div "Extension History Show extension history" at bounding box center [766, 101] width 88 height 25
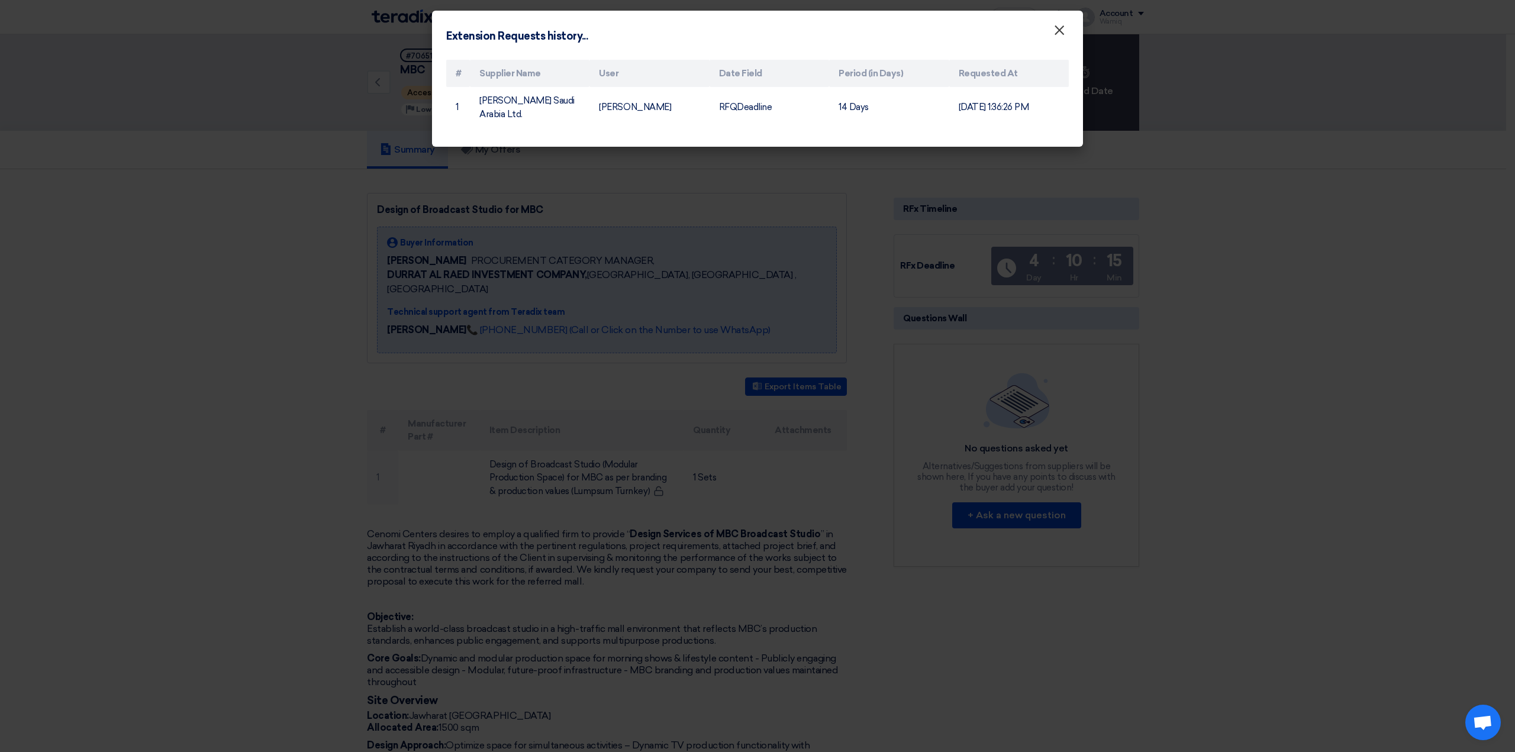
click at [1059, 28] on span "×" at bounding box center [1060, 33] width 12 height 24
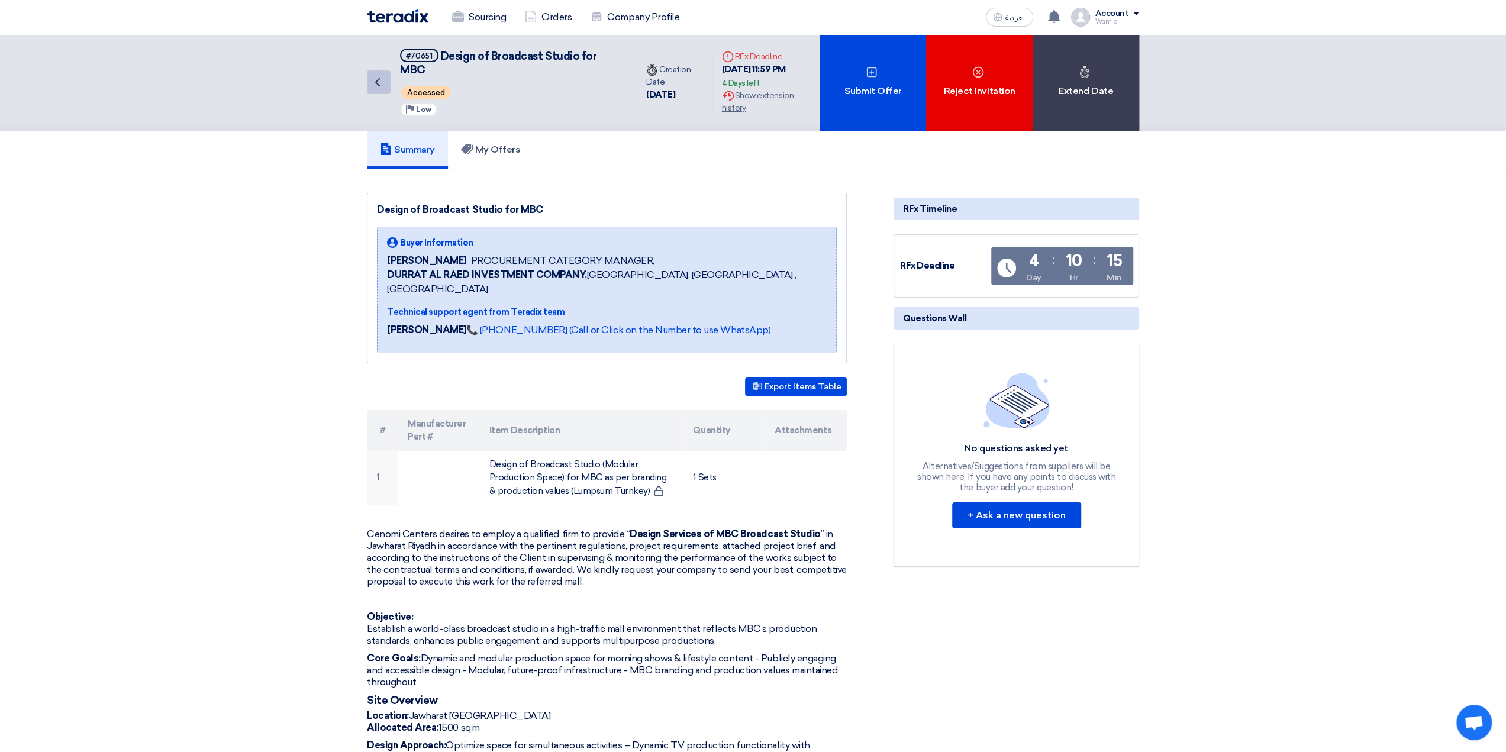
click at [374, 80] on icon "Back" at bounding box center [378, 82] width 14 height 14
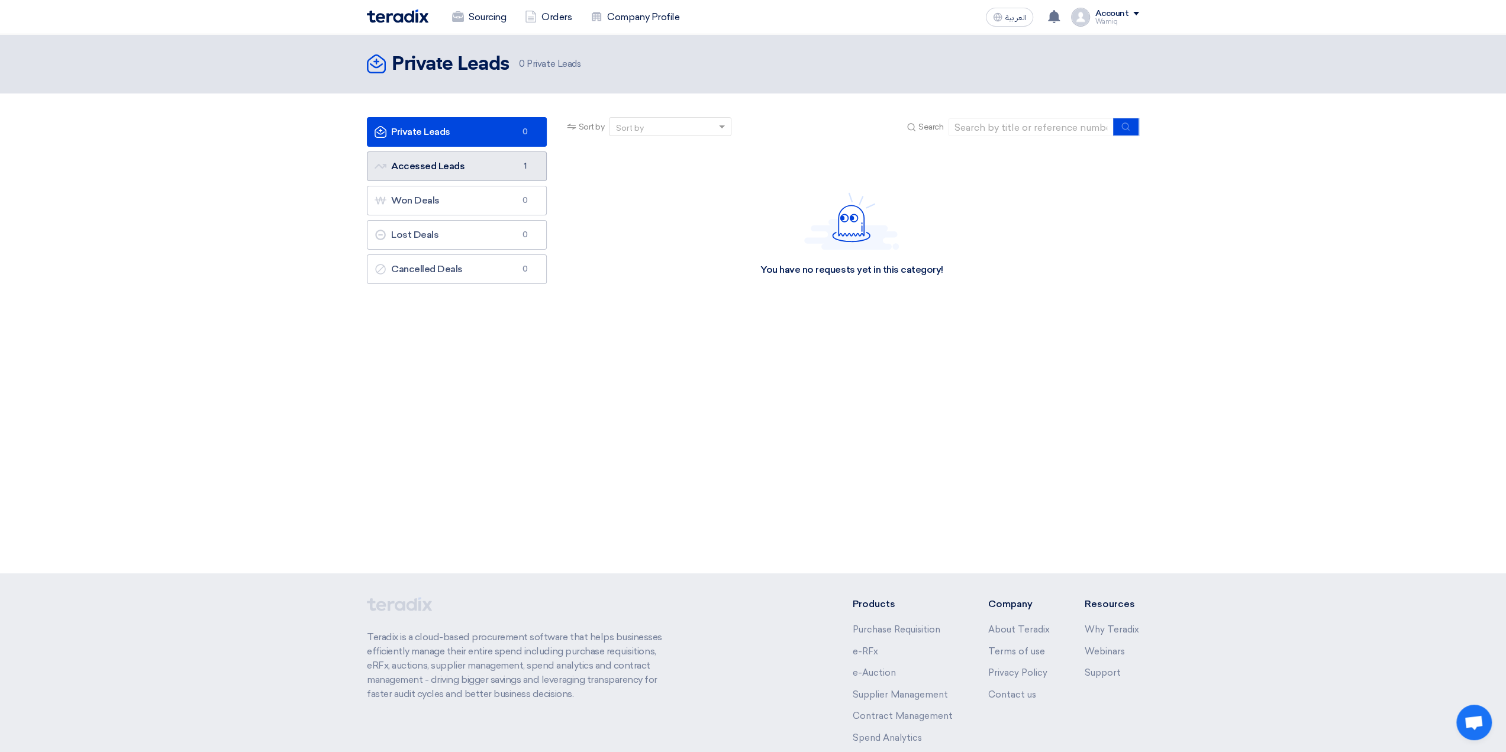
click at [433, 160] on link "Accessed Leads Accessed Leads 1" at bounding box center [457, 167] width 180 height 30
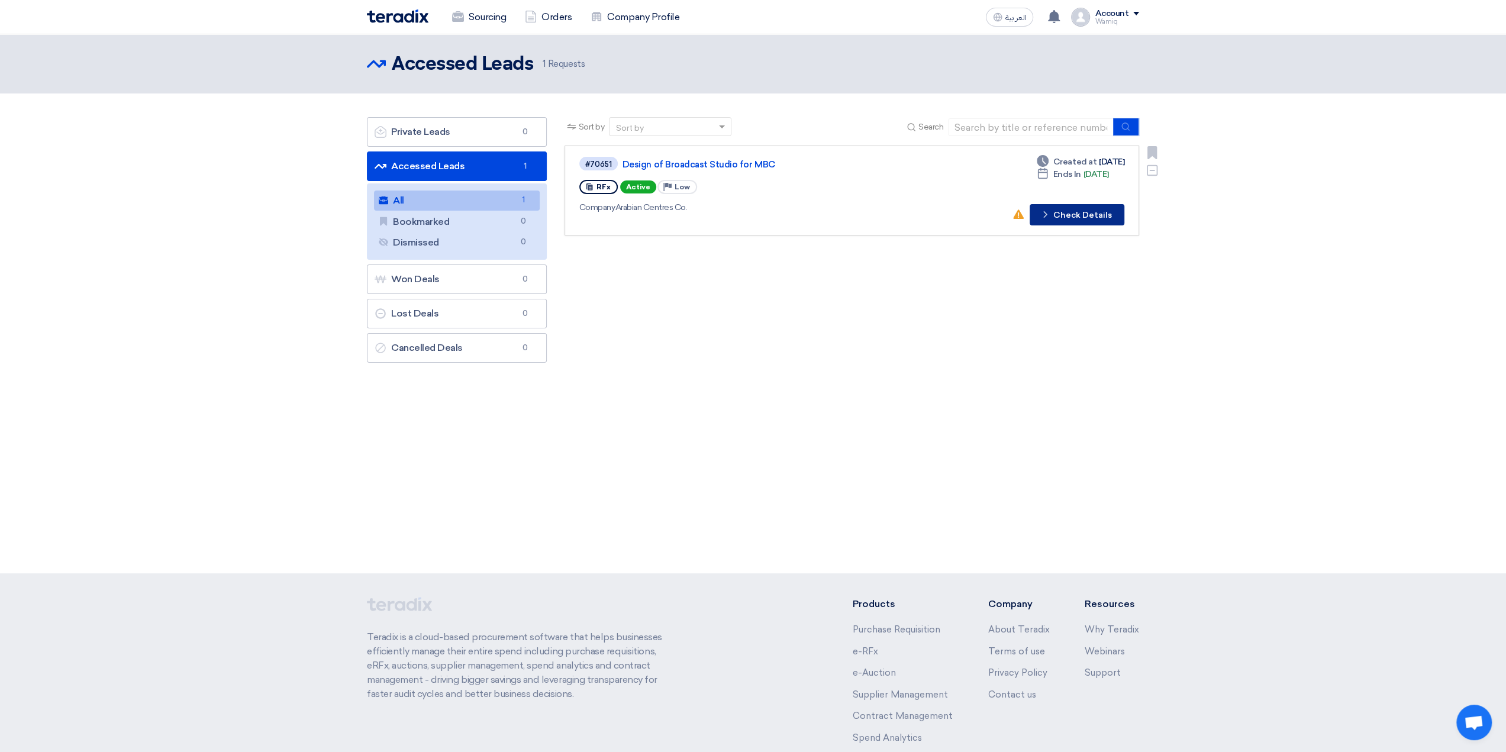
click at [1091, 221] on button "Check details Check Details" at bounding box center [1077, 214] width 95 height 21
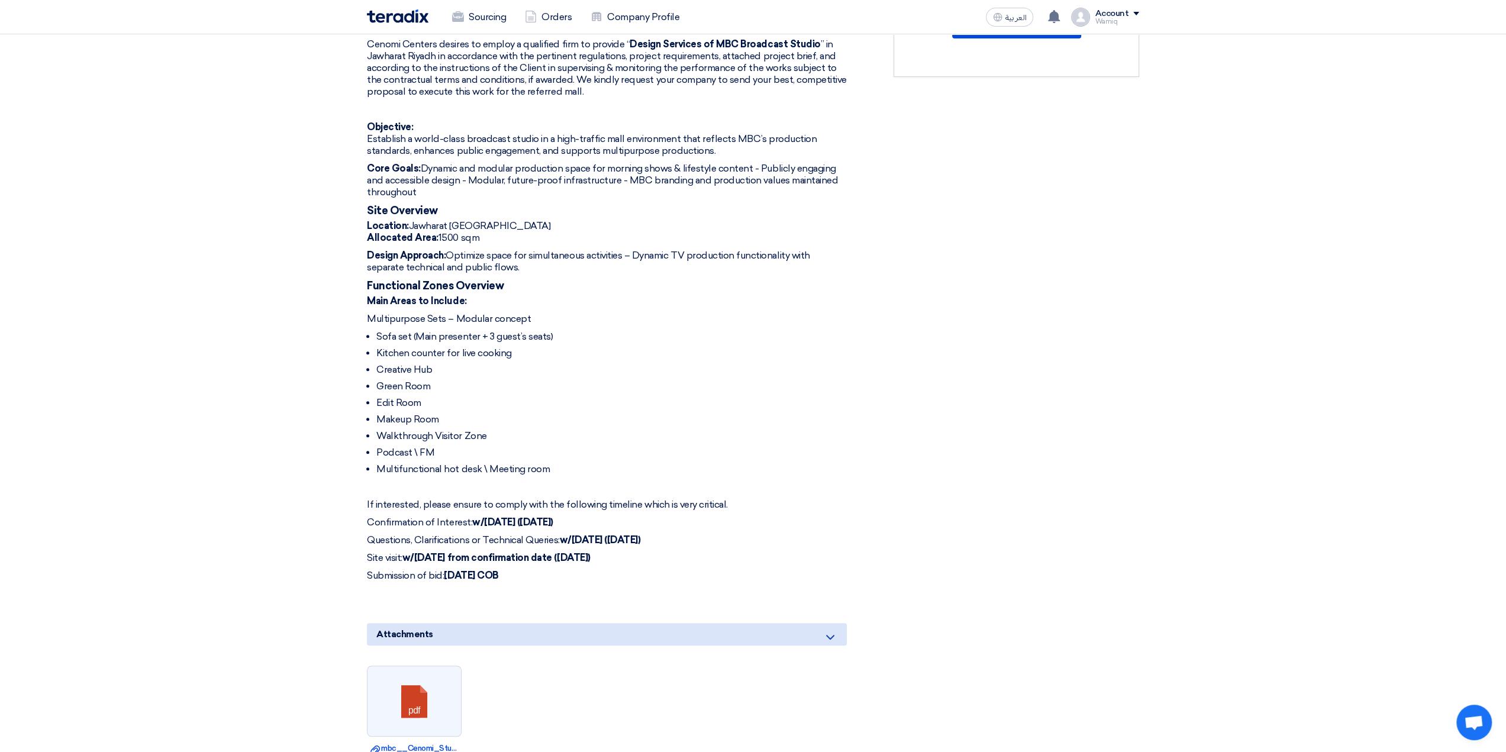
scroll to position [634, 0]
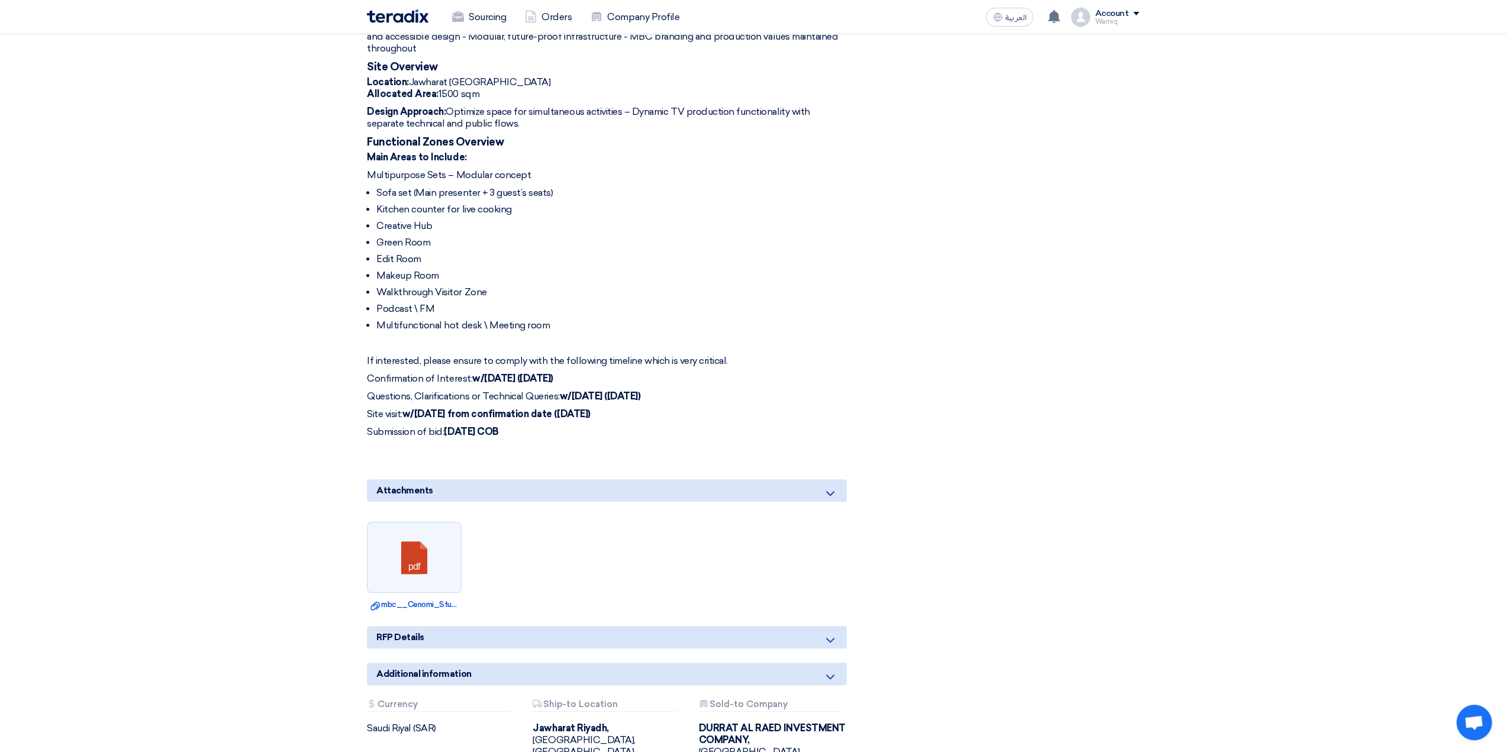
drag, startPoint x: 368, startPoint y: 518, endPoint x: 561, endPoint y: 412, distance: 220.1
click at [561, 412] on div "Cenomi Centers desires to employ a qualified firm to provide “ Design Services …" at bounding box center [607, 175] width 480 height 561
copy div "Loremi Dolorsi ametcon ad elitse d eiusmodte inci ut laboree “ Dolore Magnaali …"
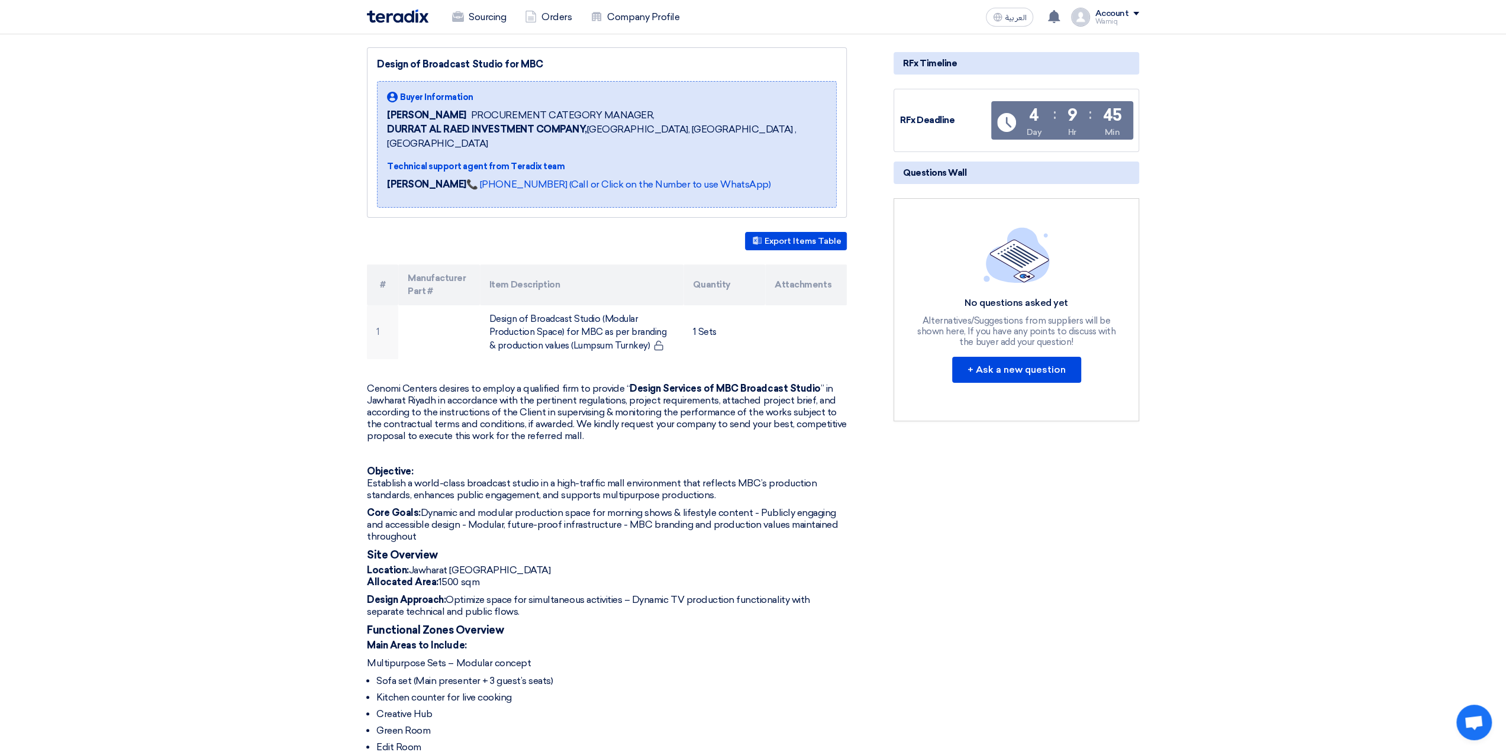
scroll to position [0, 0]
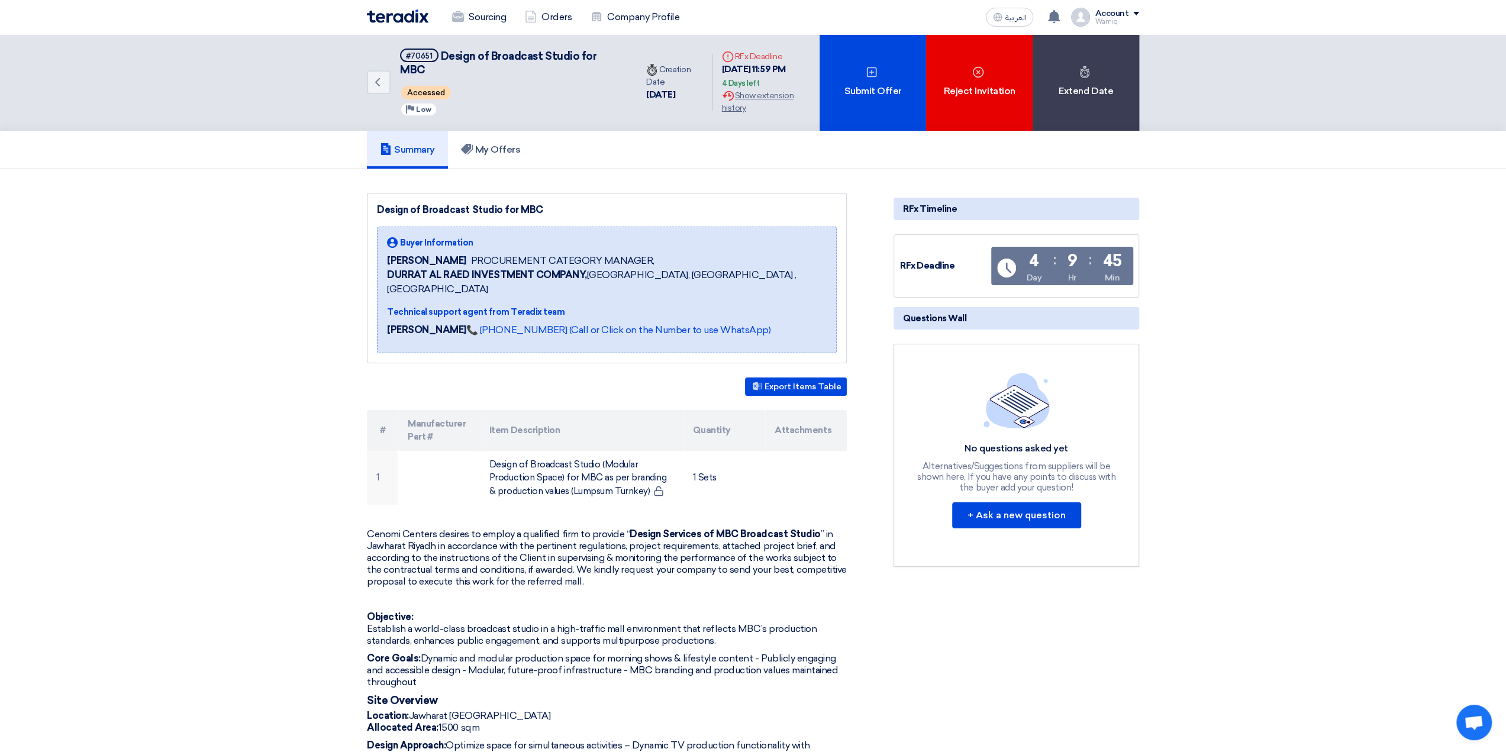
drag, startPoint x: 440, startPoint y: 56, endPoint x: 440, endPoint y: 65, distance: 8.9
click at [440, 65] on h5 "#70651 Design of Broadcast Studio for MBC" at bounding box center [511, 63] width 223 height 29
copy span "Design of Broadcast Studio for MBC"
